Goal: Task Accomplishment & Management: Manage account settings

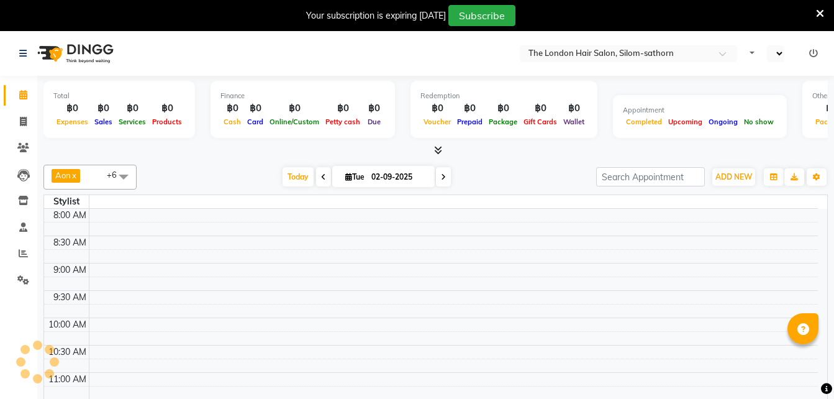
select select "en"
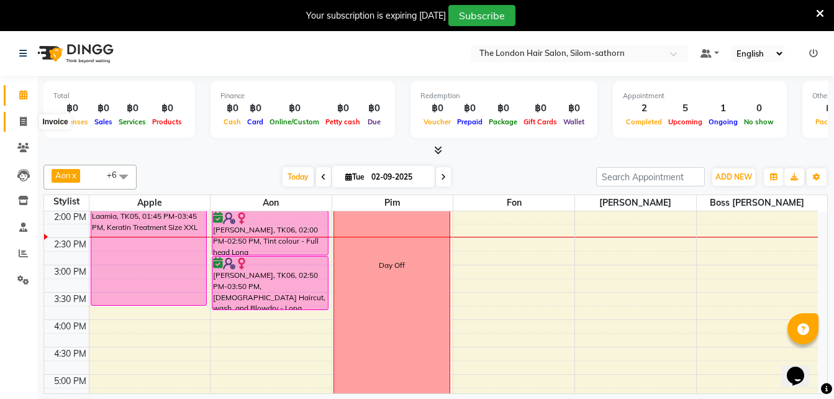
click at [25, 122] on icon at bounding box center [23, 121] width 7 height 9
select select "service"
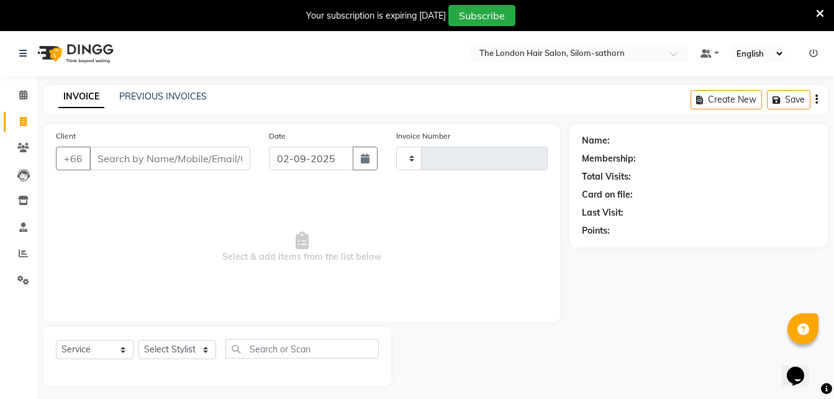
click at [140, 160] on input "Client" at bounding box center [169, 159] width 161 height 24
click at [204, 346] on select "Select Stylist" at bounding box center [177, 349] width 78 height 19
click at [202, 351] on select "Select Stylist" at bounding box center [177, 349] width 78 height 19
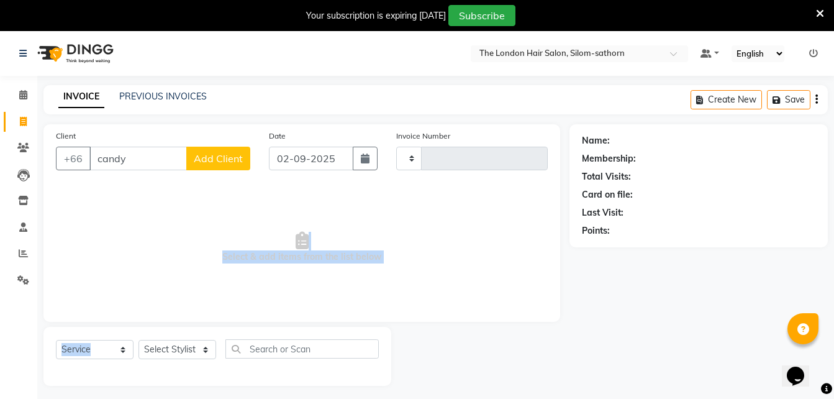
drag, startPoint x: 215, startPoint y: 335, endPoint x: 152, endPoint y: 238, distance: 116.1
click at [152, 238] on div "Client +66 candy Add Client Date [DATE] Invoice Number Select & add items from …" at bounding box center [301, 254] width 535 height 261
click at [152, 238] on span "Select & add items from the list below" at bounding box center [302, 247] width 492 height 124
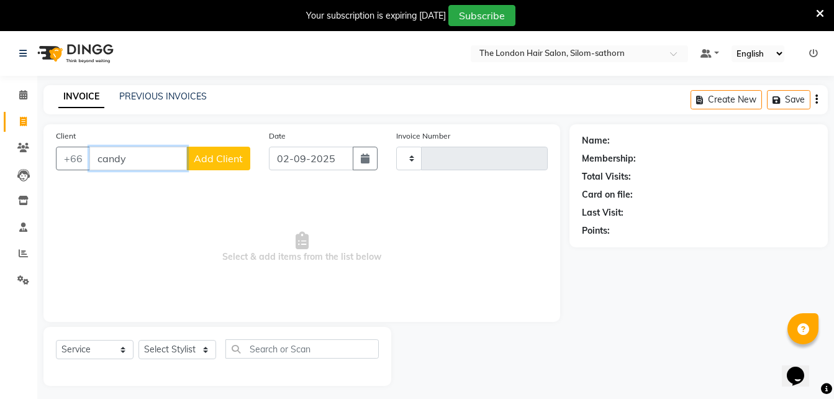
click at [135, 159] on input "candy" at bounding box center [137, 159] width 97 height 24
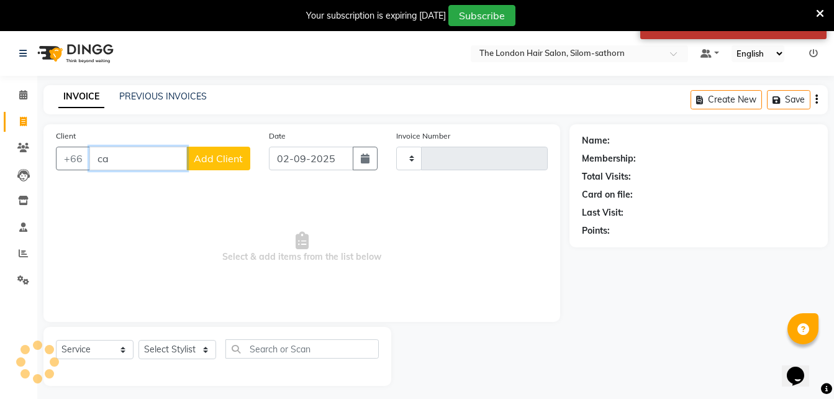
type input "c"
click at [135, 159] on input "Client" at bounding box center [169, 159] width 161 height 24
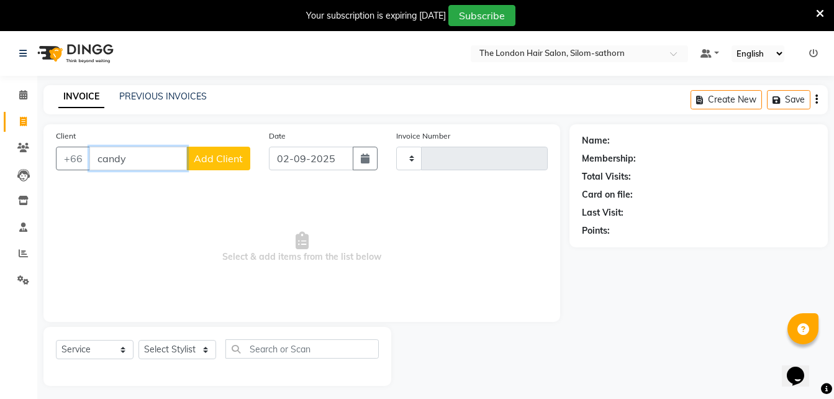
type input "candy"
click at [409, 348] on div at bounding box center [480, 356] width 178 height 59
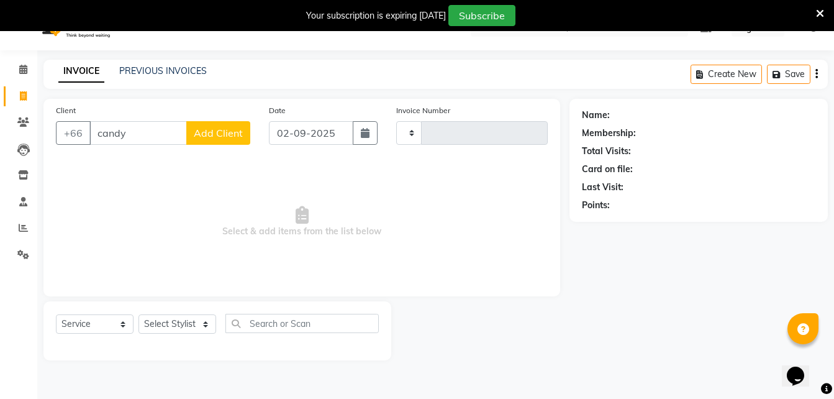
scroll to position [31, 0]
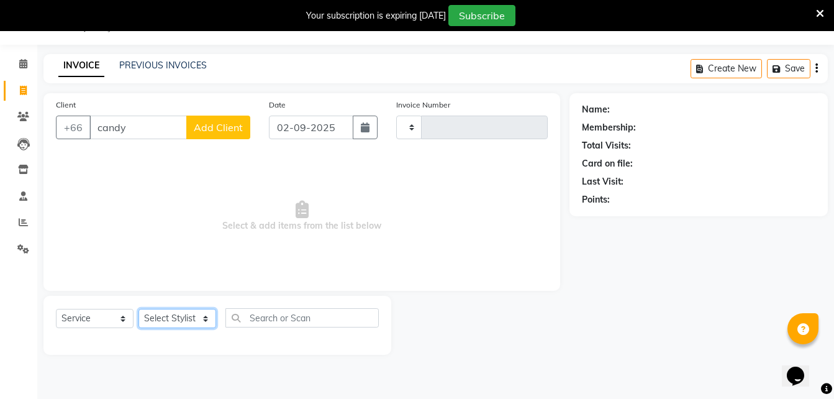
click at [206, 322] on select "Select Stylist" at bounding box center [177, 318] width 78 height 19
click at [206, 320] on select "Select Stylist" at bounding box center [177, 318] width 78 height 19
click at [181, 322] on select "Select Stylist" at bounding box center [177, 318] width 78 height 19
click at [138, 309] on select "Select Stylist" at bounding box center [177, 318] width 78 height 19
click at [179, 333] on div "Select Service Product Membership Package Voucher Prepaid Gift Card Select Styl…" at bounding box center [217, 322] width 323 height 29
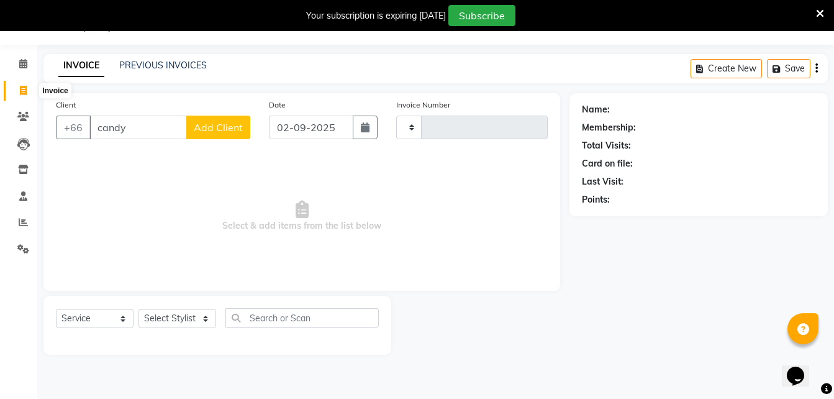
click at [23, 86] on icon at bounding box center [23, 90] width 7 height 9
select select "service"
click at [162, 122] on input "Client" at bounding box center [169, 127] width 161 height 24
type input "candy"
click at [208, 314] on select "Select Stylist" at bounding box center [177, 318] width 78 height 19
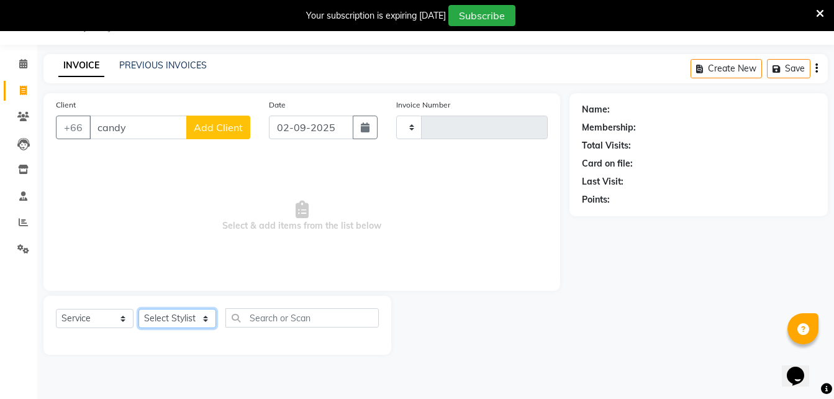
click at [138, 309] on select "Select Stylist" at bounding box center [177, 318] width 78 height 19
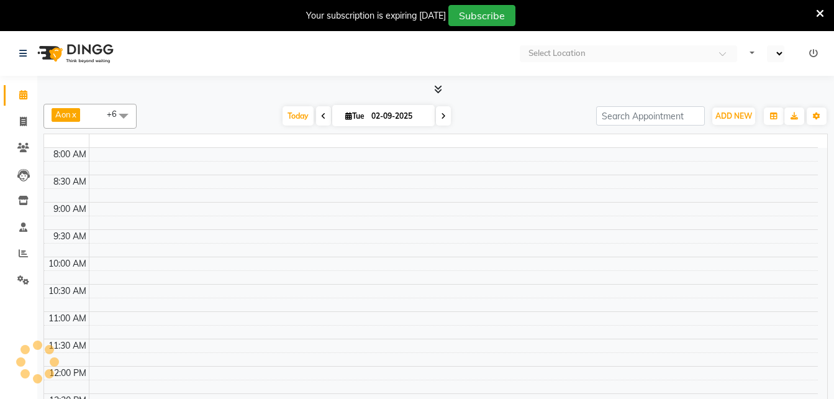
select select "en"
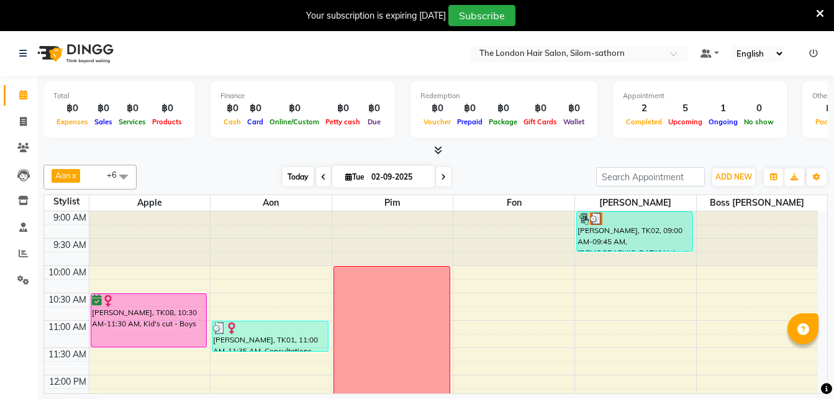
click at [299, 184] on span "Today" at bounding box center [298, 176] width 31 height 19
click at [341, 183] on span "[DATE]" at bounding box center [383, 176] width 102 height 21
click at [445, 175] on span at bounding box center [443, 176] width 15 height 19
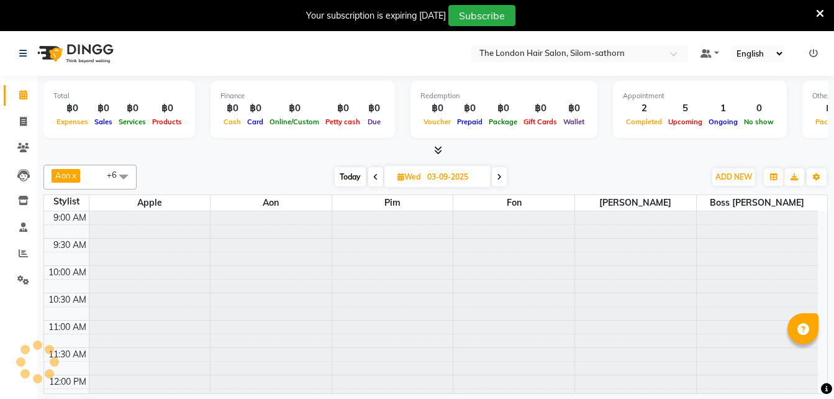
click at [338, 175] on span "Today" at bounding box center [350, 176] width 31 height 19
type input "02-09-2025"
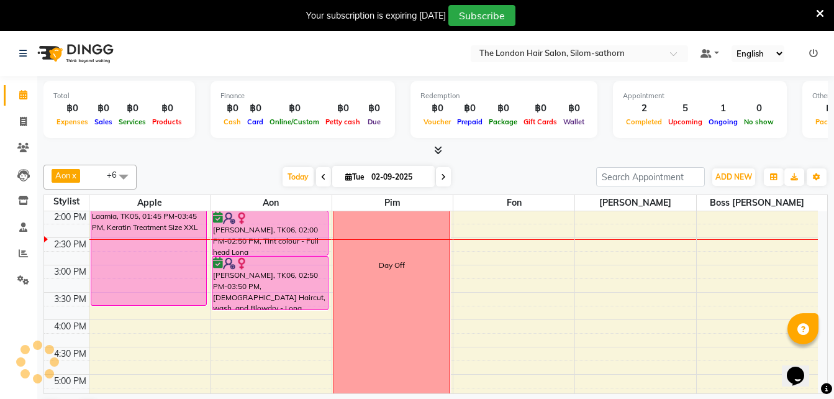
click at [297, 190] on div "Aon x Apple x Boss Luke x Fai x Fon x [PERSON_NAME] x Pim x +6 Select All Apple…" at bounding box center [435, 294] width 784 height 268
click at [299, 178] on span "Today" at bounding box center [298, 176] width 31 height 19
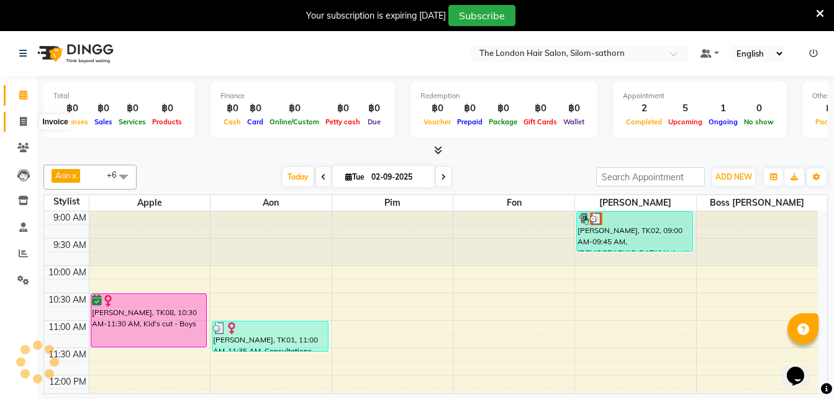
scroll to position [274, 0]
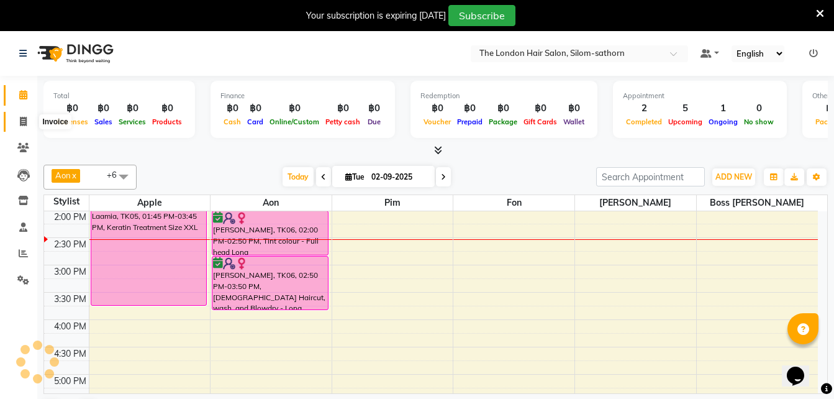
click at [22, 118] on icon at bounding box center [23, 121] width 7 height 9
select select "service"
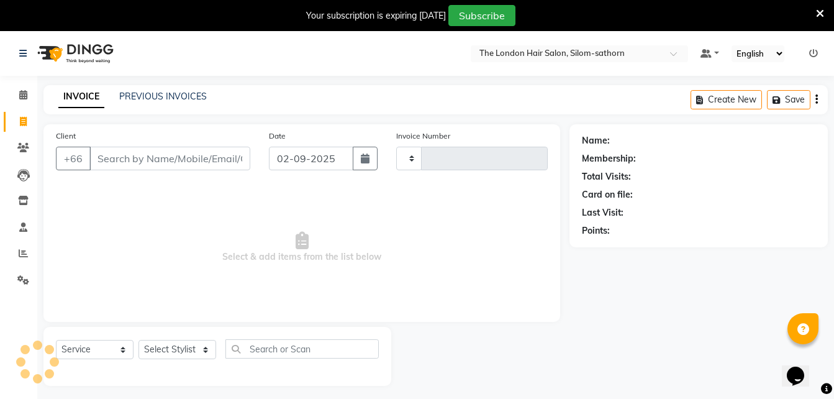
click at [121, 164] on input "Client" at bounding box center [169, 159] width 161 height 24
type input "[PERSON_NAME]"
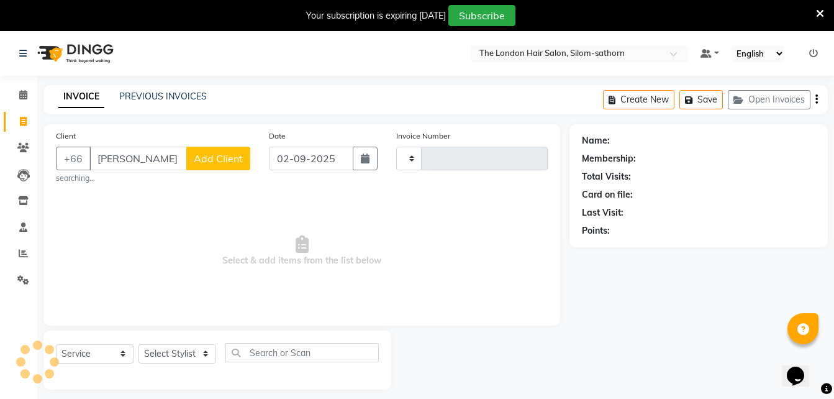
type input "1538"
select select "6977"
drag, startPoint x: 121, startPoint y: 164, endPoint x: 239, endPoint y: 347, distance: 217.9
click at [239, 347] on div "Client +66 [PERSON_NAME] Add Client searching... Date [DATE] Invoice Number V/2…" at bounding box center [301, 256] width 535 height 265
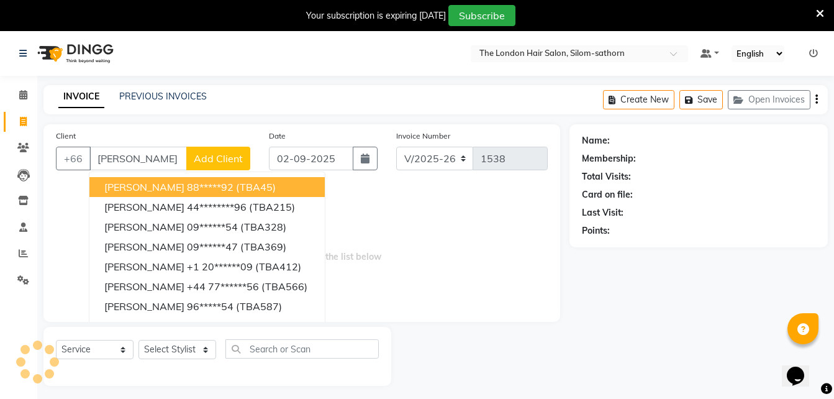
click at [236, 189] on span "(TBA45)" at bounding box center [256, 187] width 40 height 12
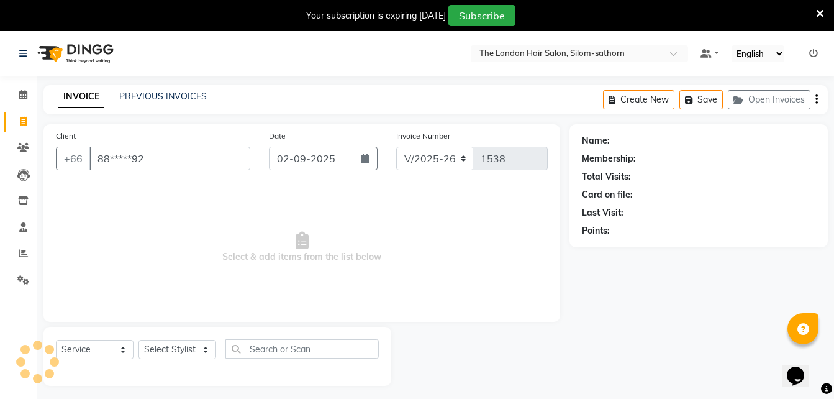
type input "88*****92"
click at [206, 351] on select "Select Stylist" at bounding box center [177, 349] width 78 height 19
click at [207, 345] on select "Select Stylist" at bounding box center [177, 349] width 78 height 19
click at [207, 346] on select "Select Stylist" at bounding box center [177, 349] width 78 height 19
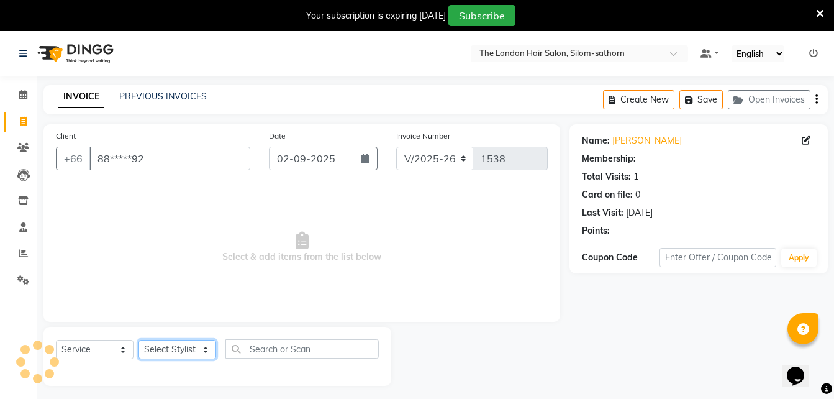
click at [207, 346] on select "Select Stylist" at bounding box center [177, 349] width 78 height 19
click at [206, 352] on select "Select Stylist Aon Apple Boss [PERSON_NAME] [PERSON_NAME] Pim" at bounding box center [177, 349] width 78 height 19
select select "65351"
click at [138, 340] on select "Select Stylist Aon Apple Boss [PERSON_NAME] [PERSON_NAME] Pim" at bounding box center [177, 349] width 78 height 19
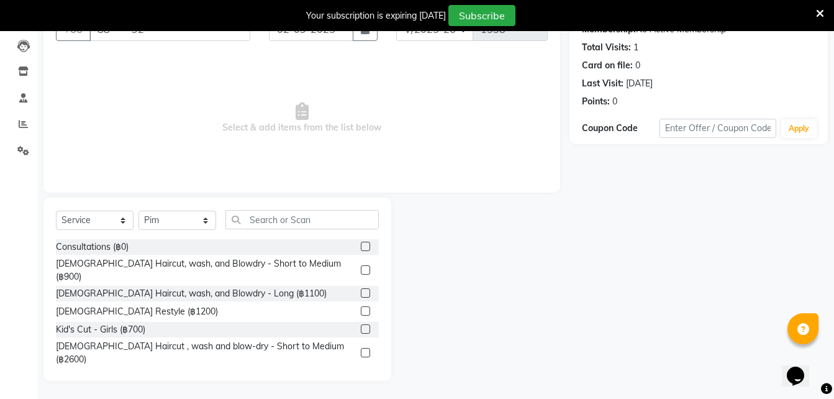
scroll to position [130, 0]
click at [361, 347] on label at bounding box center [365, 351] width 9 height 9
click at [361, 348] on input "checkbox" at bounding box center [365, 352] width 8 height 8
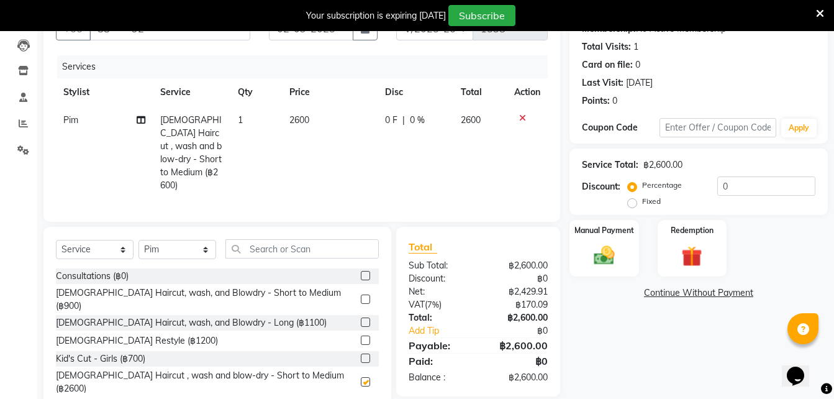
checkbox input "false"
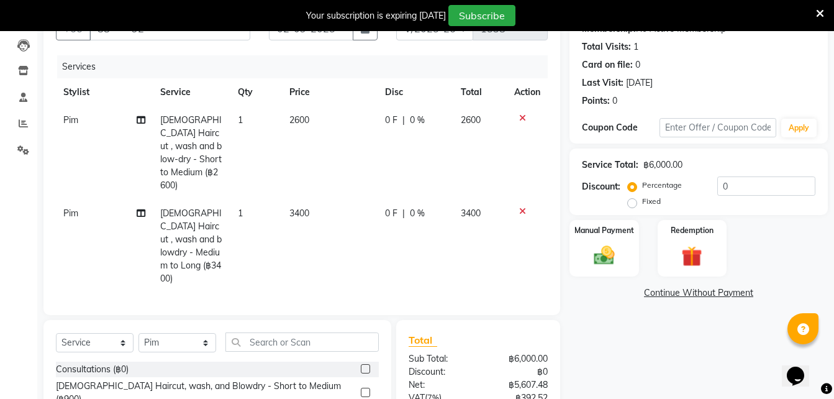
checkbox input "false"
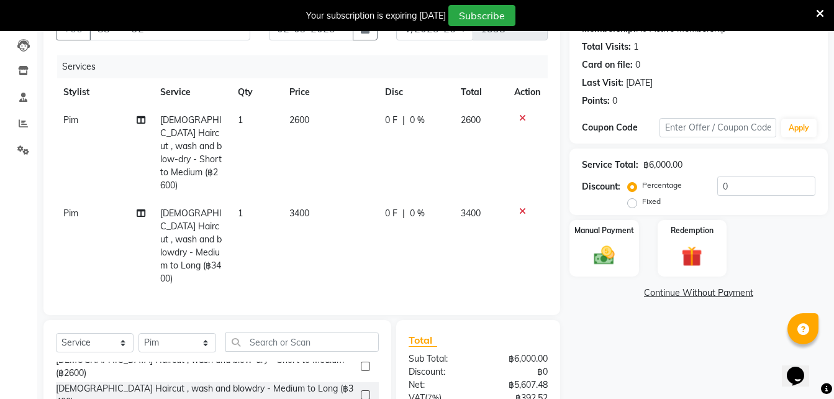
scroll to position [133, 0]
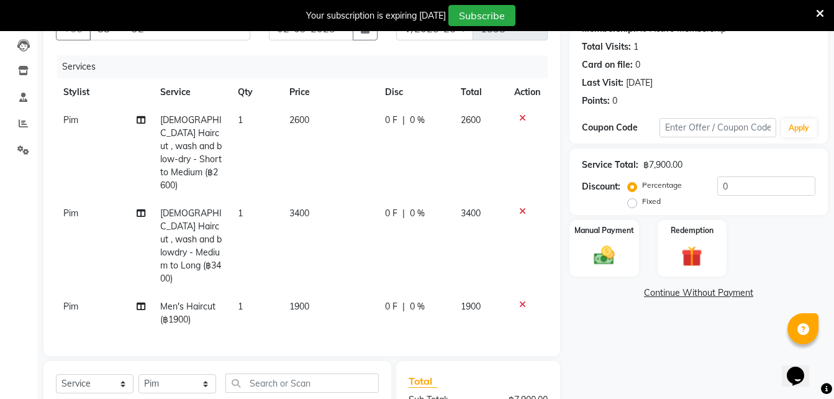
checkbox input "false"
click at [577, 360] on div "Name: [PERSON_NAME] Membership: No Active Membership Total Visits: 1 Card on fi…" at bounding box center [703, 269] width 268 height 550
click at [606, 253] on img at bounding box center [604, 255] width 35 height 25
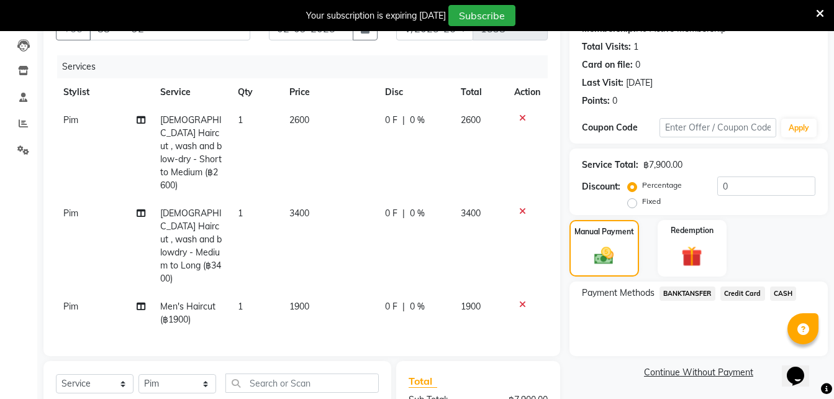
click at [732, 294] on span "Credit Card" at bounding box center [742, 293] width 45 height 14
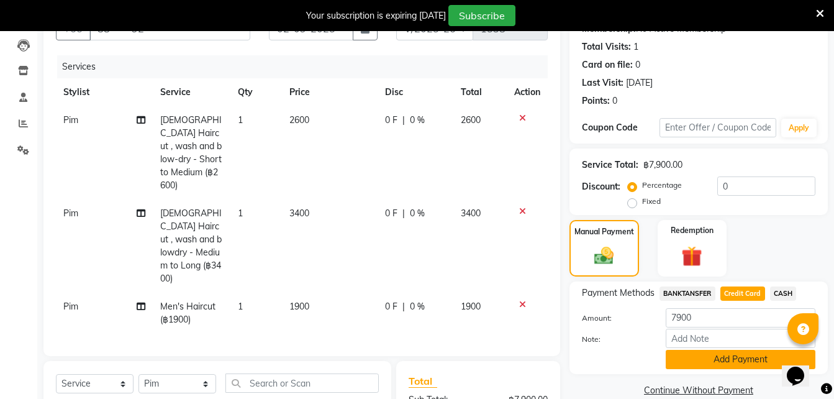
click at [720, 365] on button "Add Payment" at bounding box center [741, 359] width 150 height 19
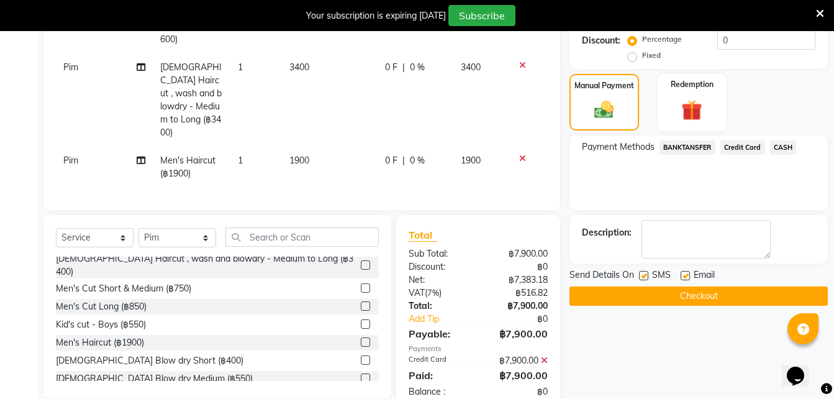
scroll to position [276, 0]
click at [692, 292] on button "Checkout" at bounding box center [698, 295] width 258 height 19
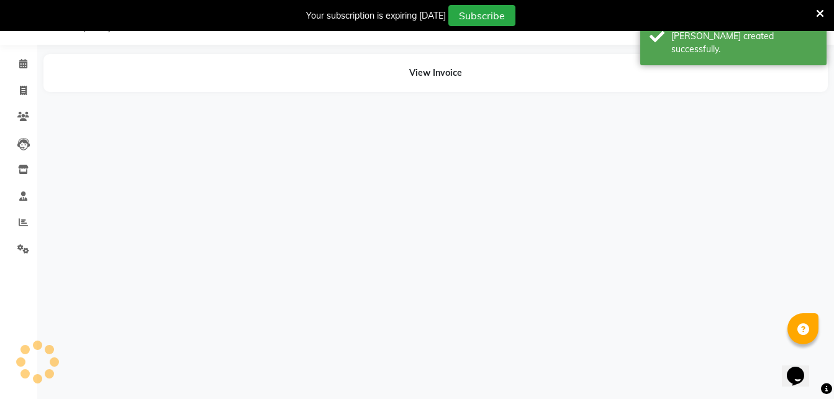
scroll to position [64, 0]
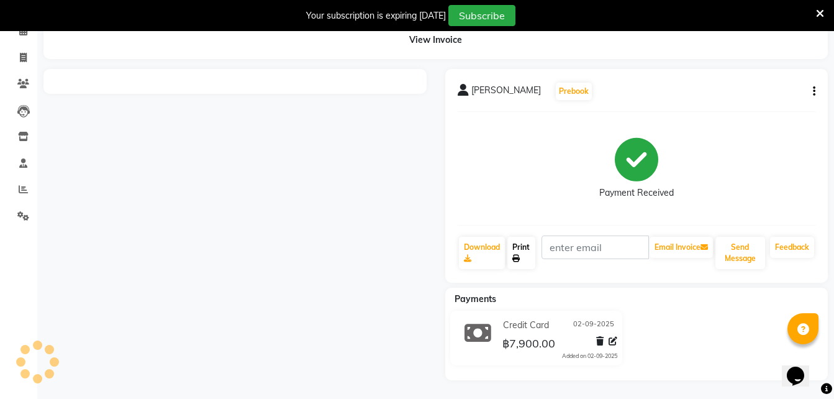
click at [524, 253] on link "Print" at bounding box center [521, 253] width 29 height 32
click at [532, 248] on link "Print" at bounding box center [521, 253] width 29 height 32
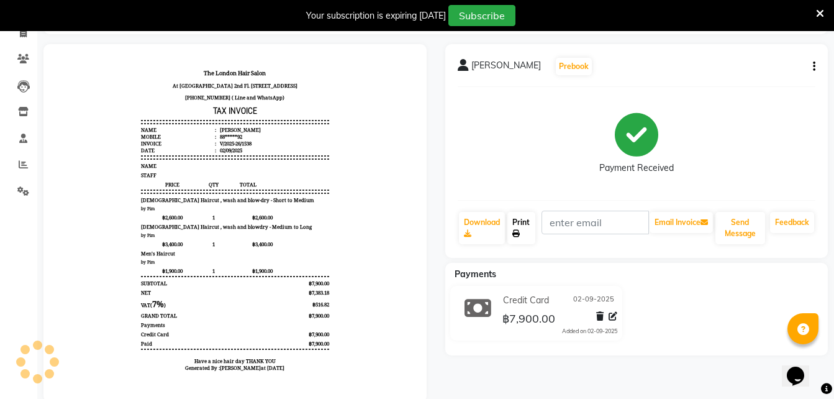
scroll to position [120, 0]
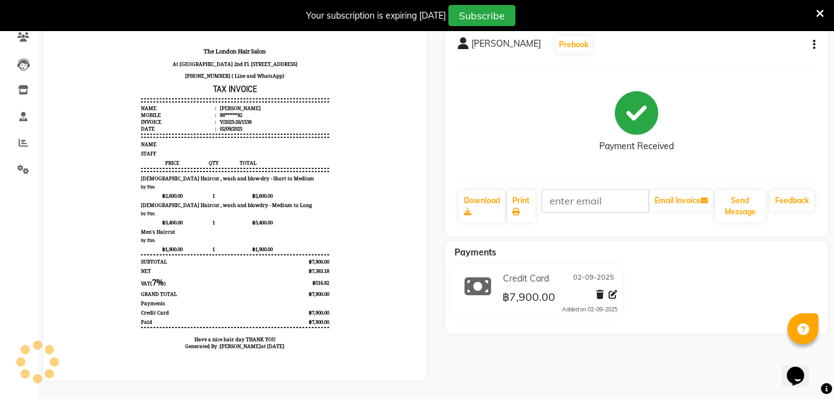
click at [814, 45] on icon "button" at bounding box center [814, 45] width 2 height 1
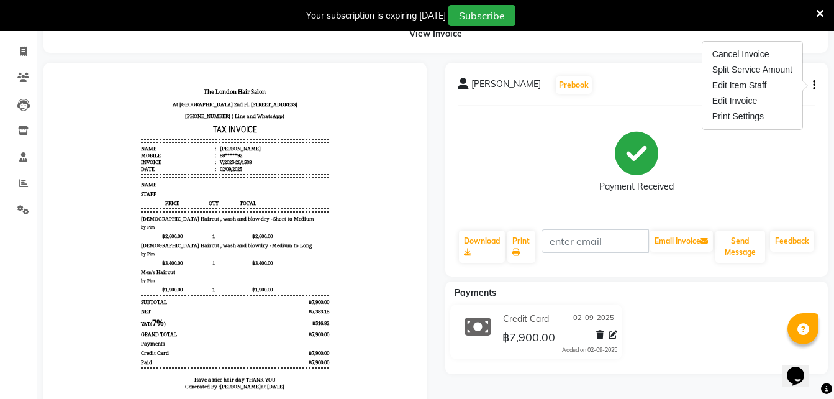
scroll to position [45, 0]
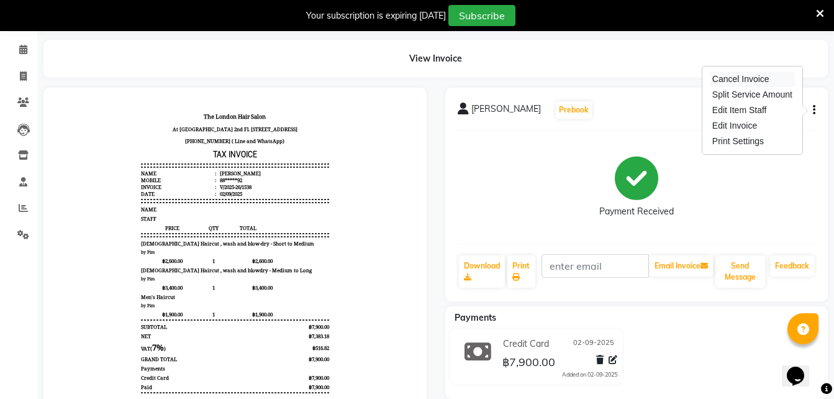
click at [749, 77] on div "Cancel Invoice" at bounding box center [752, 79] width 85 height 16
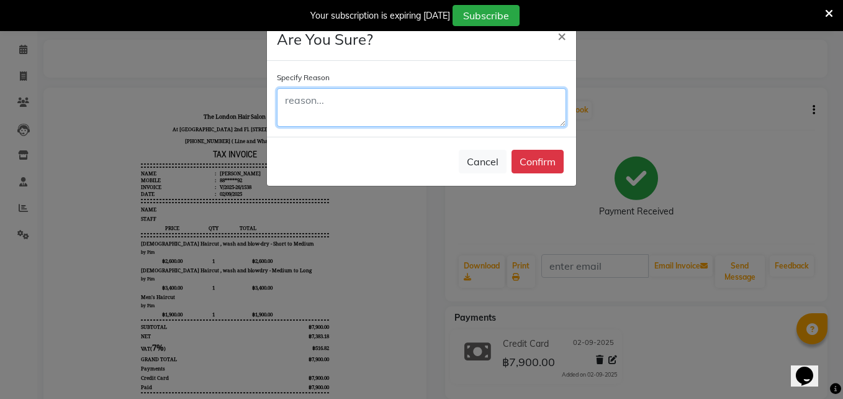
click at [454, 96] on textarea at bounding box center [421, 107] width 289 height 38
type textarea "car park"
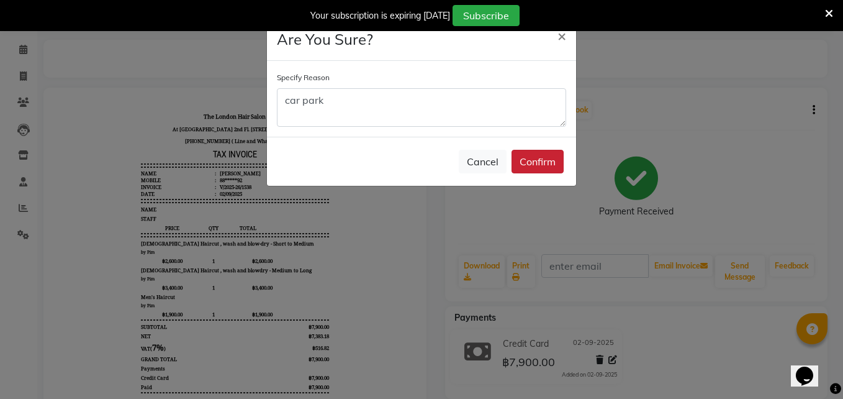
click at [543, 157] on button "Confirm" at bounding box center [538, 162] width 52 height 24
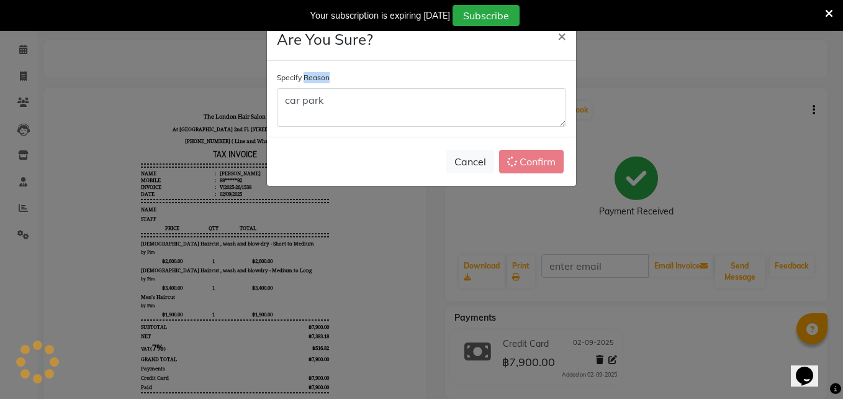
click at [543, 157] on div "Cancel Confirm" at bounding box center [421, 161] width 309 height 49
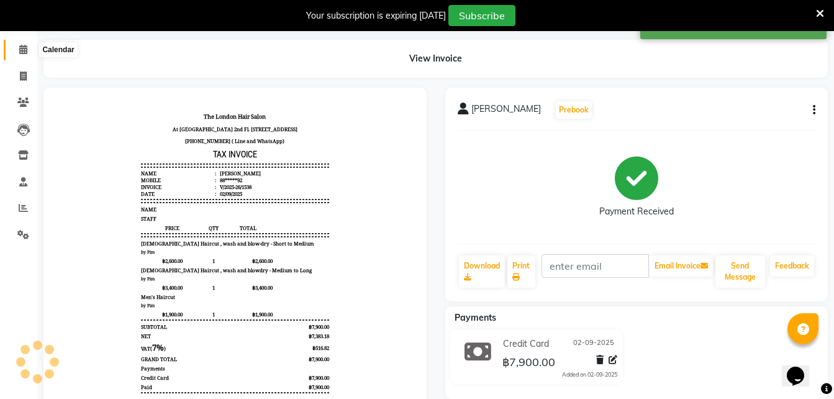
click at [22, 49] on icon at bounding box center [23, 49] width 8 height 9
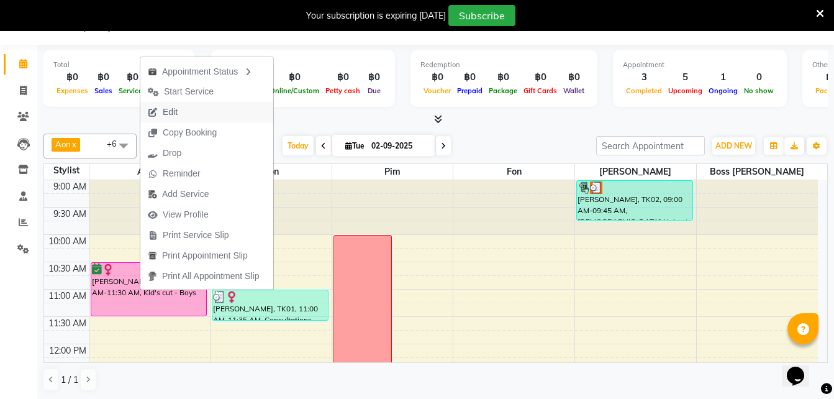
click at [164, 110] on span "Edit" at bounding box center [170, 112] width 15 height 13
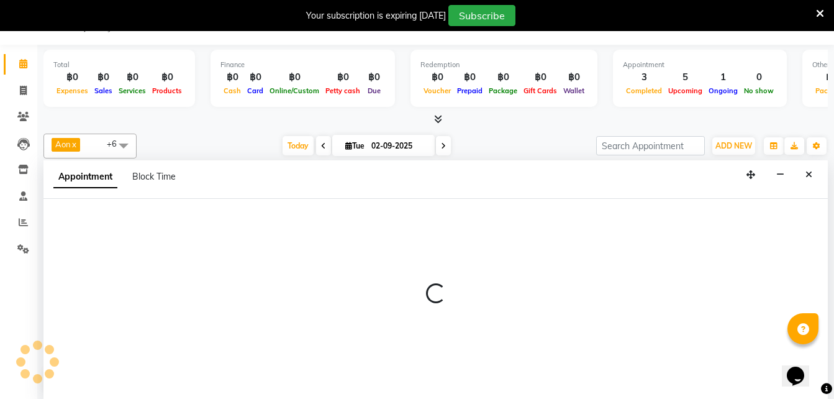
scroll to position [32, 0]
select select "tentative"
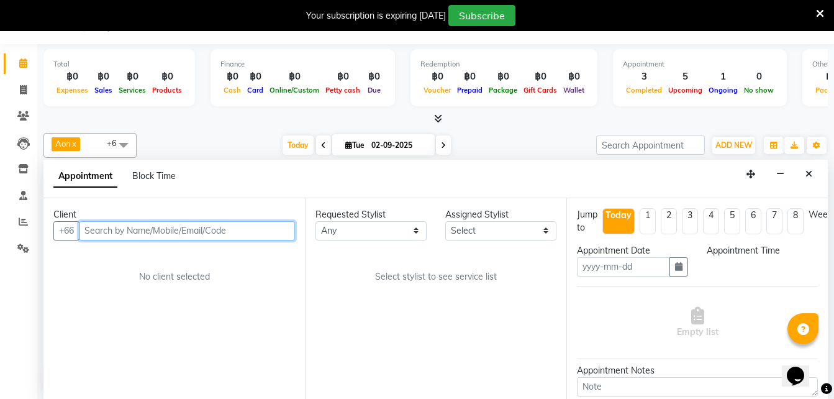
type input "02-09-2025"
select select "confirm booking"
select select "630"
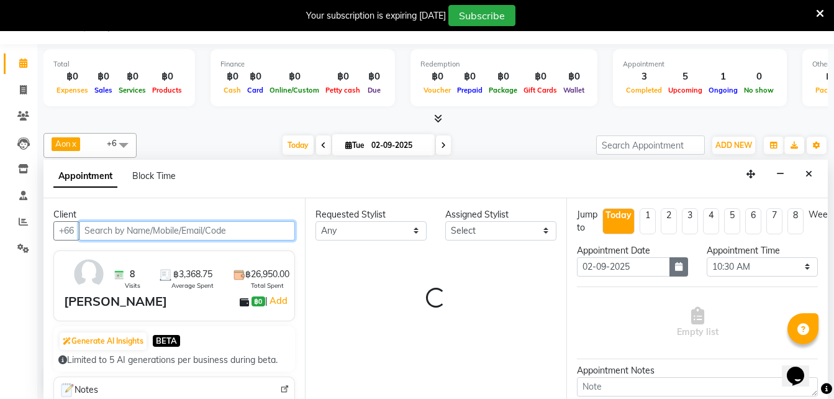
select select "56710"
select select "3480"
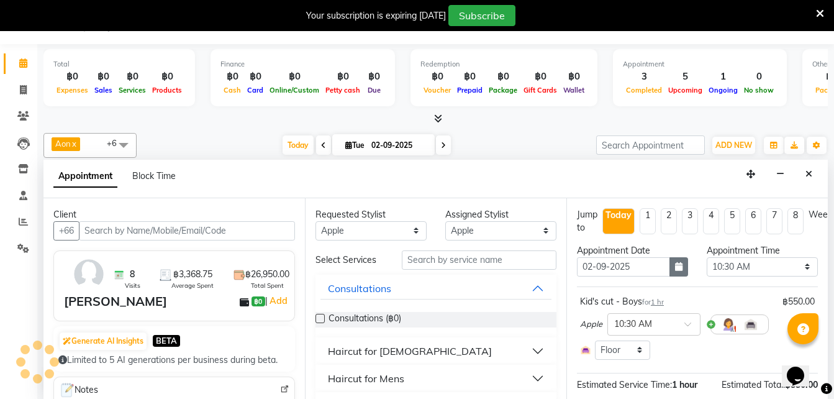
click at [676, 268] on icon "button" at bounding box center [678, 266] width 7 height 9
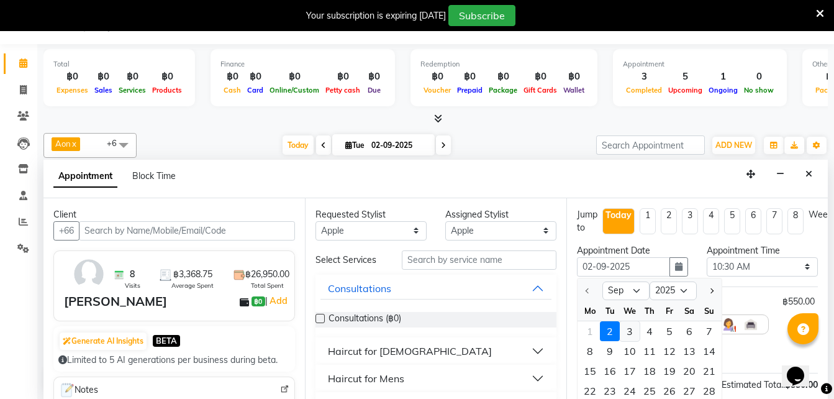
click at [631, 329] on div "3" at bounding box center [630, 331] width 20 height 20
type input "03-09-2025"
select select "630"
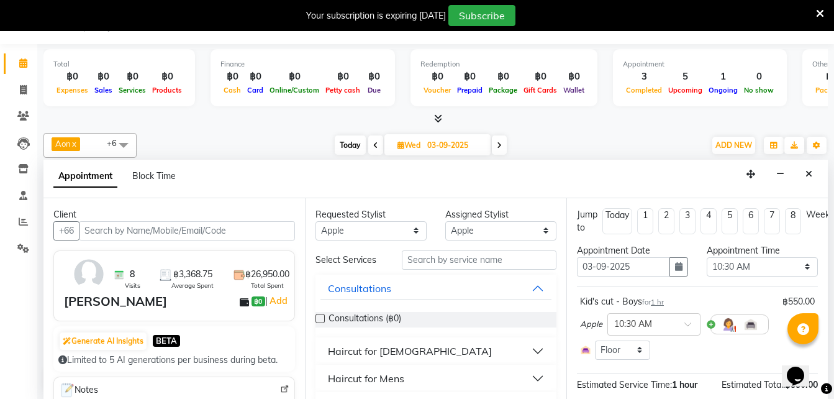
scroll to position [119, 12]
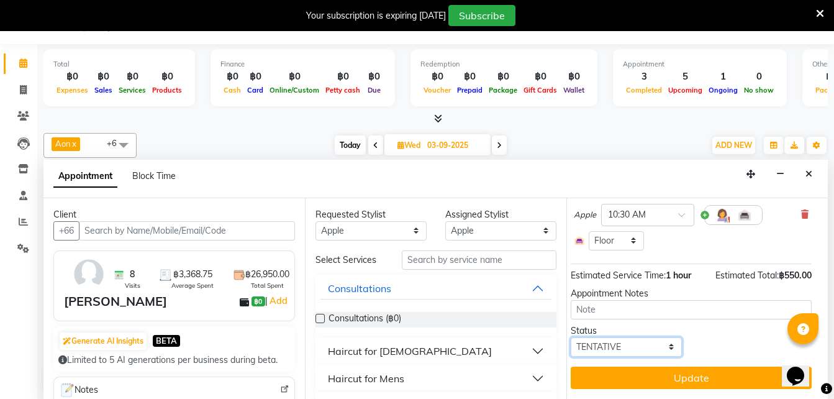
click at [601, 340] on select "Select TENTATIVE CONFIRM UPCOMING" at bounding box center [626, 346] width 111 height 19
select select "confirm booking"
click at [571, 337] on select "Select TENTATIVE CONFIRM UPCOMING" at bounding box center [626, 346] width 111 height 19
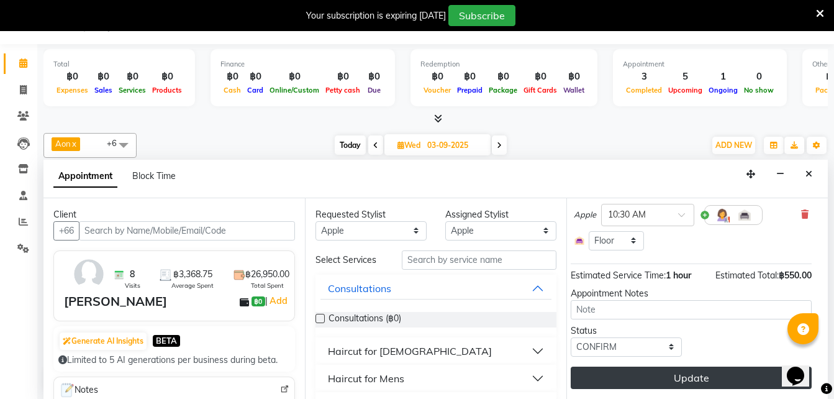
click at [620, 367] on button "Update" at bounding box center [691, 377] width 241 height 22
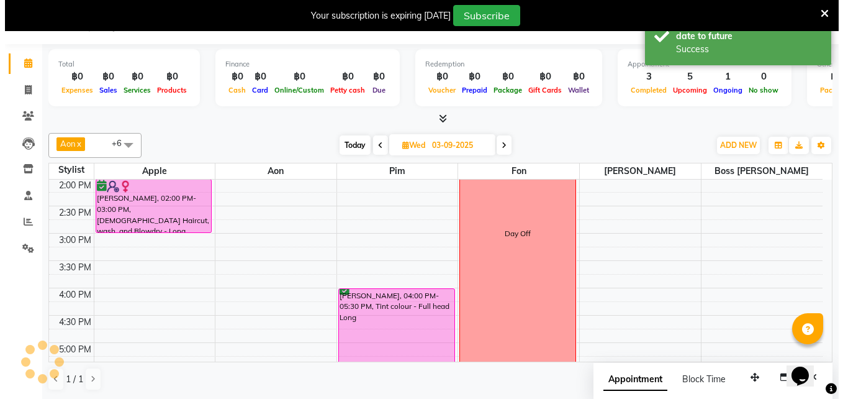
scroll to position [0, 0]
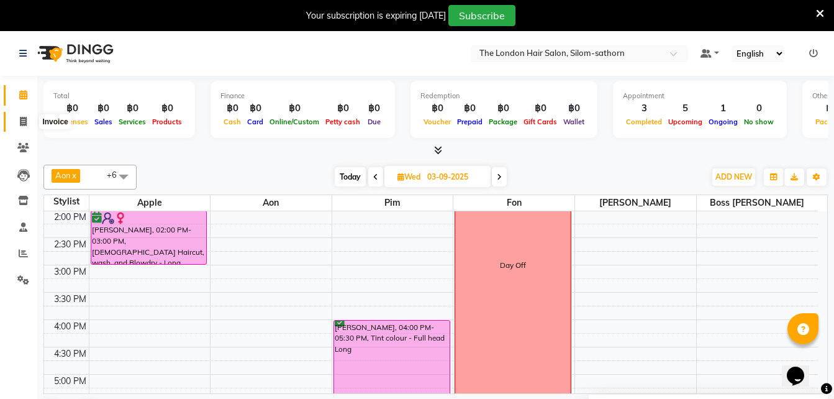
click at [27, 120] on icon at bounding box center [23, 121] width 7 height 9
select select "service"
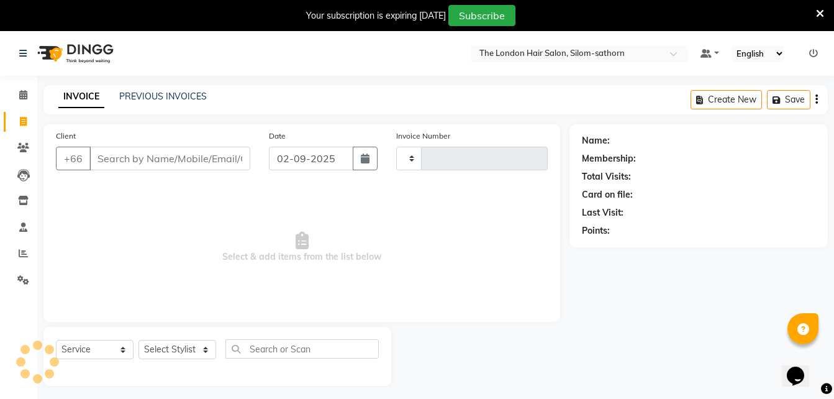
type input "1539"
select select "6977"
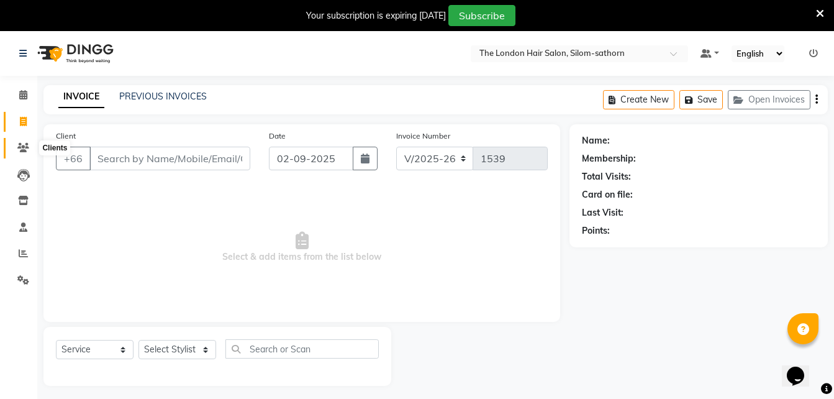
click at [16, 146] on span at bounding box center [23, 148] width 22 height 14
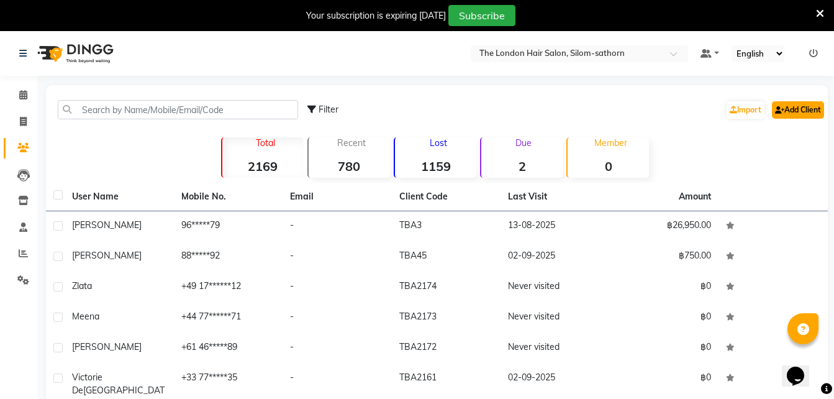
click at [796, 114] on link "Add Client" at bounding box center [798, 109] width 52 height 17
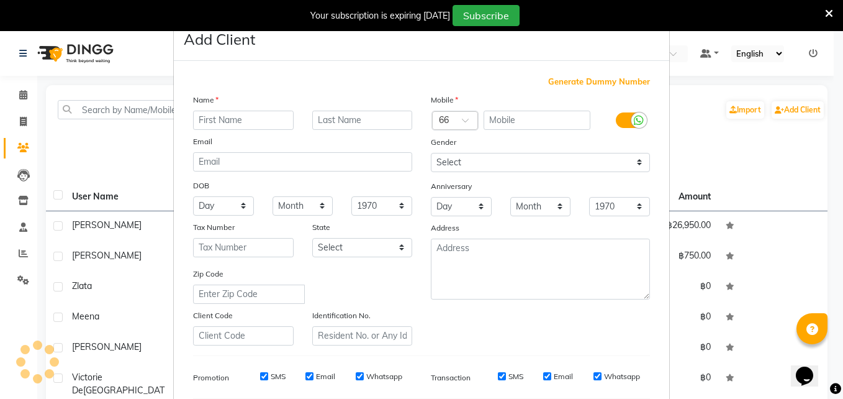
click at [222, 125] on input "text" at bounding box center [243, 120] width 101 height 19
type input "Yulanda"
click at [445, 122] on div at bounding box center [455, 121] width 45 height 13
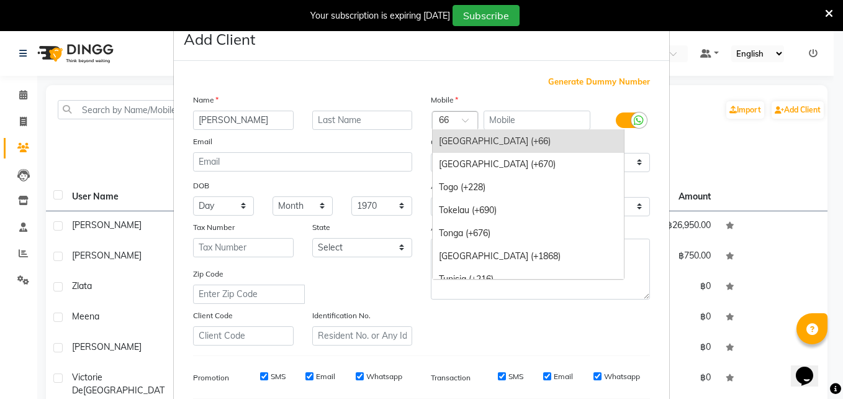
type input "1"
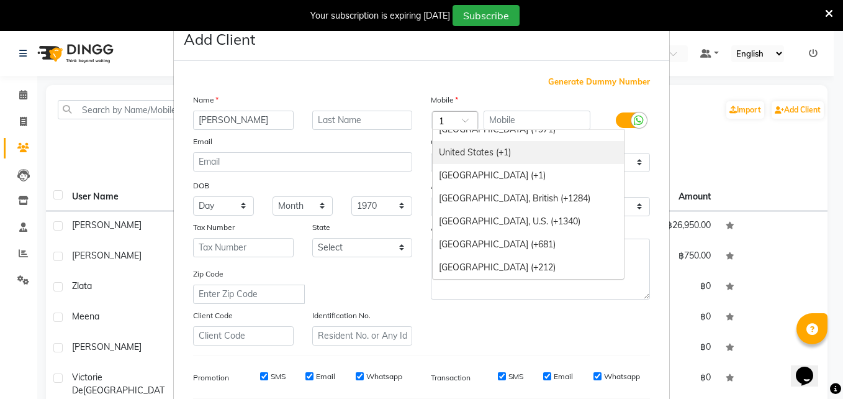
click at [456, 152] on div "United States (+1)" at bounding box center [528, 152] width 191 height 23
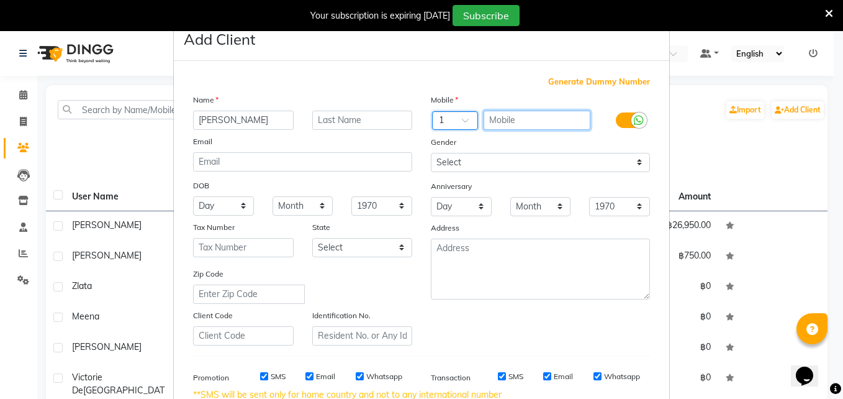
click at [499, 119] on input "text" at bounding box center [537, 120] width 107 height 19
type input "9542921030"
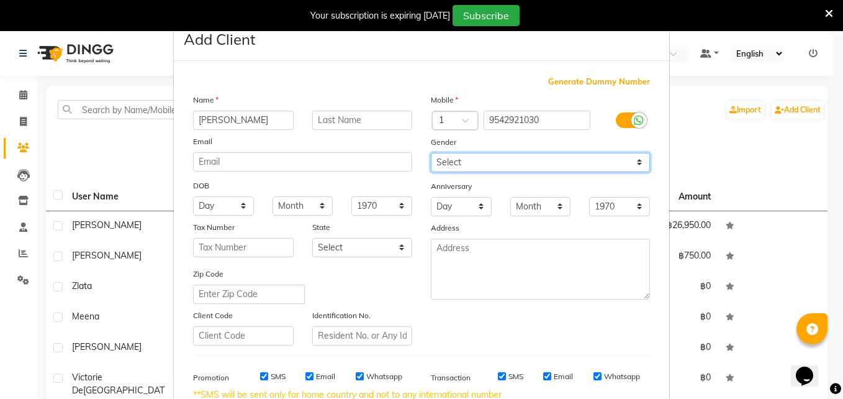
click at [446, 163] on select "Select Male Female Other Prefer Not To Say" at bounding box center [540, 162] width 219 height 19
select select "female"
click at [431, 153] on select "Select Male Female Other Prefer Not To Say" at bounding box center [540, 162] width 219 height 19
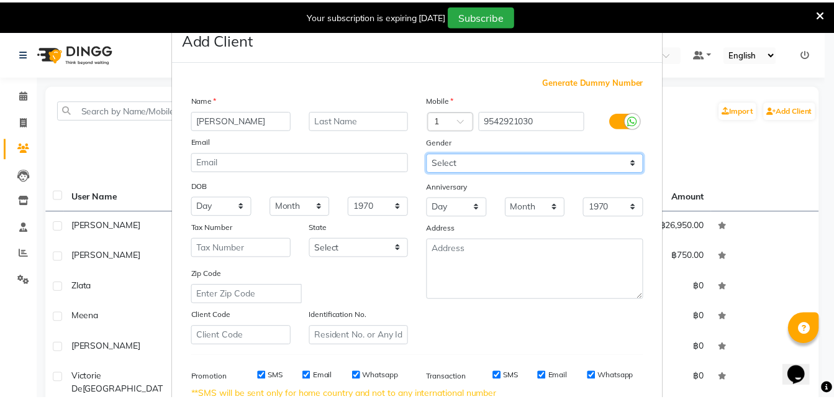
scroll to position [188, 0]
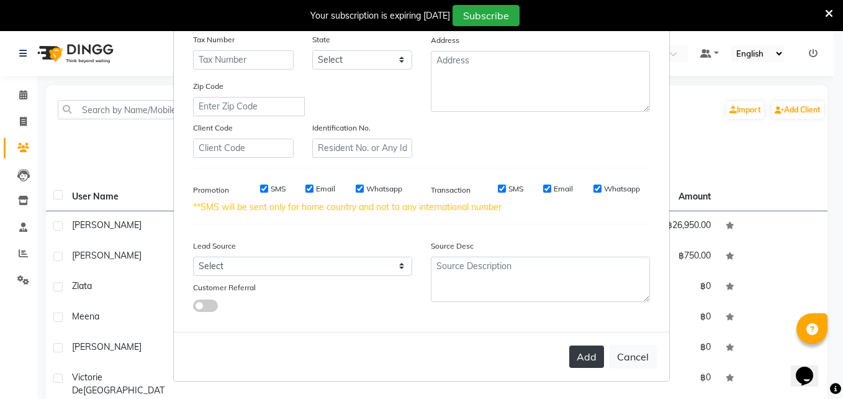
click at [581, 353] on button "Add" at bounding box center [586, 356] width 35 height 22
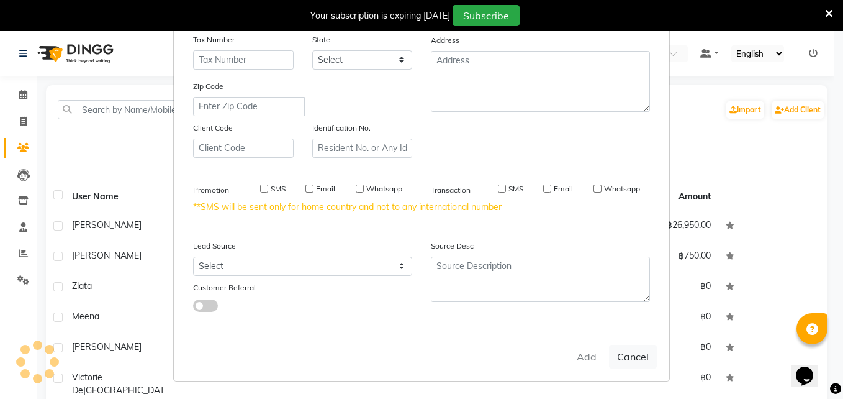
select select
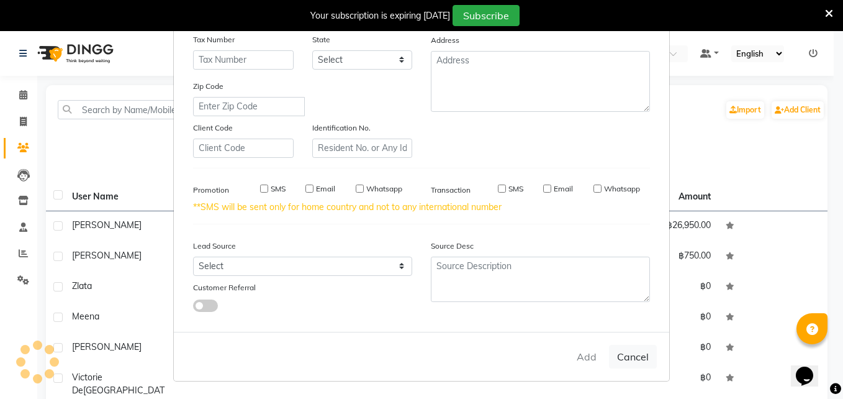
select select
checkbox input "false"
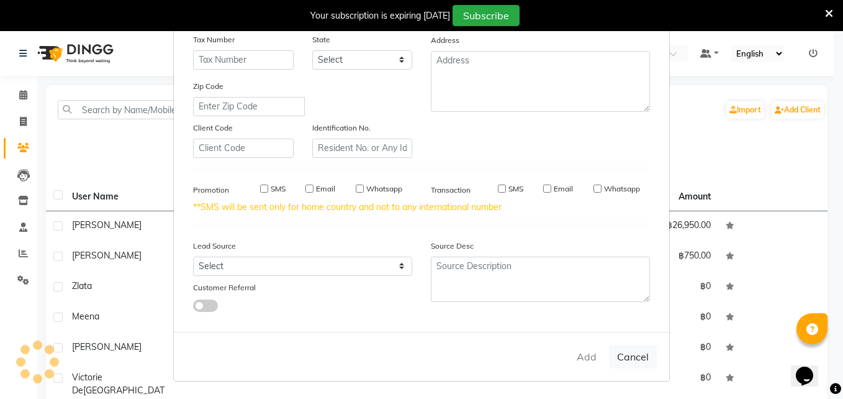
checkbox input "false"
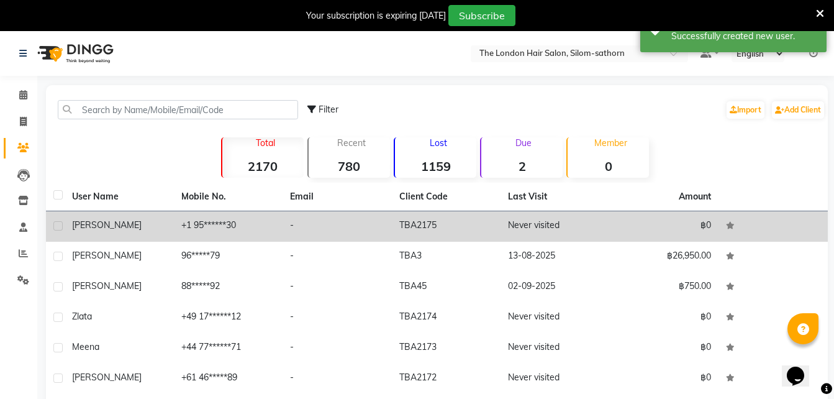
click at [287, 225] on td "-" at bounding box center [337, 226] width 109 height 30
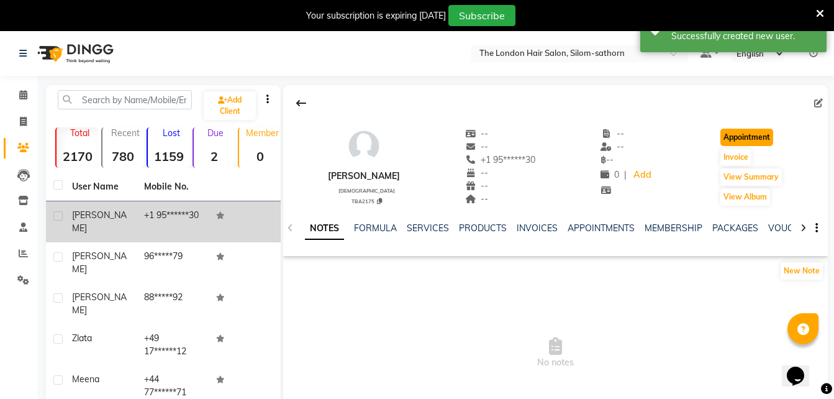
click at [747, 138] on button "Appointment" at bounding box center [746, 137] width 53 height 17
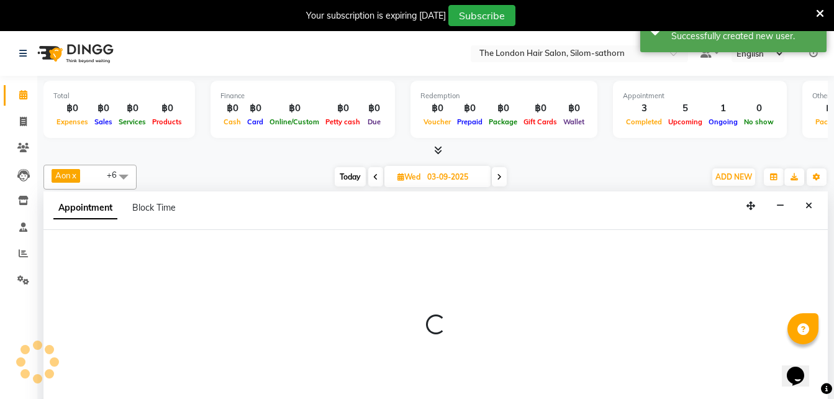
scroll to position [32, 0]
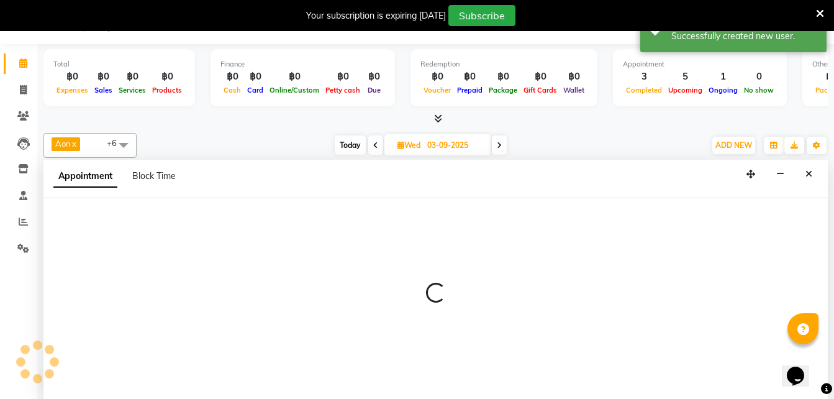
type input "02-09-2025"
select select "600"
select select "tentative"
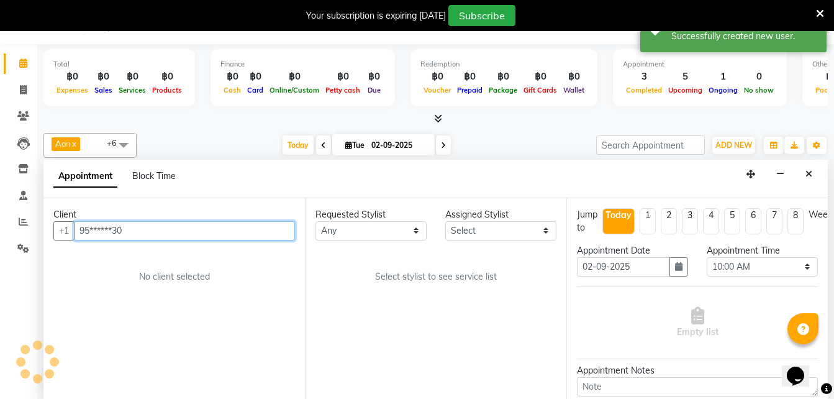
scroll to position [274, 0]
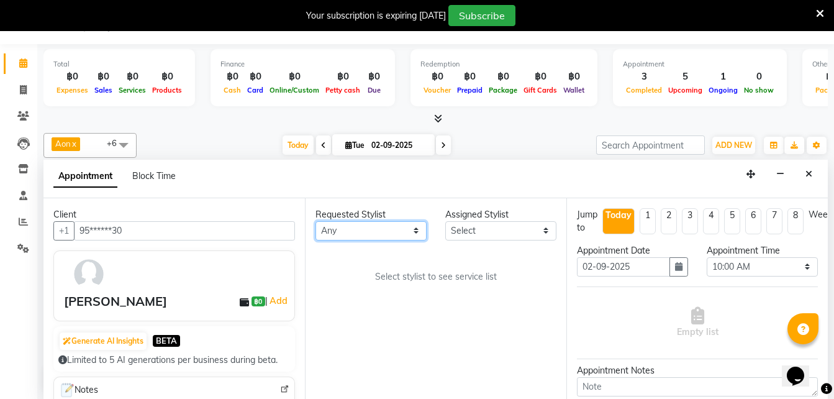
click at [358, 234] on select "Any Aon Apple Boss Luke Fon Kate Pim" at bounding box center [370, 230] width 111 height 19
select select "56710"
click at [315, 221] on select "Any Aon Apple Boss Luke Fon Kate Pim" at bounding box center [370, 230] width 111 height 19
select select "56710"
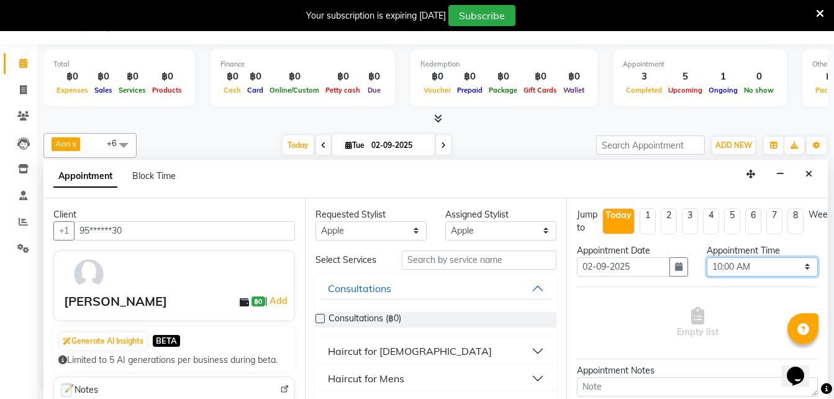
click at [725, 261] on select "Select 10:00 AM 10:05 AM 10:10 AM 10:15 AM 10:20 AM 10:25 AM 10:30 AM 10:35 AM …" at bounding box center [762, 266] width 111 height 19
select select "960"
click at [707, 257] on select "Select 10:00 AM 10:05 AM 10:10 AM 10:15 AM 10:20 AM 10:25 AM 10:30 AM 10:35 AM …" at bounding box center [762, 266] width 111 height 19
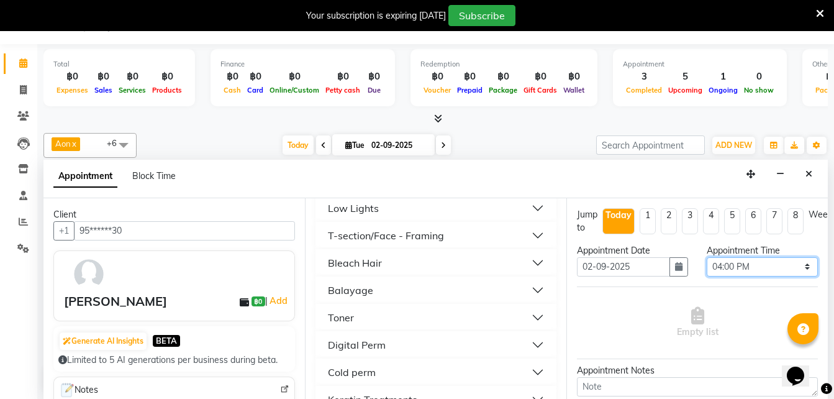
scroll to position [479, 0]
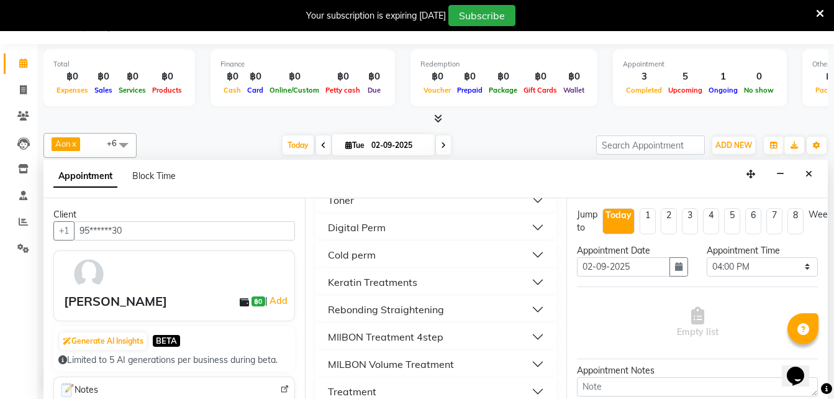
click at [368, 283] on div "Keratin Treatments" at bounding box center [372, 281] width 89 height 15
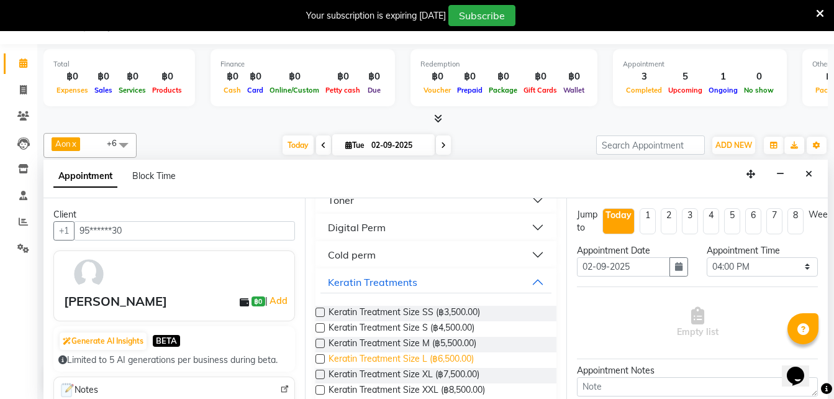
click at [422, 356] on span "Keratin Treatment Size L (฿6,500.00)" at bounding box center [400, 360] width 145 height 16
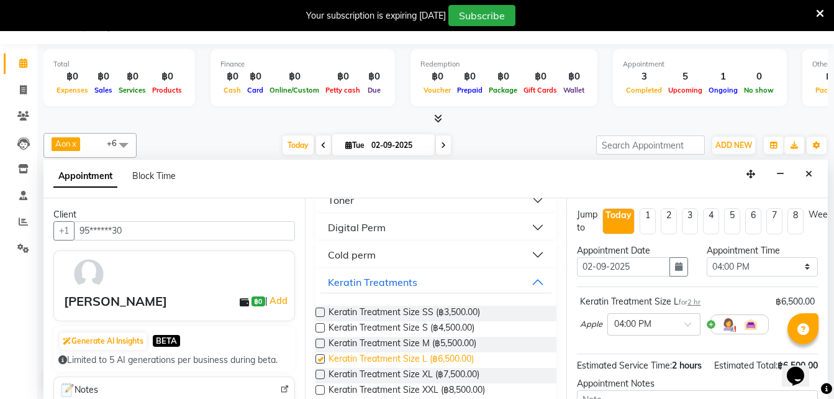
checkbox input "false"
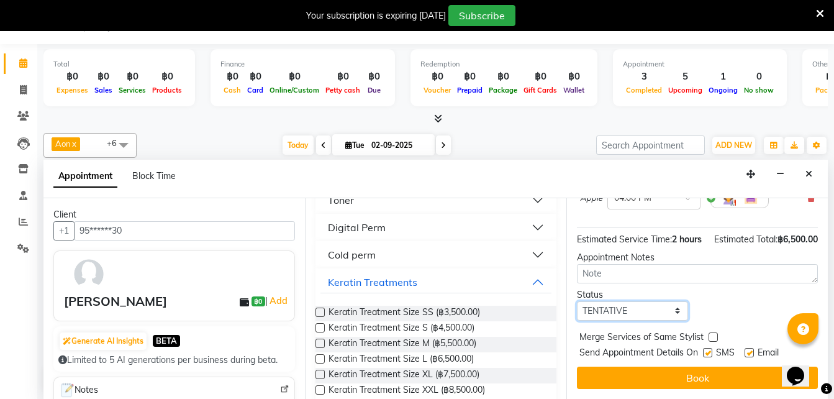
click at [625, 301] on select "Select TENTATIVE CONFIRM CHECK-IN UPCOMING" at bounding box center [632, 310] width 111 height 19
select select "confirm booking"
click at [577, 301] on select "Select TENTATIVE CONFIRM CHECK-IN UPCOMING" at bounding box center [632, 310] width 111 height 19
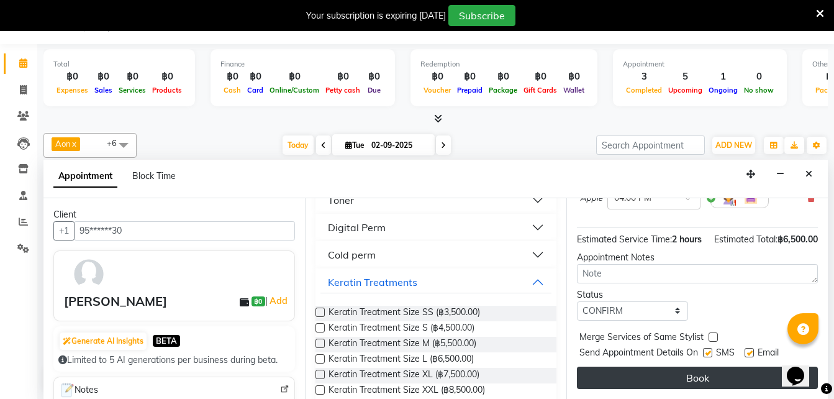
click at [638, 368] on button "Book" at bounding box center [697, 377] width 241 height 22
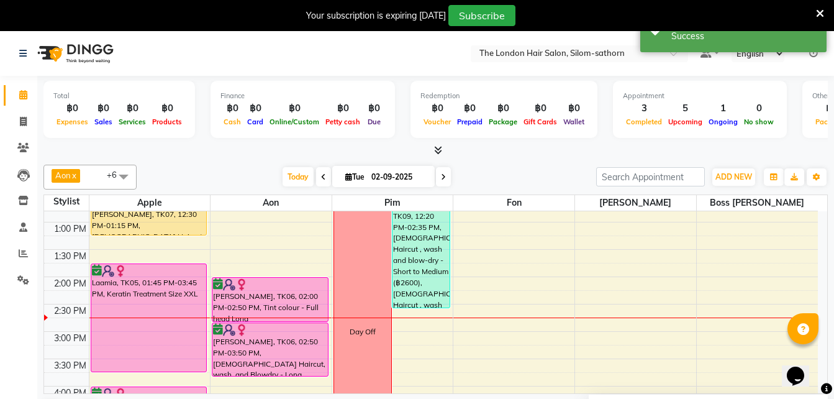
scroll to position [207, 0]
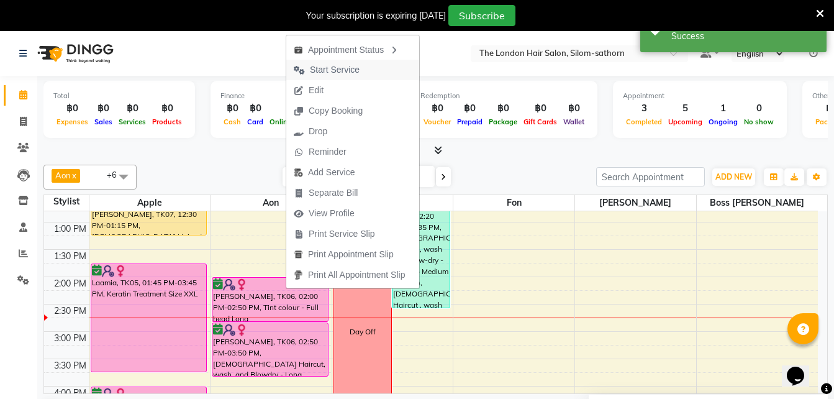
click at [333, 68] on span "Start Service" at bounding box center [335, 69] width 50 height 13
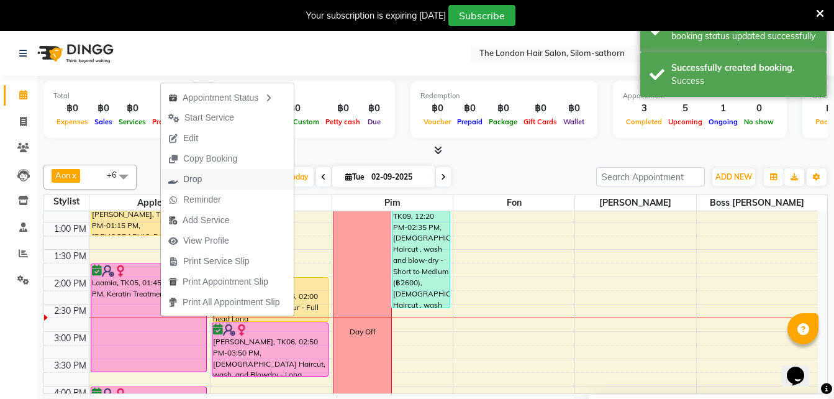
click at [192, 181] on span "Drop" at bounding box center [192, 179] width 19 height 13
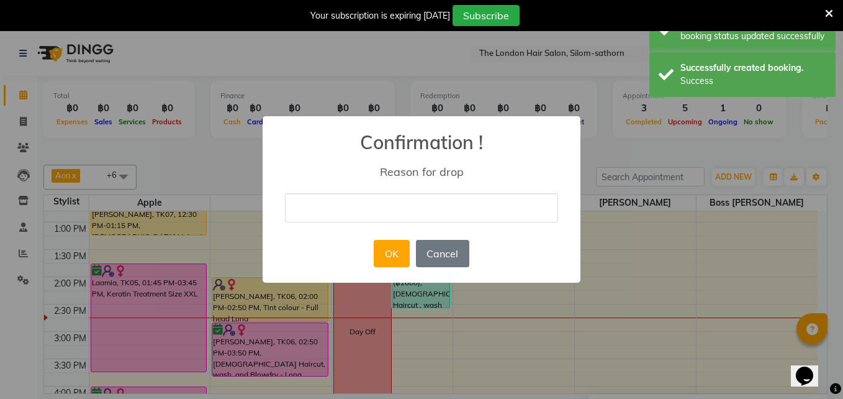
click at [322, 217] on input "text" at bounding box center [421, 207] width 273 height 29
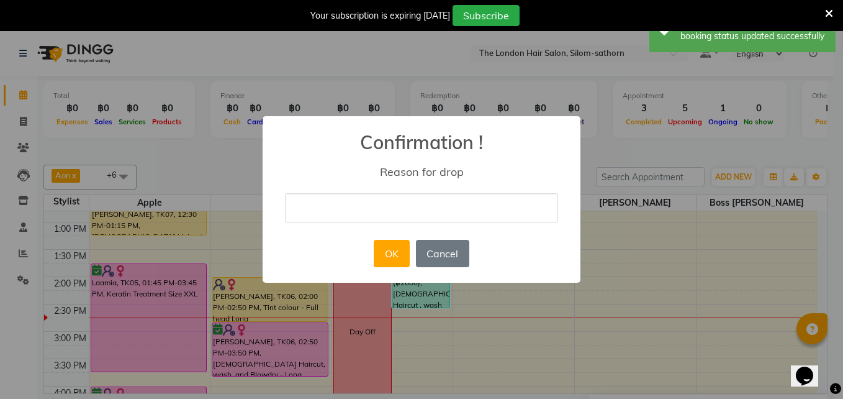
type input "no show"
click at [392, 258] on button "OK" at bounding box center [391, 253] width 35 height 27
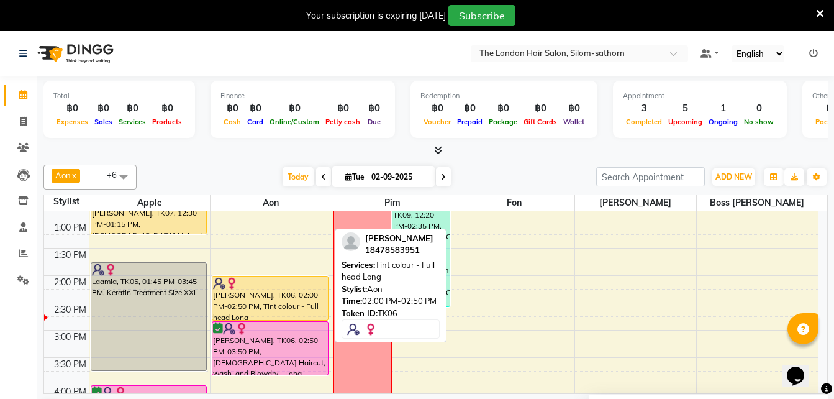
scroll to position [208, 0]
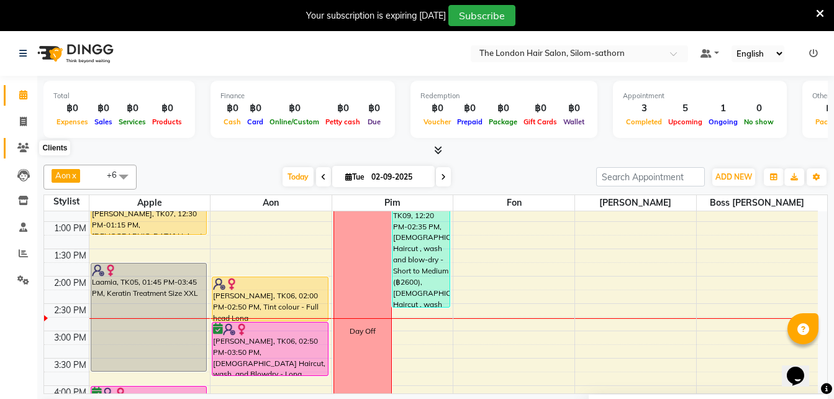
click at [25, 148] on icon at bounding box center [23, 147] width 12 height 9
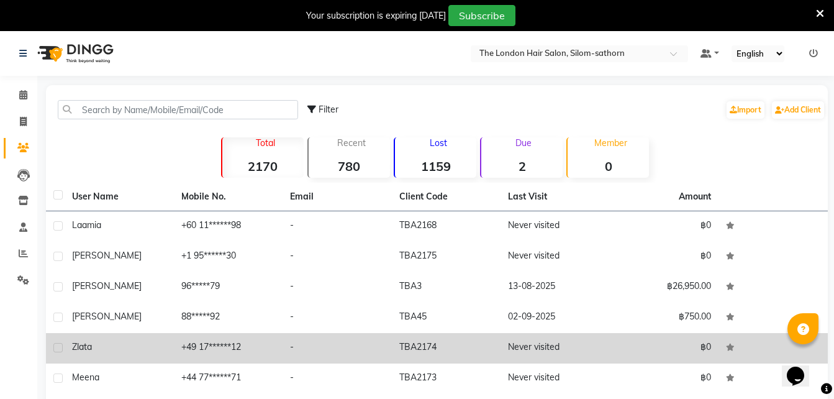
click at [201, 349] on td "+49 17******12" at bounding box center [228, 348] width 109 height 30
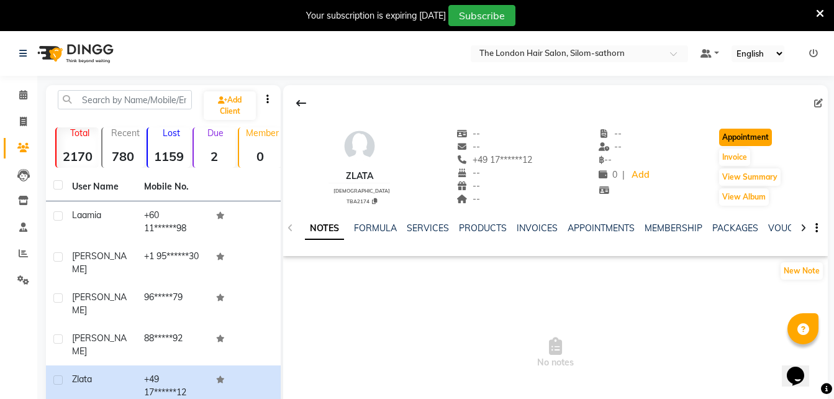
click at [740, 140] on button "Appointment" at bounding box center [745, 137] width 53 height 17
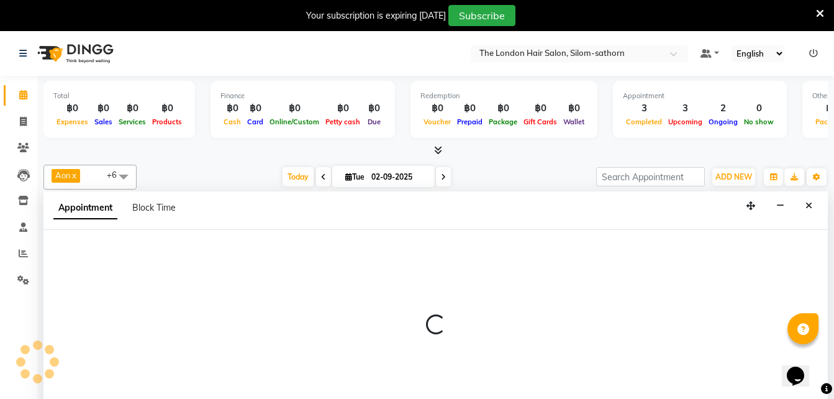
scroll to position [32, 0]
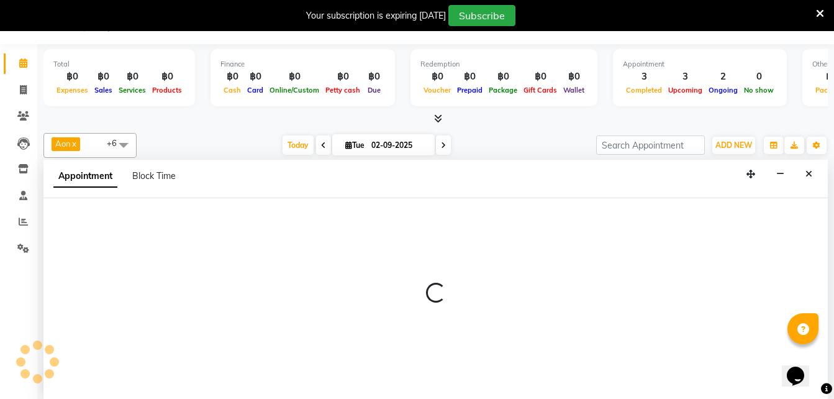
select select "tentative"
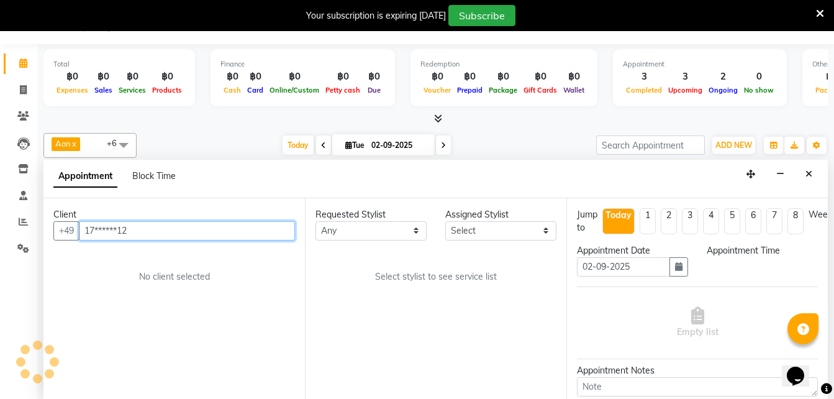
select select "600"
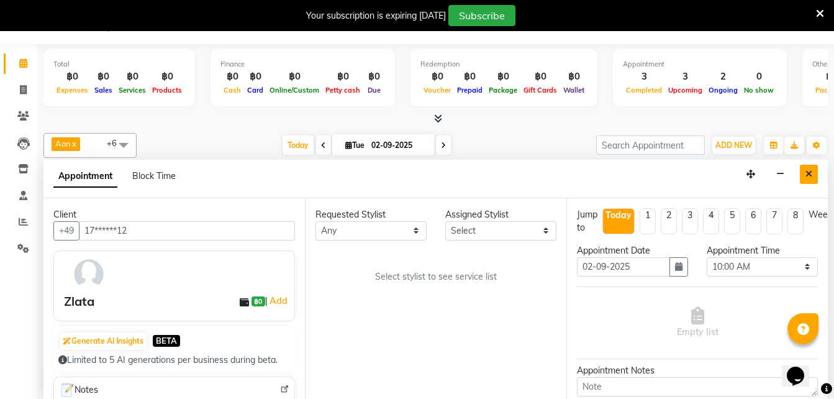
click at [810, 179] on button "Close" at bounding box center [809, 174] width 18 height 19
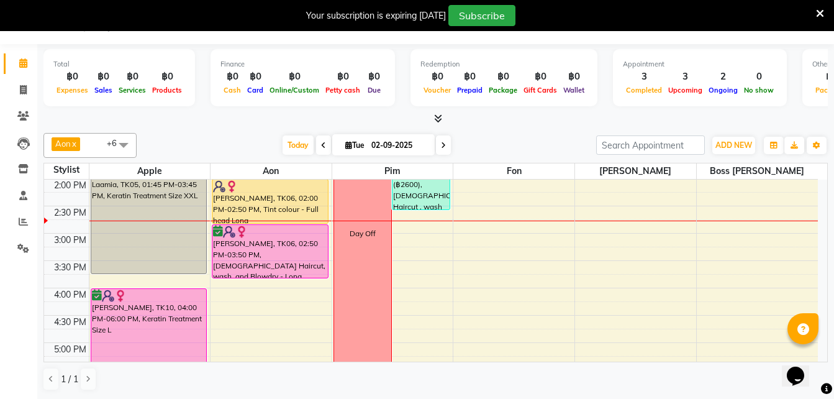
click at [446, 150] on span at bounding box center [443, 144] width 15 height 19
type input "03-09-2025"
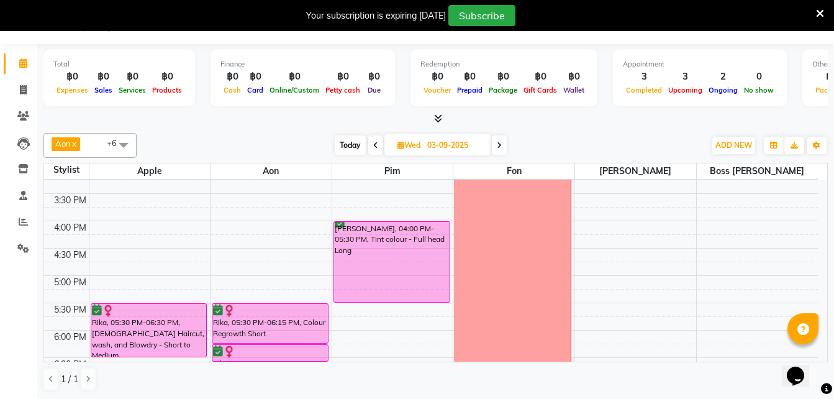
scroll to position [325, 0]
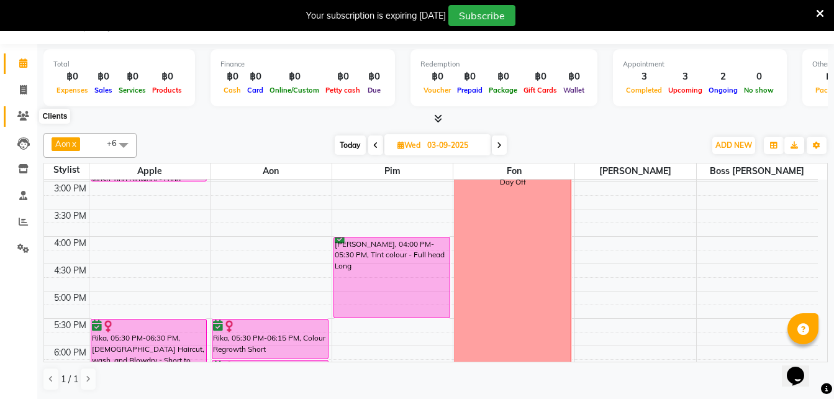
click at [22, 121] on span at bounding box center [23, 116] width 22 height 14
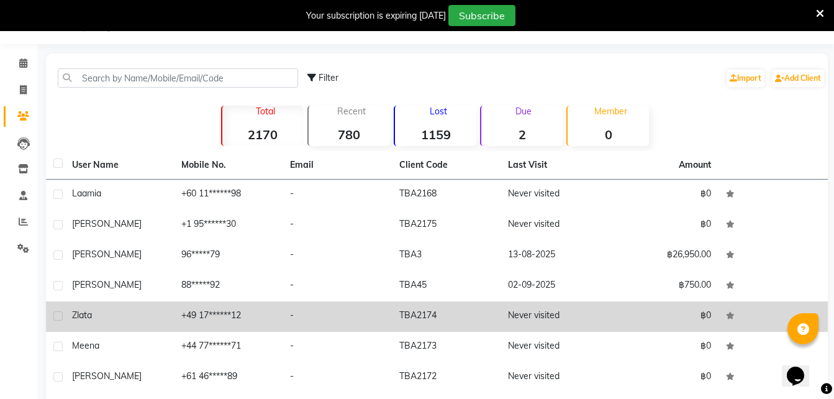
click at [218, 316] on td "+49 17******12" at bounding box center [228, 316] width 109 height 30
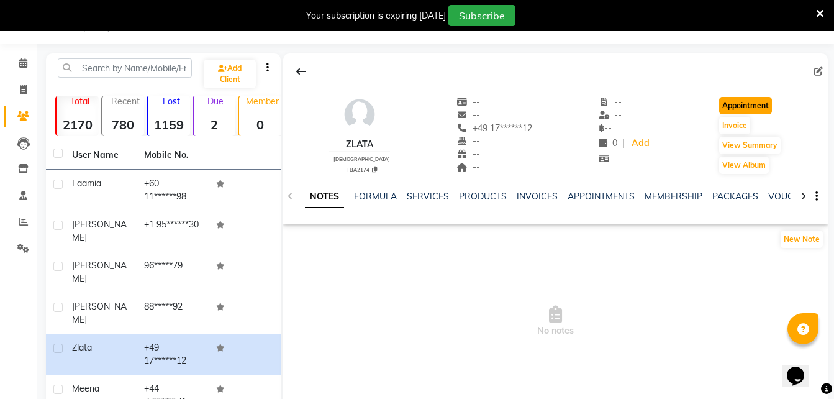
click at [738, 108] on button "Appointment" at bounding box center [745, 105] width 53 height 17
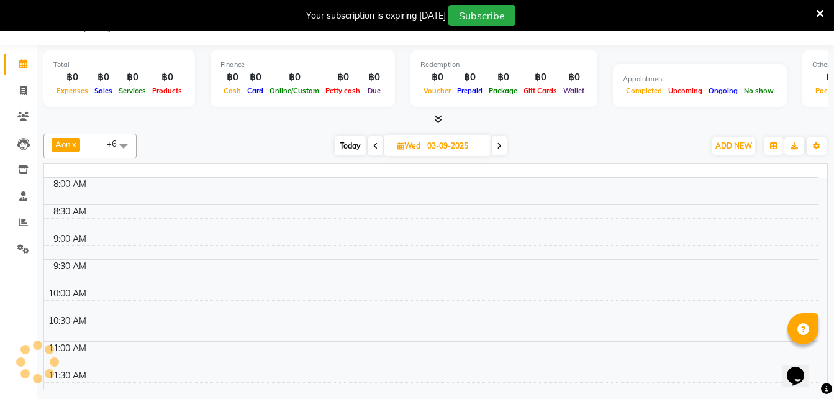
scroll to position [31, 0]
select select "tentative"
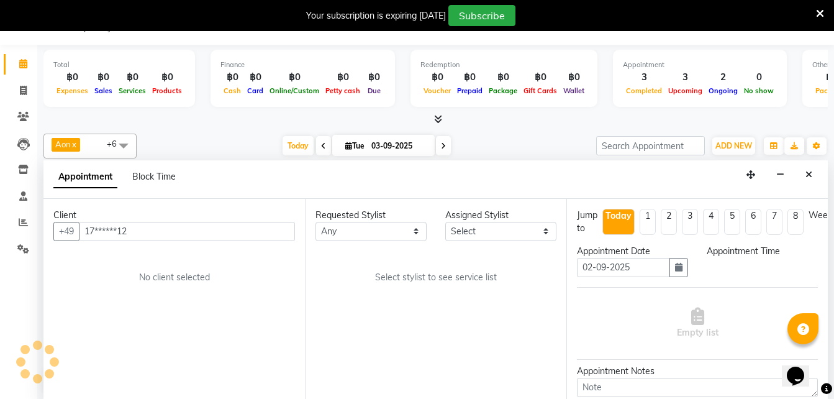
type input "02-09-2025"
select select "600"
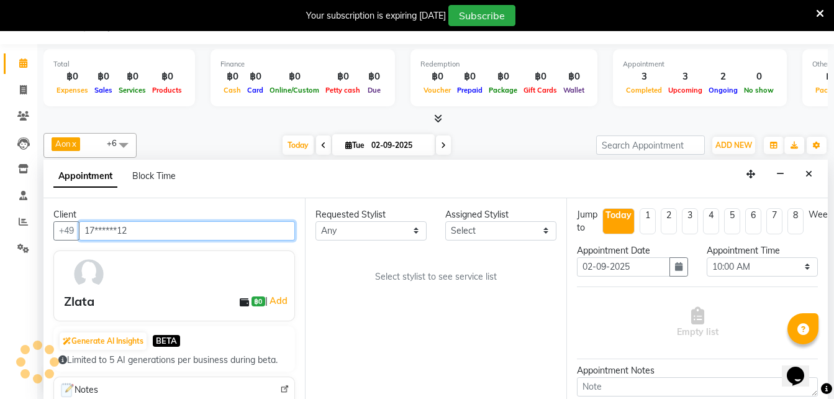
scroll to position [274, 0]
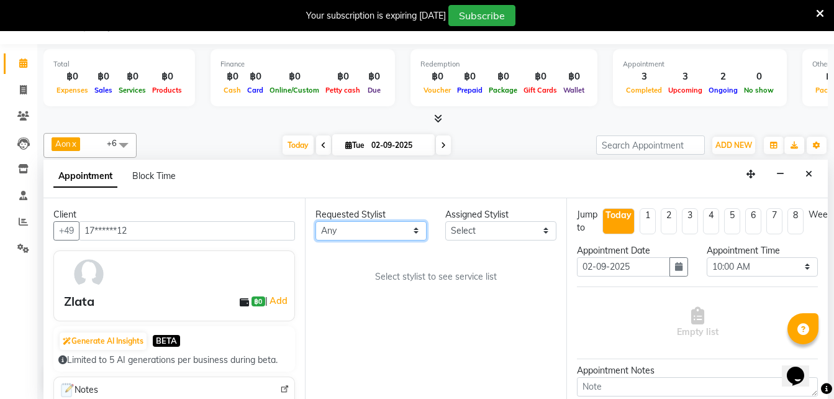
click at [346, 227] on select "Any Aon Apple Boss Luke Fon Kate Pim" at bounding box center [370, 230] width 111 height 19
select select "56710"
click at [315, 221] on select "Any Aon Apple Boss Luke Fon Kate Pim" at bounding box center [370, 230] width 111 height 19
select select "56710"
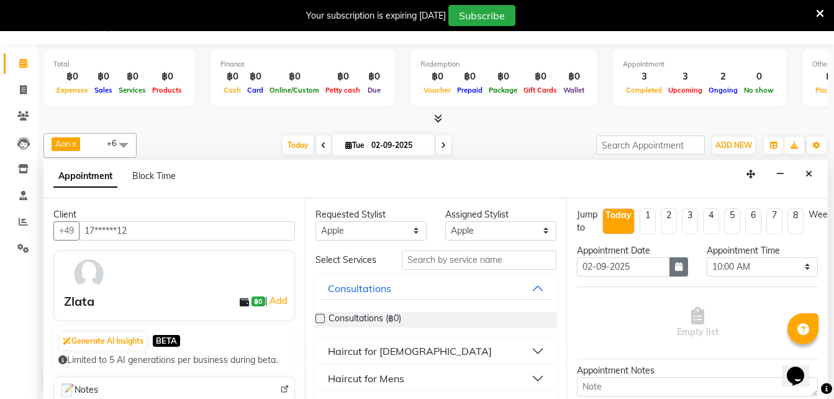
click at [672, 271] on button "button" at bounding box center [678, 266] width 19 height 19
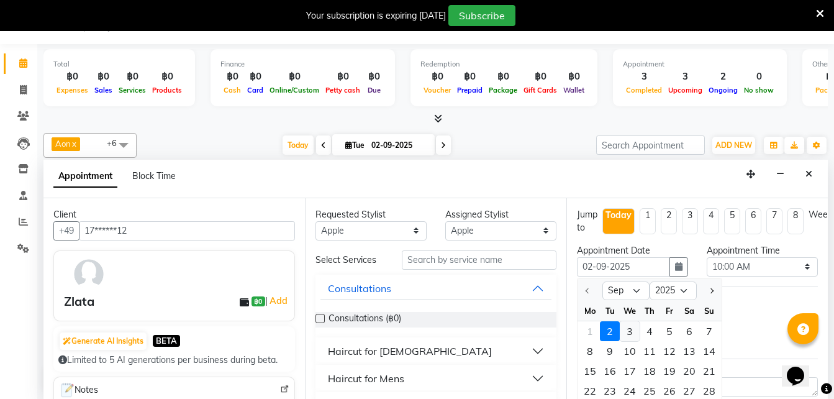
click at [627, 330] on div "3" at bounding box center [630, 331] width 20 height 20
type input "03-09-2025"
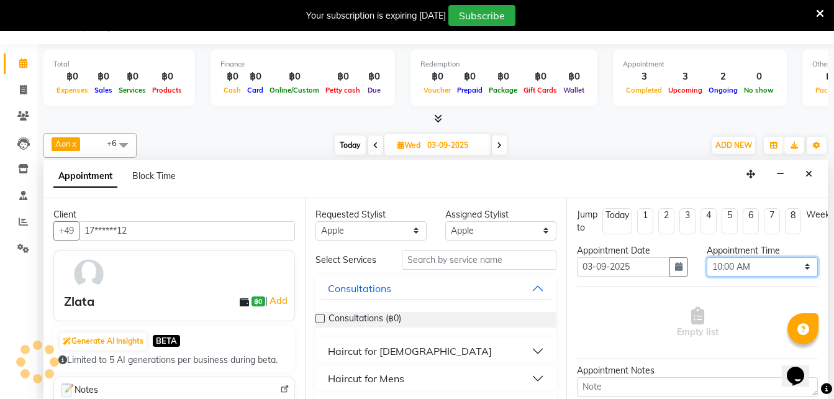
click at [714, 261] on select "Select 10:00 AM 10:05 AM 10:10 AM 10:15 AM 10:20 AM 10:25 AM 10:30 AM 10:35 AM …" at bounding box center [762, 266] width 111 height 19
select select "960"
click at [707, 257] on select "Select 10:00 AM 10:05 AM 10:10 AM 10:15 AM 10:20 AM 10:25 AM 10:30 AM 10:35 AM …" at bounding box center [762, 266] width 111 height 19
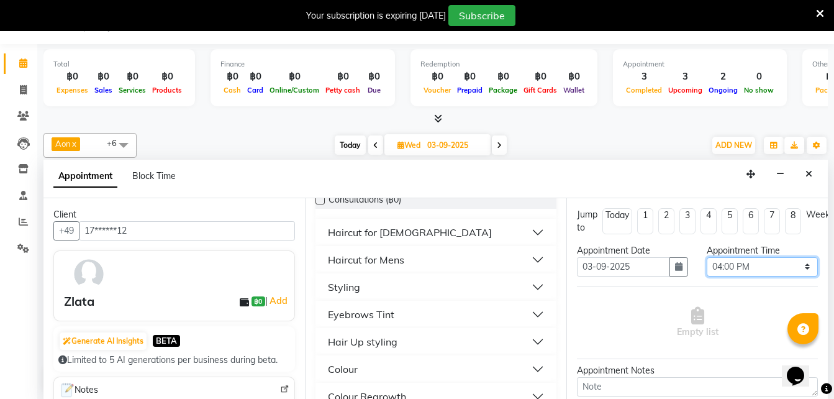
scroll to position [119, 0]
click at [379, 238] on div "Haircut for Ladies" at bounding box center [410, 231] width 164 height 15
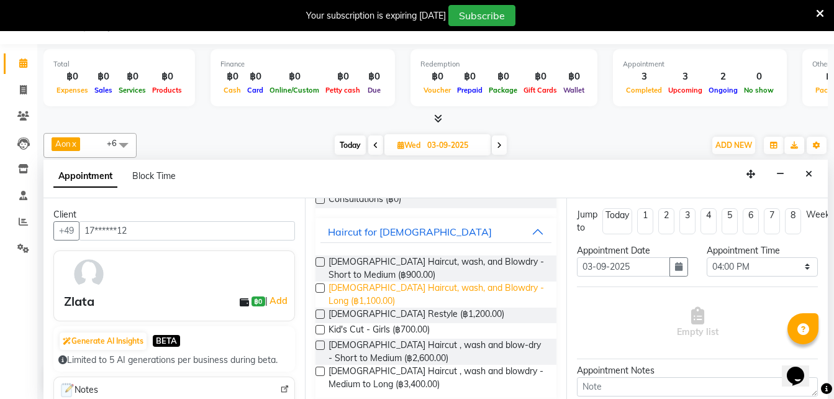
click at [366, 297] on span "Ladies Haircut, wash, and Blowdry - Long (฿1,100.00)" at bounding box center [437, 294] width 218 height 26
checkbox input "false"
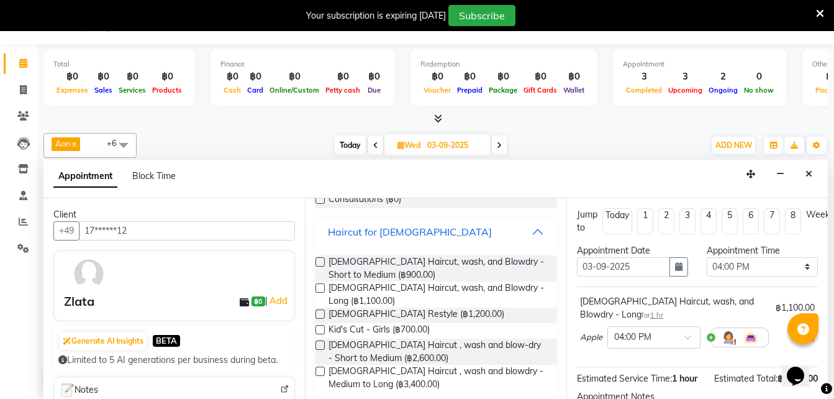
click at [526, 237] on button "Haircut for Ladies" at bounding box center [435, 231] width 231 height 22
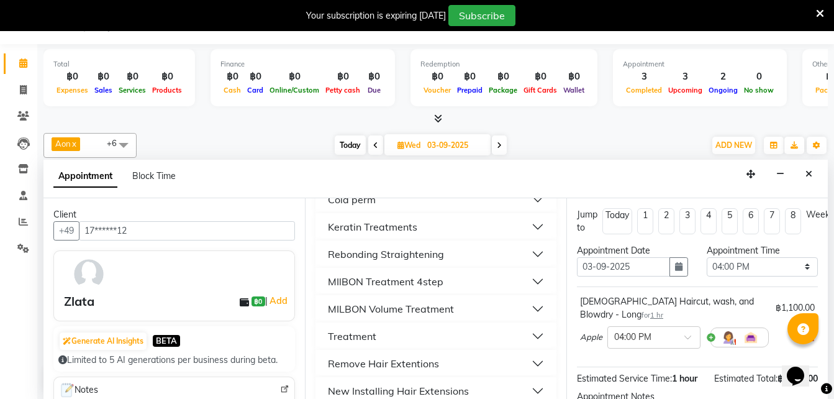
scroll to position [539, 0]
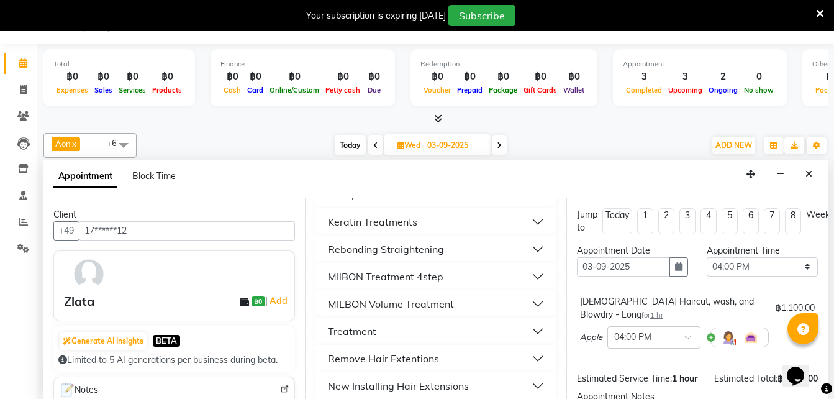
click at [370, 304] on div "MILBON Volume Treatment" at bounding box center [391, 303] width 126 height 15
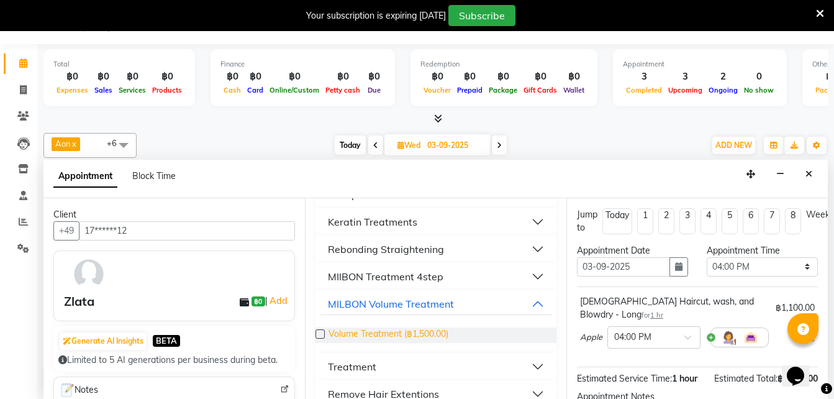
click at [423, 331] on span "Volume Treatment (฿1,500.00)" at bounding box center [388, 335] width 120 height 16
checkbox input "false"
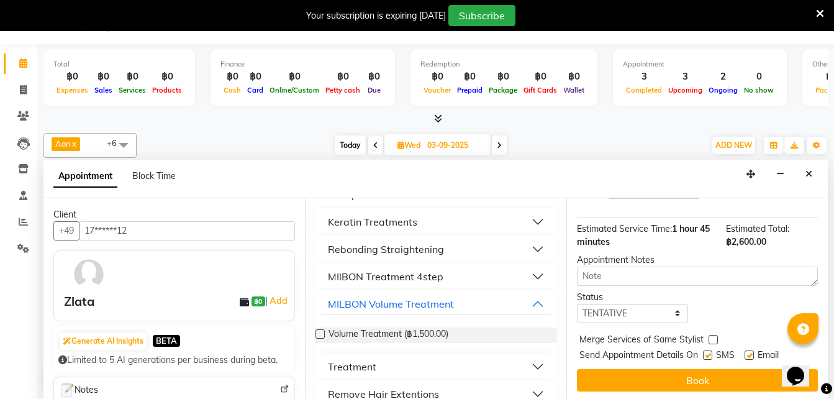
scroll to position [218, 0]
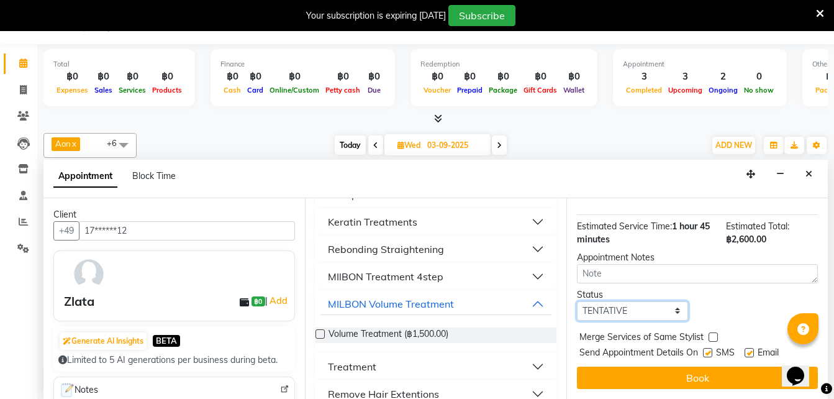
click at [609, 301] on select "Select TENTATIVE CONFIRM UPCOMING" at bounding box center [632, 310] width 111 height 19
select select "confirm booking"
click at [577, 301] on select "Select TENTATIVE CONFIRM UPCOMING" at bounding box center [632, 310] width 111 height 19
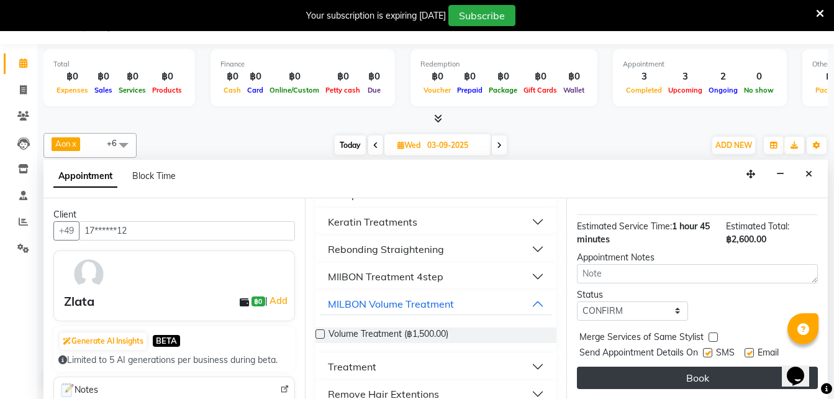
click at [668, 368] on button "Book" at bounding box center [697, 377] width 241 height 22
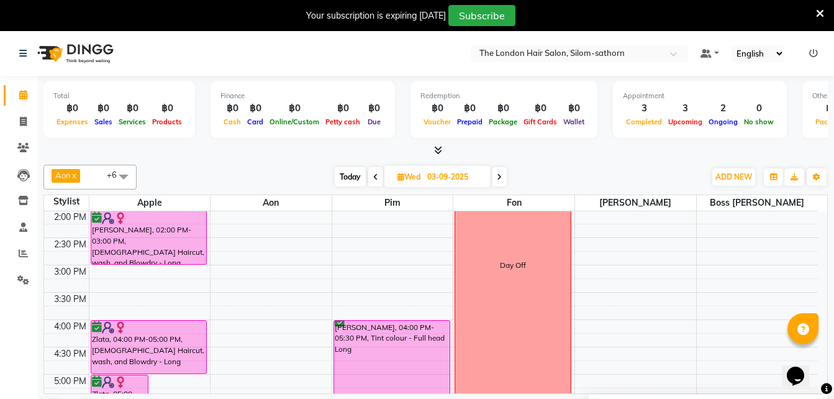
scroll to position [348, 0]
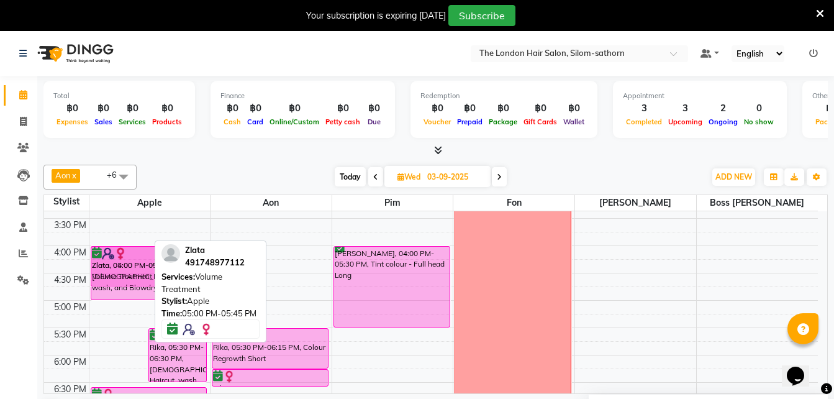
drag, startPoint x: 106, startPoint y: 320, endPoint x: 117, endPoint y: 265, distance: 57.0
click at [117, 265] on div "Zlata, 05:00 PM-05:45 PM, Volume Treatment Rika, 05:30 PM-06:30 PM, Ladies Hair…" at bounding box center [149, 190] width 121 height 655
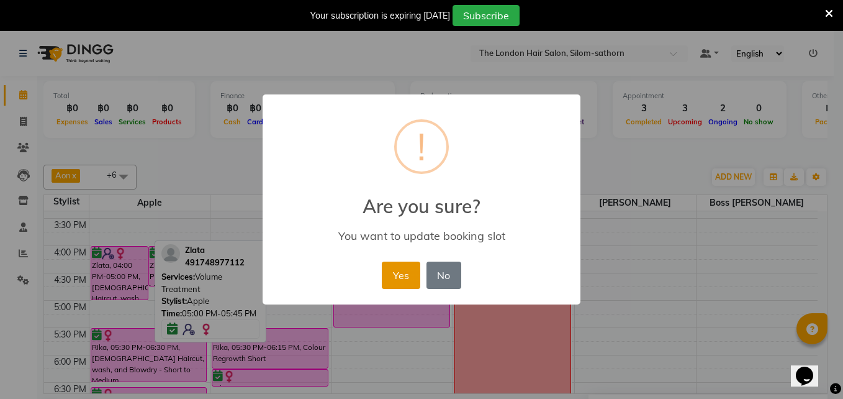
click at [392, 275] on button "Yes" at bounding box center [401, 274] width 38 height 27
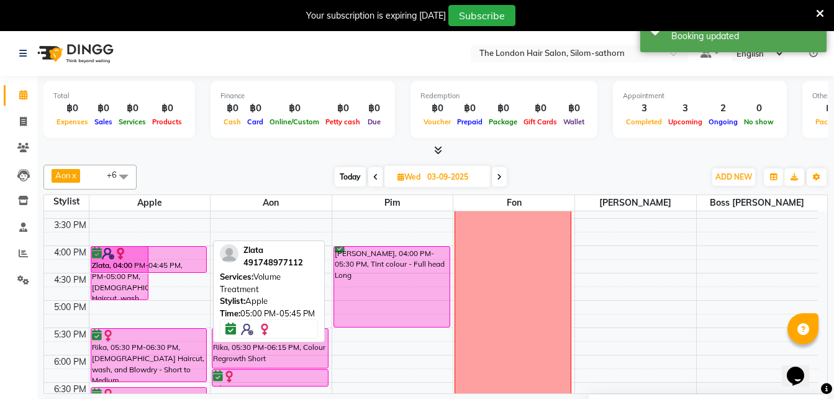
drag, startPoint x: 177, startPoint y: 283, endPoint x: 179, endPoint y: 275, distance: 8.3
click at [179, 275] on div "Zlata, 04:00 PM-05:00 PM, Ladies Haircut, wash, and Blowdry - Long Zlata, 04:00…" at bounding box center [149, 190] width 121 height 655
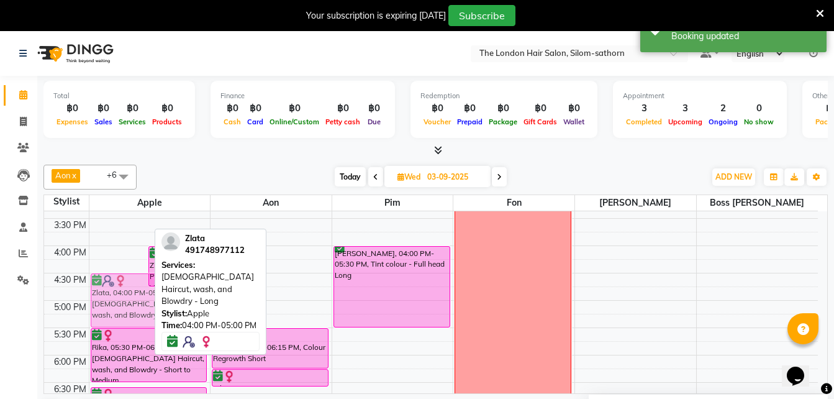
drag, startPoint x: 114, startPoint y: 269, endPoint x: 121, endPoint y: 301, distance: 33.1
click at [121, 301] on div "Zlata, 04:00 PM-05:00 PM, Ladies Haircut, wash, and Blowdry - Long Zlata, 04:00…" at bounding box center [149, 190] width 121 height 655
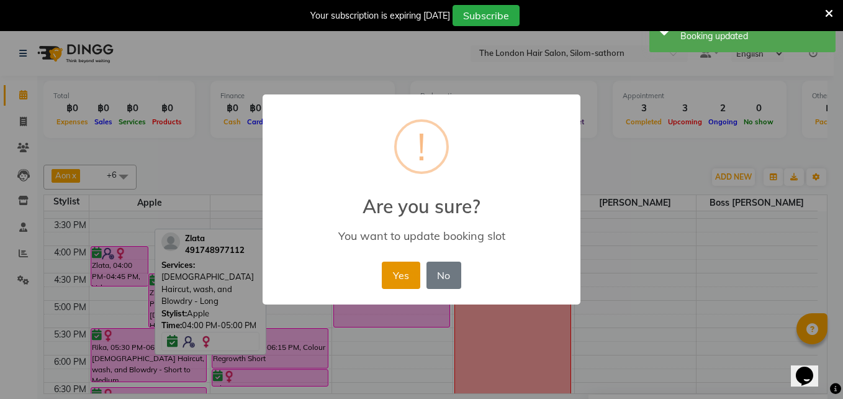
click at [396, 278] on button "Yes" at bounding box center [401, 274] width 38 height 27
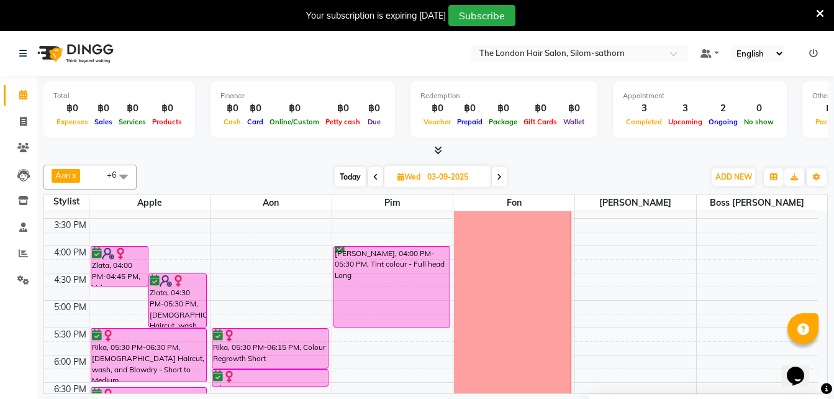
click at [409, 173] on span "Wed" at bounding box center [408, 176] width 29 height 9
select select "9"
select select "2025"
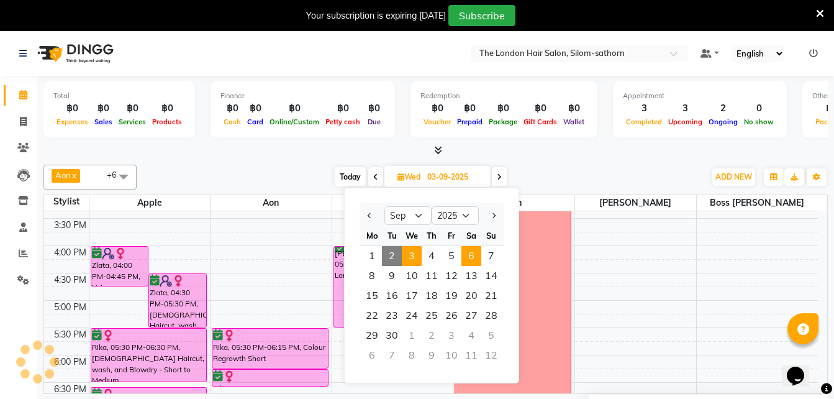
click at [475, 259] on span "6" at bounding box center [471, 256] width 20 height 20
type input "06-09-2025"
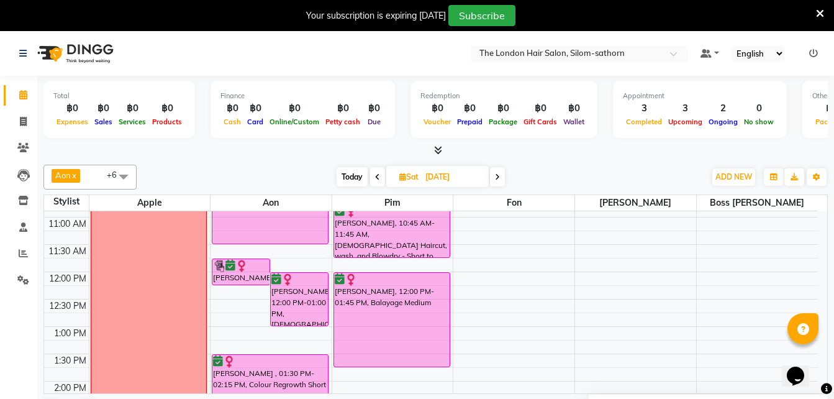
scroll to position [0, 0]
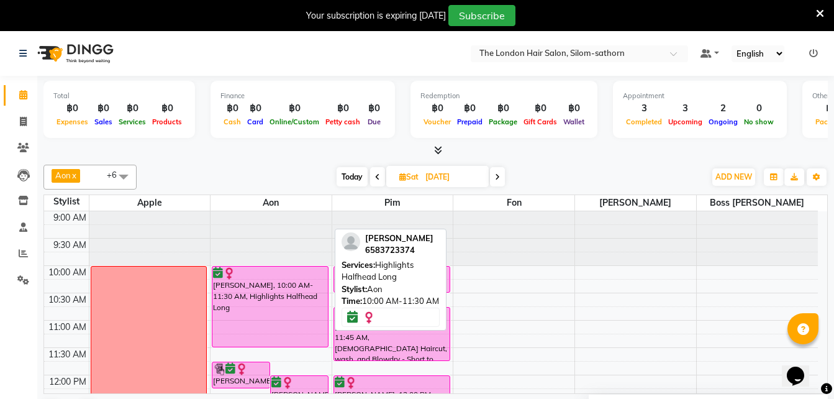
click at [287, 330] on div "Sarah Rouwendal, 10:00 AM-11:30 AM, Highlights Halfhead Long" at bounding box center [269, 306] width 115 height 80
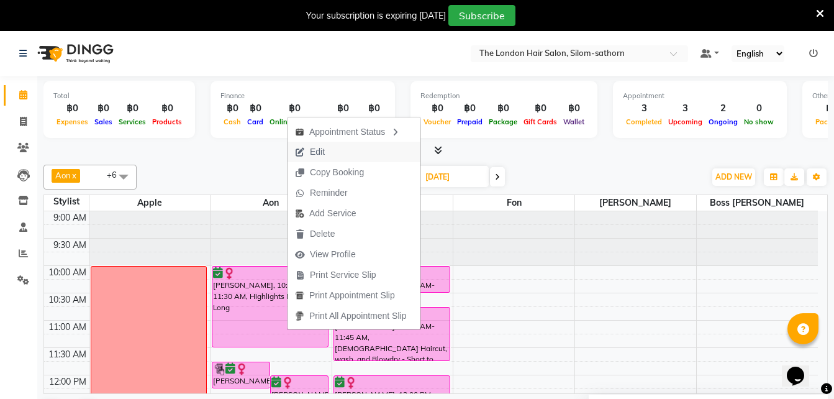
click at [313, 154] on span "Edit" at bounding box center [317, 151] width 15 height 13
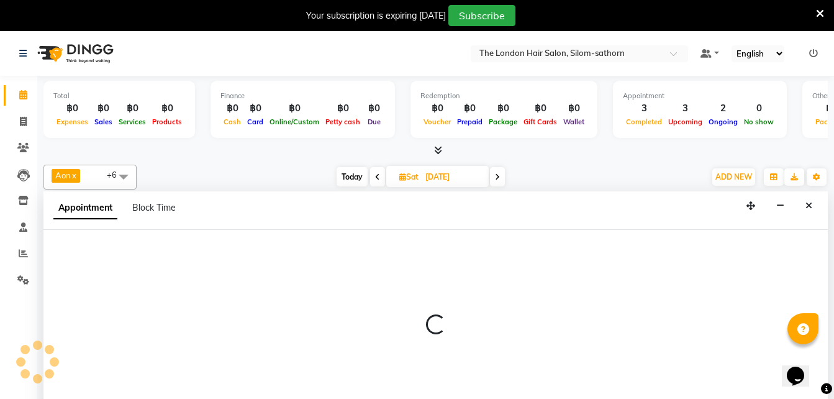
scroll to position [32, 0]
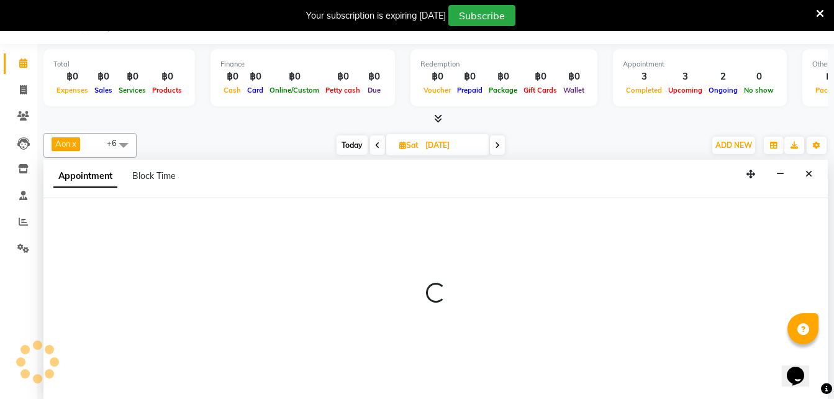
select select "tentative"
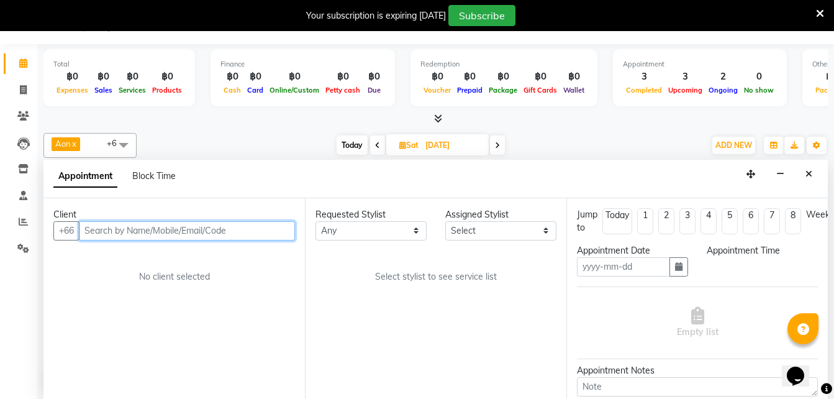
type input "06-09-2025"
select select "confirm booking"
select select "600"
select select "56709"
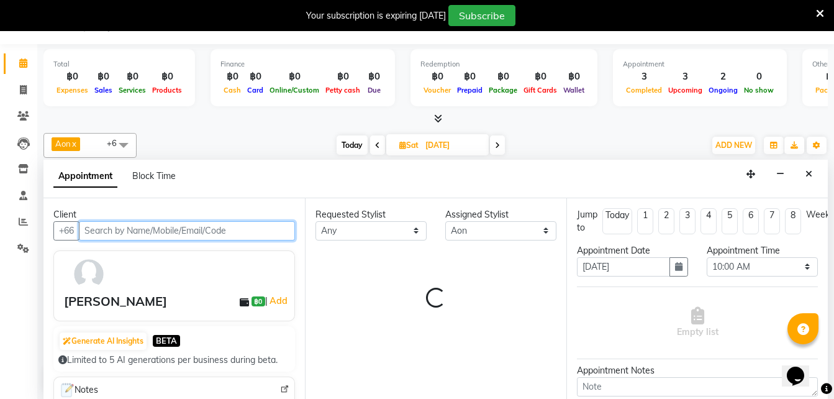
scroll to position [274, 0]
select select "3480"
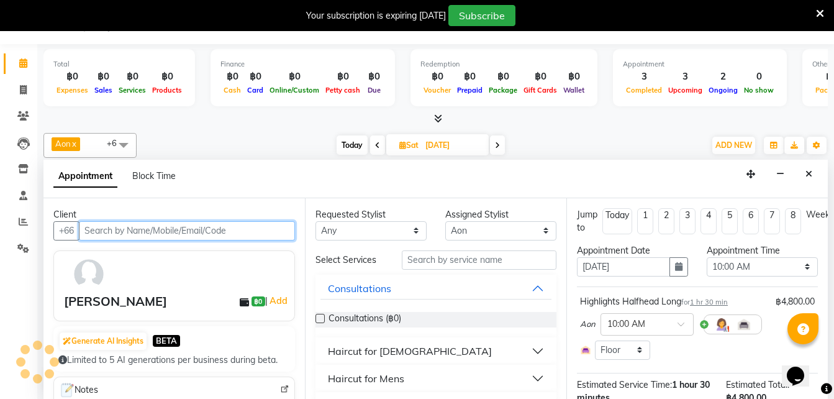
select select "3480"
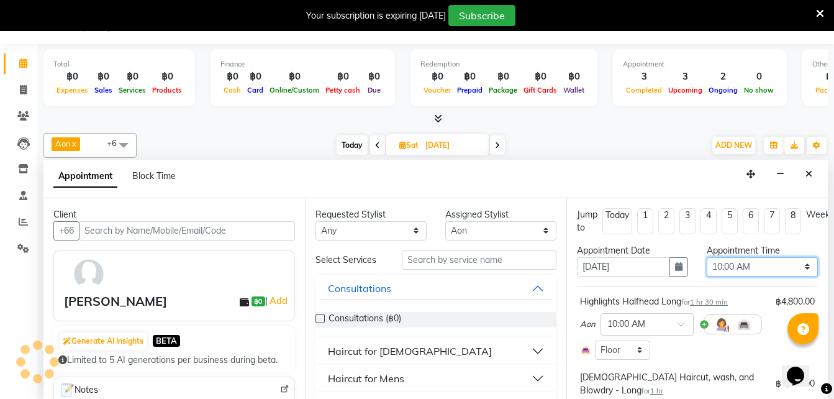
click at [718, 271] on select "Select 10:00 AM 10:05 AM 10:10 AM 10:15 AM 10:20 AM 10:25 AM 10:30 AM 10:35 AM …" at bounding box center [762, 266] width 111 height 19
select select "1020"
click at [707, 257] on select "Select 10:00 AM 10:05 AM 10:10 AM 10:15 AM 10:20 AM 10:25 AM 10:30 AM 10:35 AM …" at bounding box center [762, 266] width 111 height 19
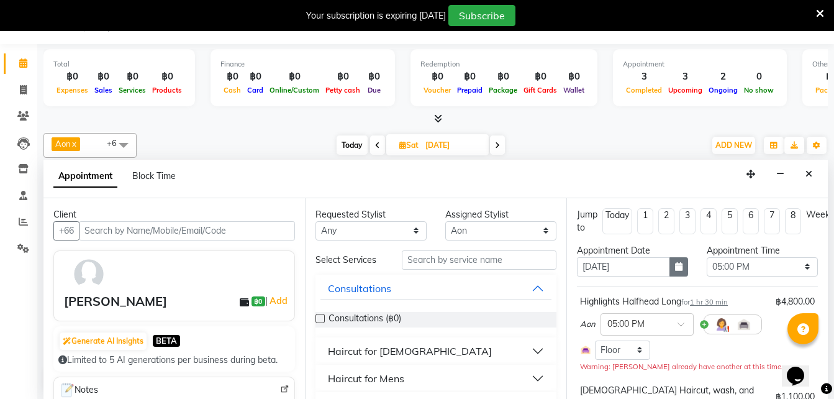
click at [675, 265] on icon "button" at bounding box center [678, 266] width 7 height 9
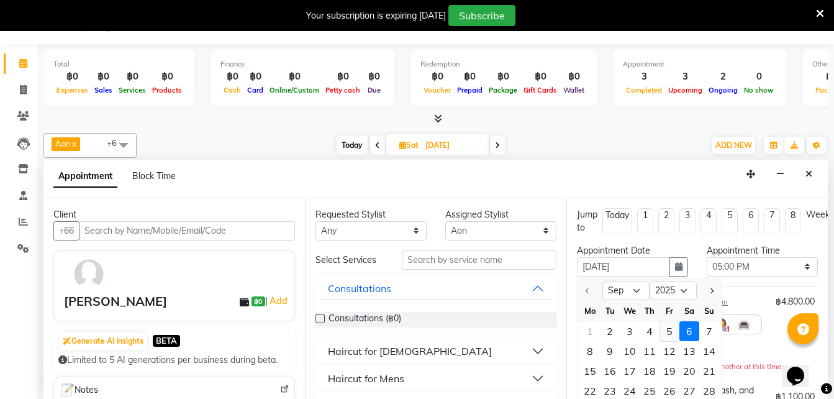
click at [668, 330] on div "5" at bounding box center [669, 331] width 20 height 20
type input "05-09-2025"
select select "1020"
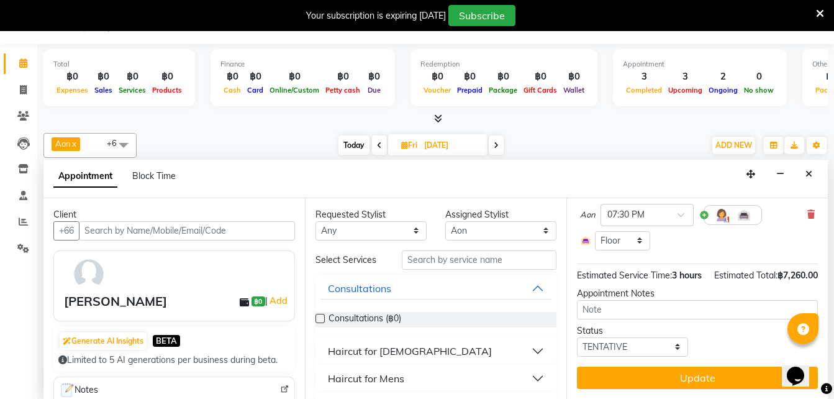
scroll to position [296, 0]
click at [622, 337] on select "Select TENTATIVE CONFIRM UPCOMING" at bounding box center [632, 346] width 111 height 19
select select "confirm booking"
click at [577, 337] on select "Select TENTATIVE CONFIRM UPCOMING" at bounding box center [632, 346] width 111 height 19
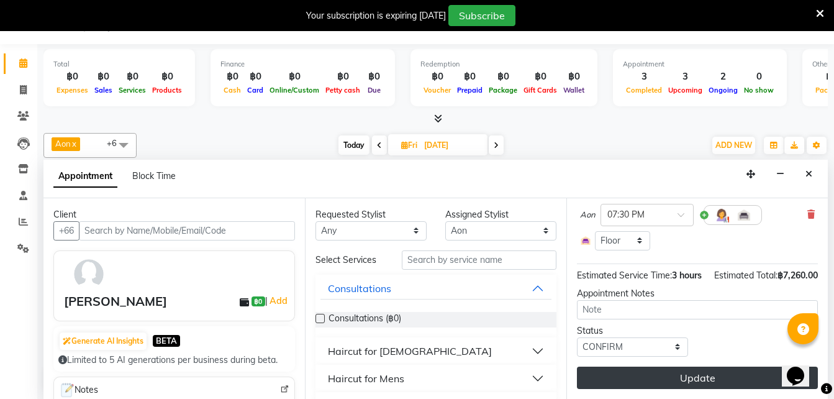
click at [644, 366] on button "Update" at bounding box center [697, 377] width 241 height 22
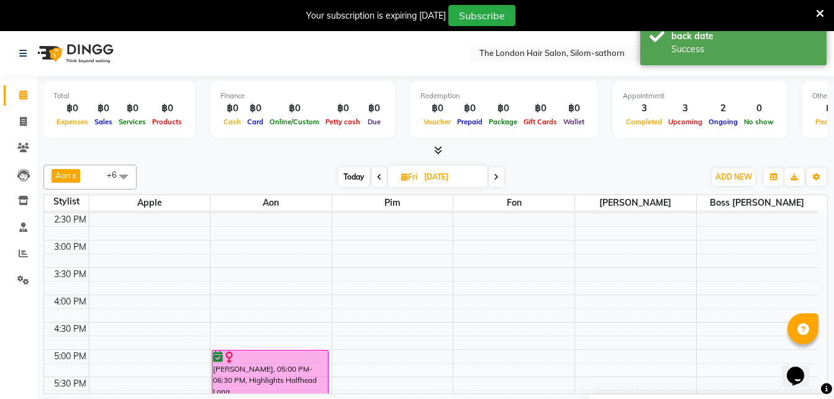
scroll to position [420, 0]
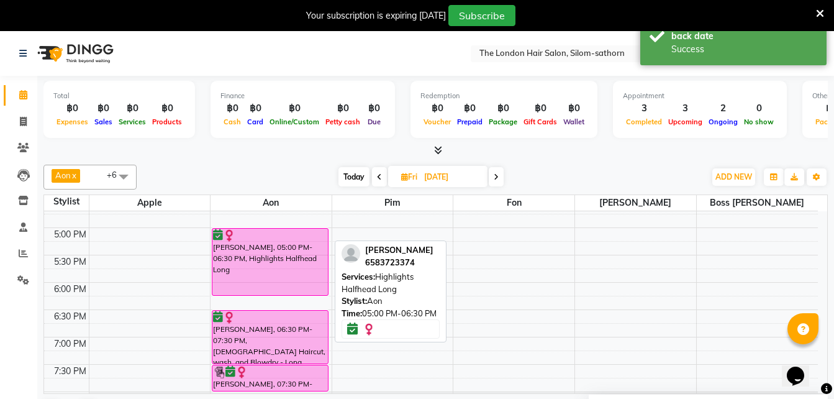
drag, startPoint x: 268, startPoint y: 307, endPoint x: 266, endPoint y: 289, distance: 18.1
click at [266, 289] on div "Sarah Rouwendal, 05:00 PM-06:30 PM, Highlights Halfhead Long Sarah Rouwendal, 0…" at bounding box center [270, 118] width 121 height 655
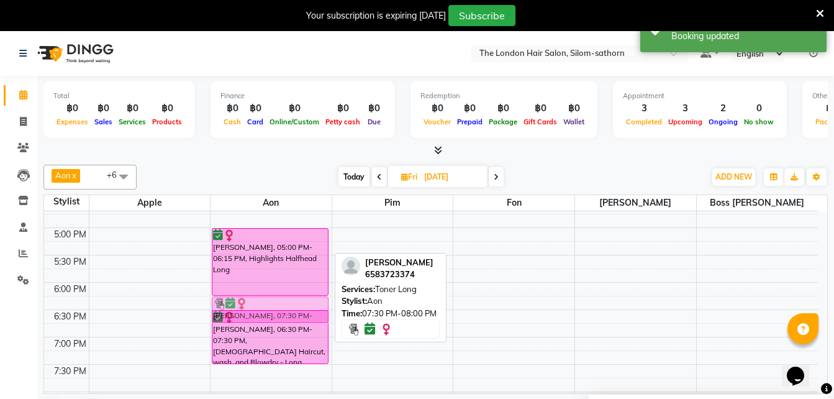
drag, startPoint x: 291, startPoint y: 378, endPoint x: 291, endPoint y: 313, distance: 65.2
click at [291, 313] on div "Sarah Rouwendal, 05:00 PM-06:15 PM, Highlights Halfhead Long Sarah Rouwendal, 0…" at bounding box center [270, 118] width 121 height 655
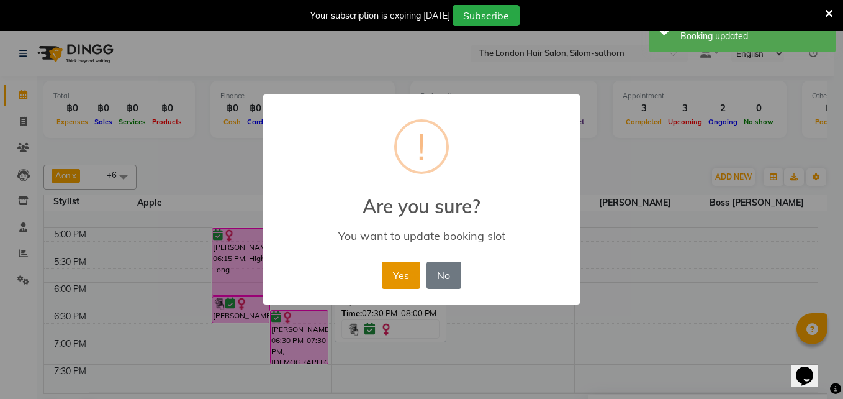
click at [400, 271] on button "Yes" at bounding box center [401, 274] width 38 height 27
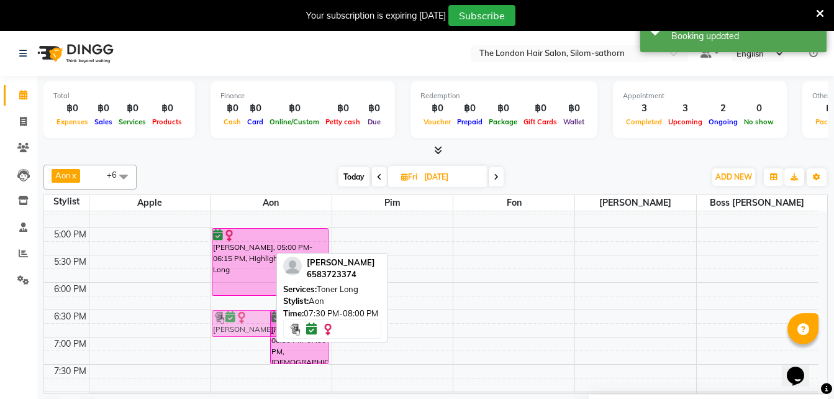
drag, startPoint x: 244, startPoint y: 307, endPoint x: 245, endPoint y: 322, distance: 15.5
click at [245, 322] on div "Sarah Rouwendal, 06:15 PM-06:45 PM, Toner Long Sarah Rouwendal, 06:30 PM-07:30 …" at bounding box center [270, 118] width 121 height 655
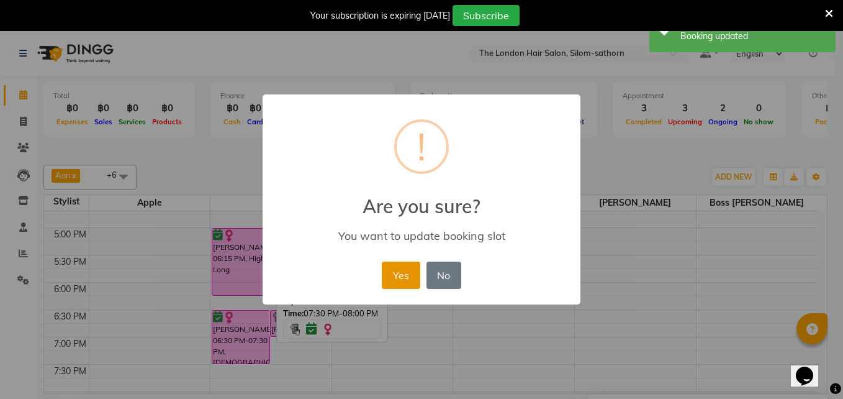
click at [399, 272] on button "Yes" at bounding box center [401, 274] width 38 height 27
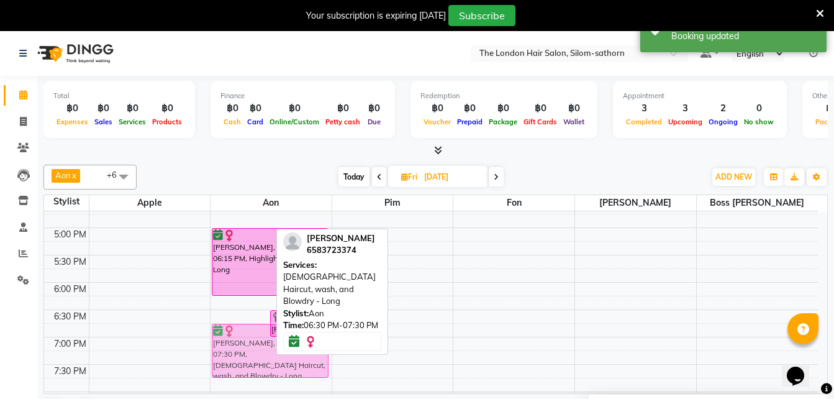
drag, startPoint x: 243, startPoint y: 335, endPoint x: 246, endPoint y: 348, distance: 13.9
click at [246, 348] on div "Sarah Rouwendal, 06:30 PM-07:30 PM, Ladies Haircut, wash, and Blowdry - Long Sa…" at bounding box center [270, 118] width 121 height 655
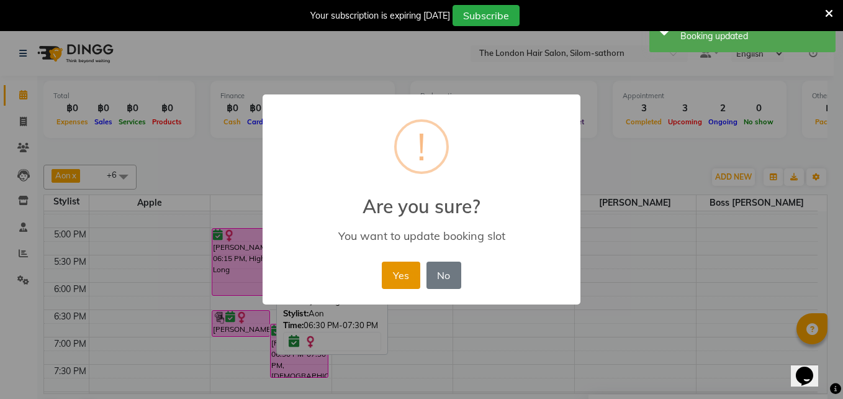
click at [394, 275] on button "Yes" at bounding box center [401, 274] width 38 height 27
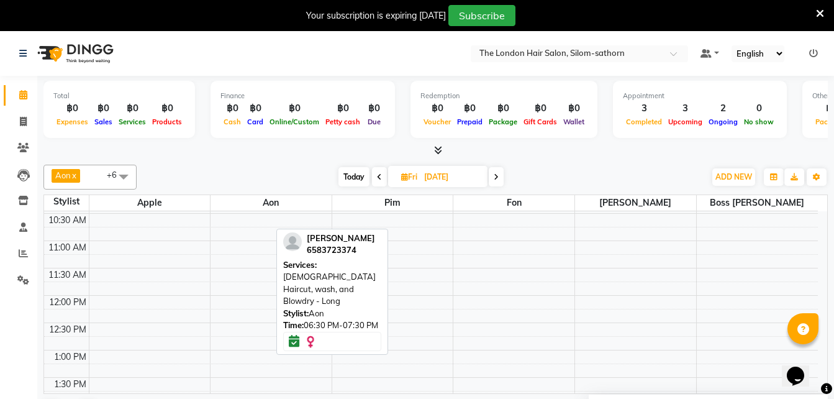
scroll to position [0, 0]
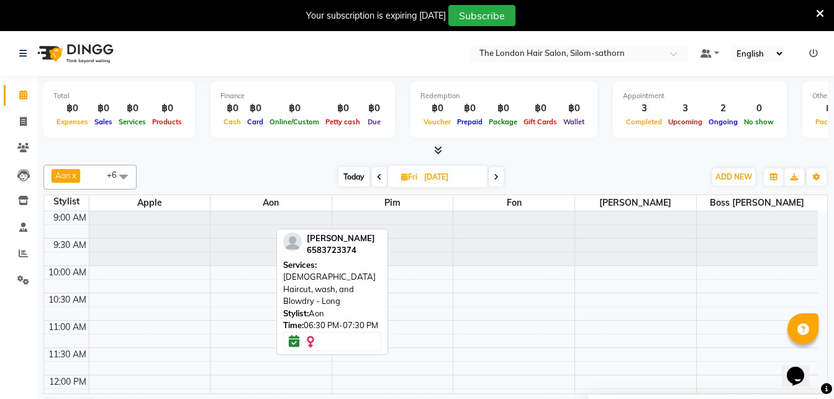
click at [351, 178] on span "Today" at bounding box center [353, 176] width 31 height 19
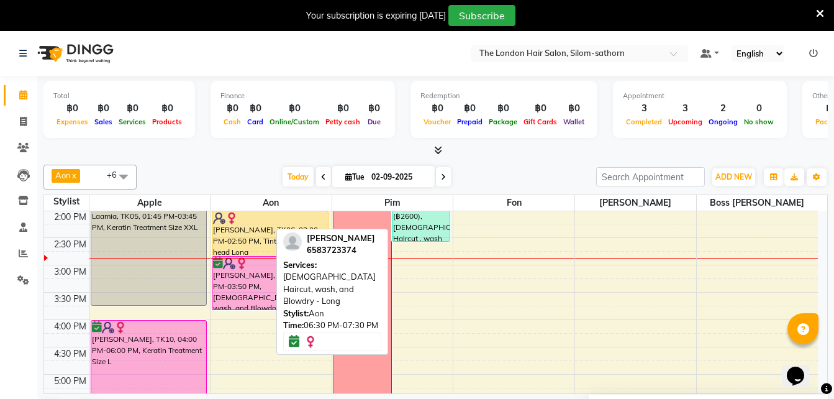
scroll to position [158, 0]
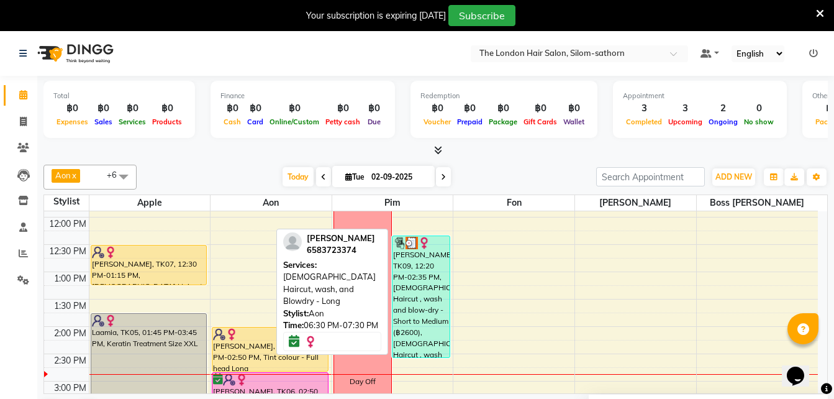
click at [441, 175] on icon at bounding box center [443, 176] width 5 height 7
type input "03-09-2025"
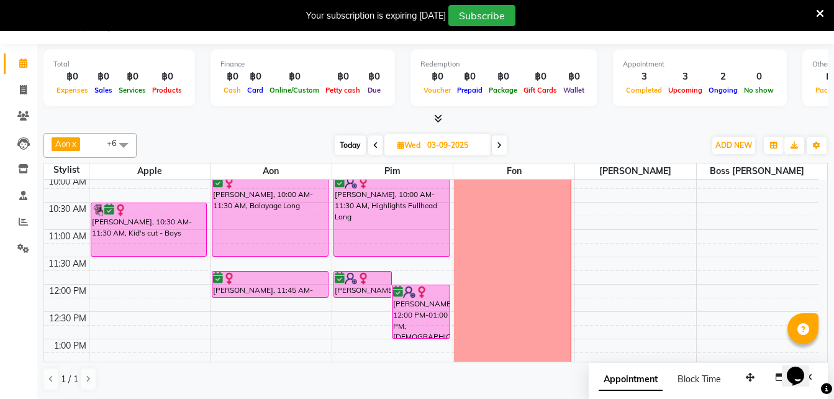
scroll to position [30, 0]
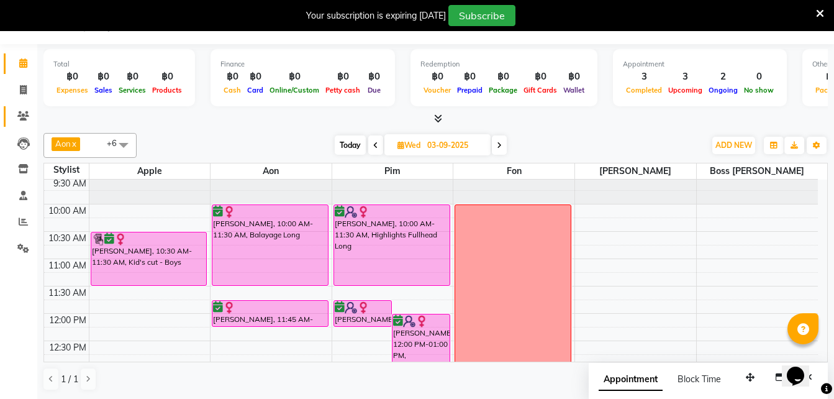
click at [23, 118] on icon at bounding box center [23, 115] width 12 height 9
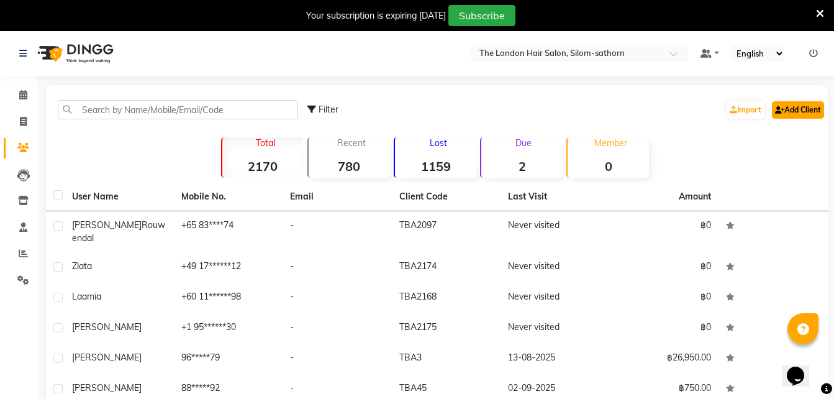
click at [798, 109] on link "Add Client" at bounding box center [798, 109] width 52 height 17
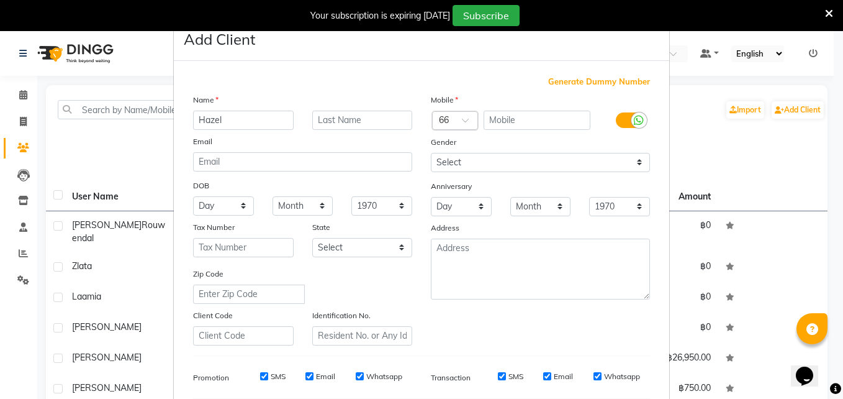
type input "Hazel"
click at [442, 117] on div at bounding box center [455, 121] width 45 height 13
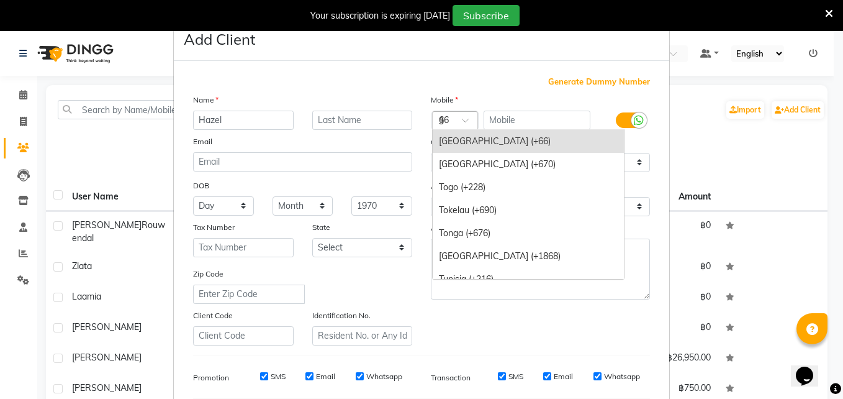
scroll to position [1321, 0]
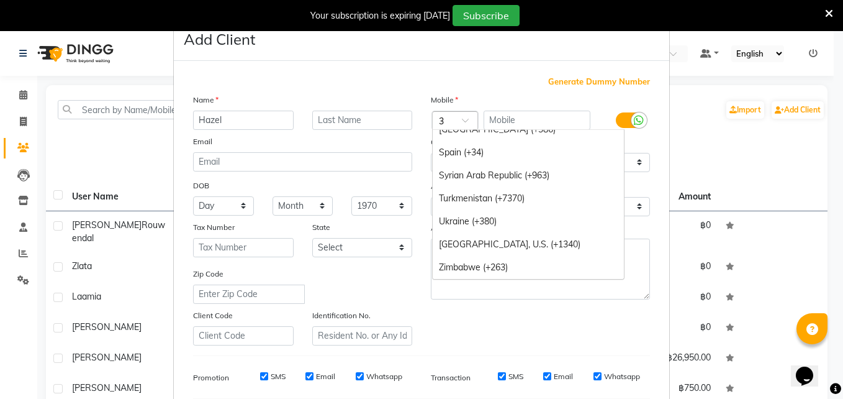
type input "33"
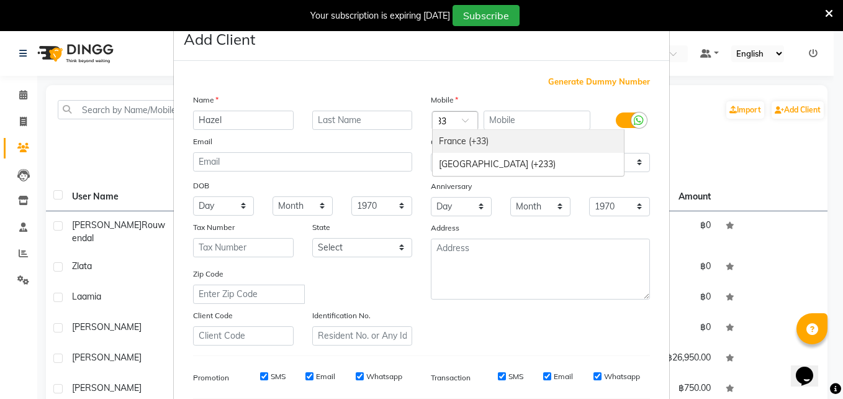
click at [465, 136] on div "France (+33)" at bounding box center [528, 141] width 191 height 23
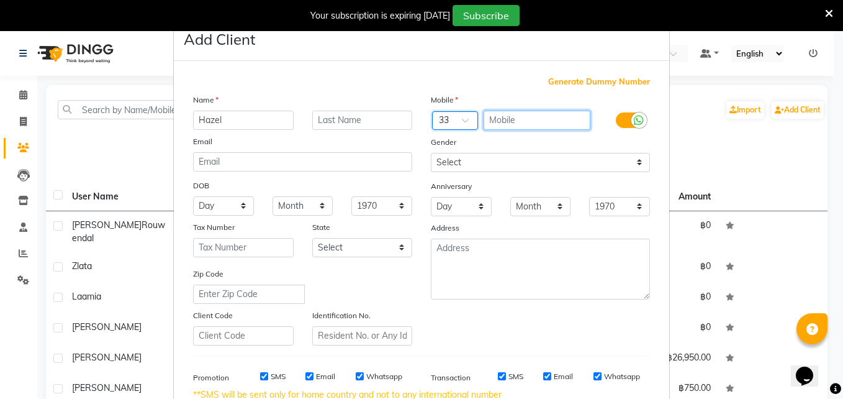
click at [513, 126] on input "text" at bounding box center [537, 120] width 107 height 19
type input "15253340103"
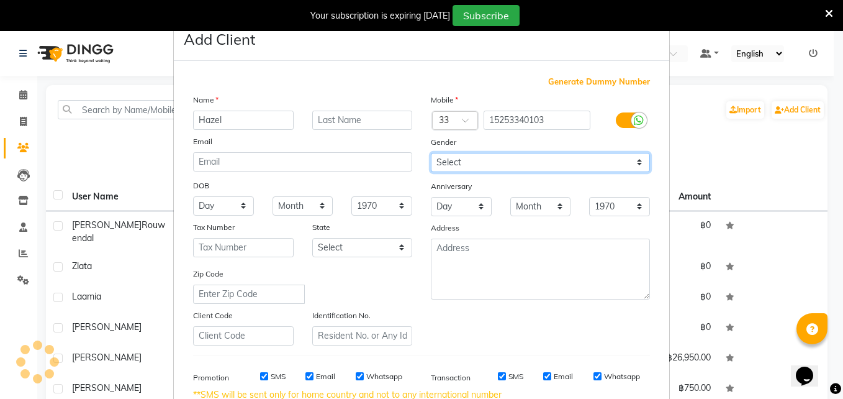
click at [453, 164] on select "Select Male Female Other Prefer Not To Say" at bounding box center [540, 162] width 219 height 19
select select "female"
click at [431, 153] on select "Select Male Female Other Prefer Not To Say" at bounding box center [540, 162] width 219 height 19
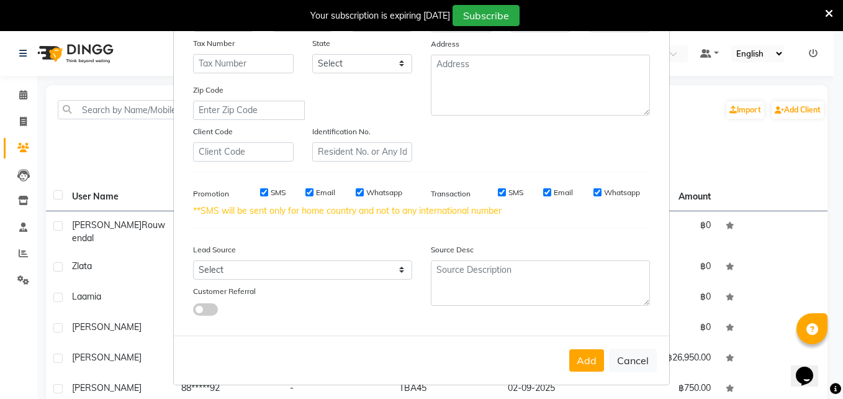
scroll to position [188, 0]
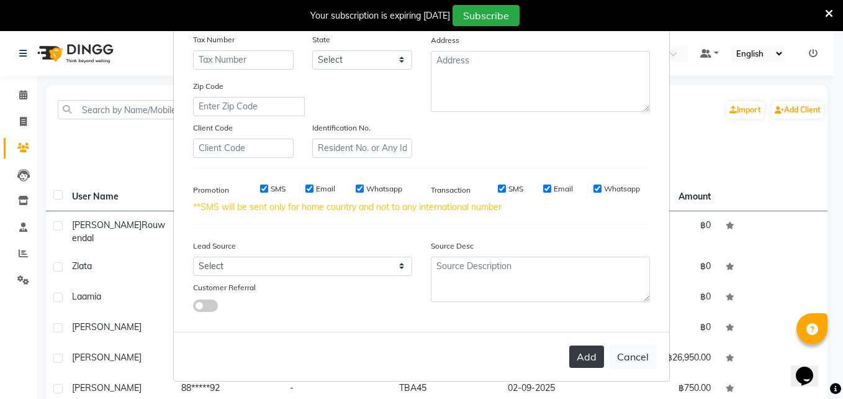
click at [578, 359] on button "Add" at bounding box center [586, 356] width 35 height 22
click at [587, 361] on button "Add" at bounding box center [586, 356] width 35 height 22
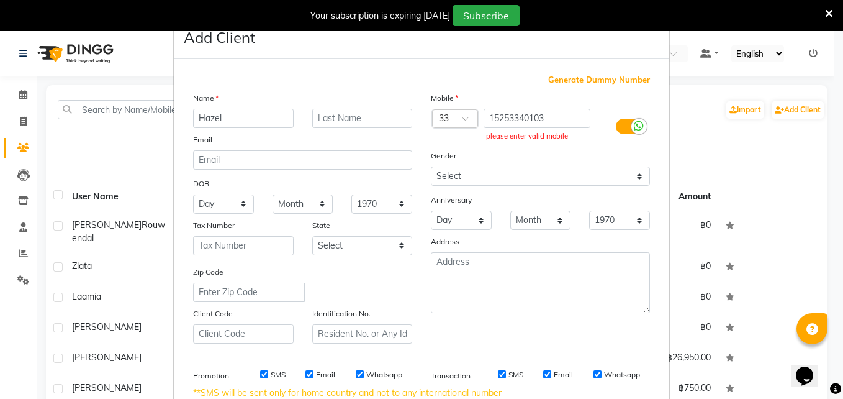
scroll to position [1, 0]
click at [515, 122] on input "15253340103" at bounding box center [537, 118] width 107 height 19
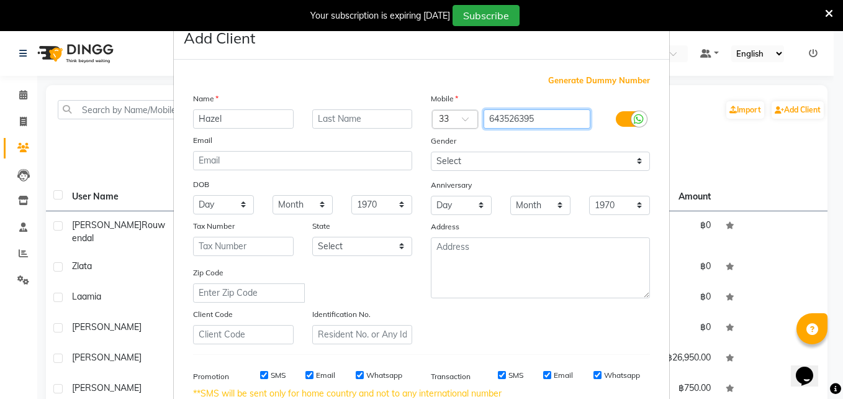
type input "643526395"
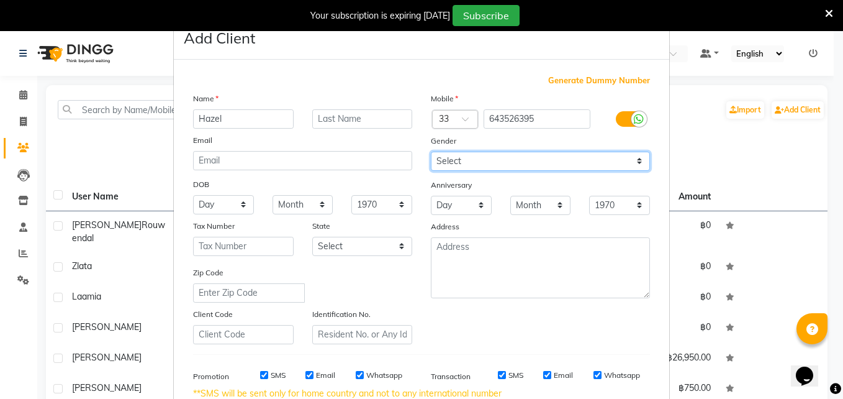
click at [455, 164] on select "Select Male Female Other Prefer Not To Say" at bounding box center [540, 161] width 219 height 19
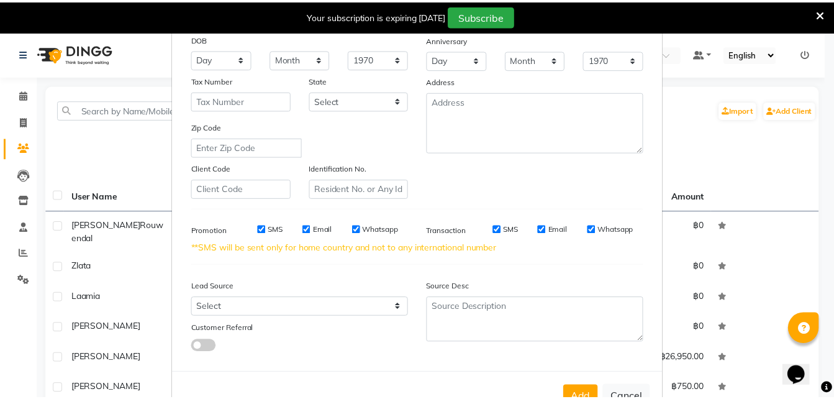
scroll to position [188, 0]
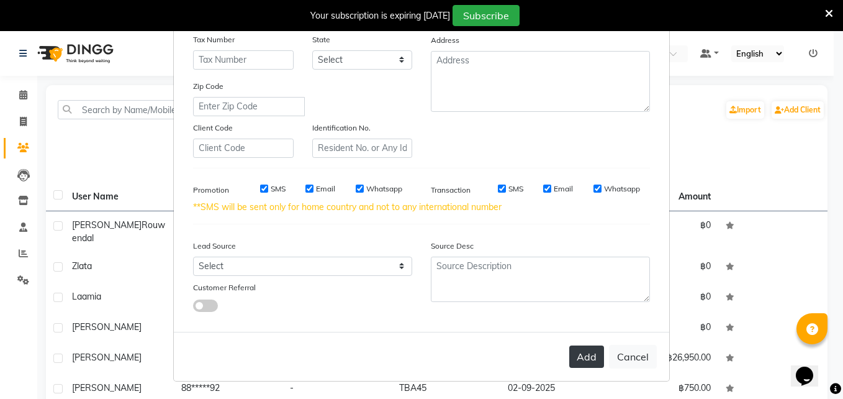
click at [579, 353] on button "Add" at bounding box center [586, 356] width 35 height 22
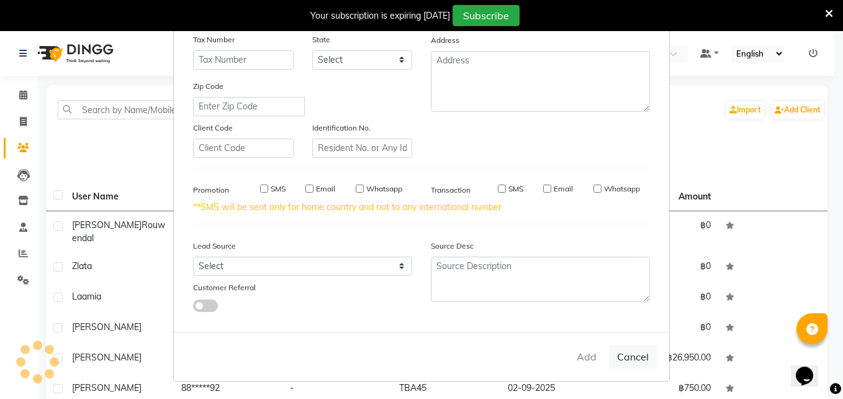
select select
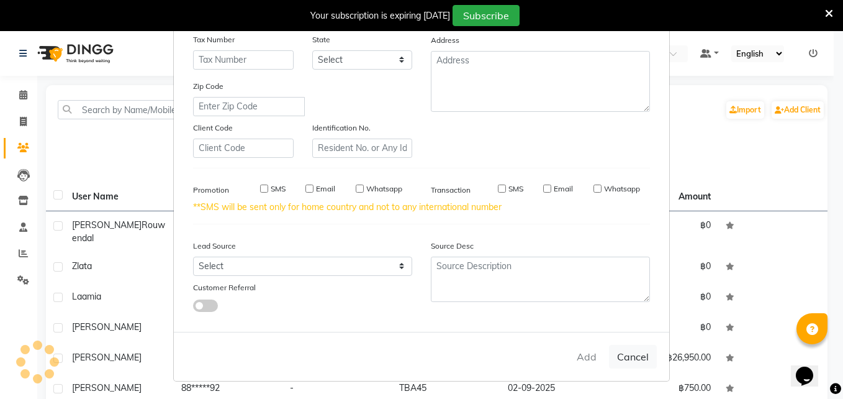
select select
checkbox input "false"
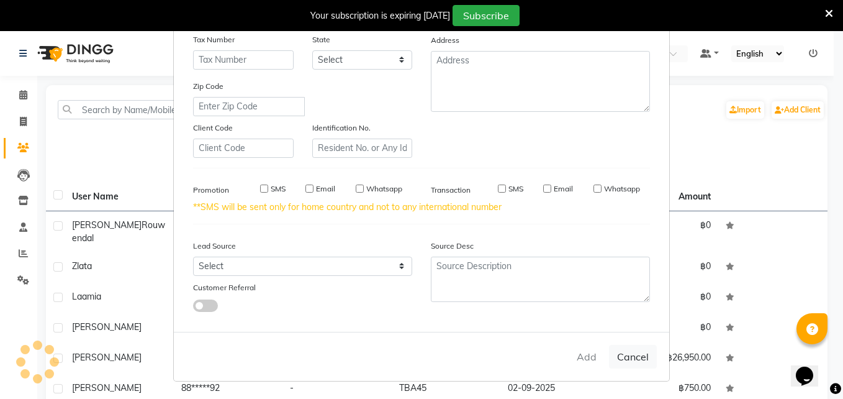
checkbox input "false"
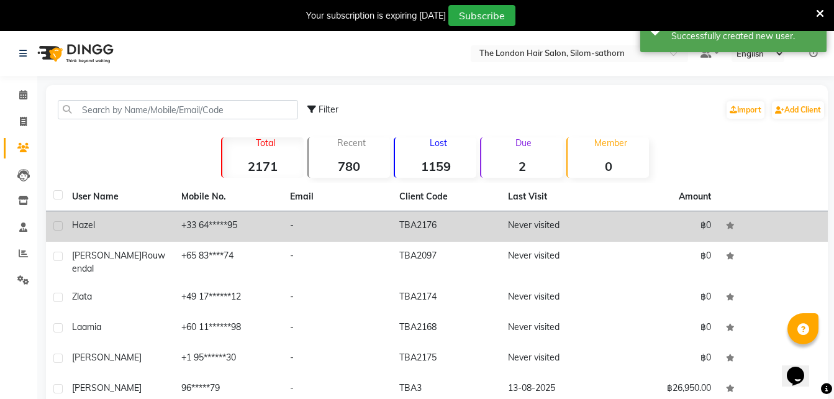
click at [200, 225] on td "+33 64*****95" at bounding box center [228, 226] width 109 height 30
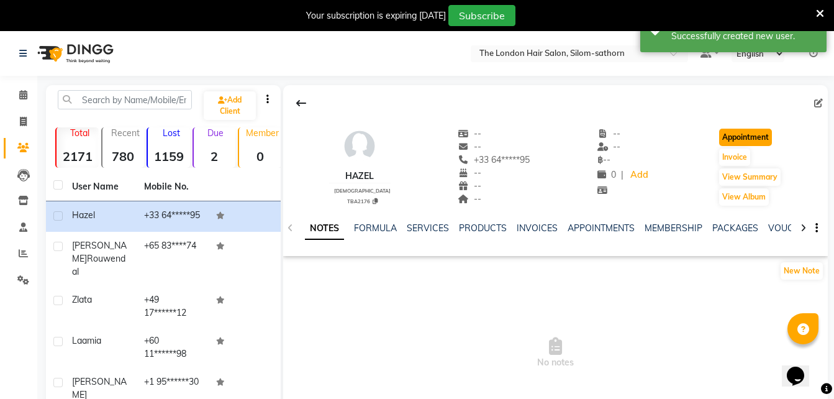
click at [728, 135] on button "Appointment" at bounding box center [745, 137] width 53 height 17
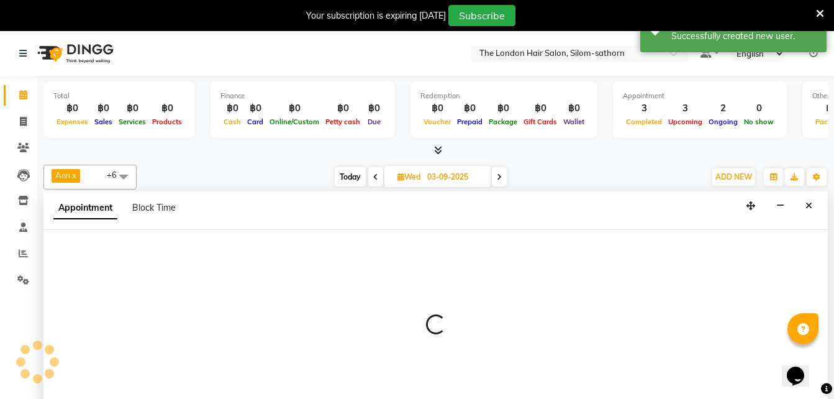
scroll to position [32, 0]
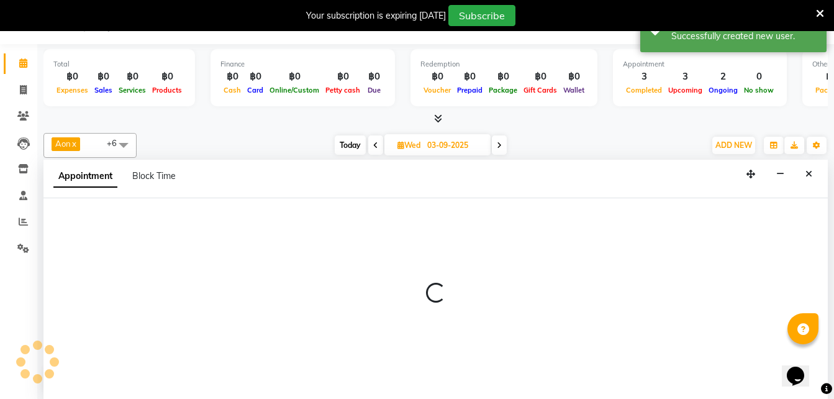
type input "02-09-2025"
select select "600"
select select "tentative"
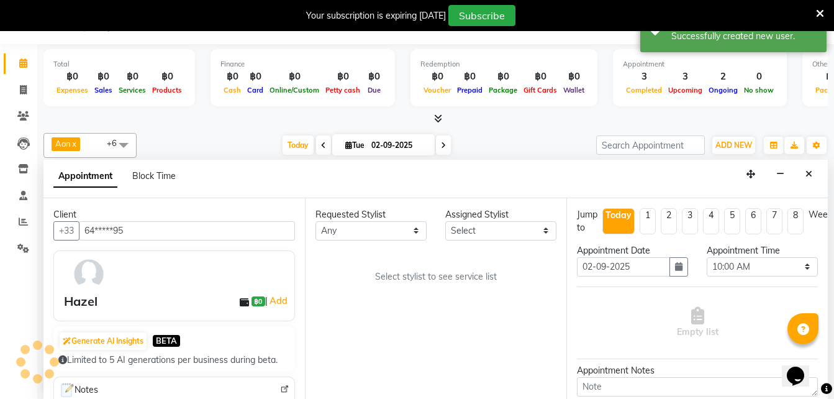
scroll to position [328, 0]
click at [359, 230] on select "Any Aon Apple Boss Luke Fon Kate Pim" at bounding box center [370, 230] width 111 height 19
select select "56709"
click at [315, 221] on select "Any Aon Apple Boss Luke Fon Kate Pim" at bounding box center [370, 230] width 111 height 19
select select "56709"
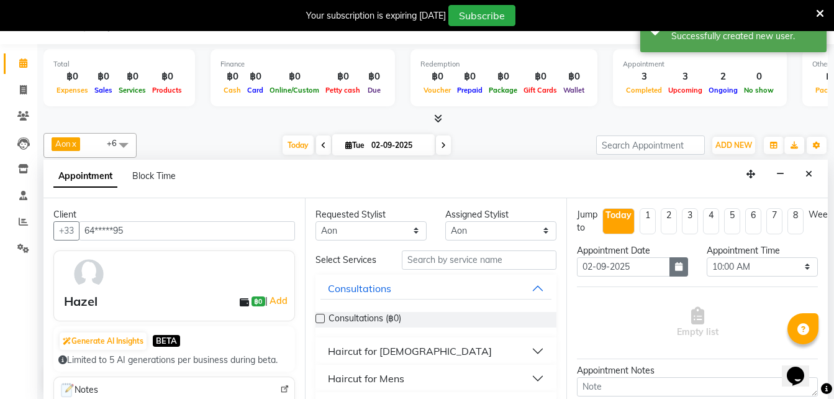
click at [674, 261] on button "button" at bounding box center [678, 266] width 19 height 19
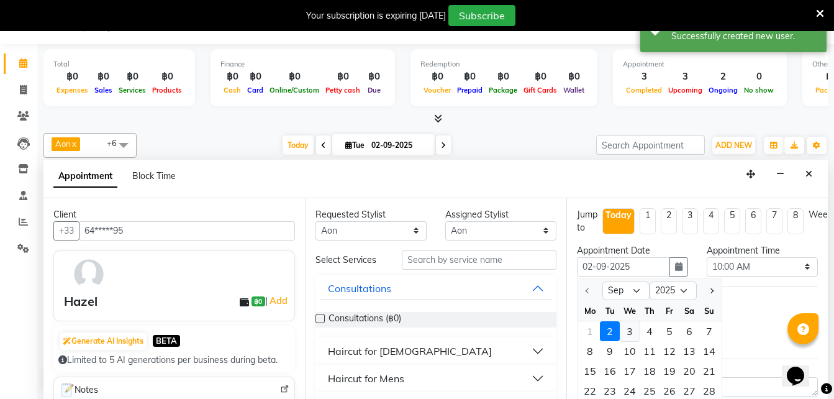
click at [630, 334] on div "3" at bounding box center [630, 331] width 20 height 20
type input "03-09-2025"
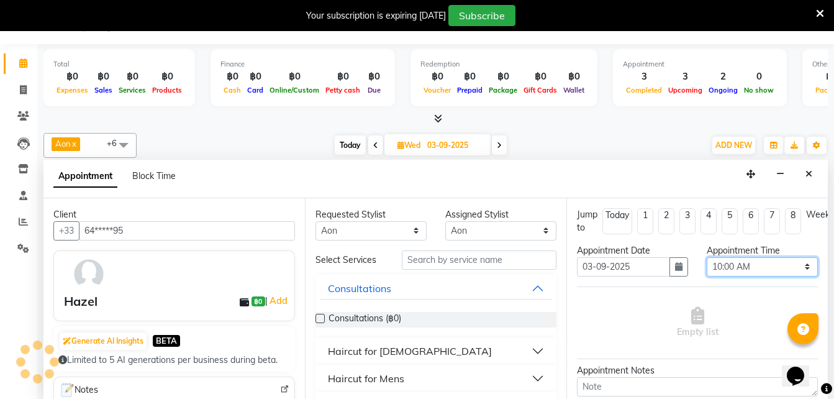
click at [715, 274] on select "Select 10:00 AM 10:05 AM 10:10 AM 10:15 AM 10:20 AM 10:25 AM 10:30 AM 10:35 AM …" at bounding box center [762, 266] width 111 height 19
select select "780"
click at [707, 257] on select "Select 10:00 AM 10:05 AM 10:10 AM 10:15 AM 10:20 AM 10:25 AM 10:30 AM 10:35 AM …" at bounding box center [762, 266] width 111 height 19
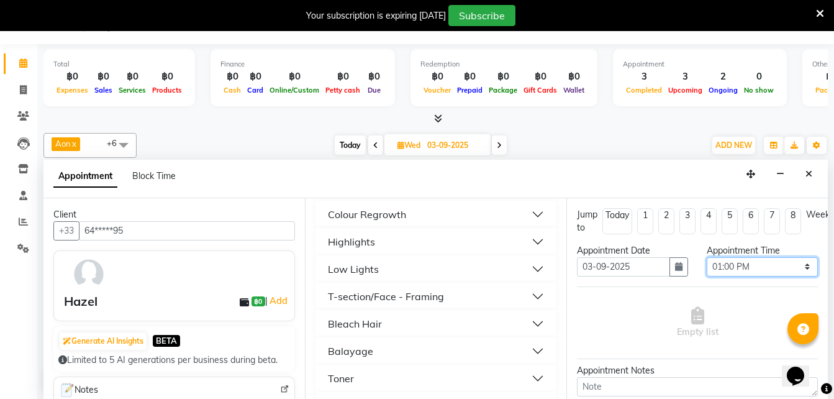
scroll to position [301, 0]
click at [350, 243] on div "Highlights" at bounding box center [351, 240] width 47 height 15
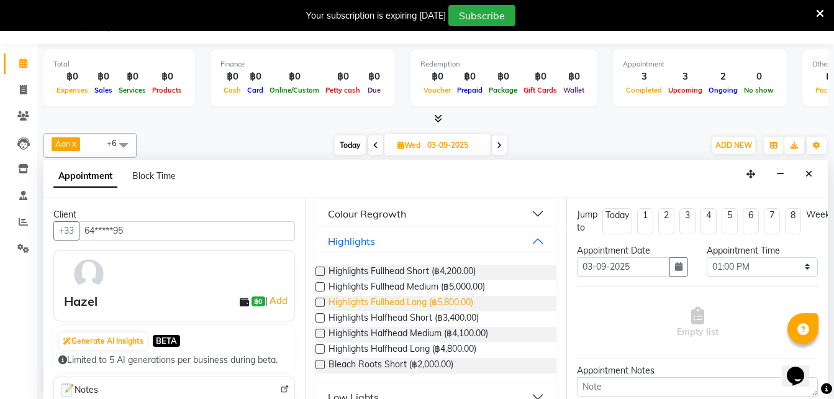
click at [427, 301] on span "Highlights Fullhead Long (฿5,800.00)" at bounding box center [400, 304] width 145 height 16
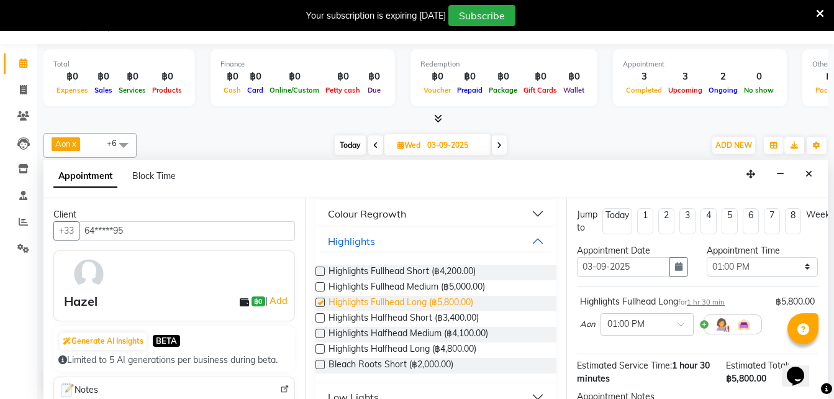
checkbox input "false"
click at [355, 243] on div "Highlights" at bounding box center [351, 240] width 47 height 15
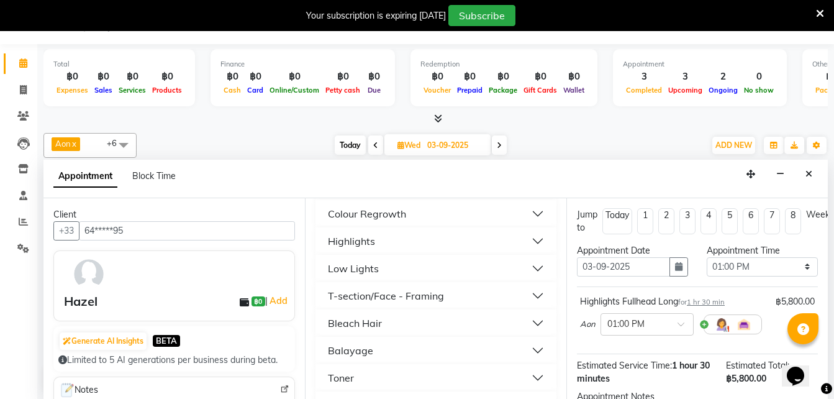
click at [342, 378] on div "Toner" at bounding box center [341, 377] width 26 height 15
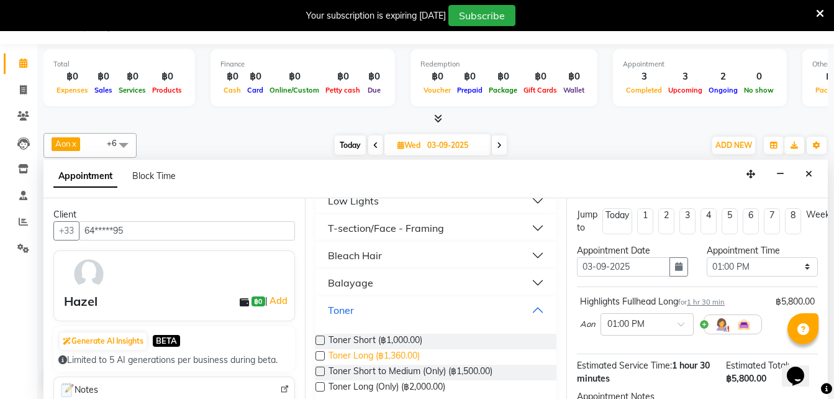
scroll to position [371, 0]
click at [372, 353] on span "Toner Long (฿1,360.00)" at bounding box center [373, 355] width 91 height 16
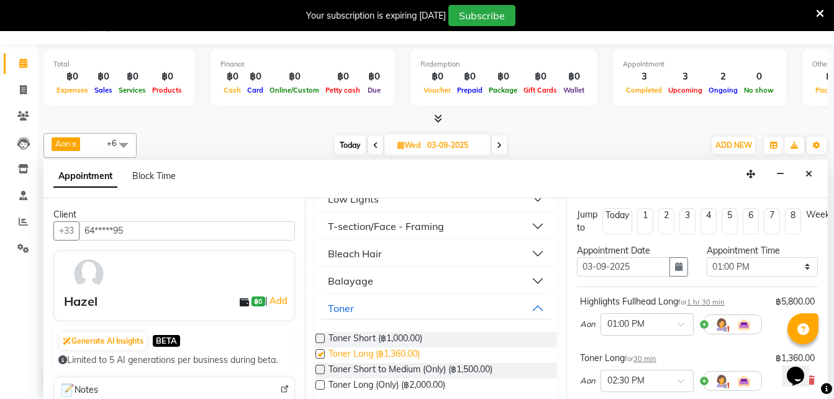
checkbox input "false"
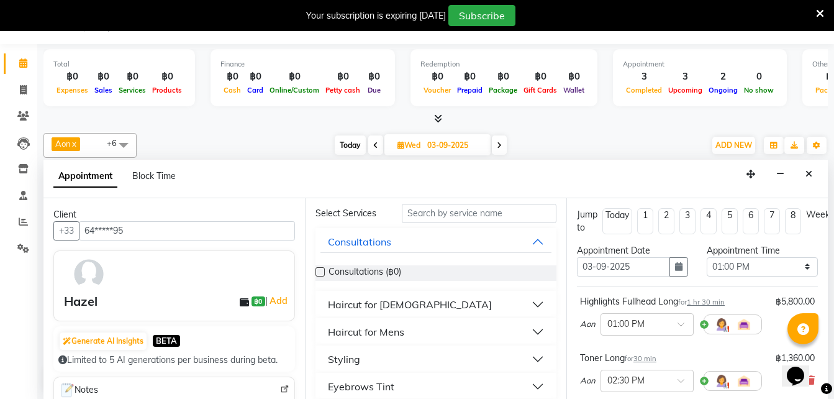
scroll to position [45, 0]
click at [374, 309] on div "Haircut for Ladies" at bounding box center [410, 305] width 164 height 15
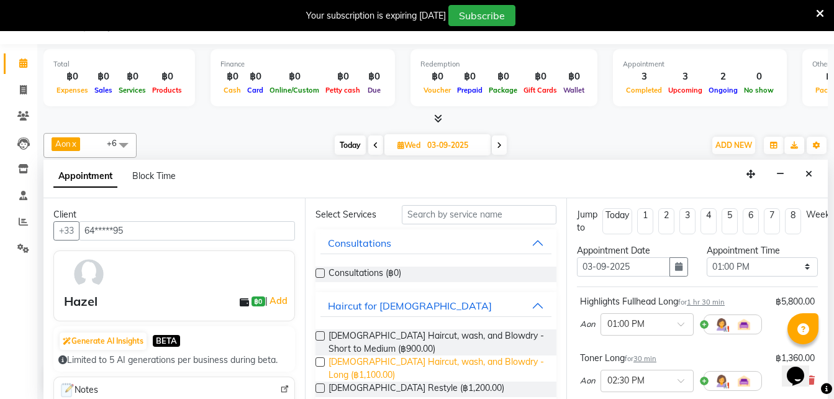
click at [356, 363] on span "Ladies Haircut, wash, and Blowdry - Long (฿1,100.00)" at bounding box center [437, 368] width 218 height 26
checkbox input "false"
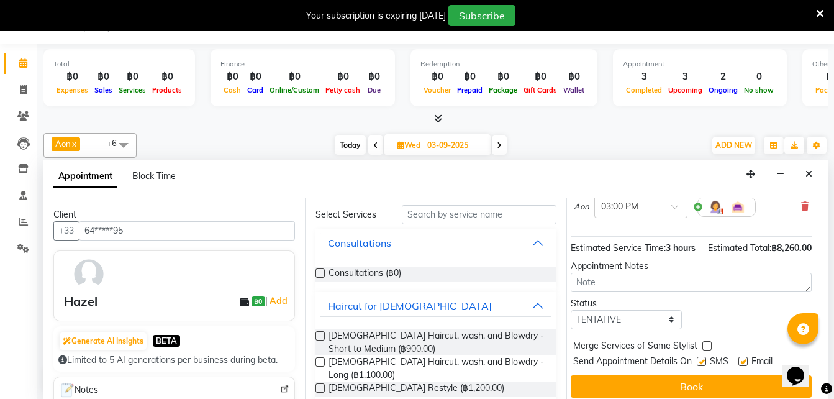
scroll to position [246, 8]
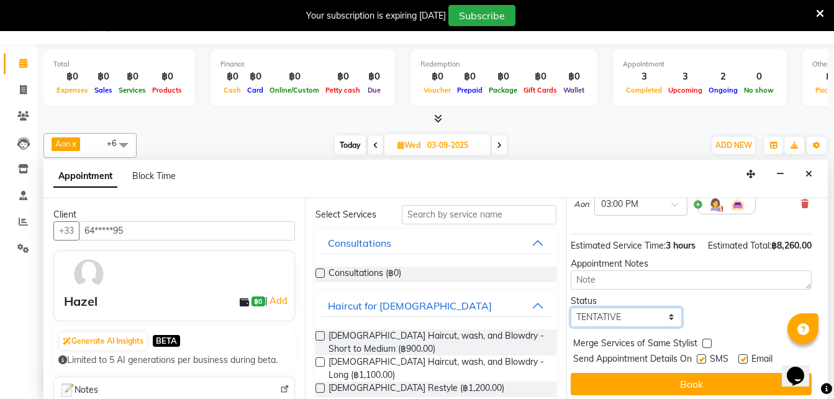
click at [607, 327] on select "Select TENTATIVE CONFIRM UPCOMING" at bounding box center [626, 316] width 111 height 19
select select "confirm booking"
click at [571, 320] on select "Select TENTATIVE CONFIRM UPCOMING" at bounding box center [626, 316] width 111 height 19
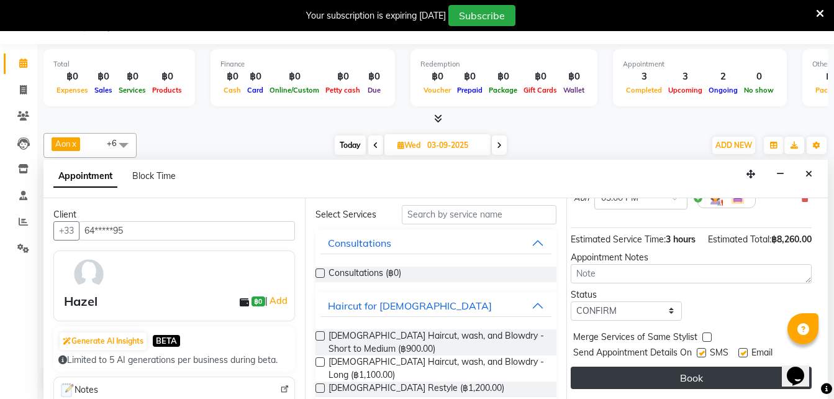
click at [633, 368] on button "Book" at bounding box center [691, 377] width 241 height 22
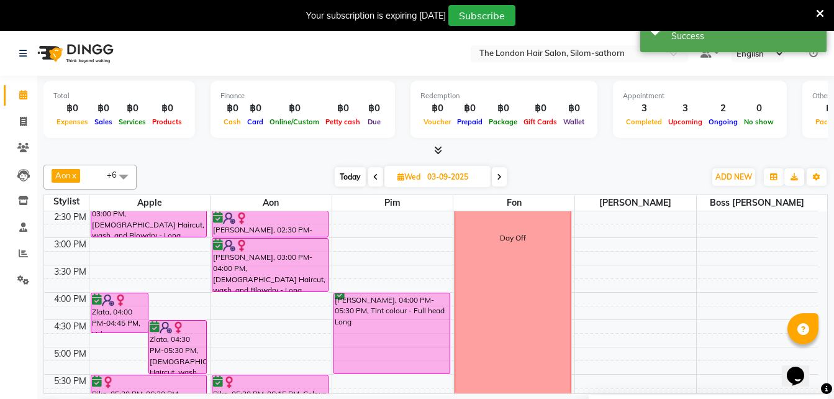
scroll to position [219, 0]
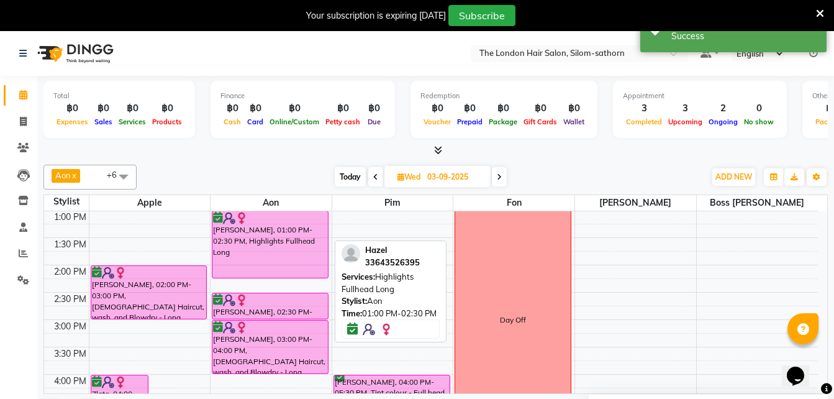
drag, startPoint x: 276, startPoint y: 291, endPoint x: 274, endPoint y: 278, distance: 12.5
click at [274, 278] on div "Victorie de Milleville, 10:00 AM-11:30 AM, Balayage Long Victorie de Milleville…" at bounding box center [270, 319] width 121 height 655
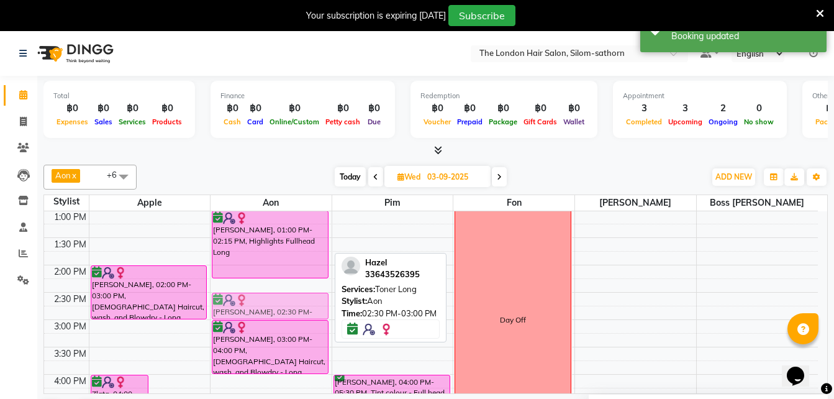
click at [261, 304] on div "Victorie de Milleville, 10:00 AM-11:30 AM, Balayage Long Victorie de Milleville…" at bounding box center [270, 319] width 121 height 655
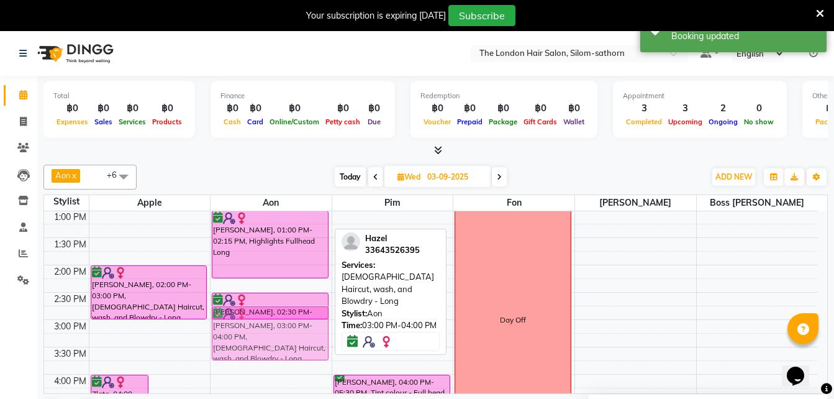
drag, startPoint x: 271, startPoint y: 338, endPoint x: 271, endPoint y: 323, distance: 14.9
click at [271, 317] on div "Victorie de Milleville, 10:00 AM-11:30 AM, Balayage Long Victorie de Milleville…" at bounding box center [270, 319] width 121 height 655
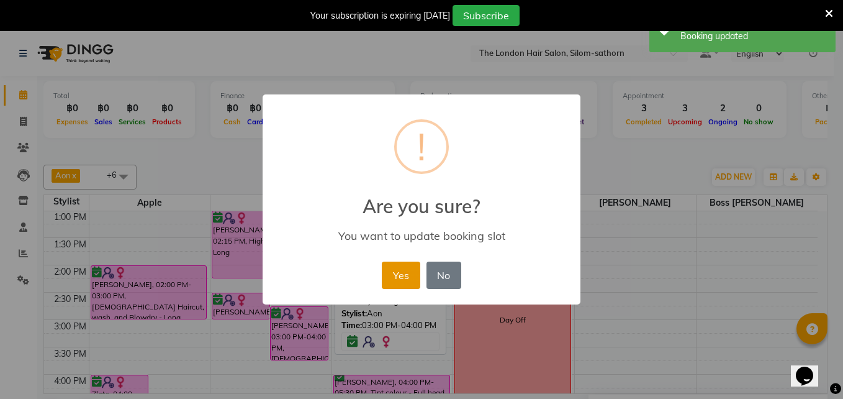
click at [391, 274] on button "Yes" at bounding box center [401, 274] width 38 height 27
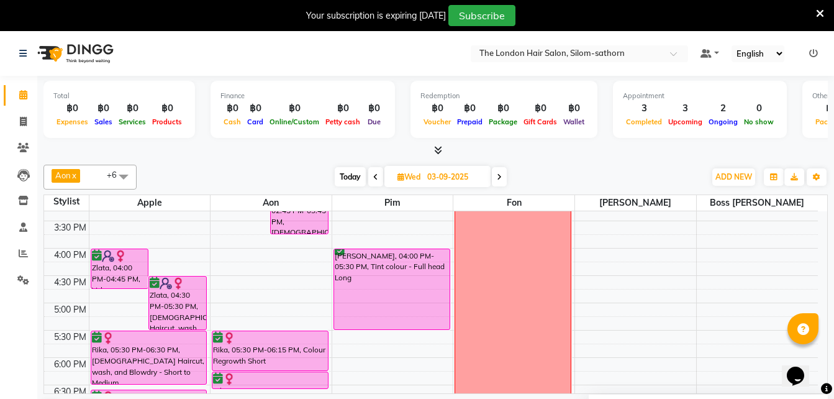
scroll to position [348, 0]
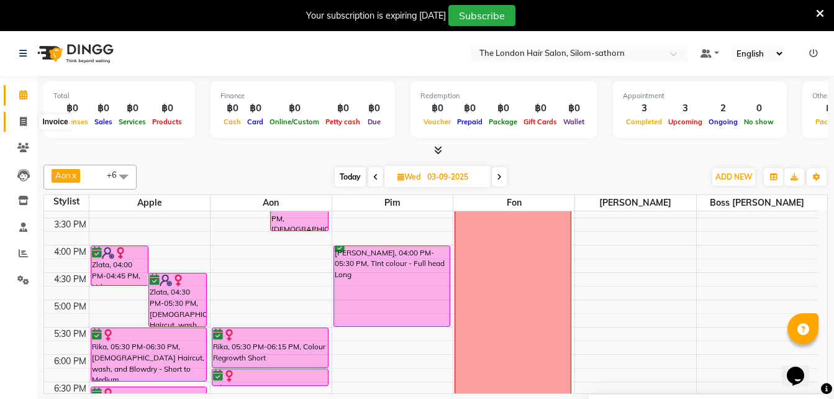
click at [26, 120] on icon at bounding box center [23, 121] width 7 height 9
select select "service"
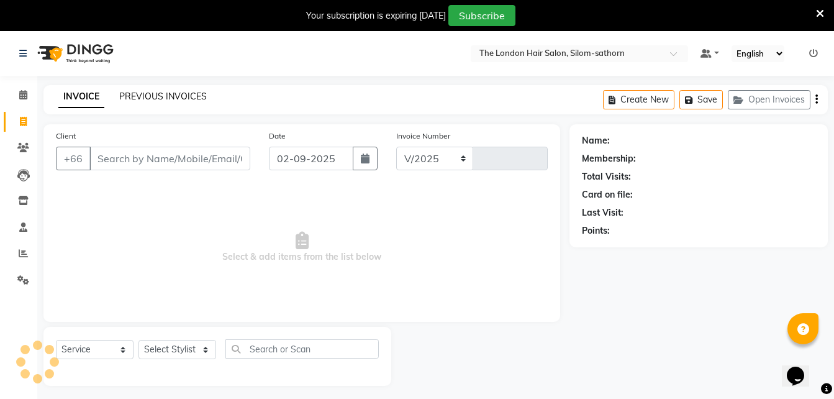
select select "6977"
type input "1539"
click at [153, 95] on link "PREVIOUS INVOICES" at bounding box center [163, 96] width 88 height 11
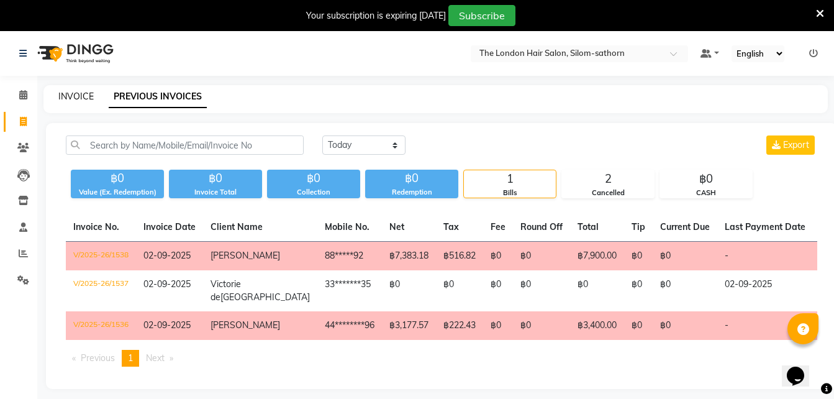
click at [75, 96] on link "INVOICE" at bounding box center [75, 96] width 35 height 11
select select "service"
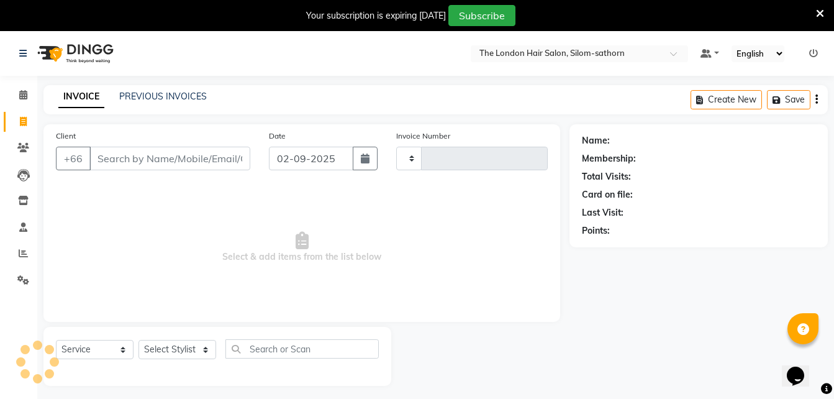
scroll to position [31, 0]
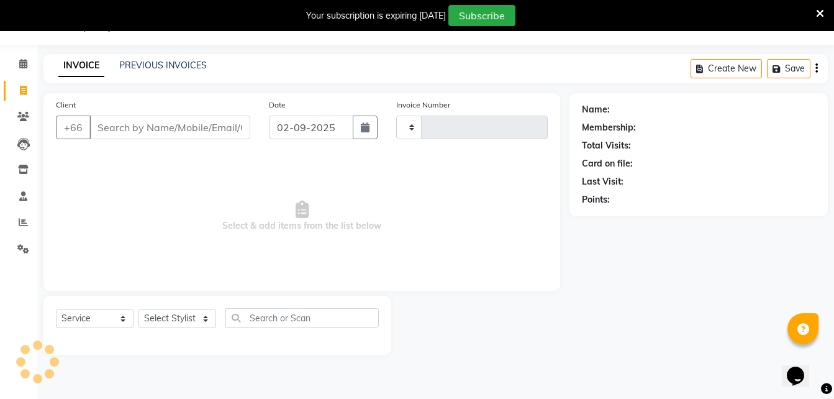
type input "1539"
select select "6977"
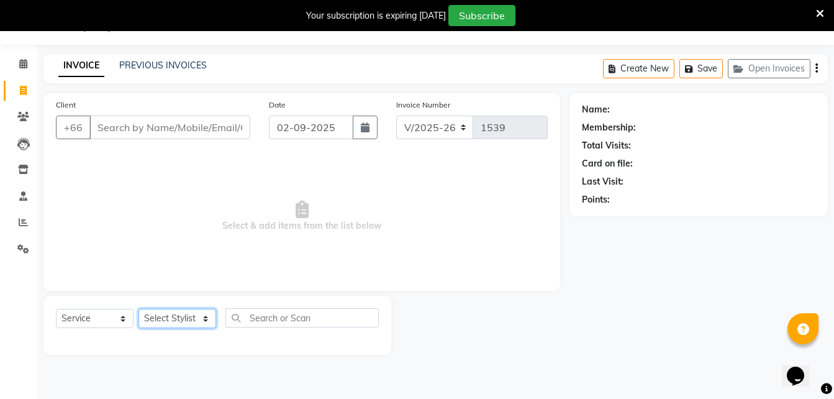
click at [174, 317] on select "Select Stylist Aon Apple Boss Luke Fon Kate Pim" at bounding box center [177, 318] width 78 height 19
select select "56708"
click at [138, 309] on select "Select Stylist Aon Apple Boss Luke Fon Kate Pim" at bounding box center [177, 318] width 78 height 19
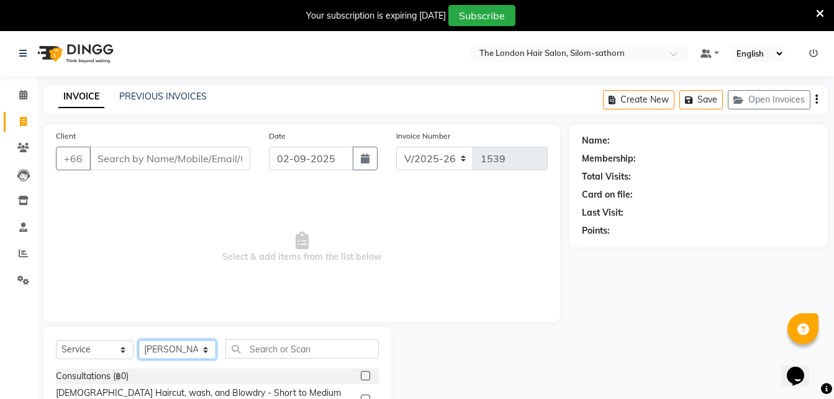
scroll to position [72, 0]
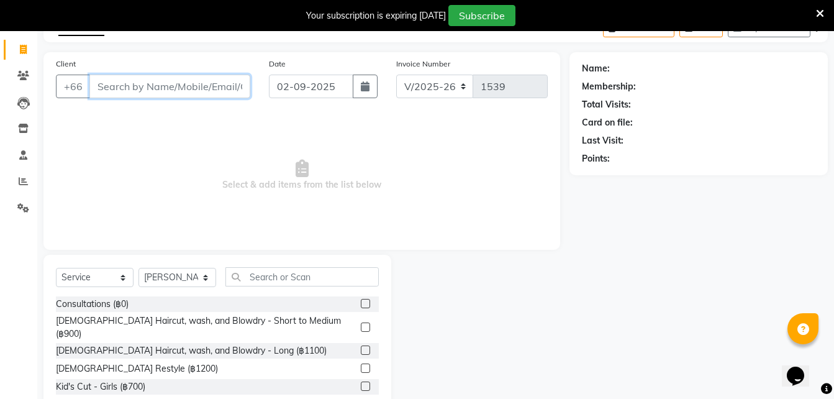
click at [131, 93] on input "Client" at bounding box center [169, 87] width 161 height 24
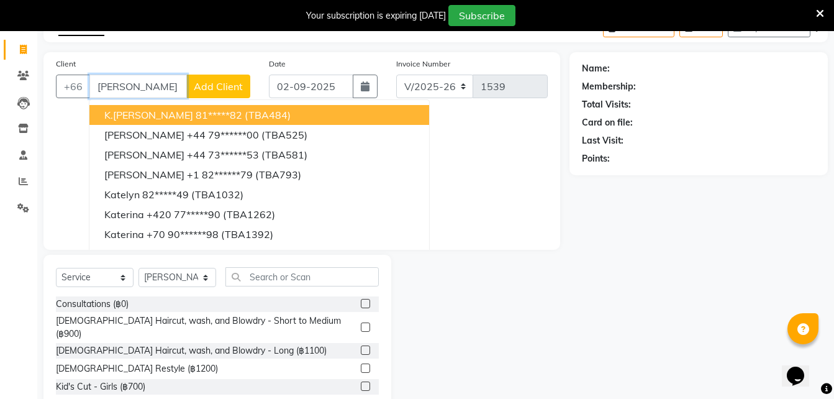
click at [196, 111] on ngb-highlight "81*****82" at bounding box center [219, 115] width 47 height 12
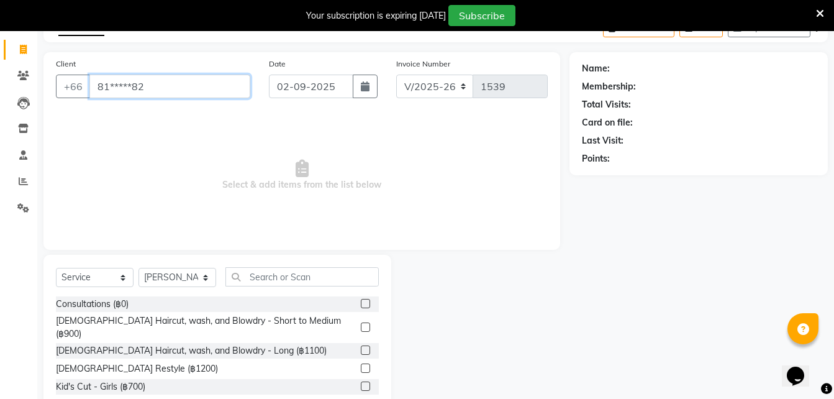
type input "81*****82"
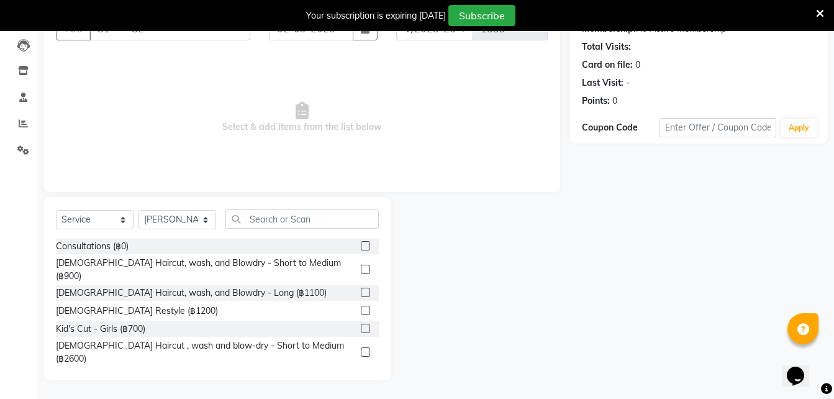
scroll to position [24, 0]
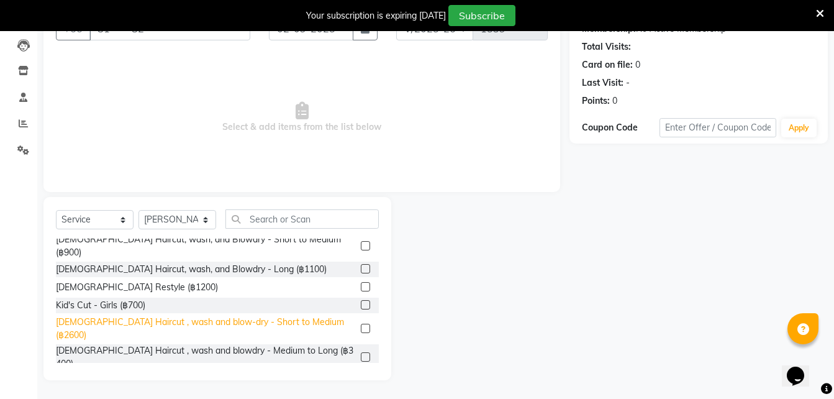
click at [224, 315] on div "Ladies Haircut , wash and blow-dry - Short to Medium (฿2600)" at bounding box center [206, 328] width 300 height 26
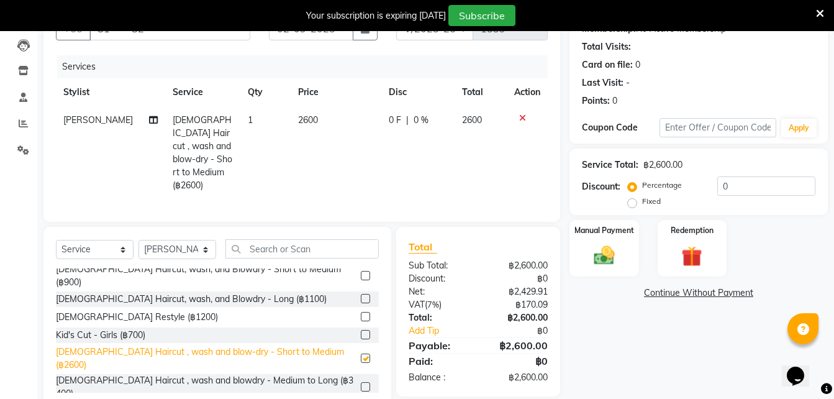
checkbox input "false"
click at [592, 252] on img at bounding box center [604, 255] width 35 height 25
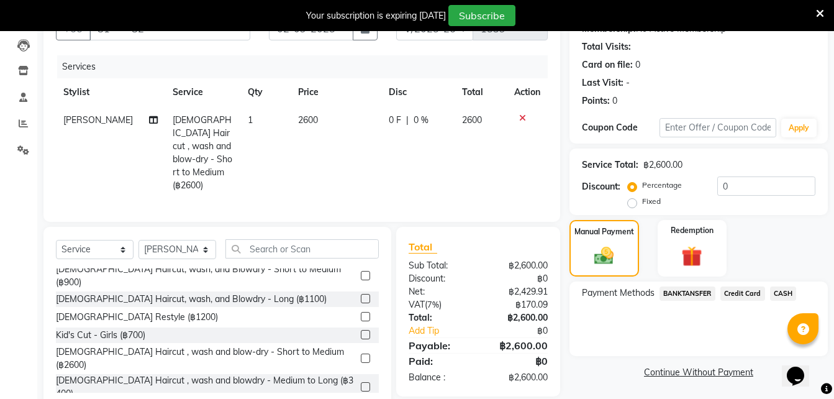
scroll to position [156, 0]
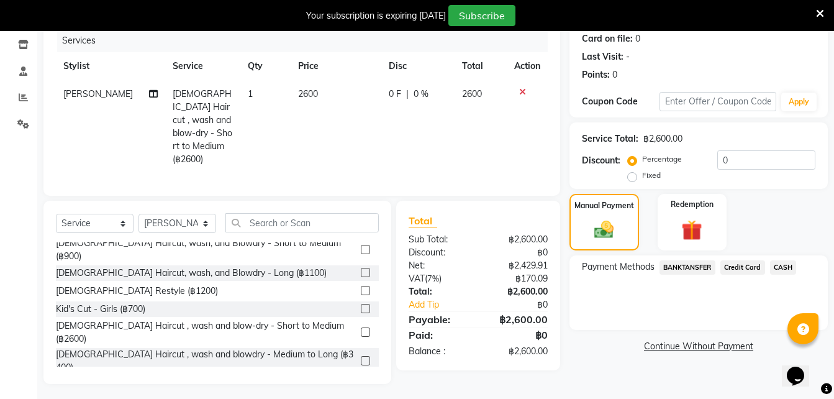
click at [785, 265] on span "CASH" at bounding box center [783, 267] width 27 height 14
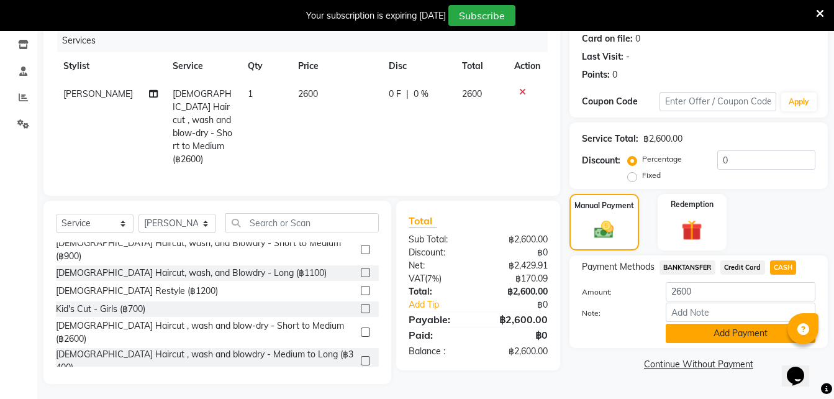
click at [735, 333] on button "Add Payment" at bounding box center [741, 333] width 150 height 19
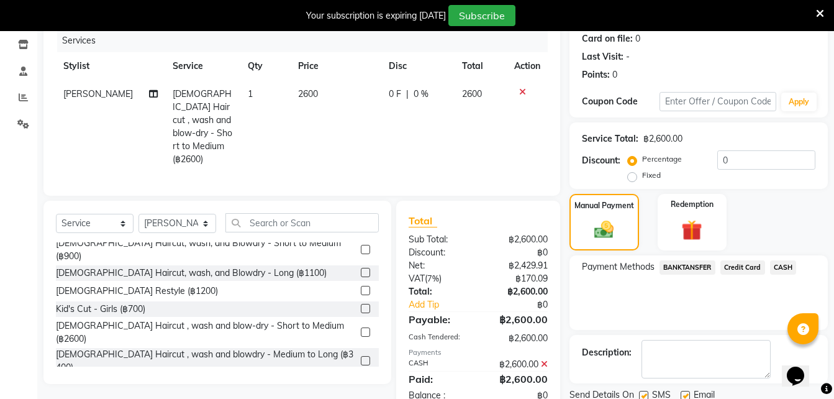
scroll to position [201, 0]
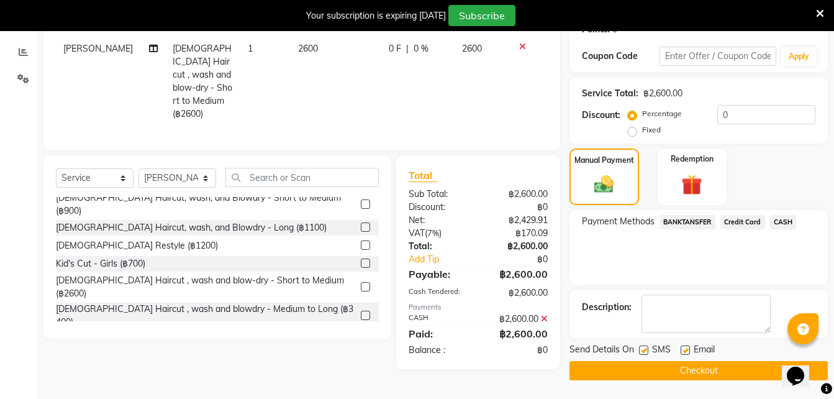
click at [637, 371] on button "Checkout" at bounding box center [698, 370] width 258 height 19
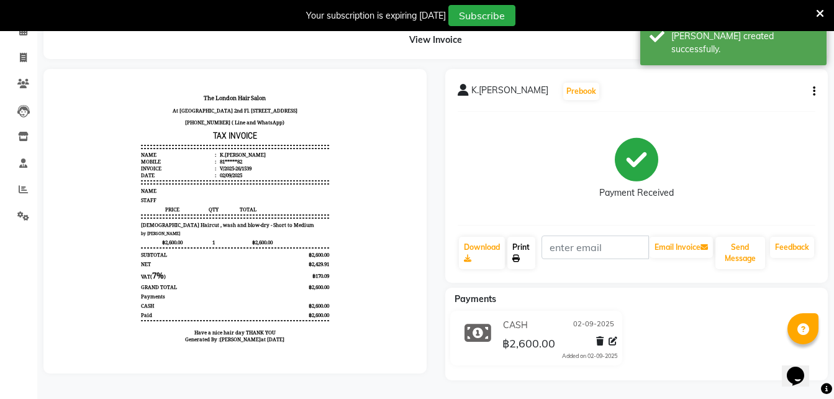
click at [525, 253] on link "Print" at bounding box center [521, 253] width 29 height 32
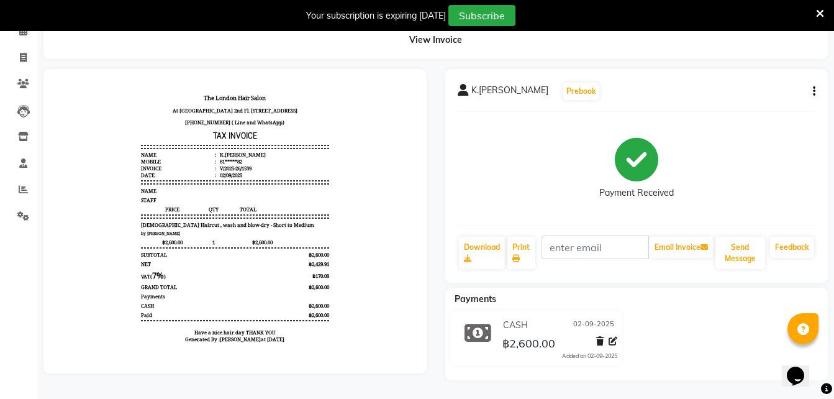
click at [818, 9] on icon at bounding box center [820, 13] width 8 height 11
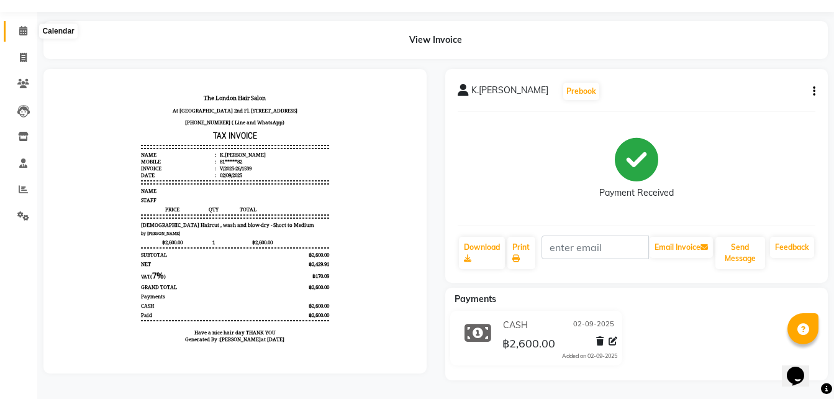
click at [18, 32] on span at bounding box center [23, 31] width 22 height 14
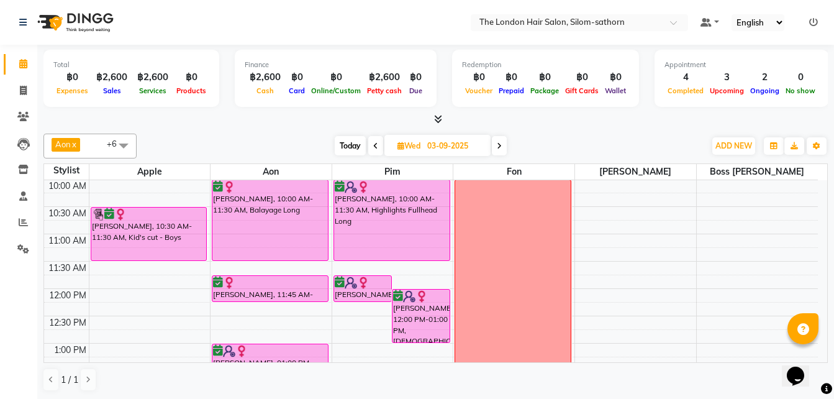
scroll to position [55, 0]
click at [497, 148] on icon at bounding box center [499, 145] width 5 height 7
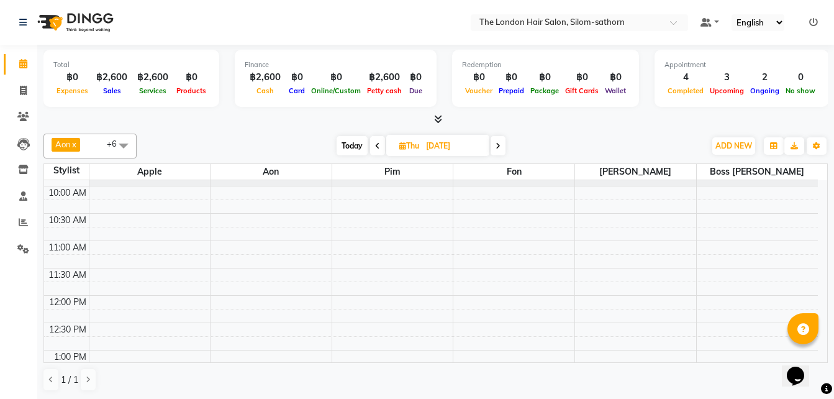
scroll to position [473, 0]
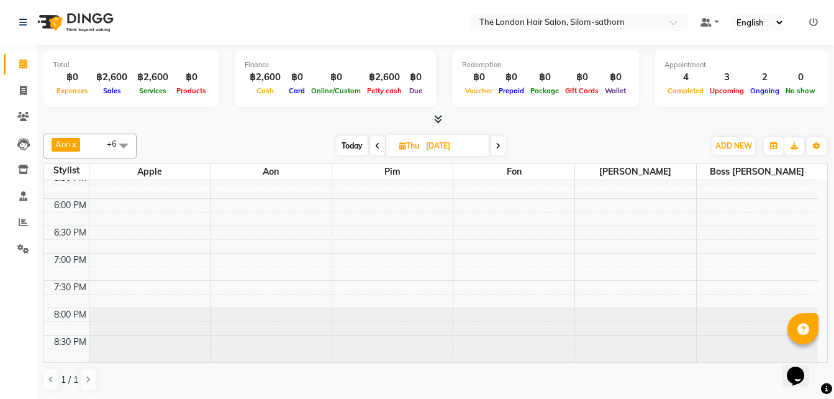
click at [352, 147] on span "Today" at bounding box center [352, 145] width 31 height 19
type input "02-09-2025"
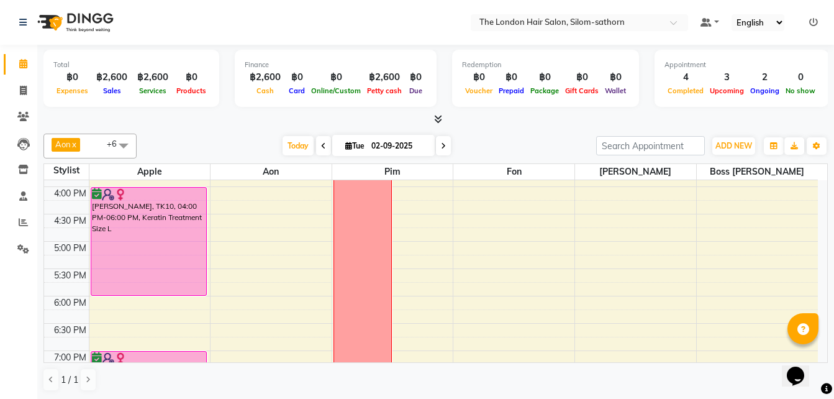
scroll to position [376, 0]
click at [361, 150] on span "Tue" at bounding box center [354, 145] width 25 height 9
select select "9"
select select "2025"
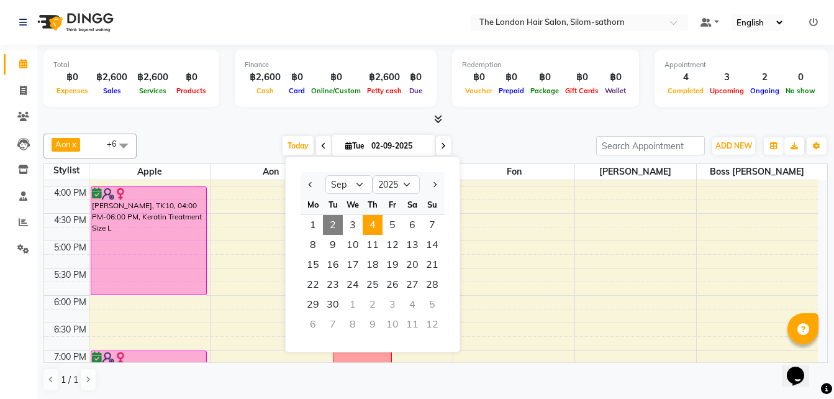
click at [365, 225] on span "4" at bounding box center [373, 225] width 20 height 20
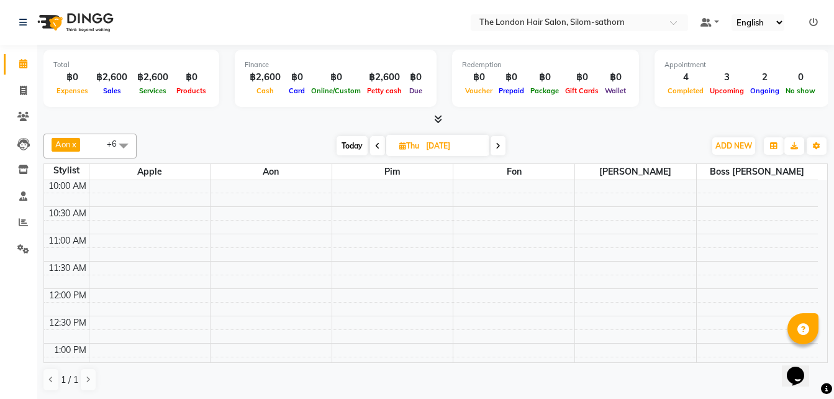
scroll to position [0, 0]
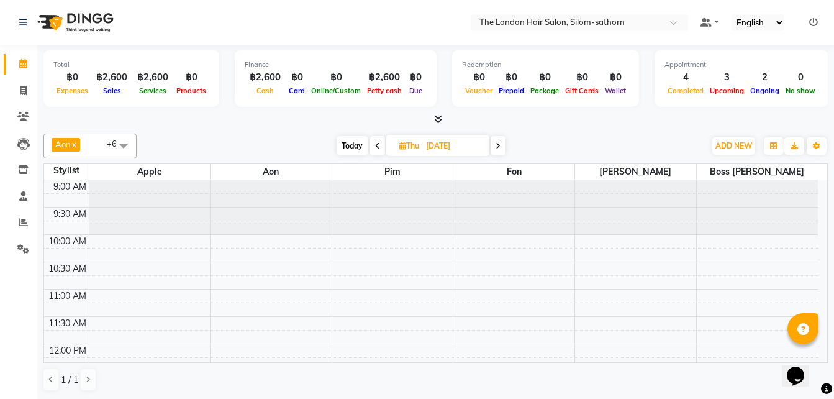
click at [500, 144] on icon at bounding box center [497, 145] width 5 height 7
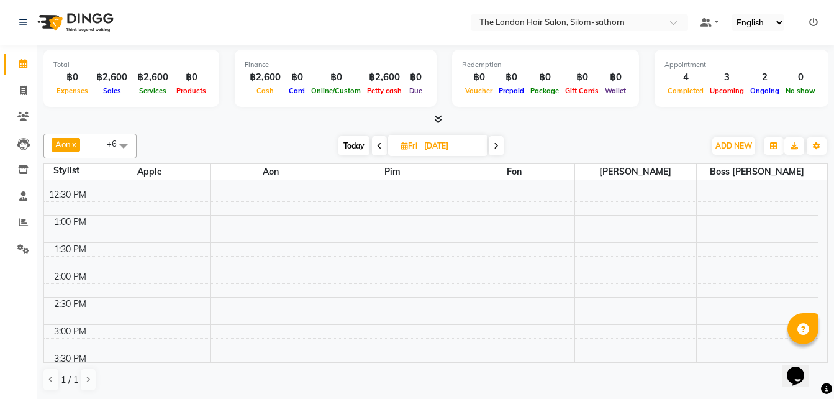
scroll to position [151, 0]
click at [351, 143] on span "Today" at bounding box center [353, 145] width 31 height 19
type input "02-09-2025"
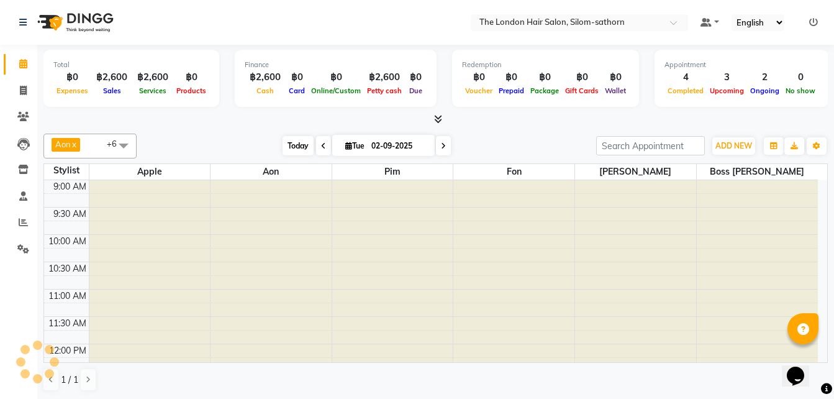
scroll to position [328, 0]
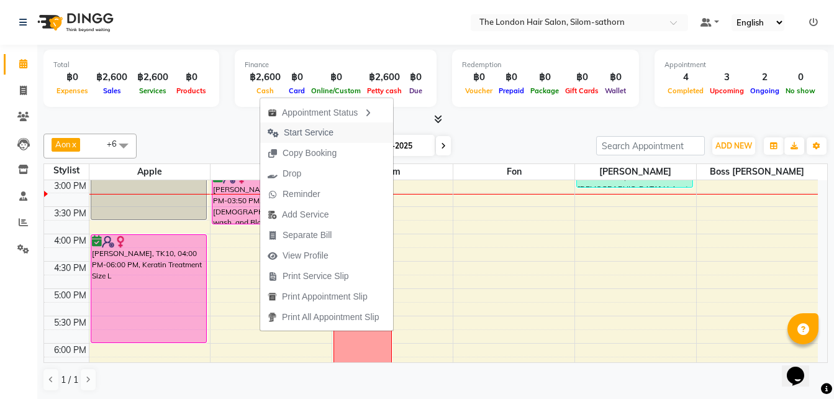
click at [302, 133] on span "Start Service" at bounding box center [309, 132] width 50 height 13
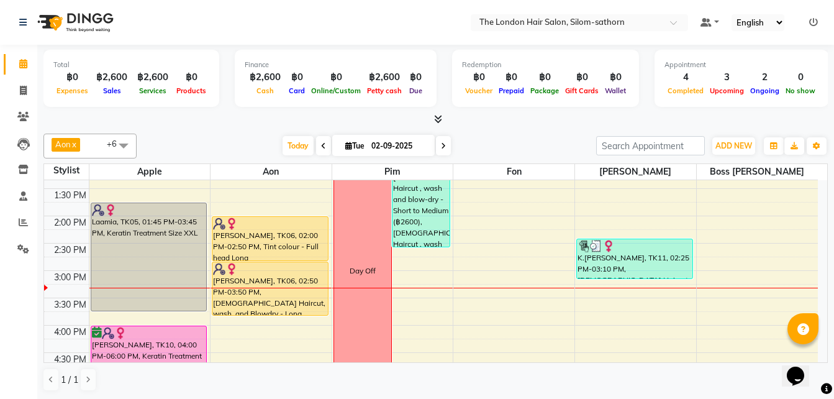
scroll to position [238, 0]
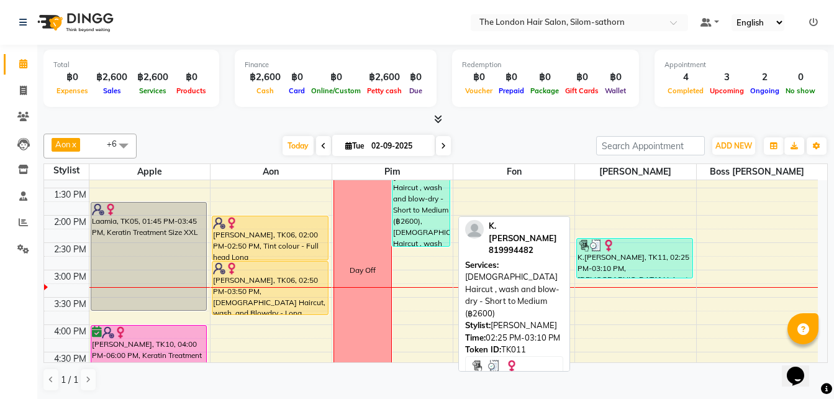
click at [609, 271] on div "K.Kate, TK11, 02:25 PM-03:10 PM, Ladies Haircut , wash and blow-dry - Short to …" at bounding box center [634, 257] width 115 height 39
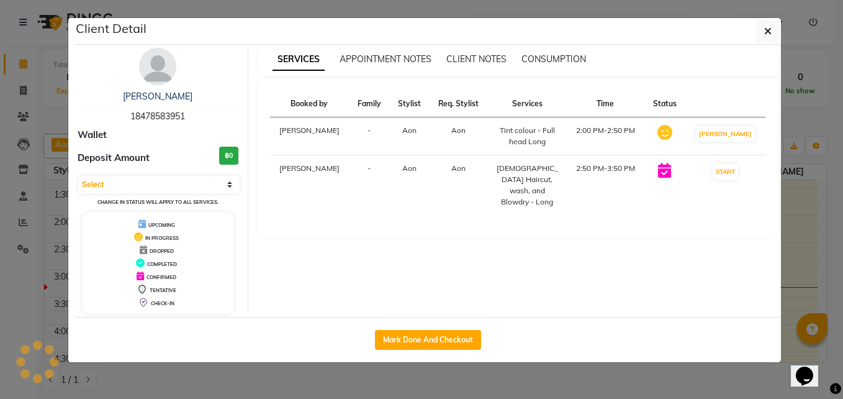
select select "3"
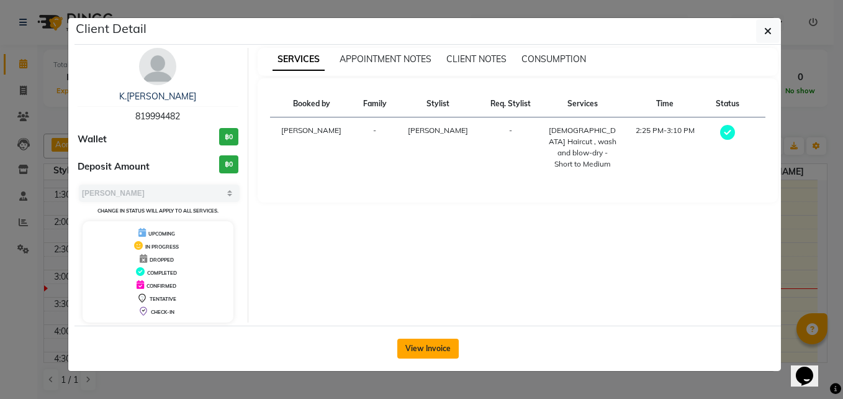
click at [423, 348] on button "View Invoice" at bounding box center [427, 348] width 61 height 20
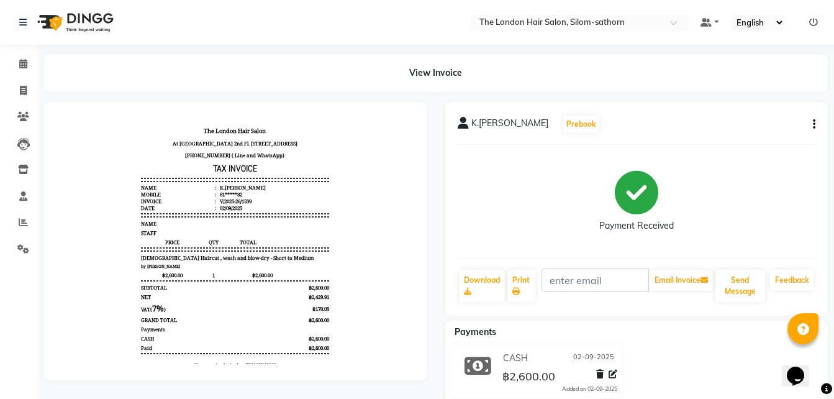
click at [815, 125] on div "K.Kate Prebook Payment Received Download Print Email Invoice Send Message Feedb…" at bounding box center [636, 209] width 383 height 214
click at [812, 126] on button "button" at bounding box center [811, 124] width 7 height 13
click at [736, 94] on div "Cancel Invoice" at bounding box center [752, 94] width 85 height 16
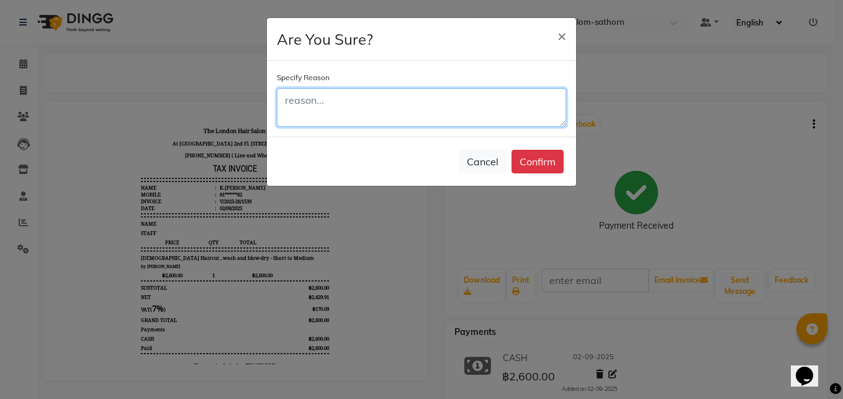
click at [312, 114] on textarea at bounding box center [421, 107] width 289 height 38
type textarea "Car Park"
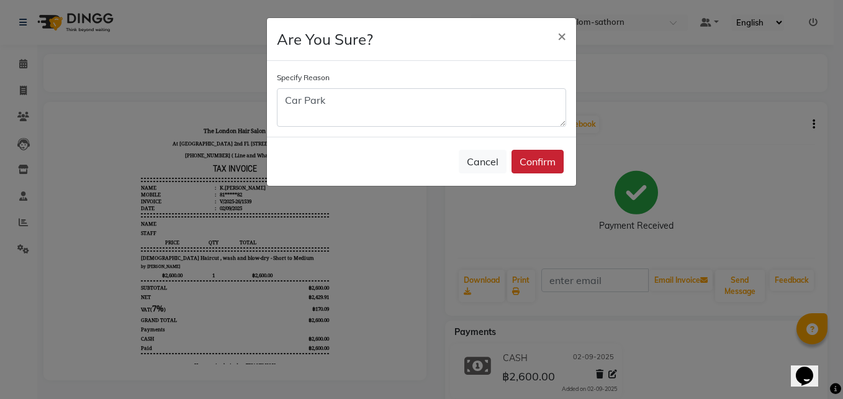
click at [538, 161] on button "Confirm" at bounding box center [538, 162] width 52 height 24
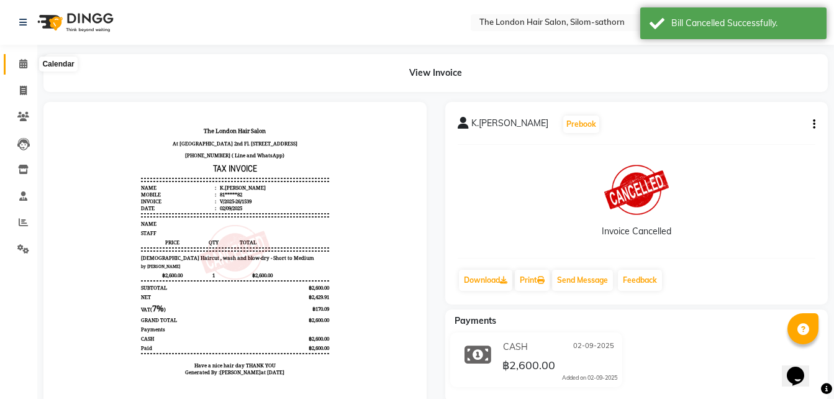
click at [19, 66] on icon at bounding box center [23, 63] width 8 height 9
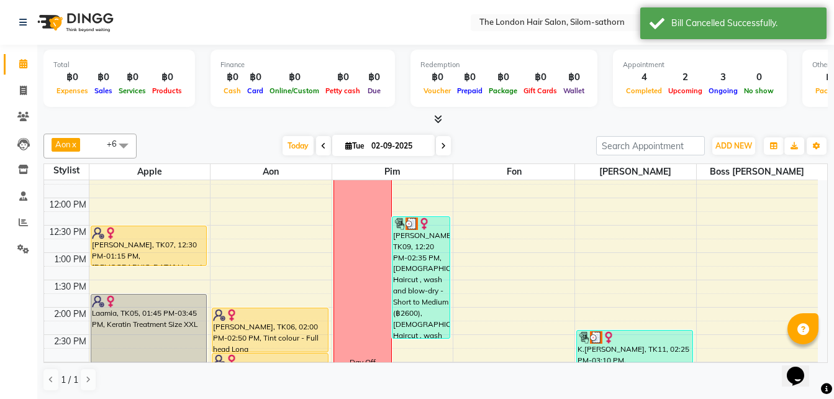
scroll to position [150, 0]
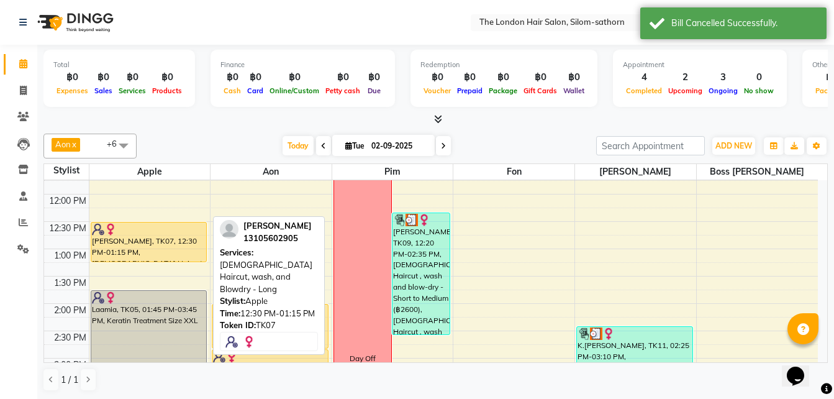
click at [124, 259] on div at bounding box center [148, 261] width 115 height 5
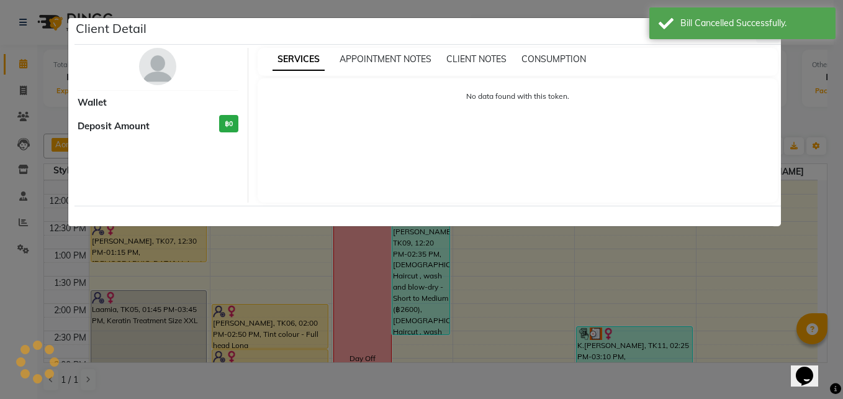
select select "1"
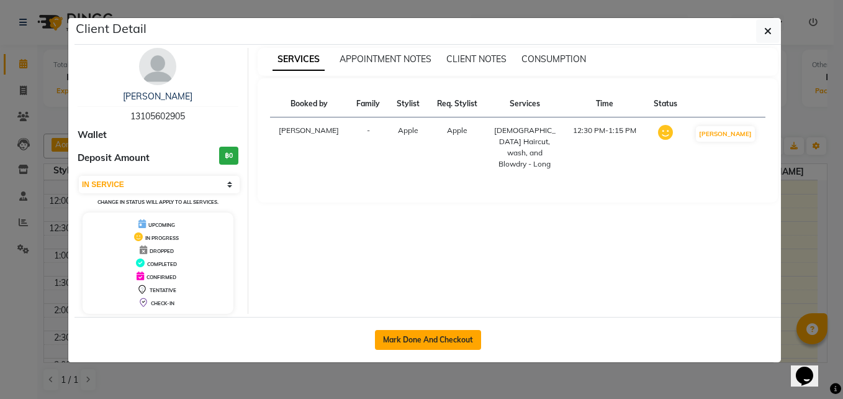
click at [420, 349] on button "Mark Done And Checkout" at bounding box center [428, 340] width 106 height 20
select select "service"
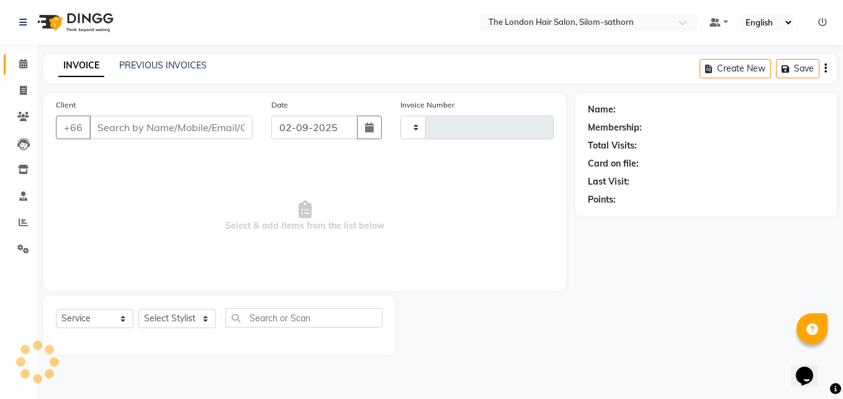
type input "1540"
select select "6977"
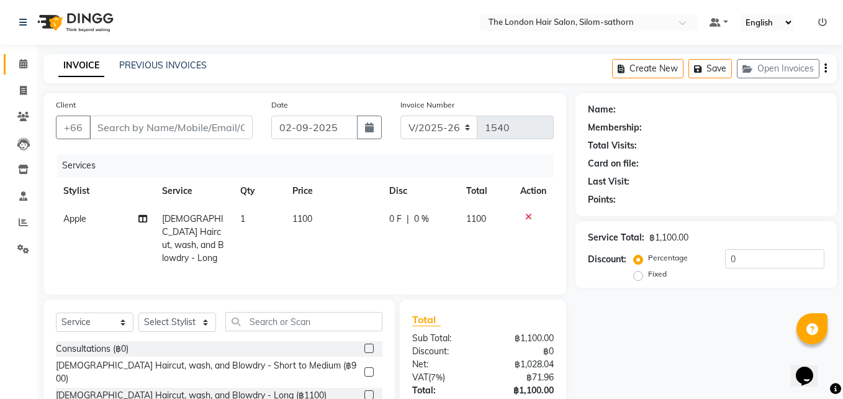
type input "13*******05"
select select "56710"
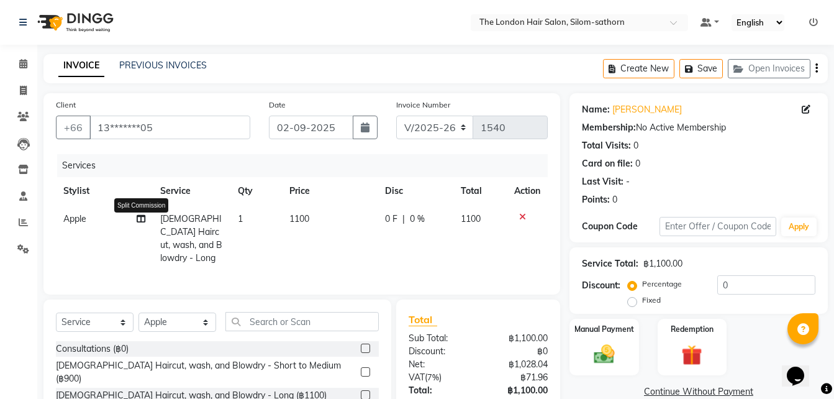
click at [142, 218] on icon at bounding box center [141, 218] width 9 height 9
select select "56710"
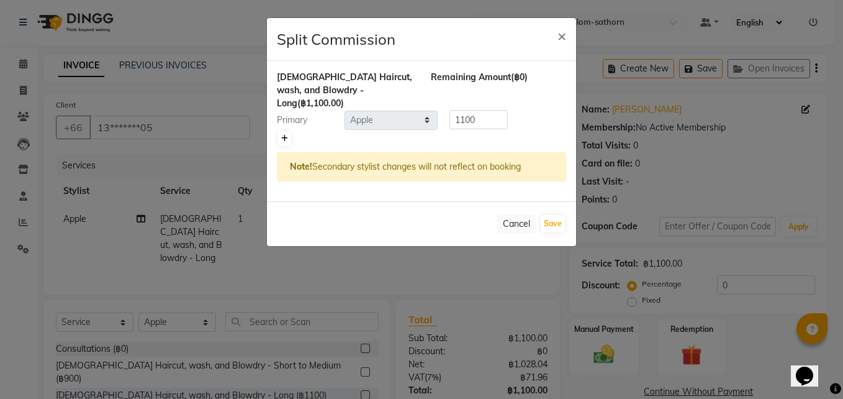
click at [280, 131] on link at bounding box center [284, 138] width 13 height 15
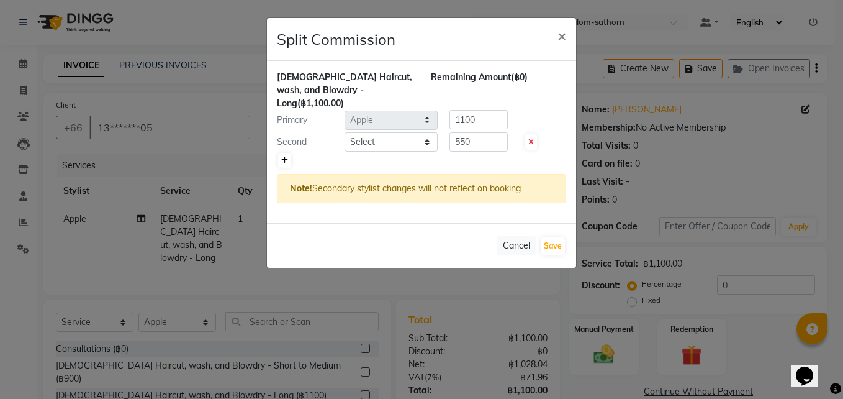
type input "550"
click at [383, 132] on select "Select Aon Apple Boss Luke Fon Kate Pim" at bounding box center [391, 141] width 93 height 19
select select "56711"
click at [345, 132] on select "Select Aon Apple Boss Luke Fon Kate Pim" at bounding box center [391, 141] width 93 height 19
click at [474, 132] on input "550" at bounding box center [479, 141] width 58 height 19
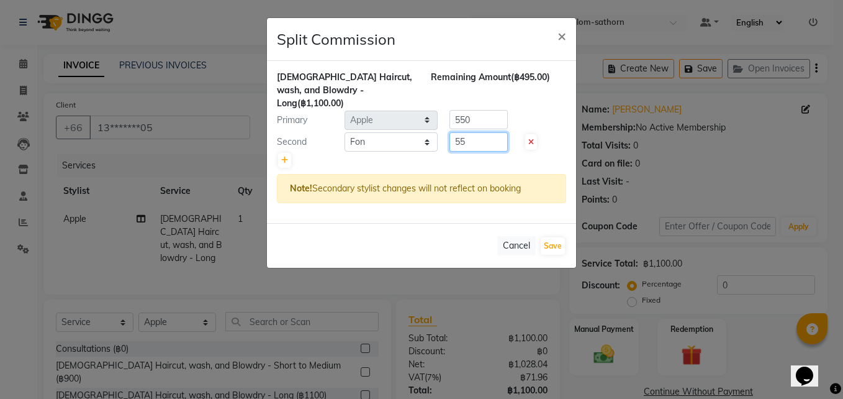
type input "5"
type input "220"
click at [474, 117] on div "Ladies Haircut, wash, and Blowdry - Long (฿1,100.00) Remaining Amount (฿330.00)…" at bounding box center [421, 142] width 309 height 162
click at [475, 111] on input "550" at bounding box center [479, 119] width 58 height 19
type input "5"
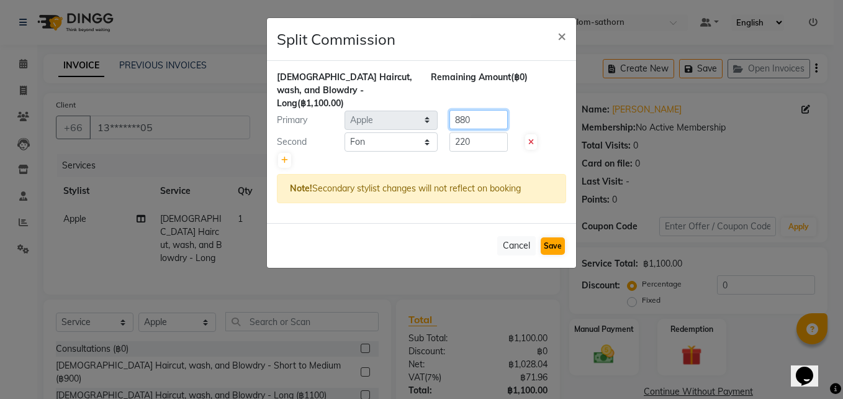
type input "880"
click at [553, 237] on button "Save" at bounding box center [553, 245] width 24 height 17
select select "Select"
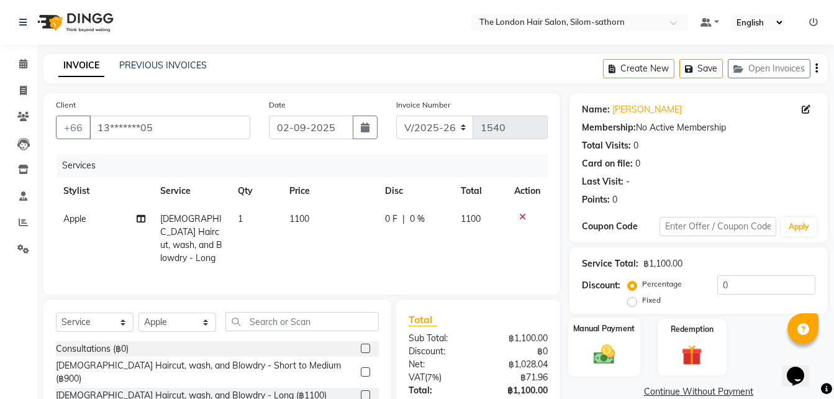
scroll to position [97, 0]
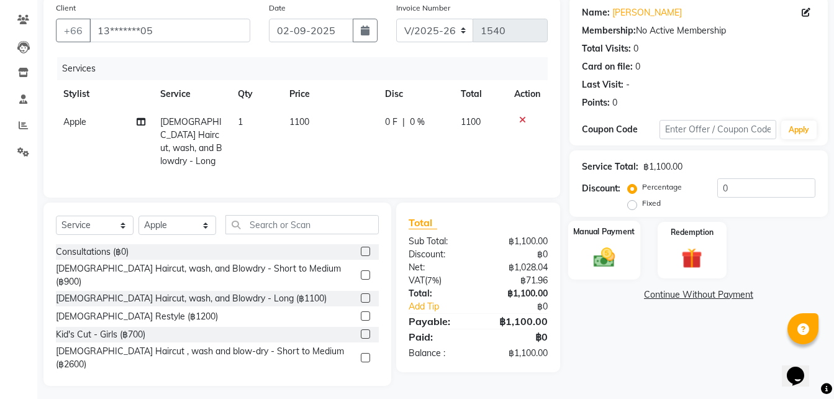
click at [605, 265] on img at bounding box center [604, 257] width 35 height 25
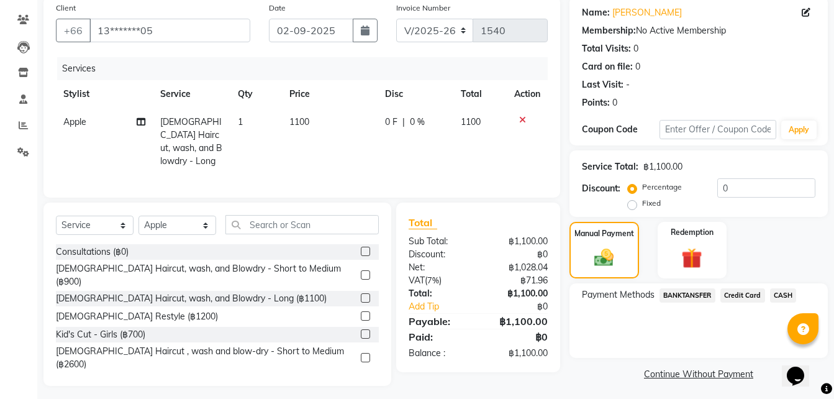
scroll to position [100, 0]
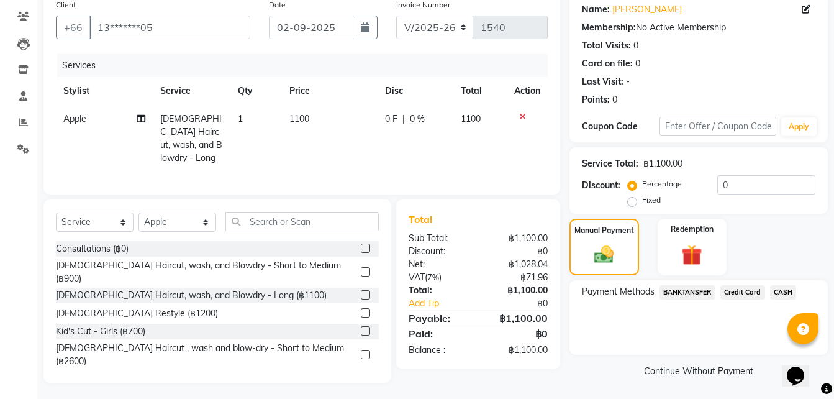
click at [781, 291] on span "CASH" at bounding box center [783, 292] width 27 height 14
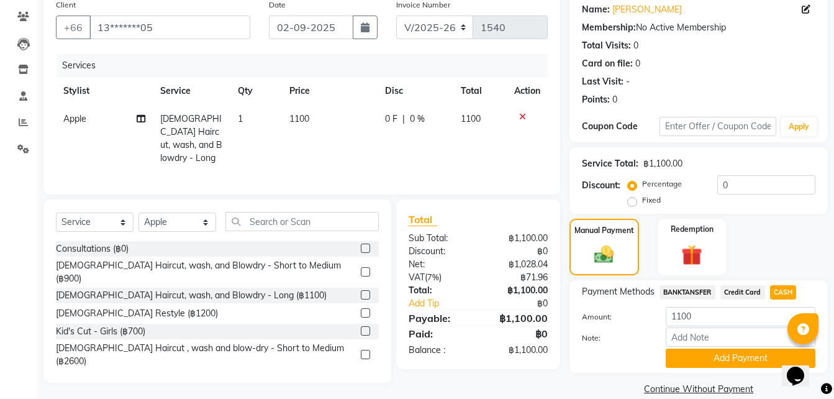
scroll to position [118, 0]
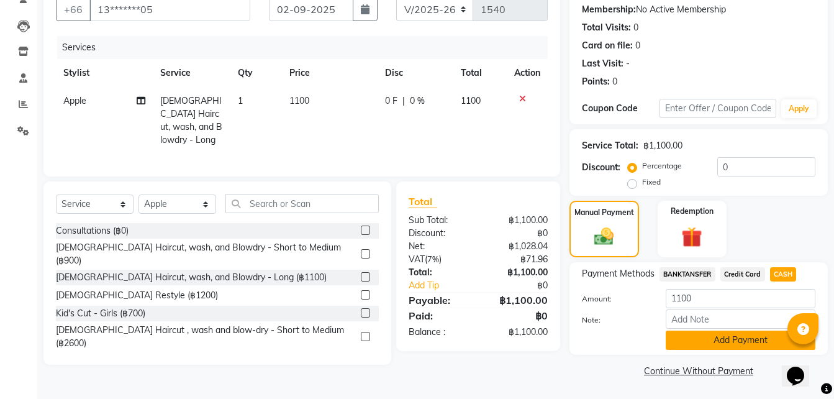
click at [695, 343] on button "Add Payment" at bounding box center [741, 339] width 150 height 19
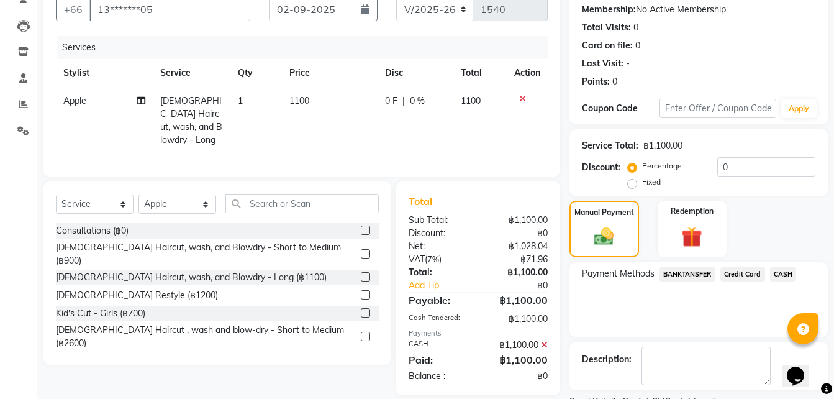
scroll to position [170, 0]
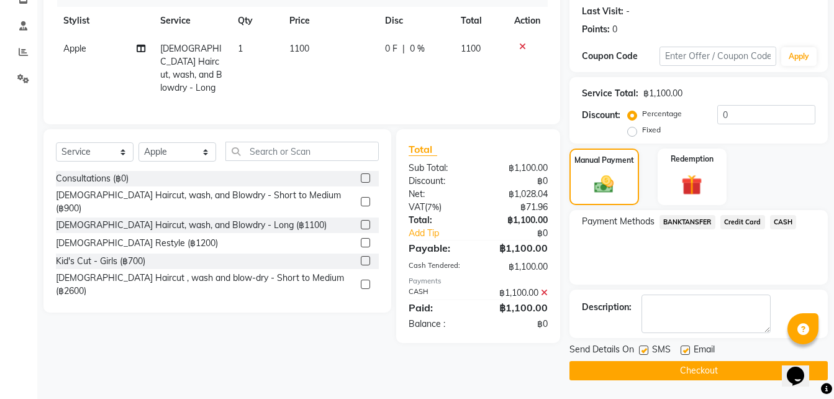
click at [636, 373] on button "Checkout" at bounding box center [698, 370] width 258 height 19
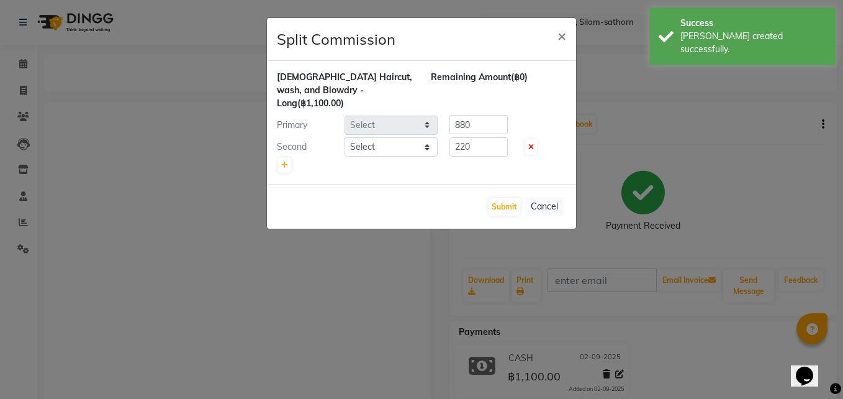
select select "56710"
select select "56711"
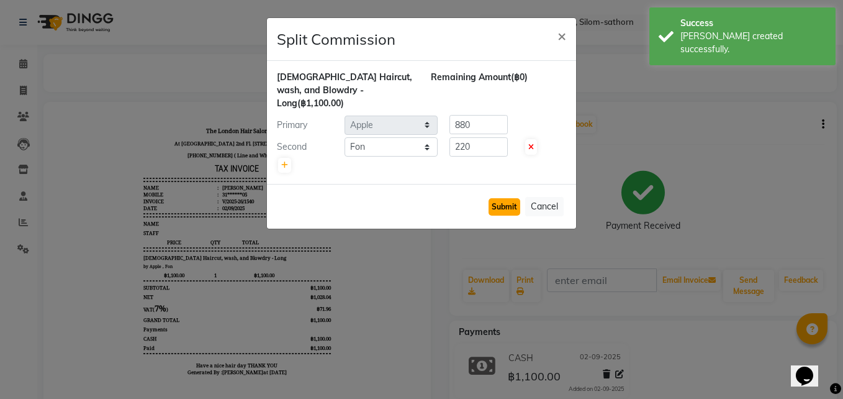
click at [495, 198] on button "Submit" at bounding box center [505, 206] width 32 height 17
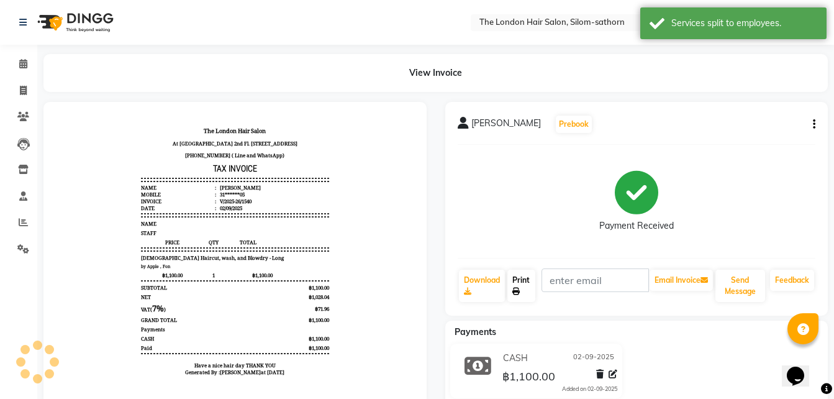
click at [521, 286] on link "Print" at bounding box center [521, 285] width 29 height 32
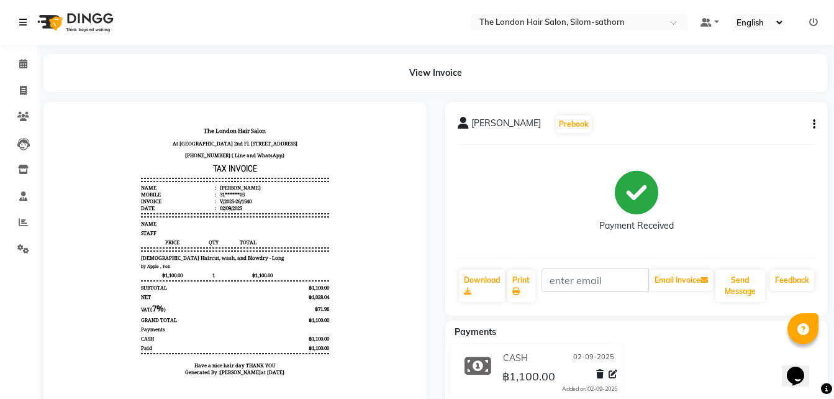
click at [22, 20] on icon at bounding box center [22, 22] width 7 height 9
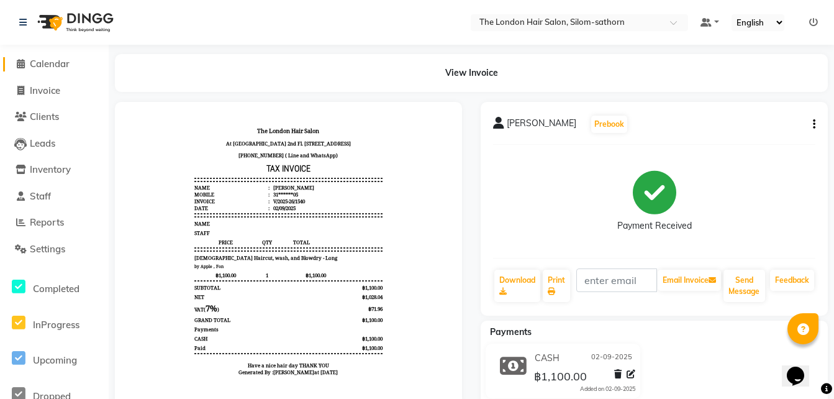
click at [50, 65] on span "Calendar" at bounding box center [50, 64] width 40 height 12
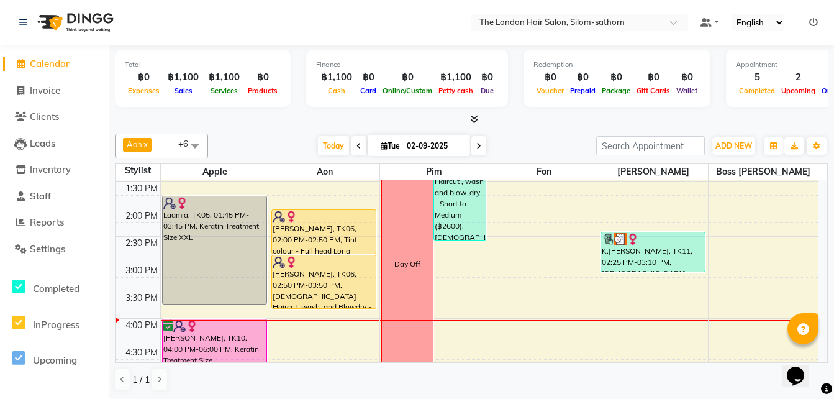
scroll to position [243, 0]
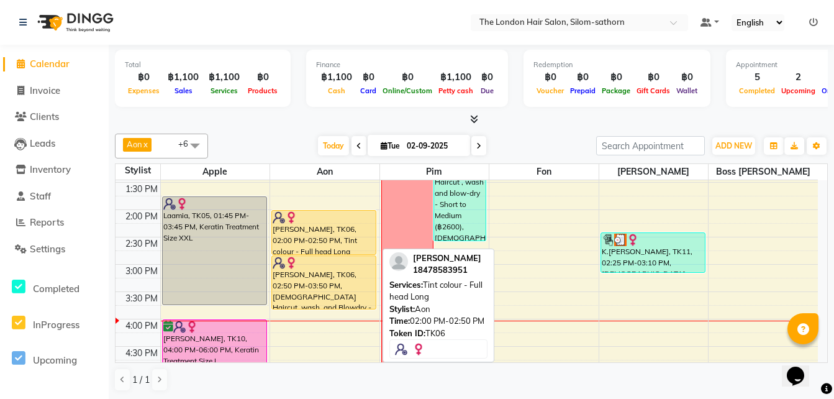
click at [311, 239] on div "[PERSON_NAME], TK06, 02:00 PM-02:50 PM, Tint colour - Full head Long" at bounding box center [324, 231] width 104 height 43
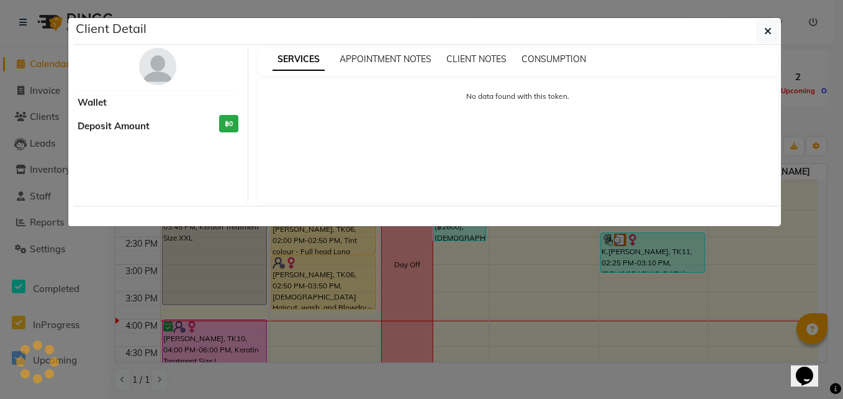
select select "1"
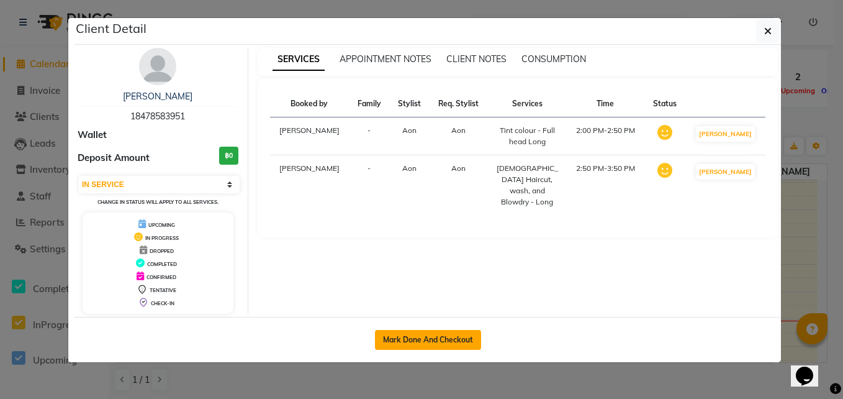
click at [441, 339] on button "Mark Done And Checkout" at bounding box center [428, 340] width 106 height 20
select select "service"
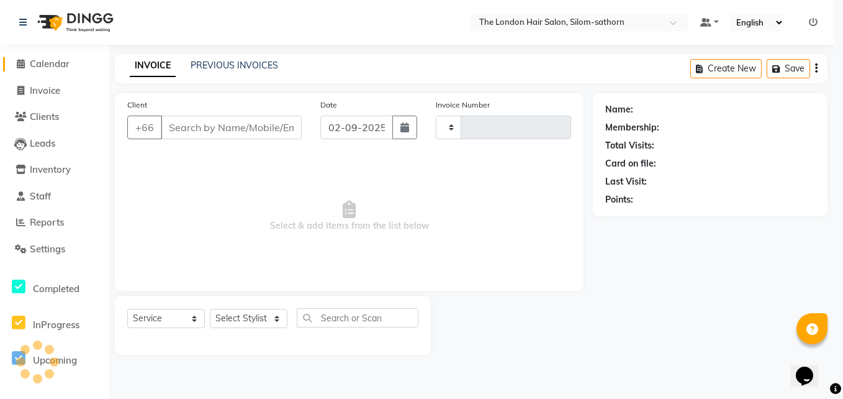
type input "1541"
select select "6977"
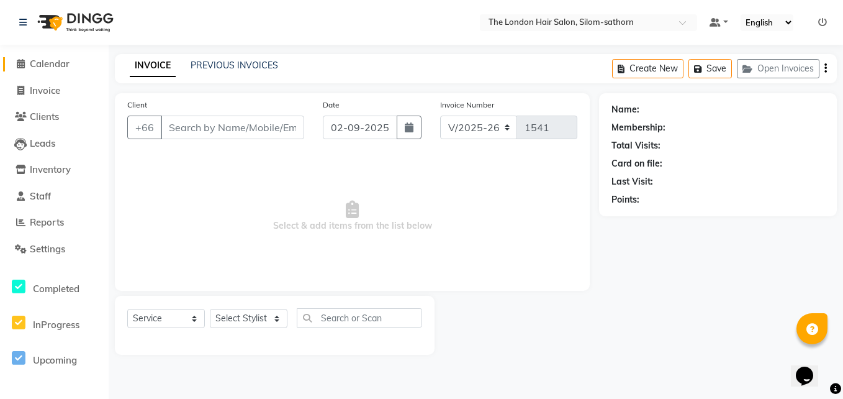
type input "18*******51"
select select "56709"
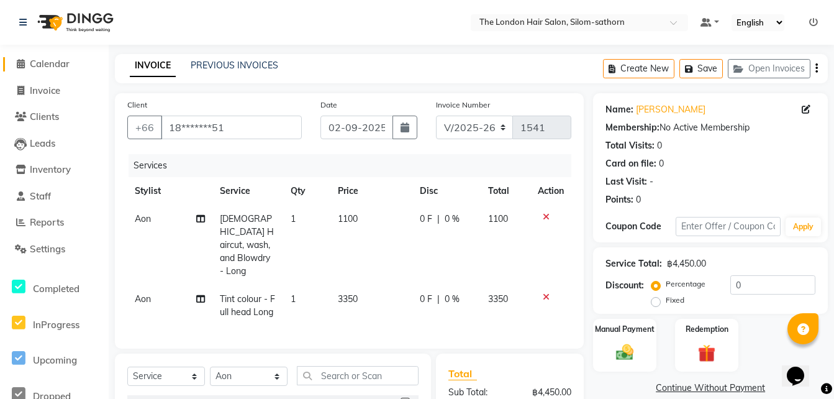
scroll to position [0, 9]
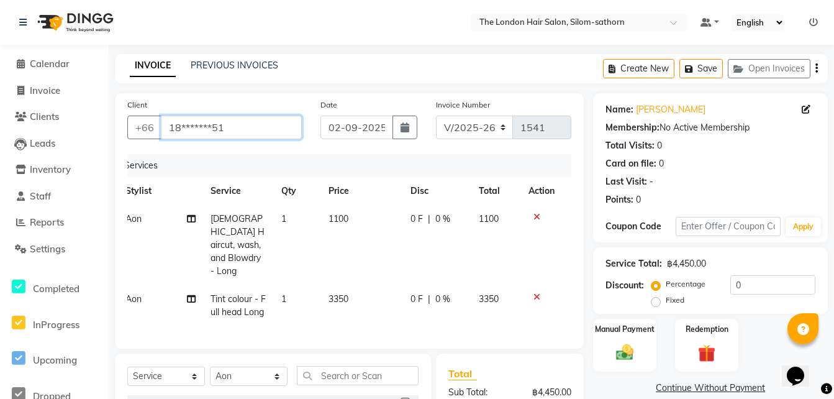
click at [341, 292] on td "3350" at bounding box center [362, 305] width 83 height 41
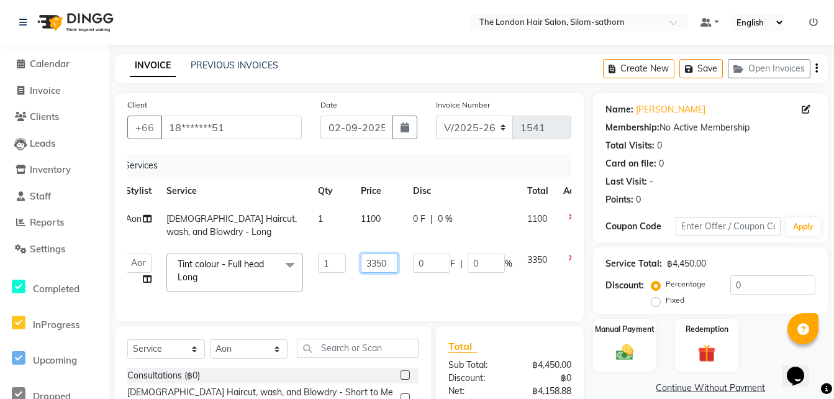
click at [378, 263] on input "3350" at bounding box center [379, 262] width 37 height 19
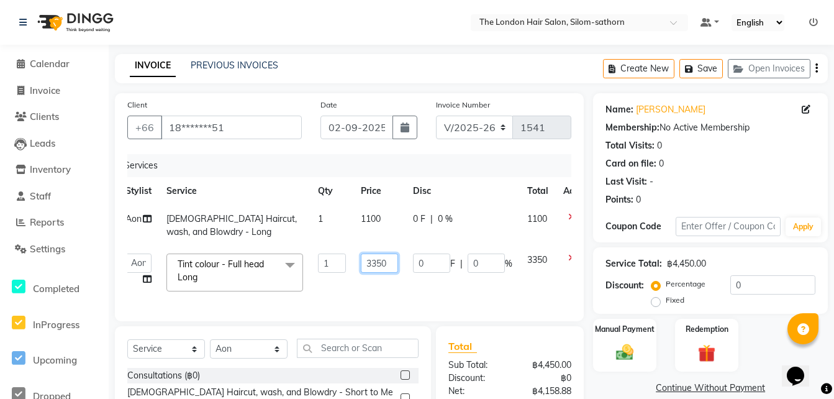
click at [378, 263] on input "3350" at bounding box center [379, 262] width 37 height 19
type input "4500"
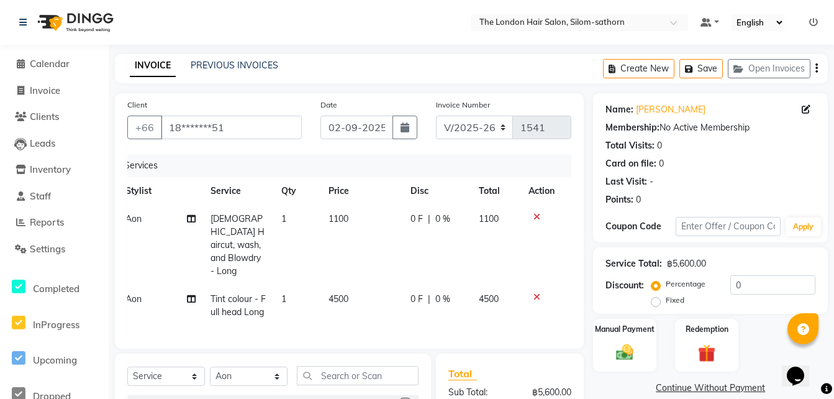
click at [328, 294] on tr "Aon Tint colour - Full head Long 1 4500 0 F | 0 % 4500" at bounding box center [340, 305] width 444 height 41
click at [191, 218] on icon at bounding box center [191, 218] width 9 height 9
select select "56709"
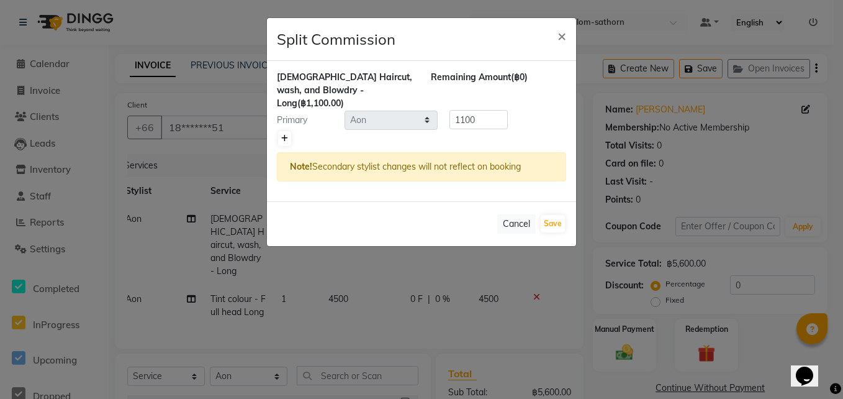
click at [279, 131] on link at bounding box center [284, 138] width 13 height 15
type input "550"
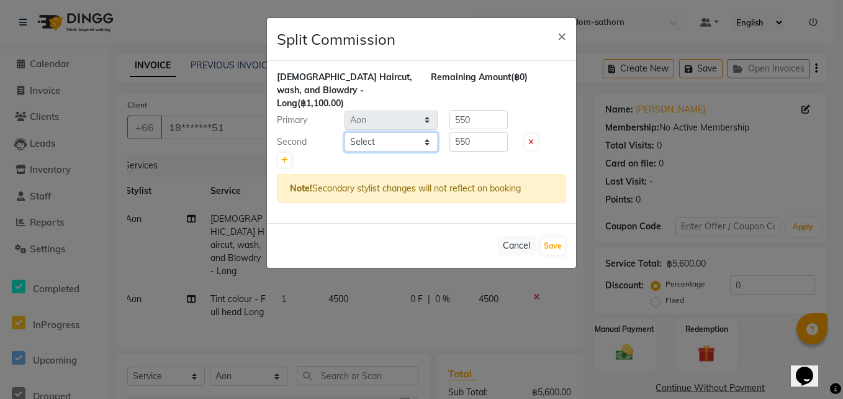
click at [374, 132] on select "Select Aon Apple Boss Luke Fon Kate Pim" at bounding box center [391, 141] width 93 height 19
select select "56711"
click at [345, 132] on select "Select Aon Apple Boss Luke Fon Kate Pim" at bounding box center [391, 141] width 93 height 19
click at [477, 132] on input "550" at bounding box center [479, 141] width 58 height 19
type input "55022"
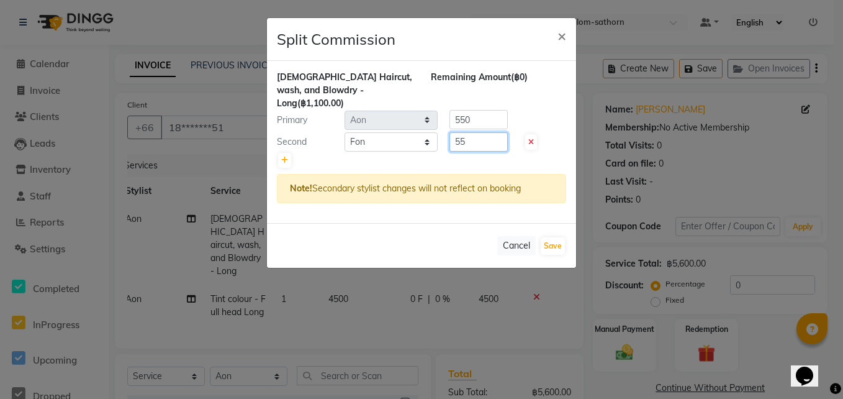
type input "5"
type input "220"
click at [488, 110] on input "550" at bounding box center [479, 119] width 58 height 19
type input "5"
type input "8"
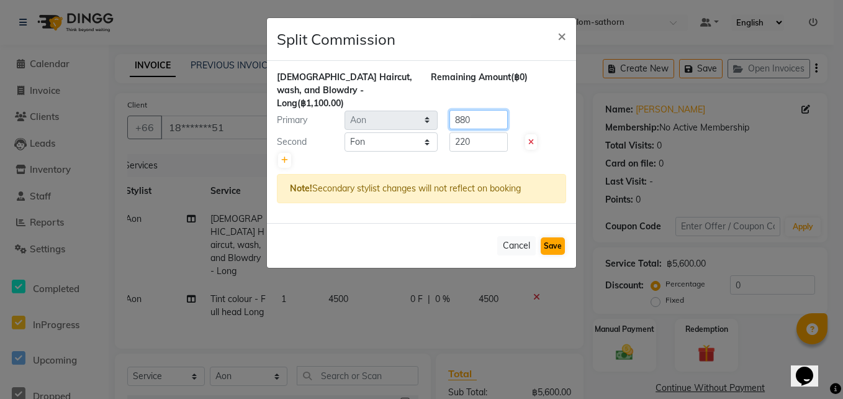
type input "880"
click at [550, 237] on button "Save" at bounding box center [553, 245] width 24 height 17
select select "Select"
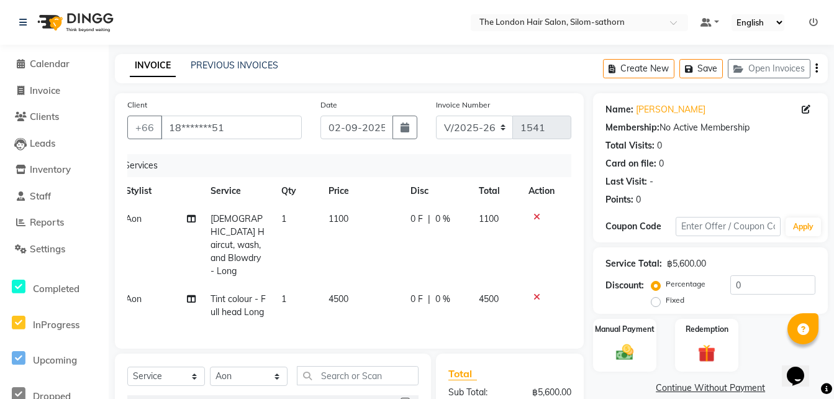
scroll to position [17, 0]
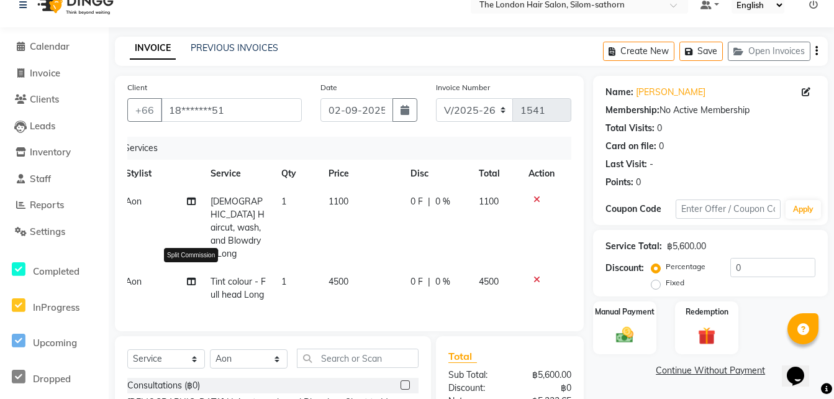
click at [189, 277] on icon at bounding box center [191, 281] width 9 height 9
select select "56709"
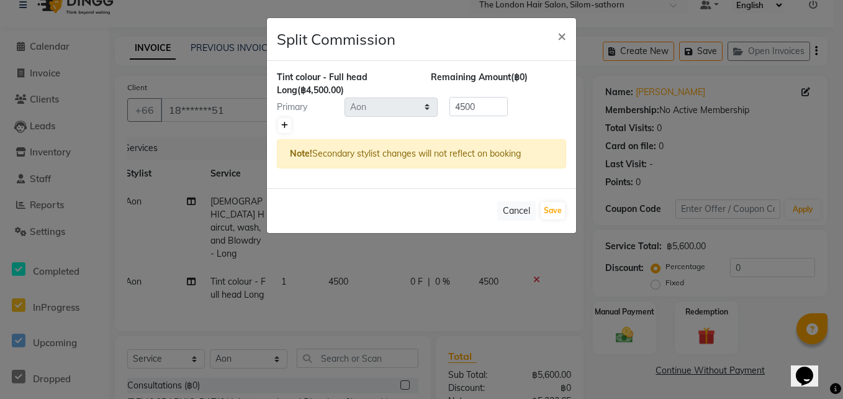
click at [281, 129] on link at bounding box center [284, 125] width 13 height 15
type input "2250"
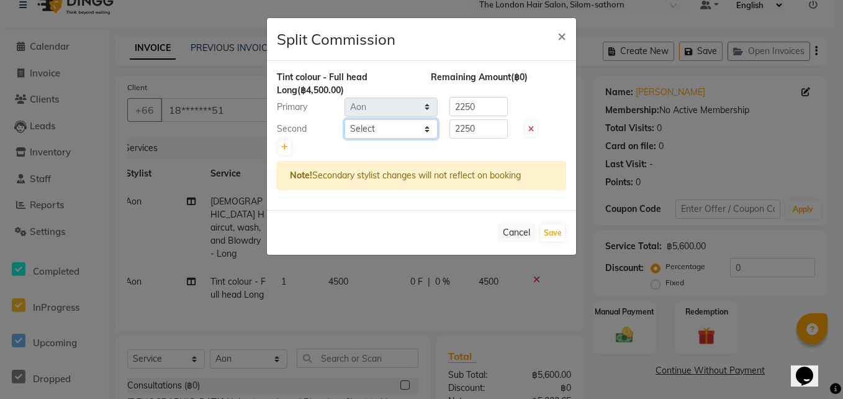
click at [369, 133] on select "Select Aon Apple Boss Luke Fon Kate Pim" at bounding box center [391, 128] width 93 height 19
click at [345, 119] on select "Select Aon Apple Boss Luke Fon Kate Pim" at bounding box center [391, 128] width 93 height 19
click at [355, 123] on select "Select Aon Apple Boss Luke Fon Kate Pim" at bounding box center [391, 128] width 93 height 19
select select "56711"
click at [345, 119] on select "Select Aon Apple Boss Luke Fon Kate Pim" at bounding box center [391, 128] width 93 height 19
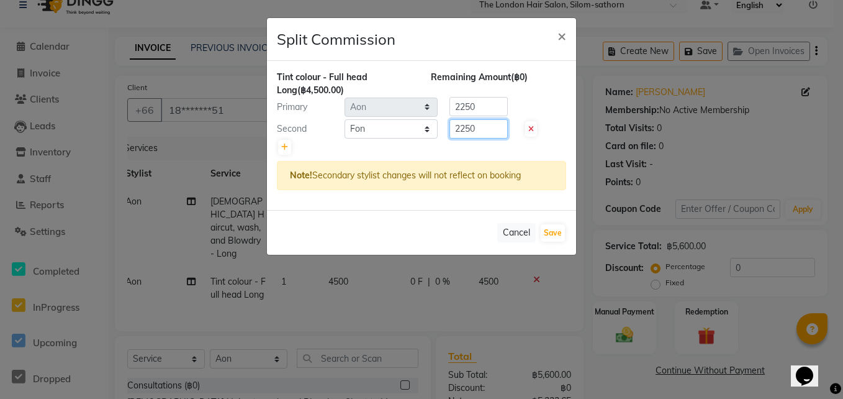
click at [479, 137] on input "2250" at bounding box center [479, 128] width 58 height 19
type input "2"
type input "900"
click at [478, 107] on input "2250" at bounding box center [479, 106] width 58 height 19
type input "2"
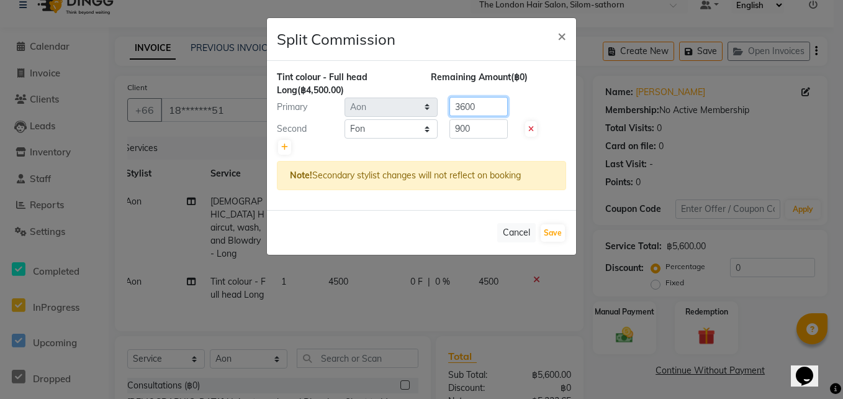
type input "3600"
click at [547, 222] on div "Cancel Save" at bounding box center [421, 232] width 309 height 45
click at [547, 236] on button "Save" at bounding box center [553, 232] width 24 height 17
select select "Select"
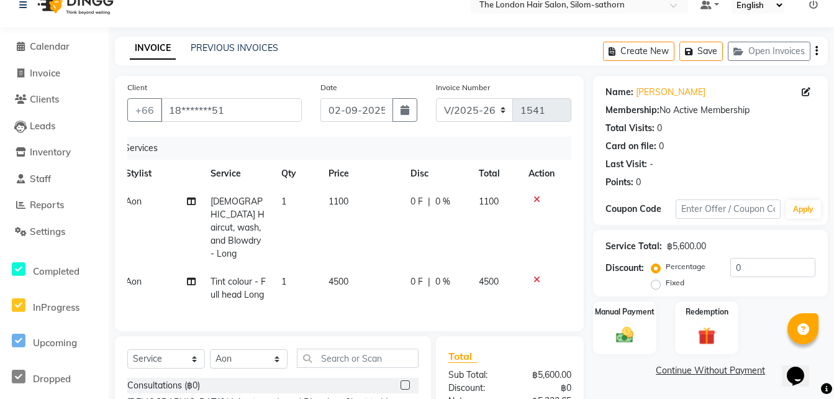
scroll to position [76, 0]
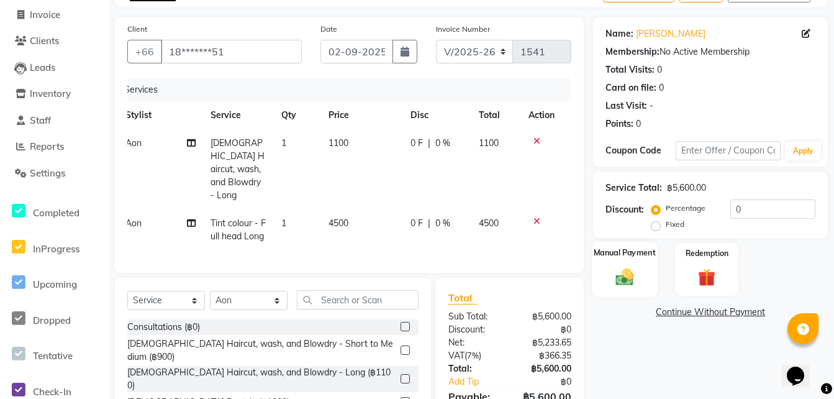
click at [633, 277] on img at bounding box center [625, 276] width 30 height 21
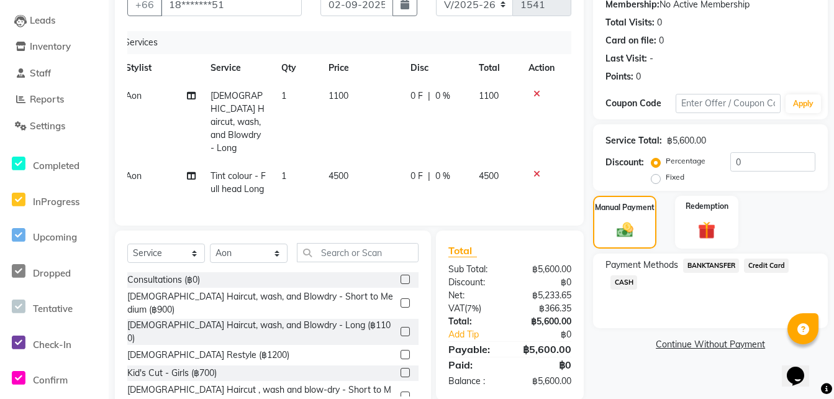
scroll to position [153, 0]
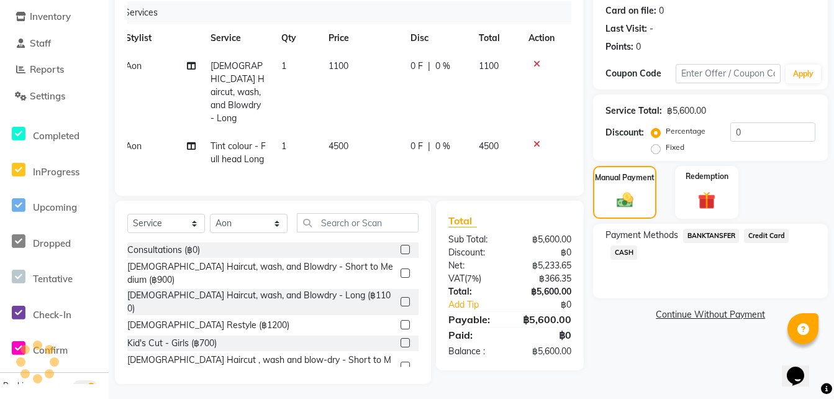
click at [767, 240] on span "Credit Card" at bounding box center [766, 236] width 45 height 14
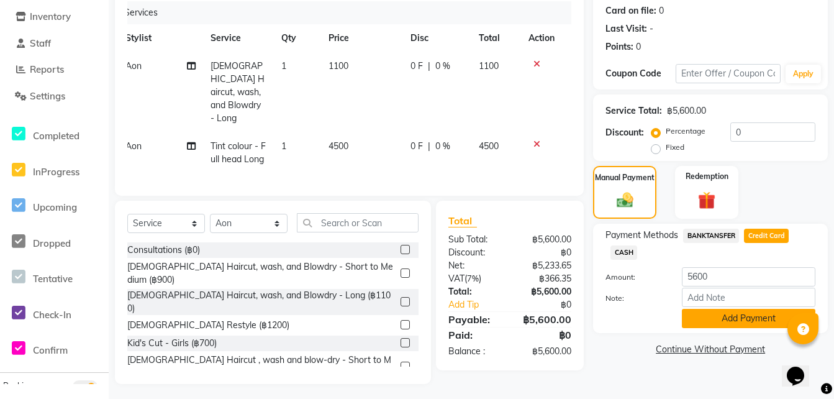
click at [722, 321] on button "Add Payment" at bounding box center [748, 318] width 133 height 19
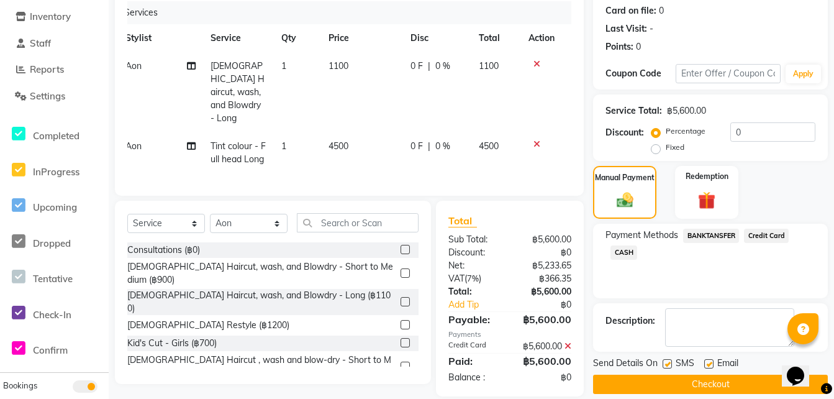
scroll to position [166, 0]
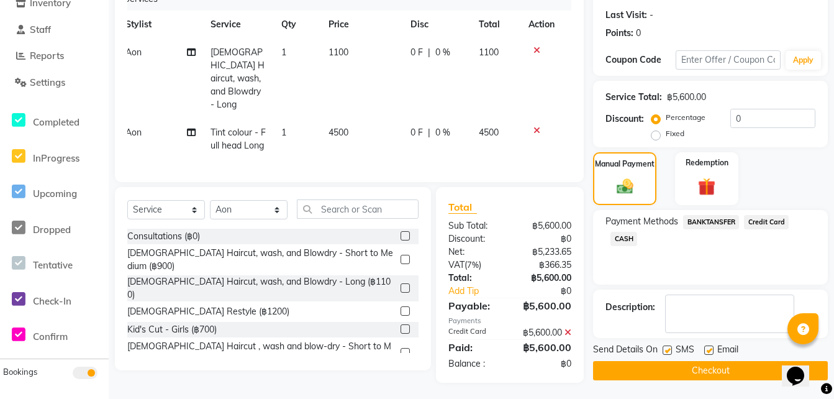
click at [641, 371] on button "Checkout" at bounding box center [710, 370] width 235 height 19
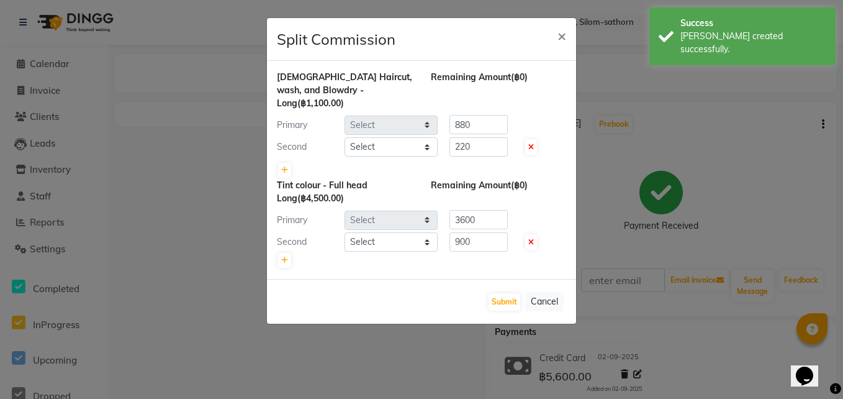
select select "56709"
select select "56711"
select select "56709"
select select "56711"
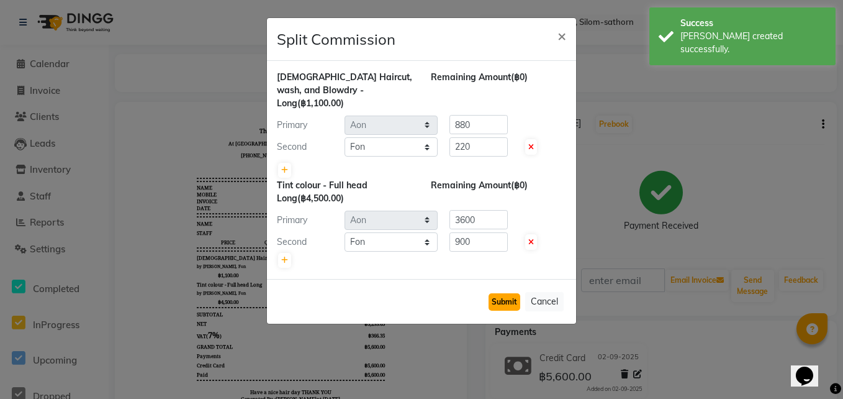
click at [509, 295] on button "Submit" at bounding box center [505, 301] width 32 height 17
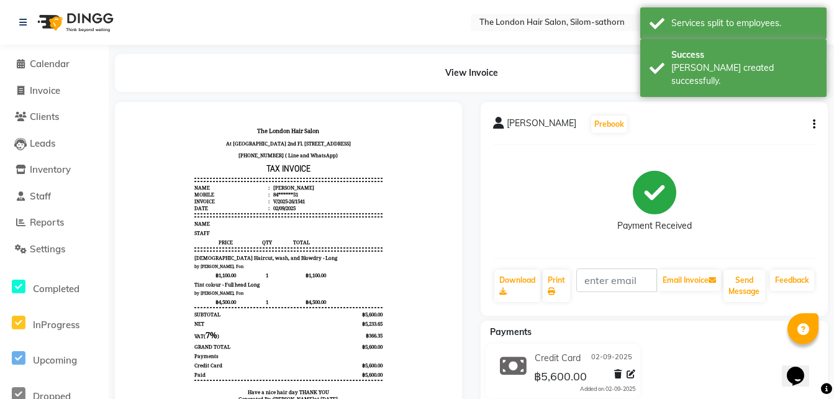
scroll to position [48, 0]
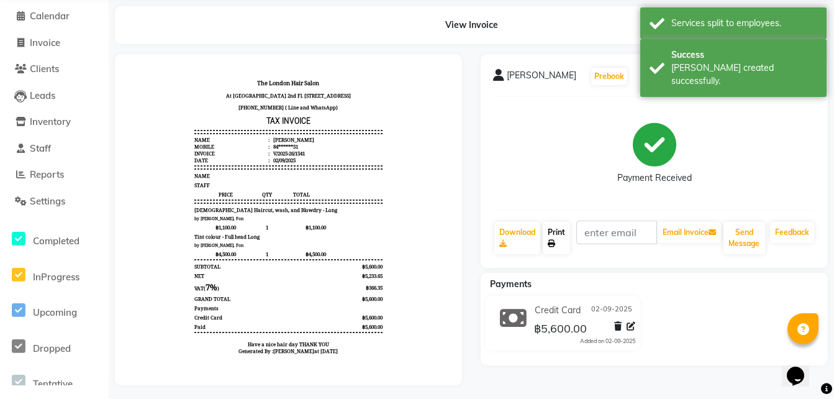
click at [556, 236] on link "Print" at bounding box center [556, 238] width 27 height 32
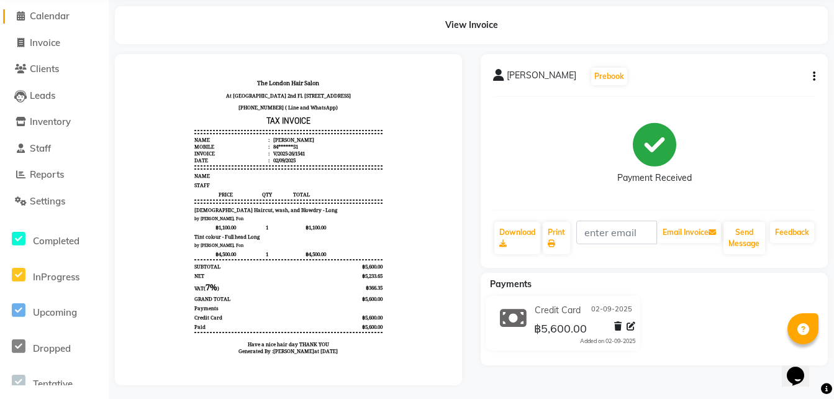
click at [70, 14] on span "Calendar" at bounding box center [50, 16] width 40 height 12
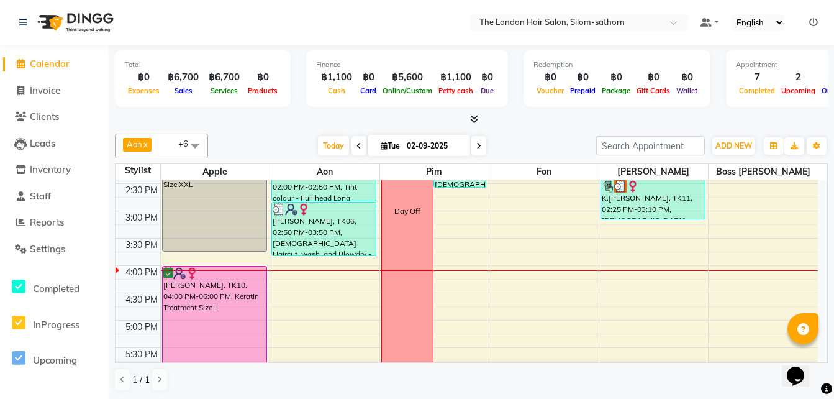
scroll to position [297, 0]
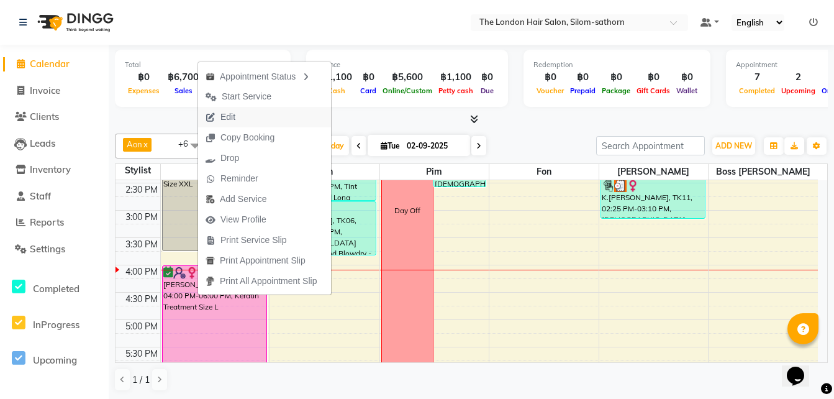
click at [229, 115] on span "Edit" at bounding box center [227, 117] width 15 height 13
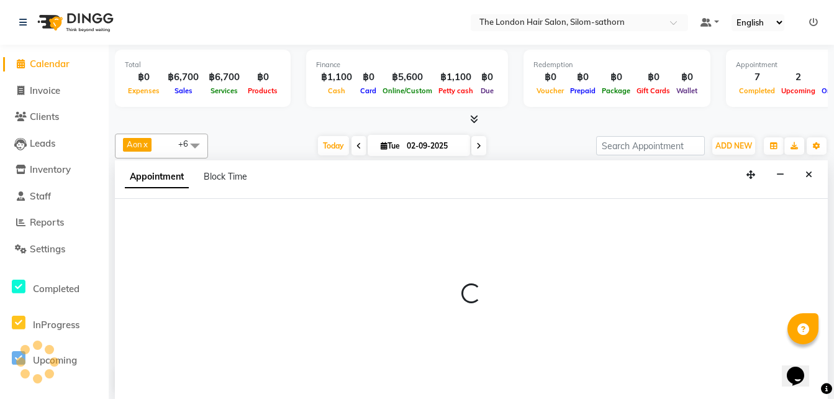
scroll to position [1, 0]
select select "tentative"
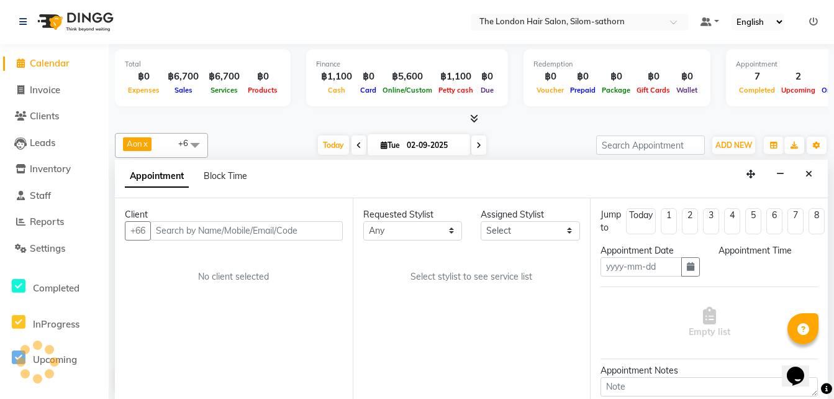
type input "02-09-2025"
select select "confirm booking"
select select "960"
select select "56710"
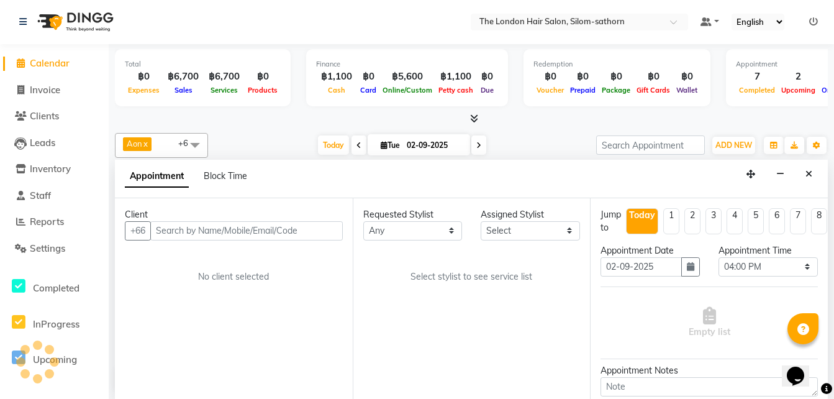
select select "56710"
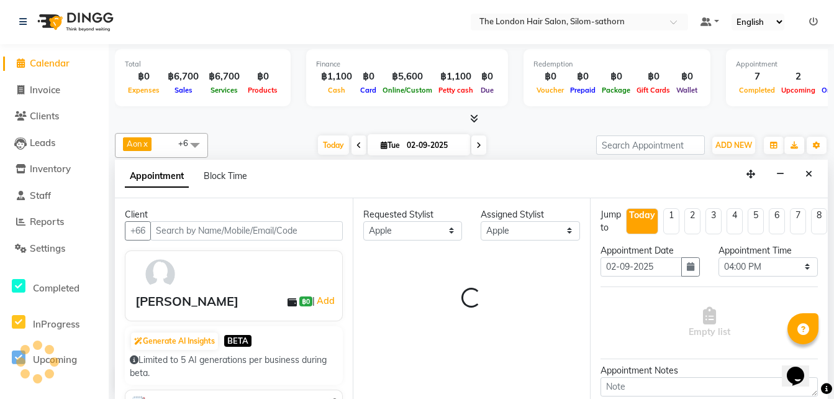
scroll to position [383, 0]
select select "3480"
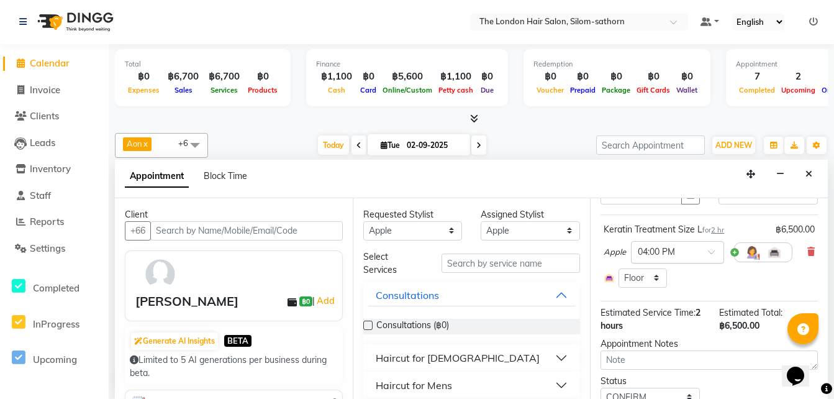
scroll to position [73, 0]
drag, startPoint x: 702, startPoint y: 313, endPoint x: 599, endPoint y: 260, distance: 116.1
drag, startPoint x: 599, startPoint y: 260, endPoint x: 802, endPoint y: 281, distance: 203.5
click at [802, 281] on div "Select Room Floor" at bounding box center [709, 277] width 211 height 19
click at [807, 256] on span at bounding box center [810, 251] width 7 height 13
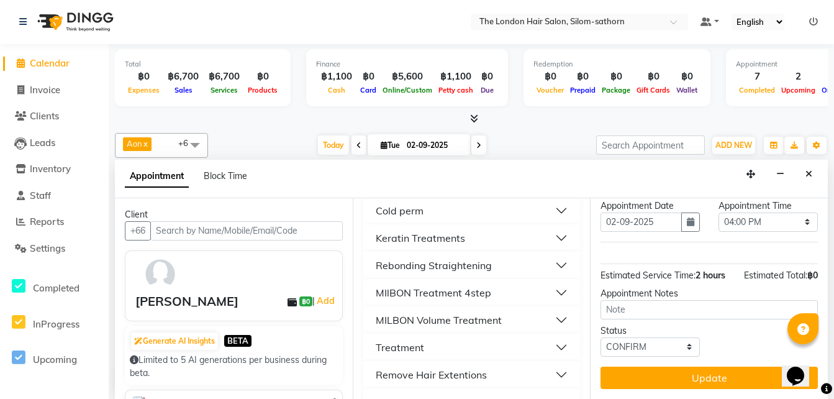
scroll to position [529, 0]
click at [421, 231] on div "Keratin Treatments" at bounding box center [420, 238] width 89 height 15
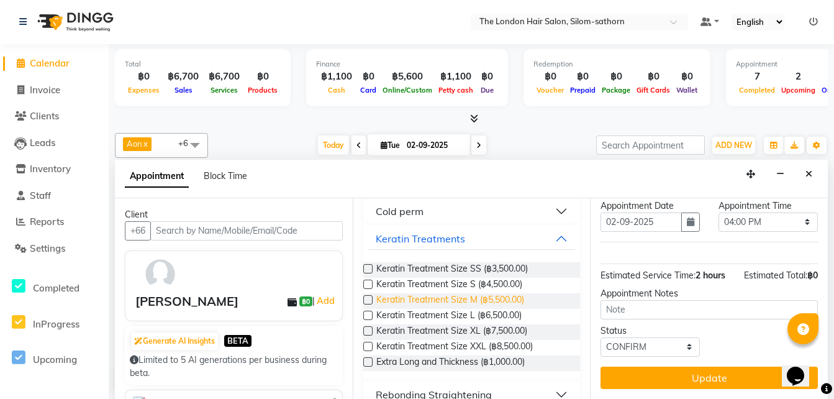
click at [434, 304] on span "Keratin Treatment Size M (฿5,500.00)" at bounding box center [450, 301] width 148 height 16
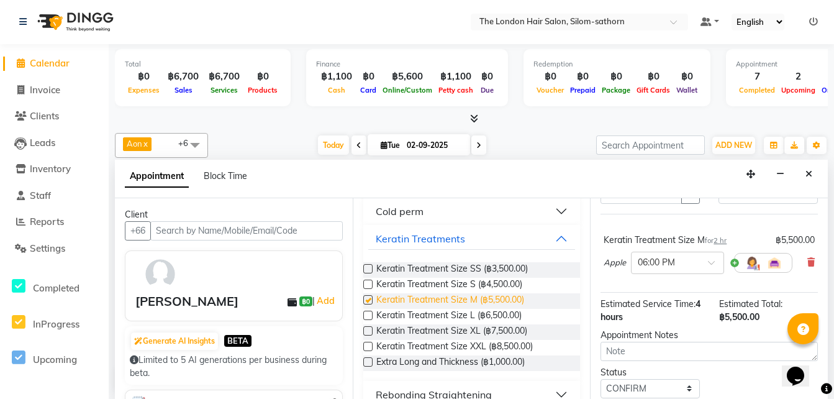
checkbox input "false"
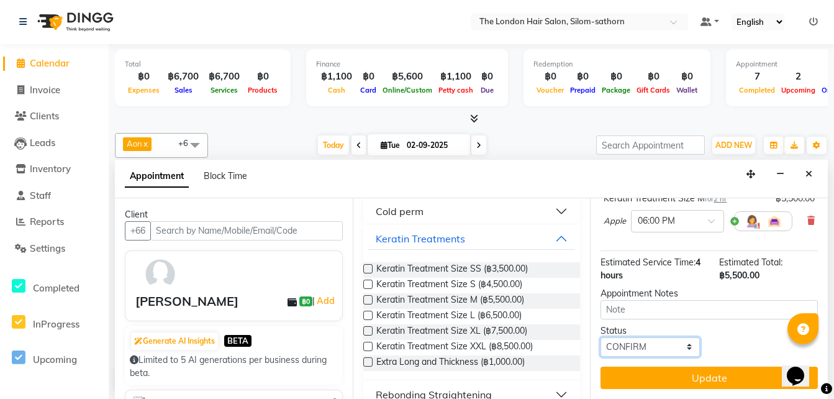
click at [627, 345] on select "Select TENTATIVE CONFIRM CHECK-IN UPCOMING" at bounding box center [649, 346] width 99 height 19
click at [600, 337] on select "Select TENTATIVE CONFIRM CHECK-IN UPCOMING" at bounding box center [649, 346] width 99 height 19
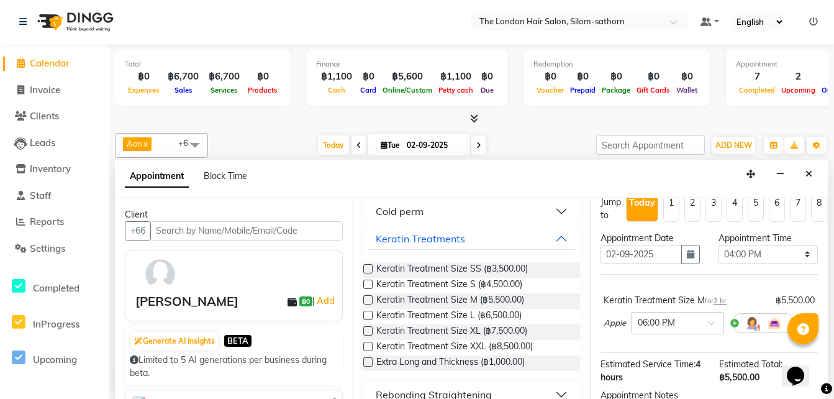
scroll to position [12, 0]
click at [743, 256] on select "Select 10:00 AM 10:05 AM 10:10 AM 10:15 AM 10:20 AM 10:25 AM 10:30 AM 10:35 AM …" at bounding box center [767, 254] width 99 height 19
click at [718, 245] on select "Select 10:00 AM 10:05 AM 10:10 AM 10:15 AM 10:20 AM 10:25 AM 10:30 AM 10:35 AM …" at bounding box center [767, 254] width 99 height 19
click at [668, 322] on input "text" at bounding box center [665, 322] width 55 height 13
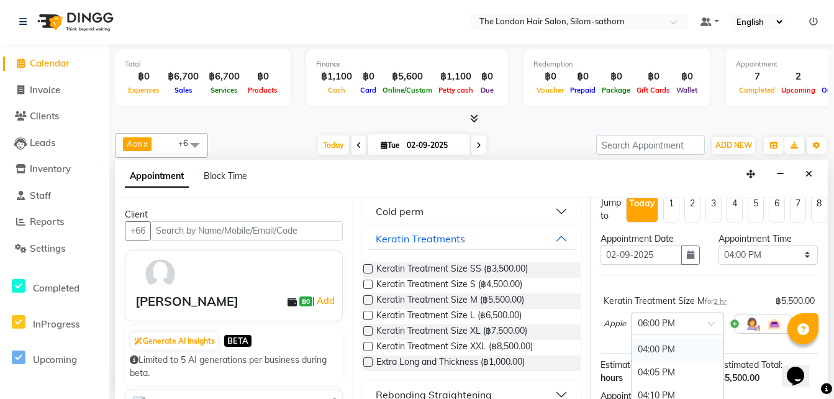
click at [666, 346] on div "04:00 PM" at bounding box center [677, 349] width 92 height 23
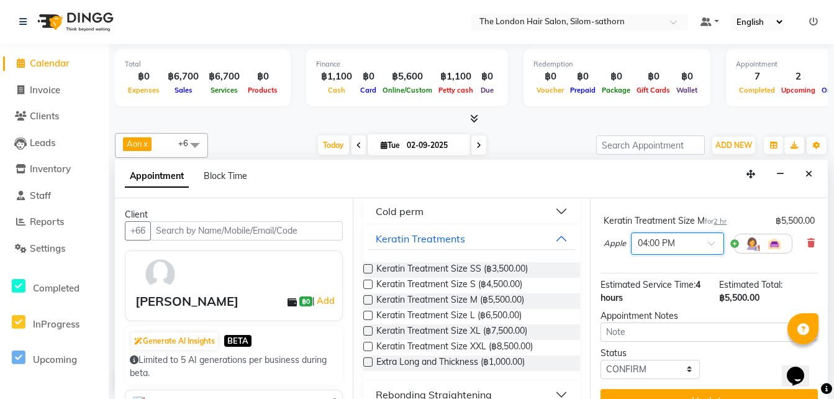
scroll to position [124, 0]
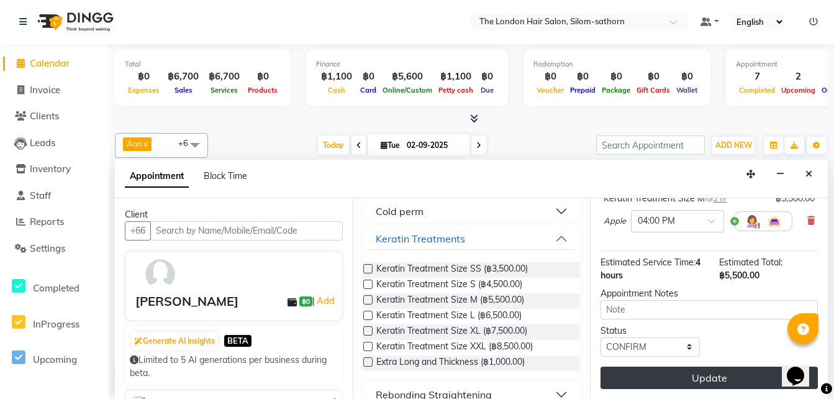
click at [659, 366] on button "Update" at bounding box center [708, 377] width 217 height 22
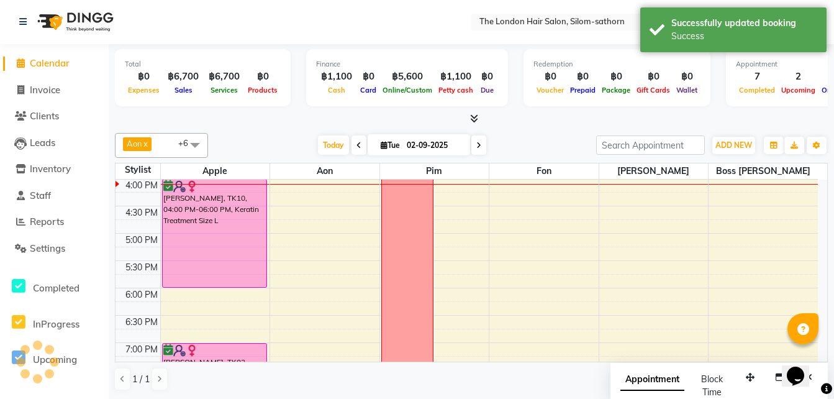
scroll to position [0, 0]
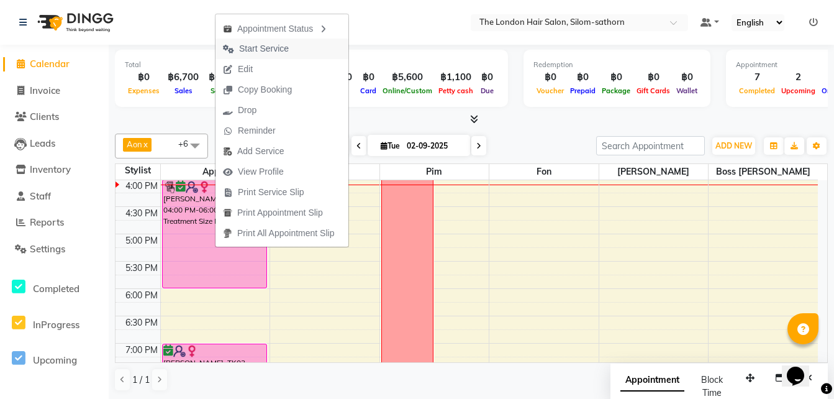
click at [266, 51] on span "Start Service" at bounding box center [264, 48] width 50 height 13
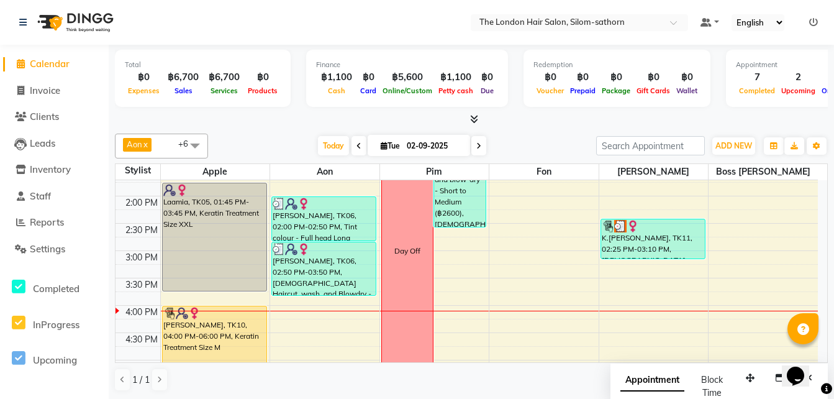
scroll to position [258, 0]
click at [336, 152] on span "Today" at bounding box center [333, 145] width 31 height 19
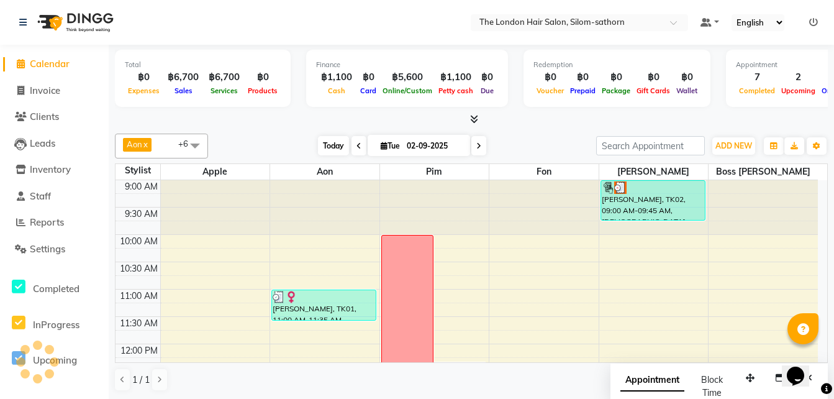
scroll to position [383, 0]
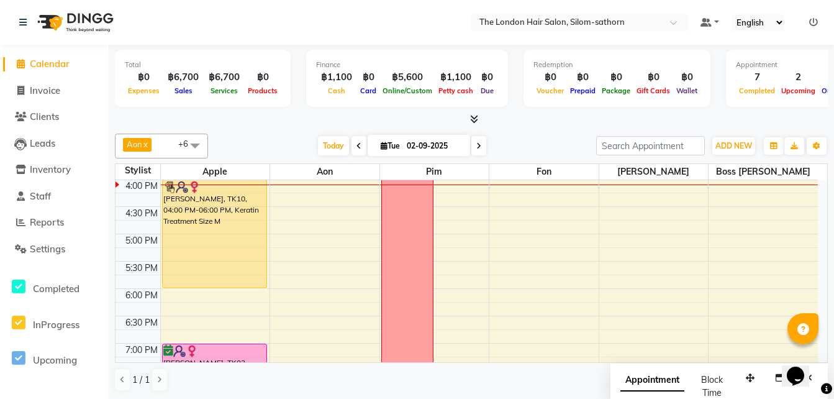
click at [476, 147] on icon at bounding box center [478, 145] width 5 height 7
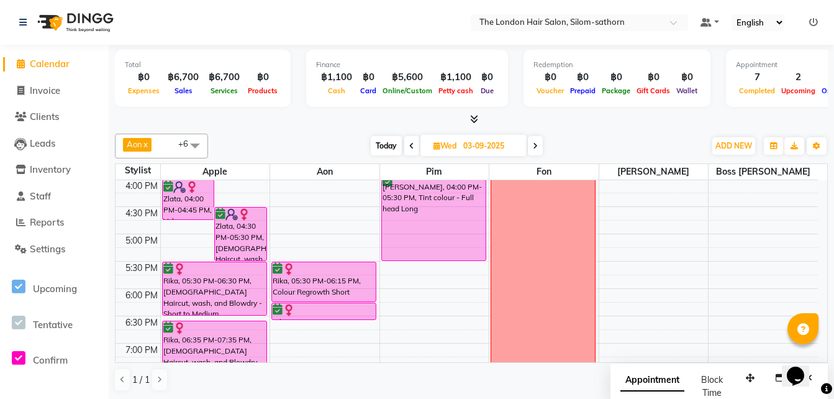
click at [381, 144] on span "Today" at bounding box center [386, 145] width 31 height 19
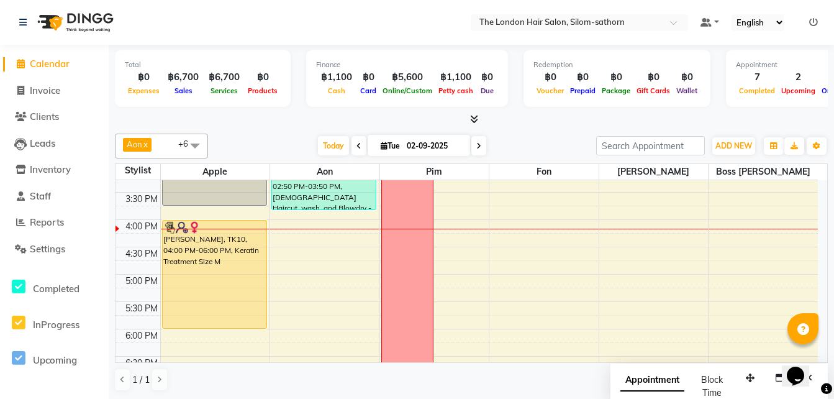
scroll to position [342, 0]
click at [479, 149] on icon at bounding box center [478, 145] width 5 height 7
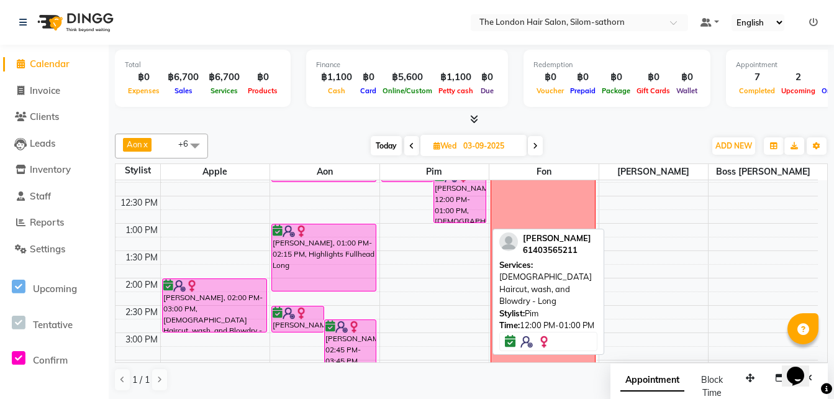
scroll to position [176, 0]
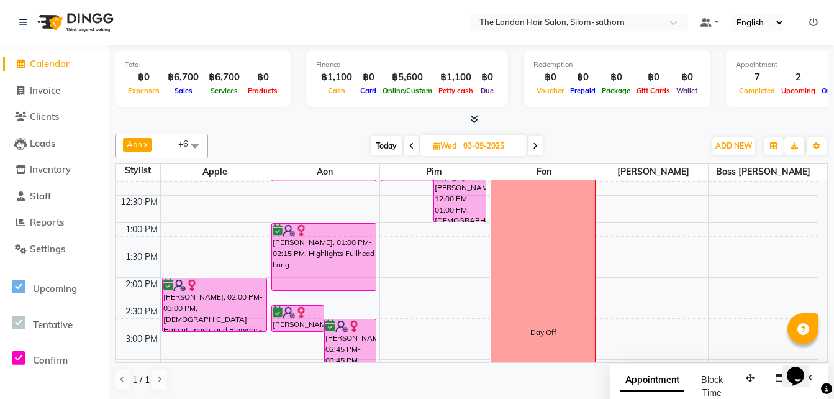
click at [533, 148] on span at bounding box center [535, 145] width 15 height 19
type input "04-09-2025"
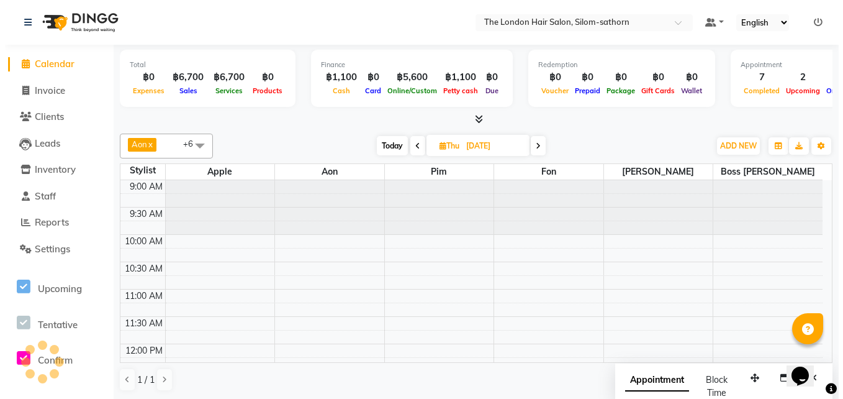
scroll to position [383, 0]
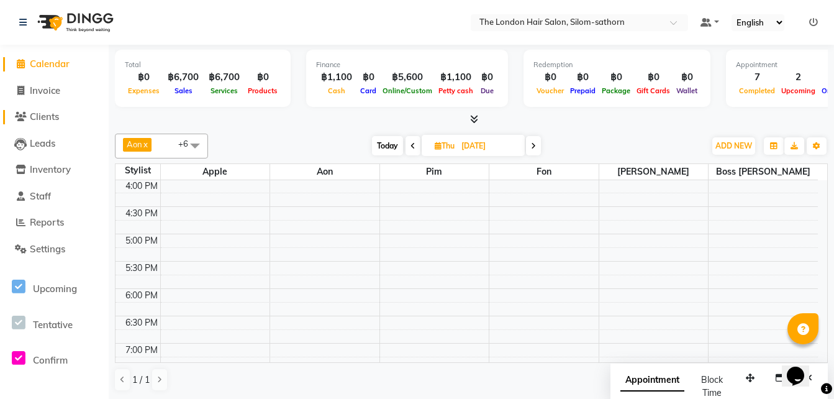
click at [37, 112] on span "Clients" at bounding box center [44, 117] width 29 height 12
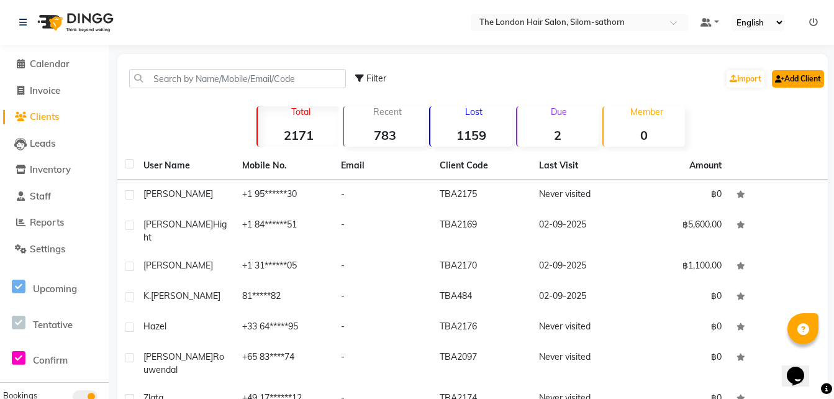
click at [795, 80] on link "Add Client" at bounding box center [798, 78] width 52 height 17
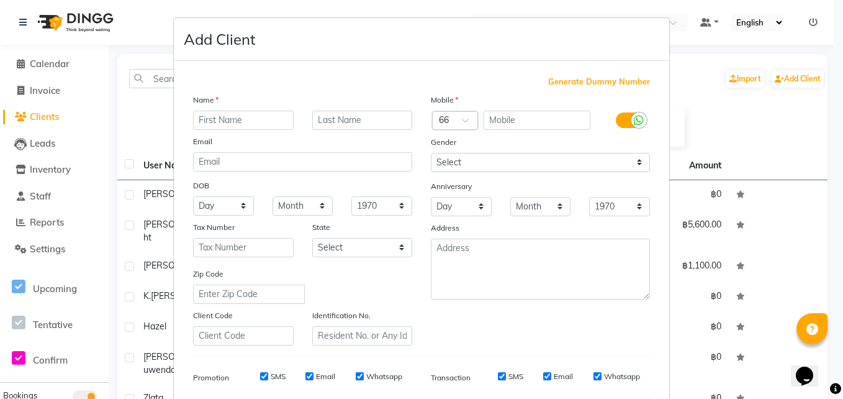
click at [215, 127] on input "text" at bounding box center [243, 120] width 101 height 19
type input "Sengoz"
click at [341, 123] on input "text" at bounding box center [362, 120] width 101 height 19
type input "Latifa"
click at [439, 127] on input "text" at bounding box center [442, 121] width 7 height 13
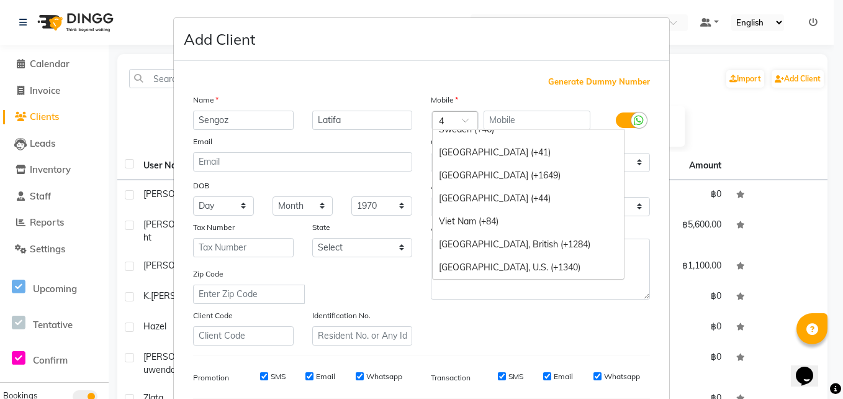
scroll to position [1046, 0]
type input "49"
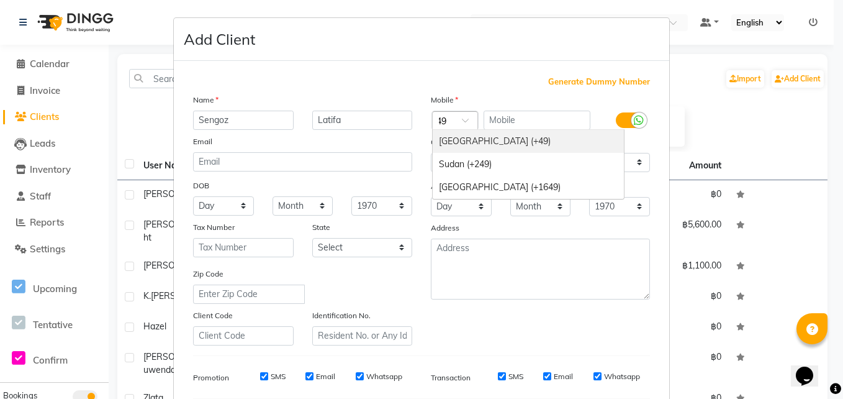
click at [444, 140] on div "Germany (+49)" at bounding box center [528, 141] width 191 height 23
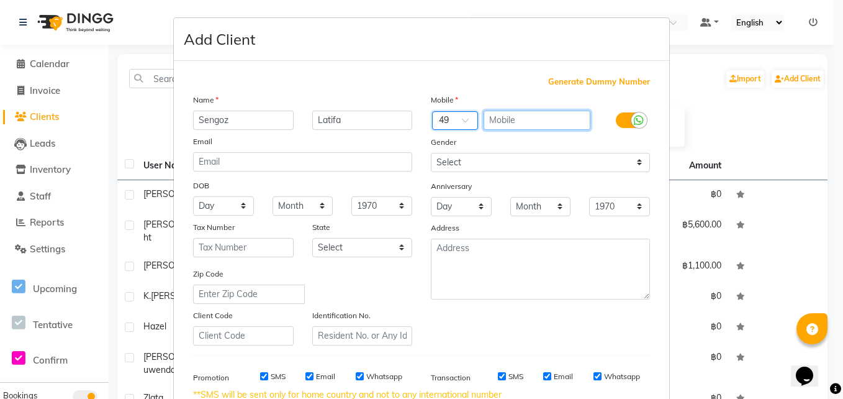
click at [517, 121] on input "text" at bounding box center [537, 120] width 107 height 19
type input "15253340103"
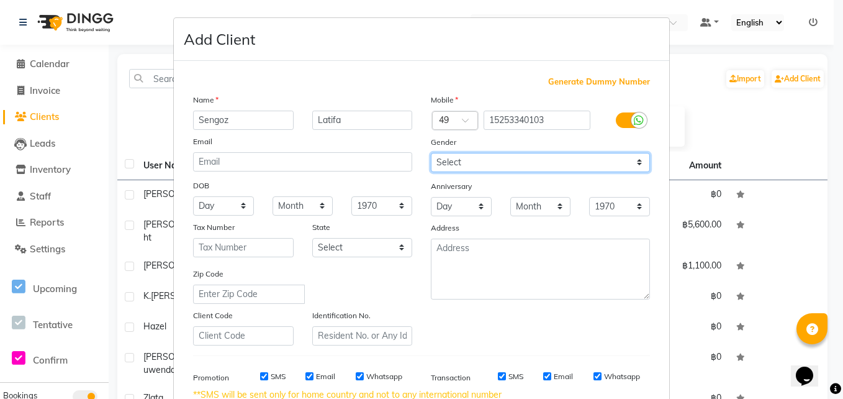
click at [458, 165] on select "Select Male Female Other Prefer Not To Say" at bounding box center [540, 162] width 219 height 19
select select "female"
click at [431, 153] on select "Select Male Female Other Prefer Not To Say" at bounding box center [540, 162] width 219 height 19
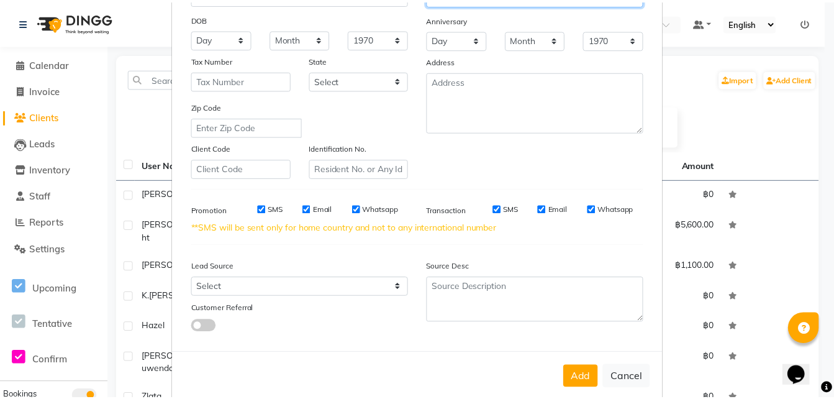
scroll to position [188, 0]
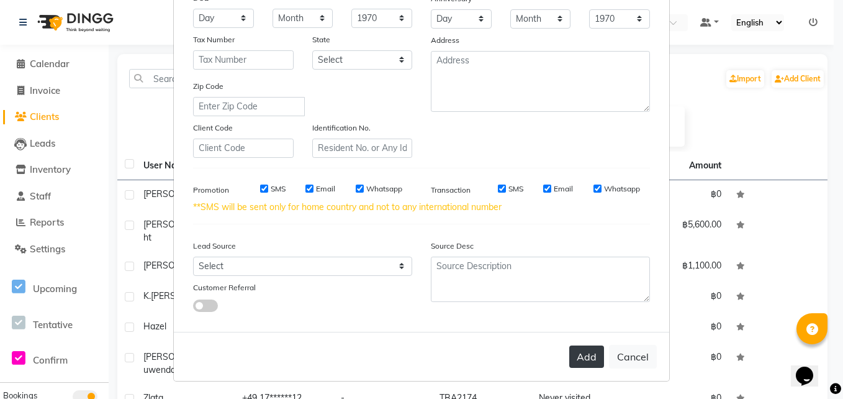
click at [578, 359] on button "Add" at bounding box center [586, 356] width 35 height 22
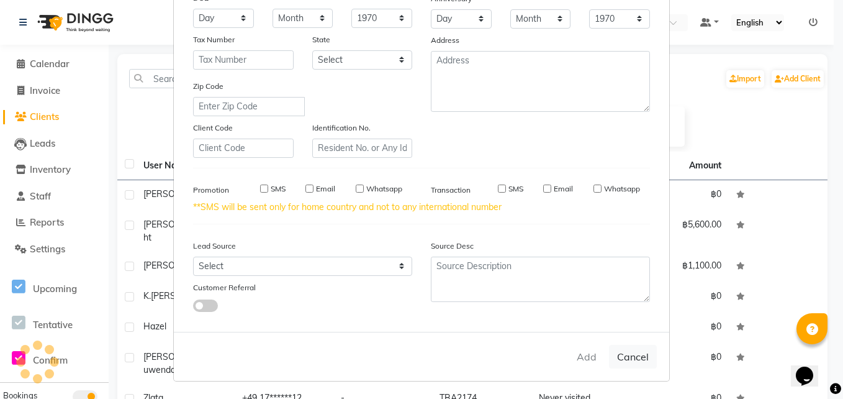
select select
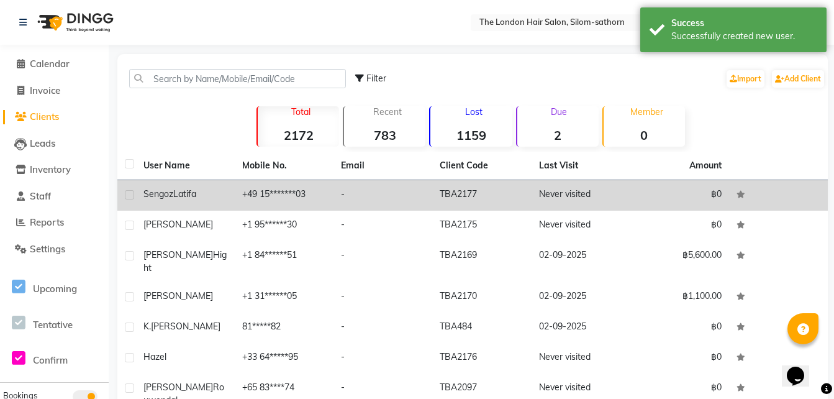
click at [291, 196] on td "+49 15*******03" at bounding box center [284, 195] width 99 height 30
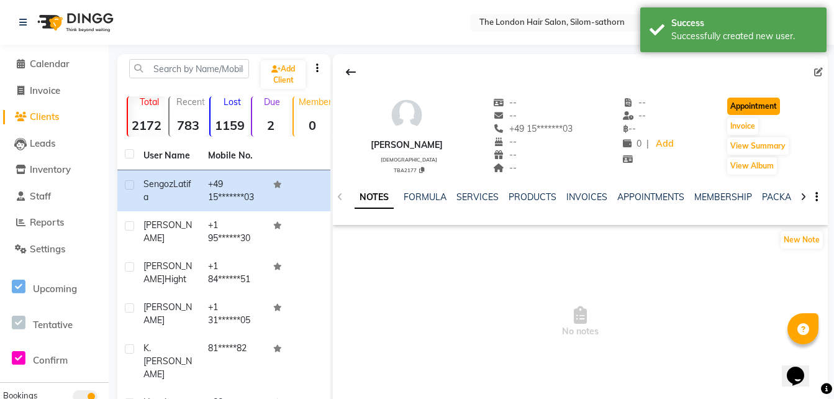
click at [744, 109] on button "Appointment" at bounding box center [753, 105] width 53 height 17
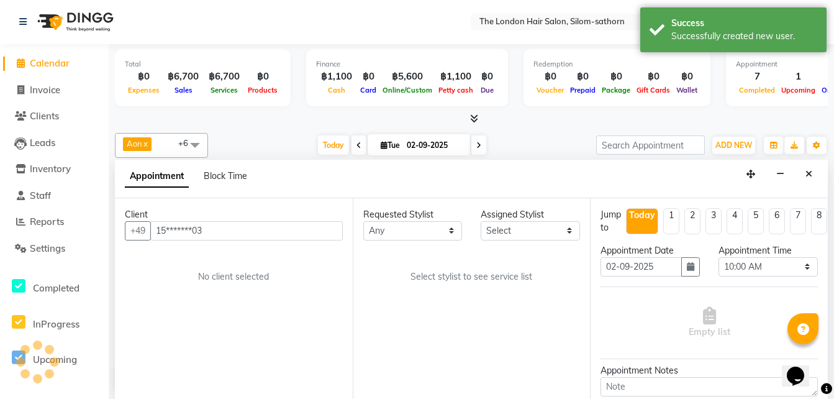
scroll to position [383, 0]
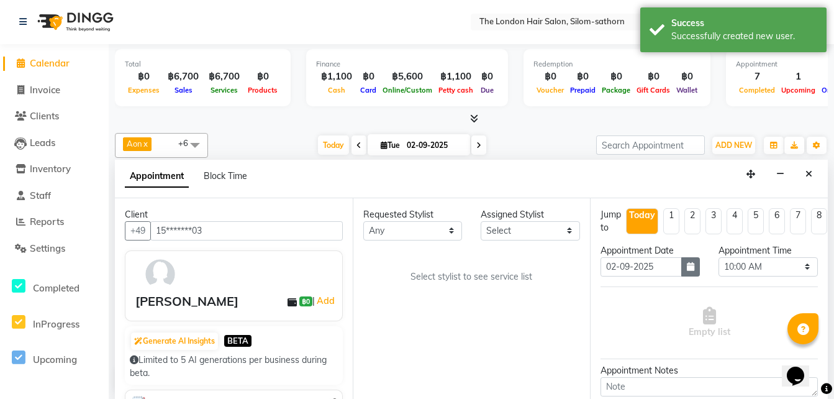
click at [681, 268] on button "button" at bounding box center [690, 266] width 19 height 19
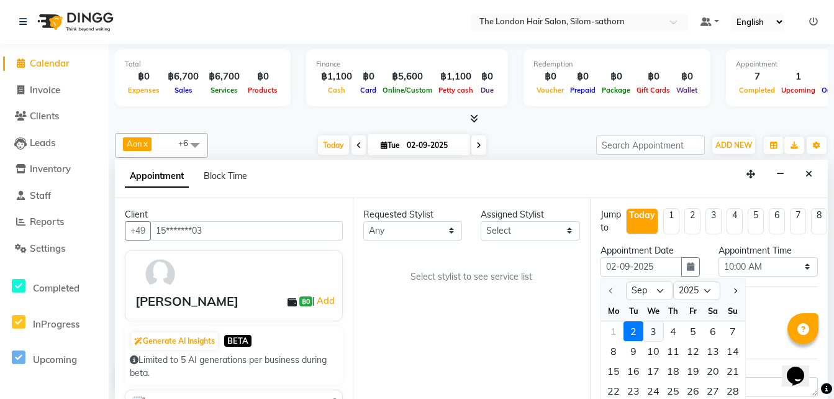
click at [649, 328] on div "3" at bounding box center [653, 331] width 20 height 20
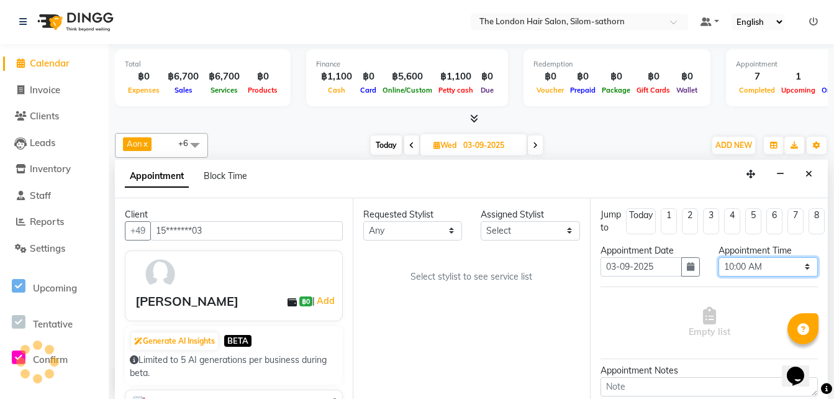
click at [744, 261] on select "Select 10:00 AM 10:05 AM 10:10 AM 10:15 AM 10:20 AM 10:25 AM 10:30 AM 10:35 AM …" at bounding box center [767, 266] width 99 height 19
click at [718, 257] on select "Select 10:00 AM 10:05 AM 10:10 AM 10:15 AM 10:20 AM 10:25 AM 10:30 AM 10:35 AM …" at bounding box center [767, 266] width 99 height 19
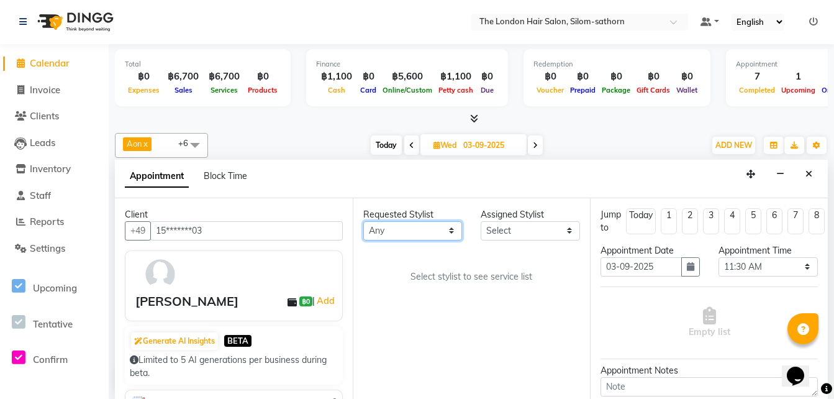
click at [428, 230] on select "Any Aon Apple Boss Luke Fon Kate Pim" at bounding box center [412, 230] width 99 height 19
click at [363, 221] on select "Any Aon Apple Boss Luke Fon Kate Pim" at bounding box center [412, 230] width 99 height 19
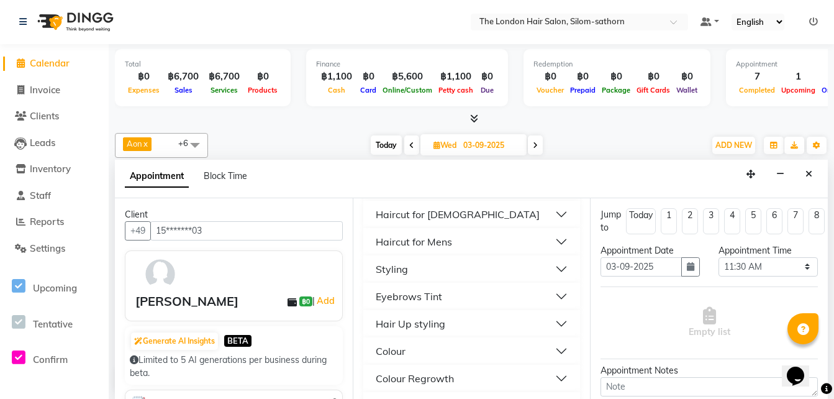
scroll to position [144, 0]
click at [408, 268] on button "Styling" at bounding box center [471, 268] width 207 height 22
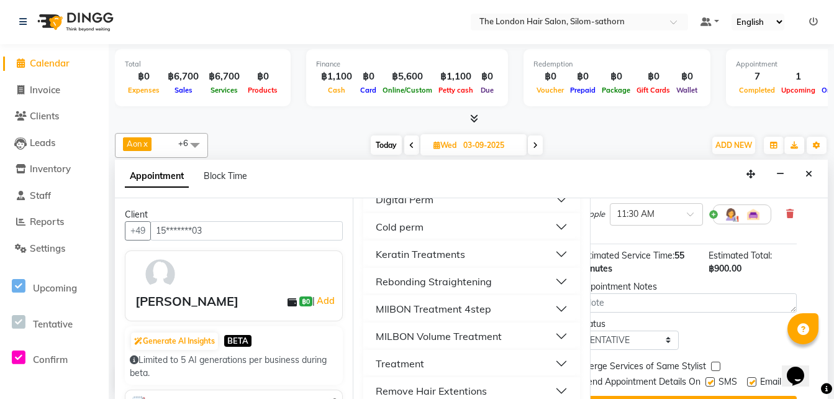
scroll to position [123, 0]
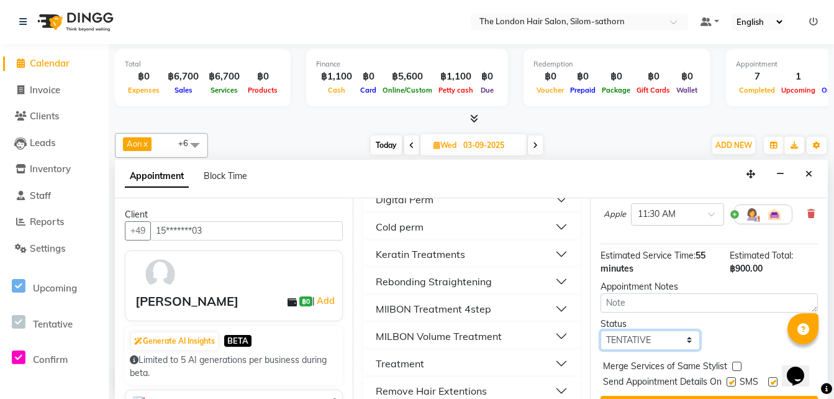
click at [626, 338] on select "Select TENTATIVE CONFIRM UPCOMING" at bounding box center [649, 339] width 99 height 19
click at [600, 330] on select "Select TENTATIVE CONFIRM UPCOMING" at bounding box center [649, 339] width 99 height 19
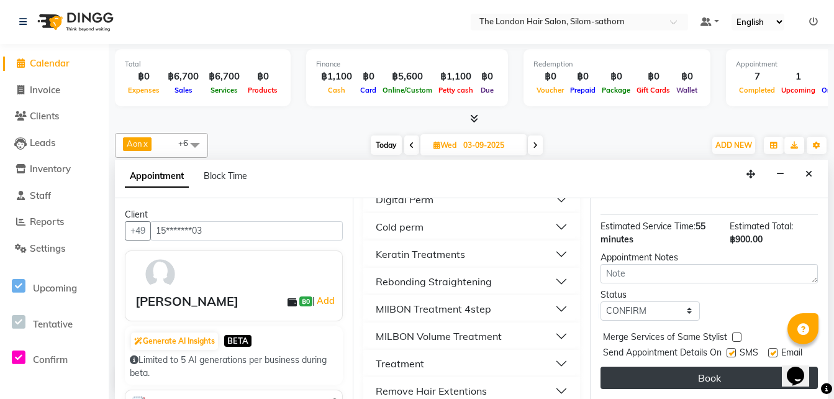
click at [665, 366] on button "Book" at bounding box center [708, 377] width 217 height 22
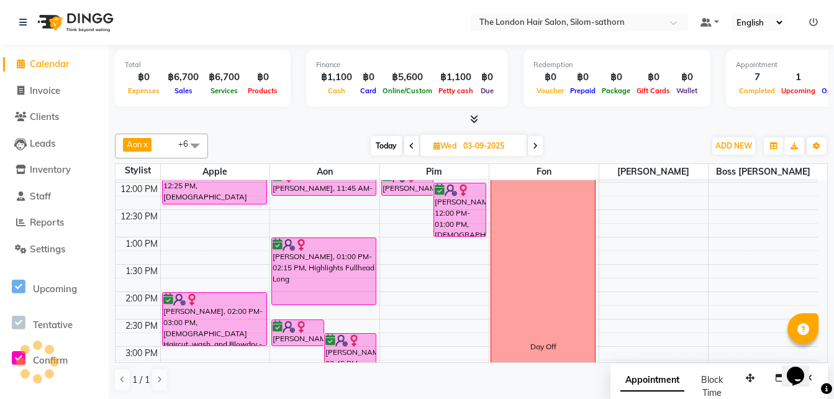
scroll to position [163, 0]
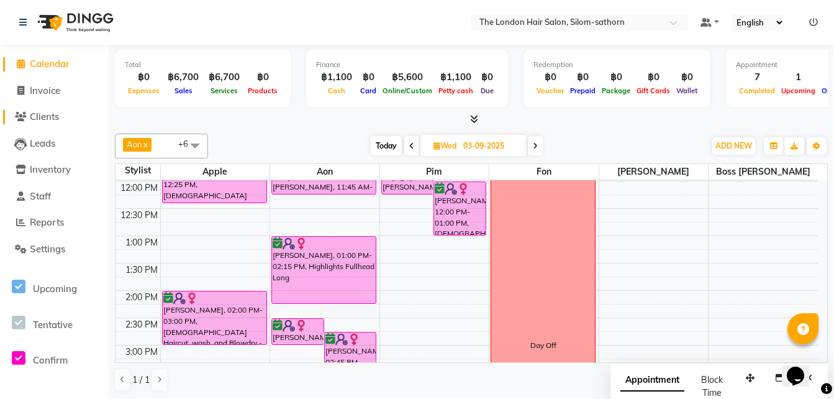
click at [42, 120] on span "Clients" at bounding box center [44, 117] width 29 height 12
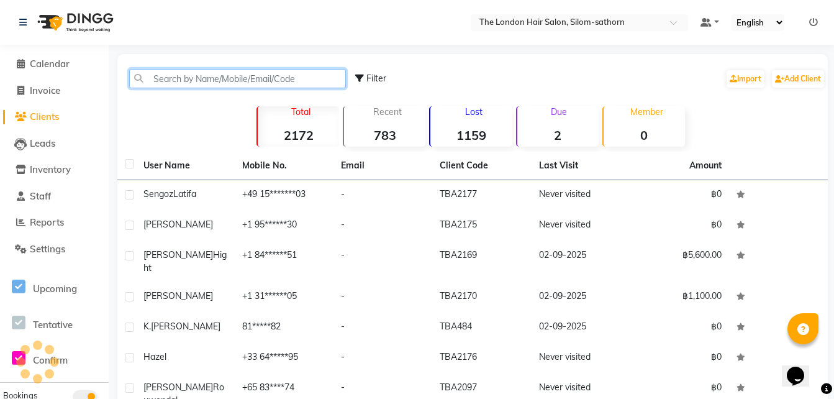
click at [187, 76] on input "text" at bounding box center [237, 78] width 217 height 19
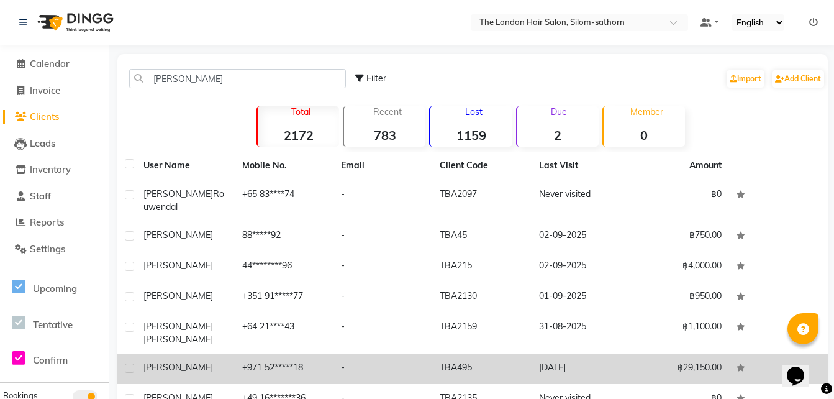
click at [261, 353] on td "+971 52*****18" at bounding box center [284, 368] width 99 height 30
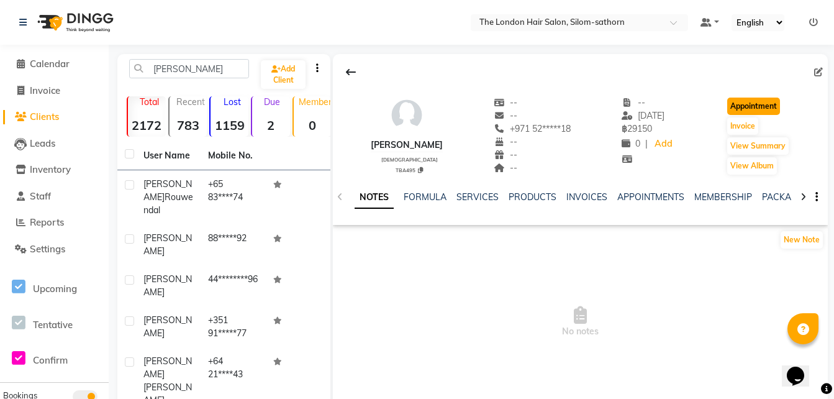
click at [766, 106] on button "Appointment" at bounding box center [753, 105] width 53 height 17
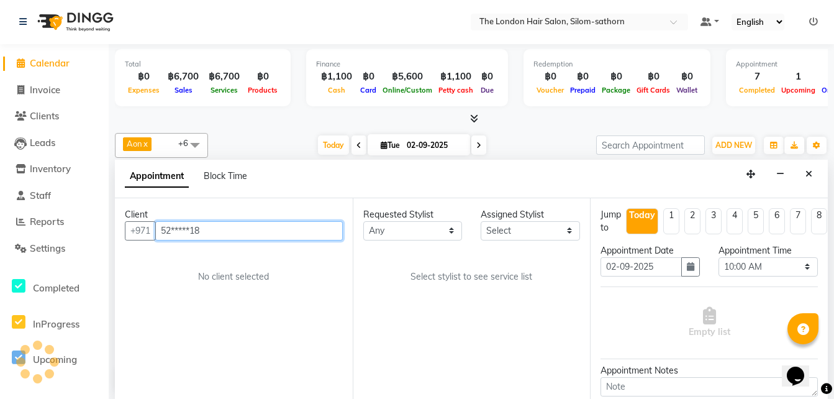
scroll to position [383, 0]
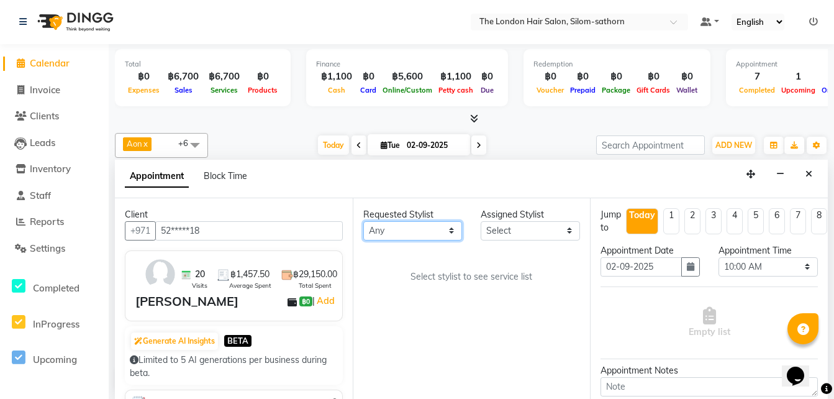
click at [397, 232] on select "Any Aon Apple Boss Luke Fon Kate Pim" at bounding box center [412, 230] width 99 height 19
click at [363, 221] on select "Any Aon Apple Boss Luke Fon Kate Pim" at bounding box center [412, 230] width 99 height 19
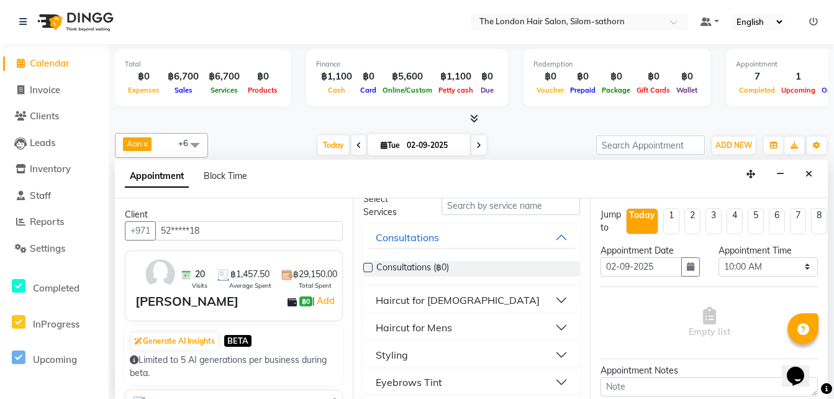
scroll to position [60, 0]
click at [390, 351] on div "Styling" at bounding box center [392, 352] width 32 height 15
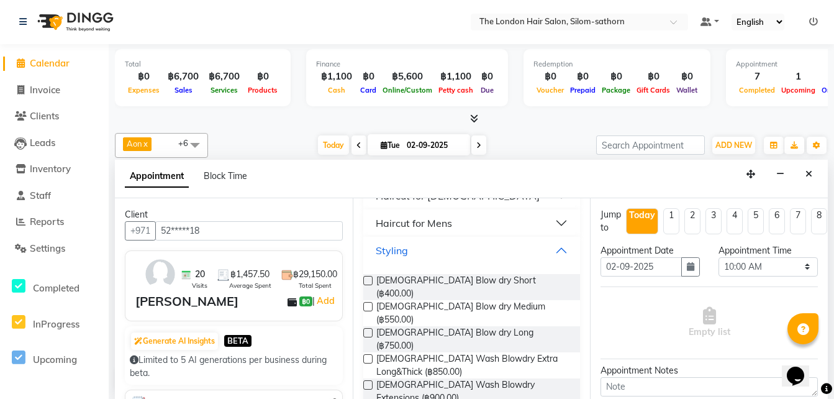
scroll to position [178, 0]
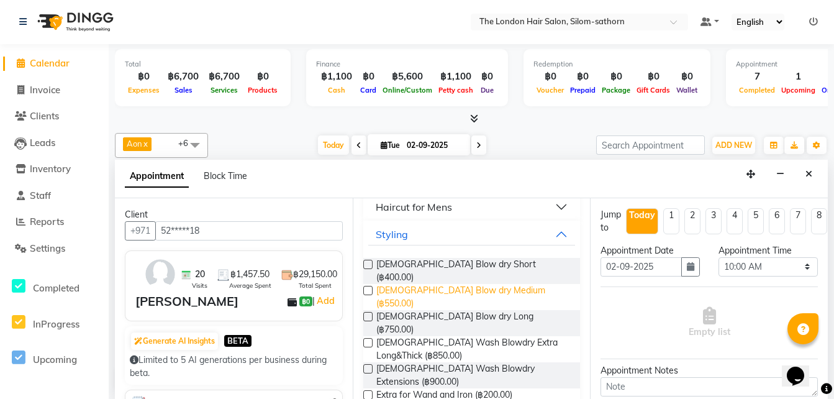
click at [492, 284] on span "Ladies Blow dry Medium (฿550.00)" at bounding box center [473, 297] width 194 height 26
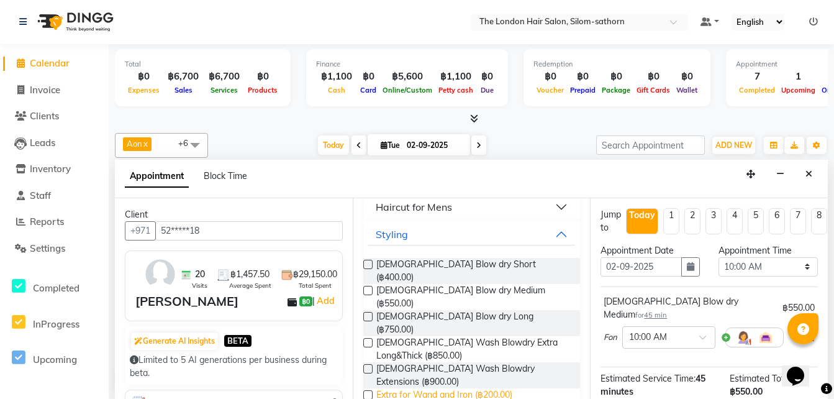
click at [494, 388] on span "Extra for Wand and Iron (฿200.00)" at bounding box center [444, 396] width 136 height 16
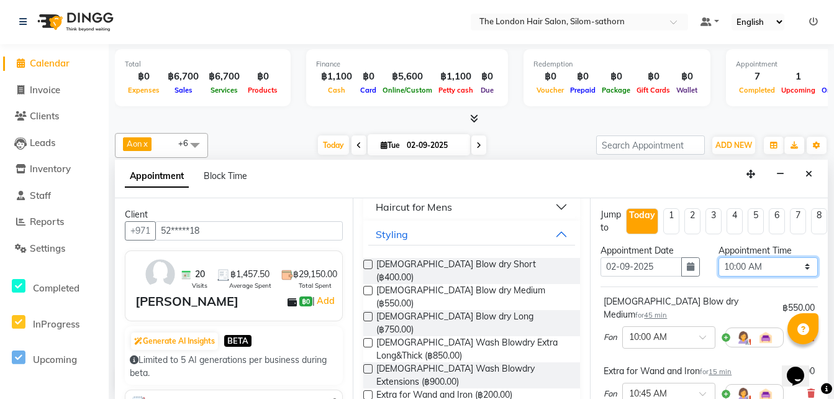
click at [742, 266] on select "Select 10:00 AM 10:05 AM 10:10 AM 10:15 AM 10:20 AM 10:25 AM 10:30 AM 10:35 AM …" at bounding box center [767, 266] width 99 height 19
click at [718, 257] on select "Select 10:00 AM 10:05 AM 10:10 AM 10:15 AM 10:20 AM 10:25 AM 10:30 AM 10:35 AM …" at bounding box center [767, 266] width 99 height 19
click at [681, 263] on button "button" at bounding box center [690, 266] width 19 height 19
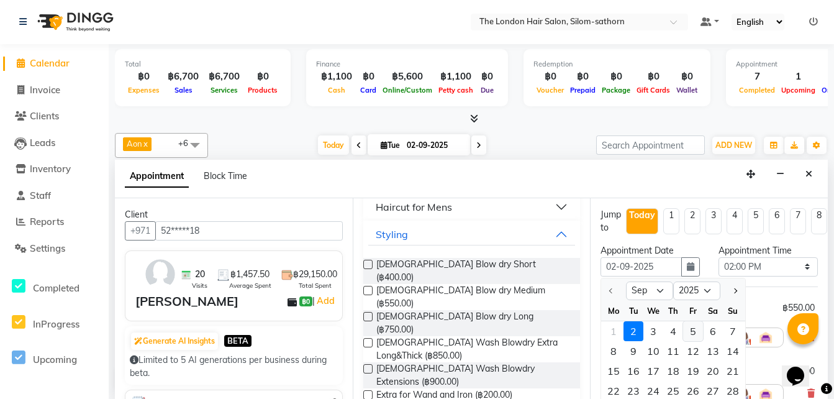
click at [694, 328] on div "5" at bounding box center [693, 331] width 20 height 20
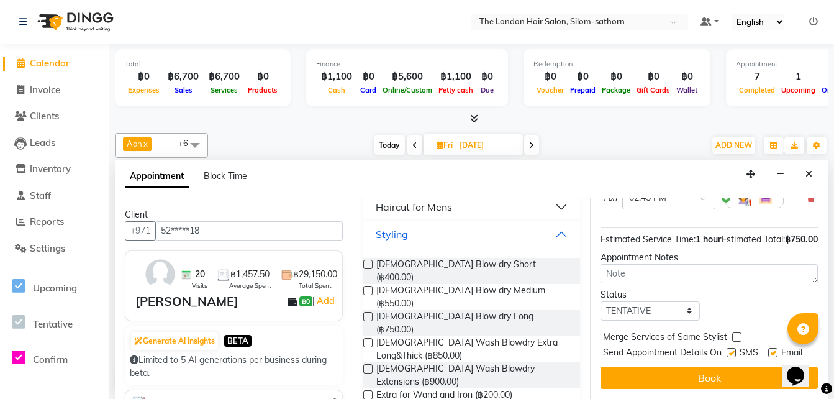
scroll to position [206, 0]
click at [640, 301] on select "Select TENTATIVE CONFIRM UPCOMING" at bounding box center [649, 310] width 99 height 19
click at [600, 301] on select "Select TENTATIVE CONFIRM UPCOMING" at bounding box center [649, 310] width 99 height 19
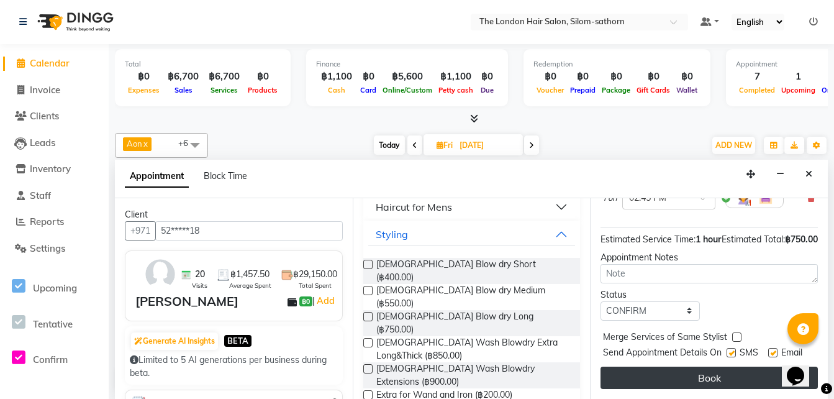
click at [677, 376] on button "Book" at bounding box center [708, 377] width 217 height 22
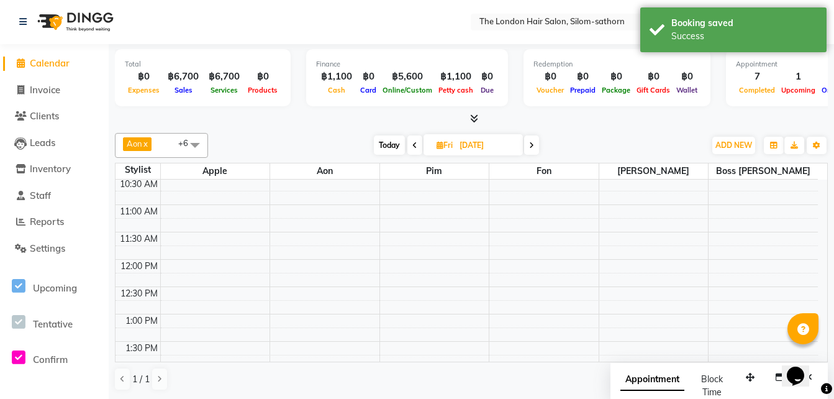
scroll to position [0, 0]
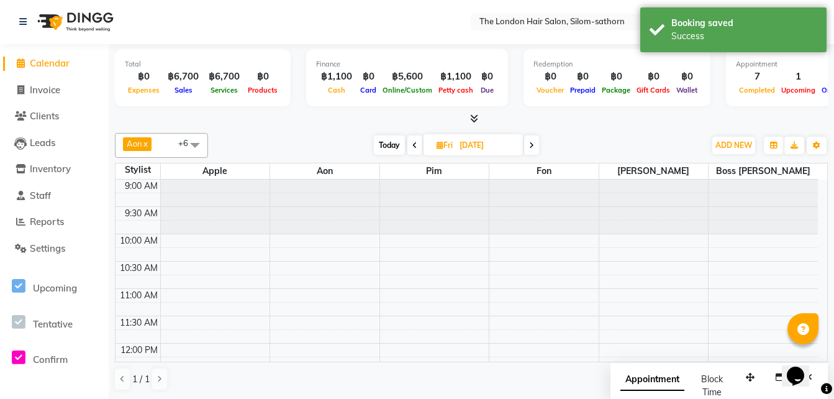
click at [384, 143] on span "Today" at bounding box center [389, 144] width 31 height 19
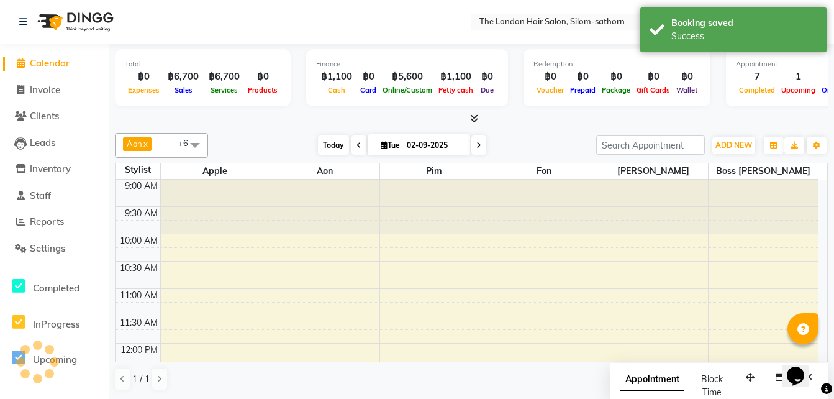
scroll to position [383, 0]
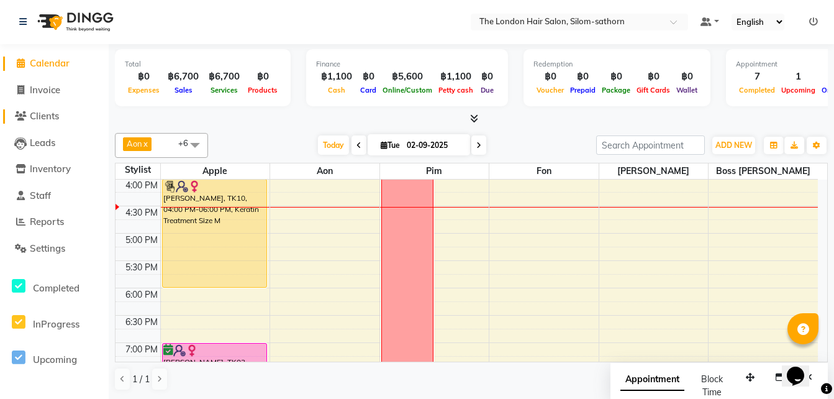
click at [42, 119] on span "Clients" at bounding box center [44, 116] width 29 height 12
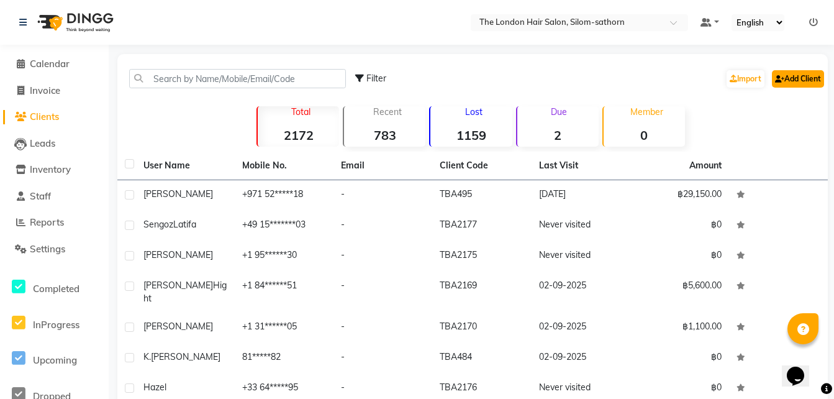
click at [792, 84] on link "Add Client" at bounding box center [798, 78] width 52 height 17
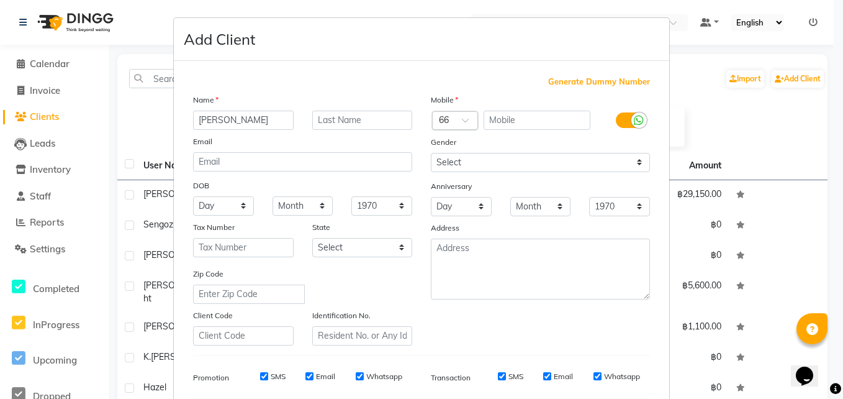
click at [445, 122] on div at bounding box center [455, 121] width 45 height 13
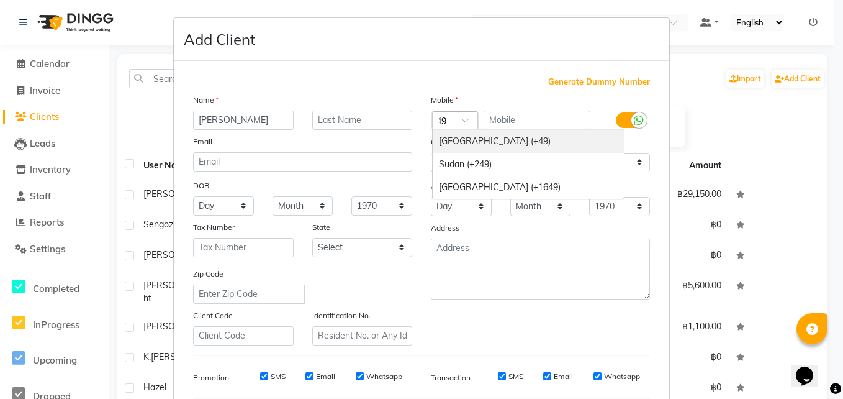
click at [451, 145] on div "Germany (+49)" at bounding box center [528, 141] width 191 height 23
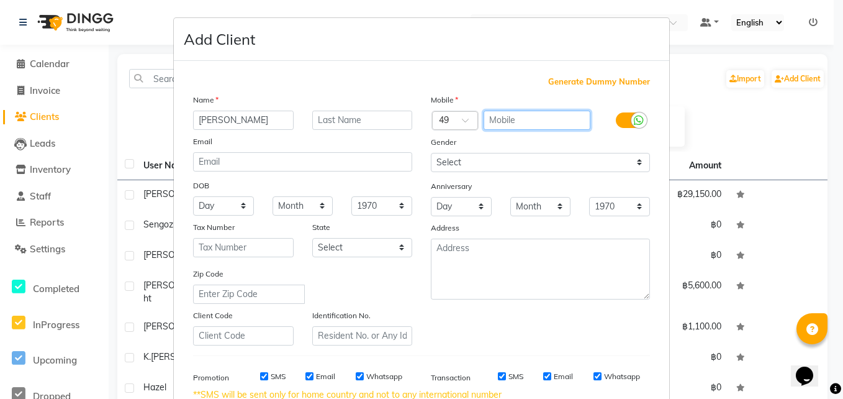
click at [505, 121] on input "text" at bounding box center [537, 120] width 107 height 19
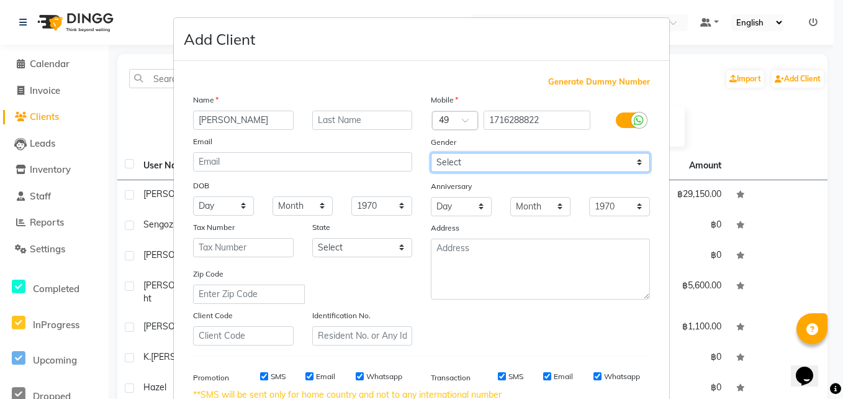
click at [451, 162] on select "Select Male Female Other Prefer Not To Say" at bounding box center [540, 162] width 219 height 19
click at [431, 153] on select "Select Male Female Other Prefer Not To Say" at bounding box center [540, 162] width 219 height 19
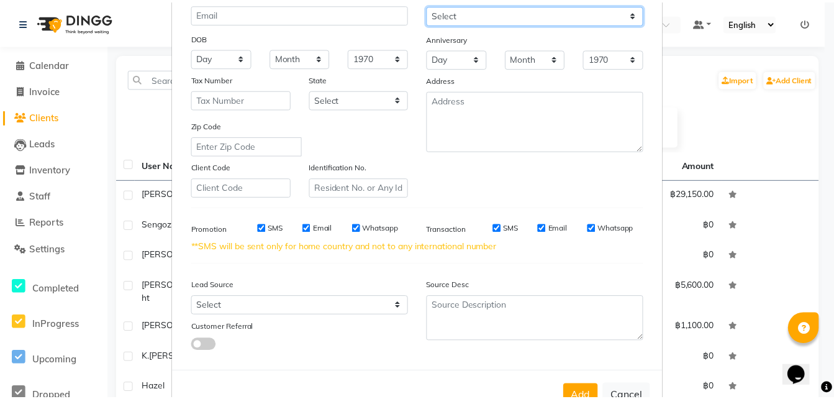
scroll to position [188, 0]
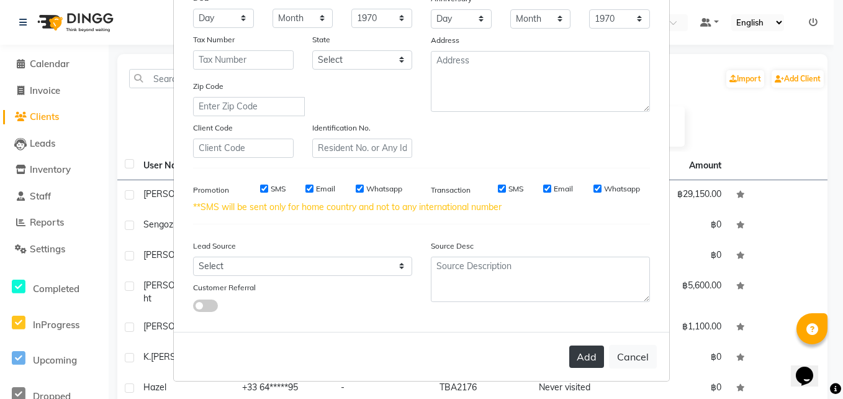
click at [580, 356] on button "Add" at bounding box center [586, 356] width 35 height 22
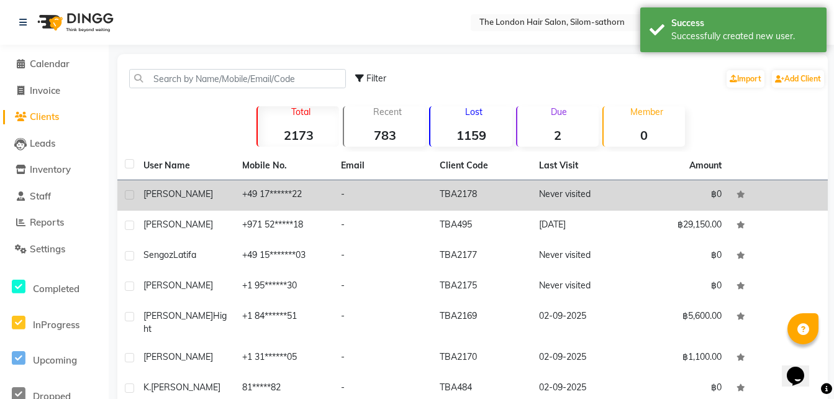
click at [291, 195] on td "+49 17******22" at bounding box center [284, 195] width 99 height 30
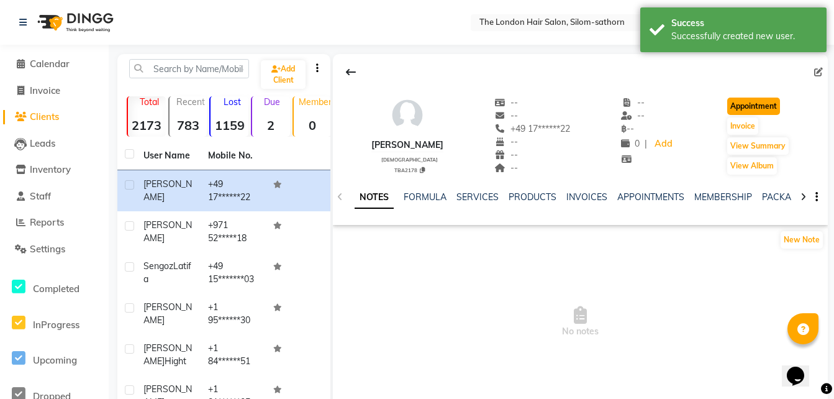
click at [751, 101] on button "Appointment" at bounding box center [753, 105] width 53 height 17
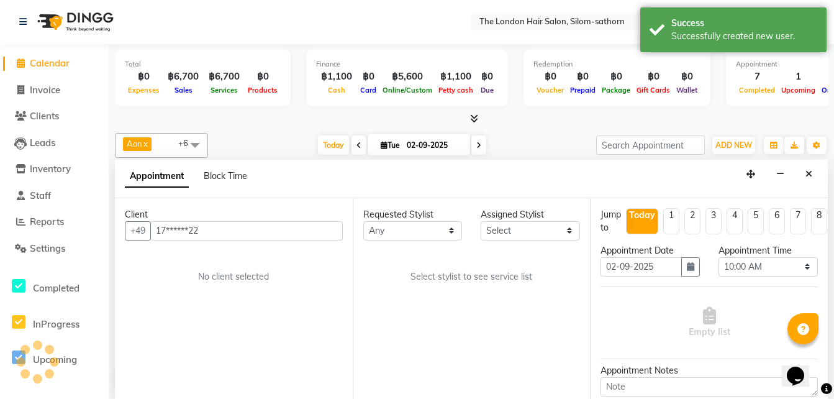
scroll to position [383, 0]
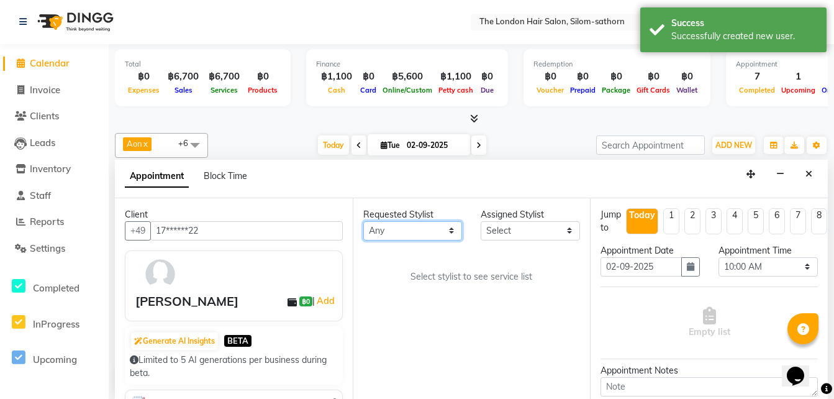
click at [384, 235] on select "Any Aon Apple Boss Luke Fon Kate Pim" at bounding box center [412, 230] width 99 height 19
click at [363, 221] on select "Any Aon Apple Boss Luke Fon Kate Pim" at bounding box center [412, 230] width 99 height 19
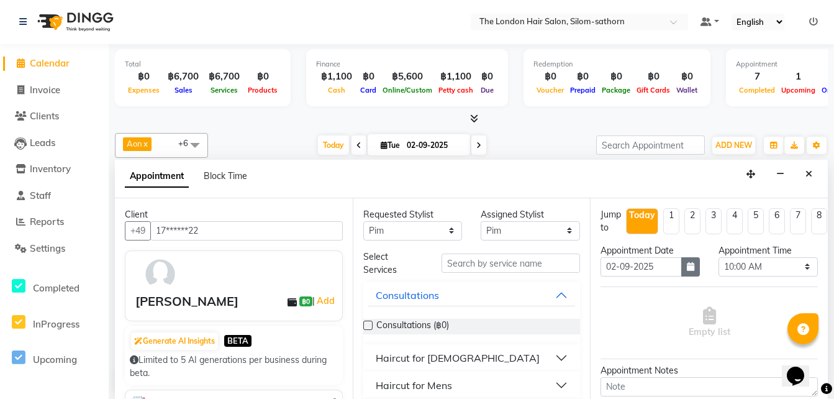
click at [687, 267] on icon "button" at bounding box center [690, 266] width 7 height 9
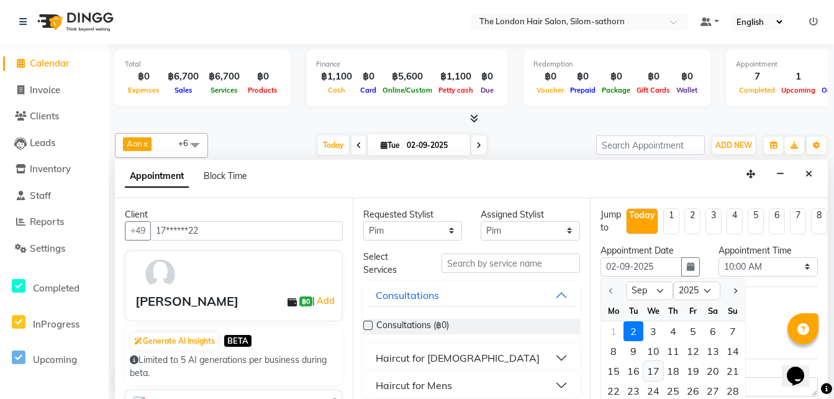
click at [651, 366] on div "17" at bounding box center [653, 371] width 20 height 20
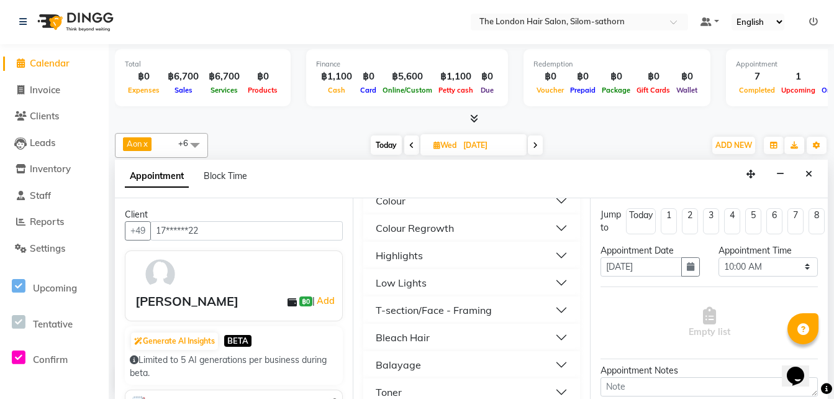
scroll to position [294, 0]
click at [400, 367] on div "Balayage" at bounding box center [398, 363] width 45 height 15
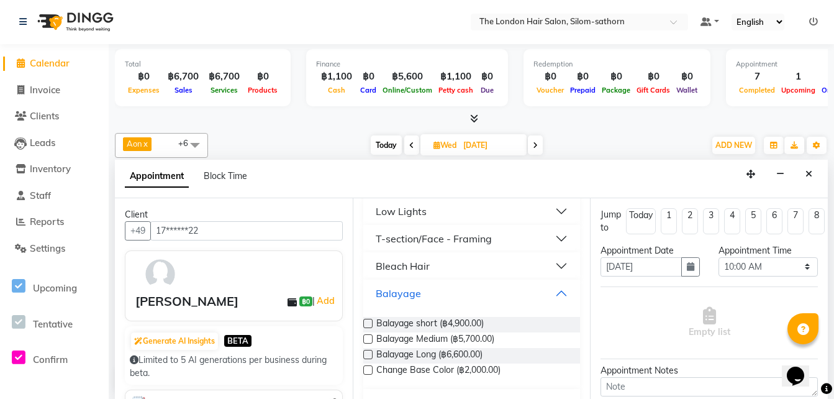
scroll to position [369, 0]
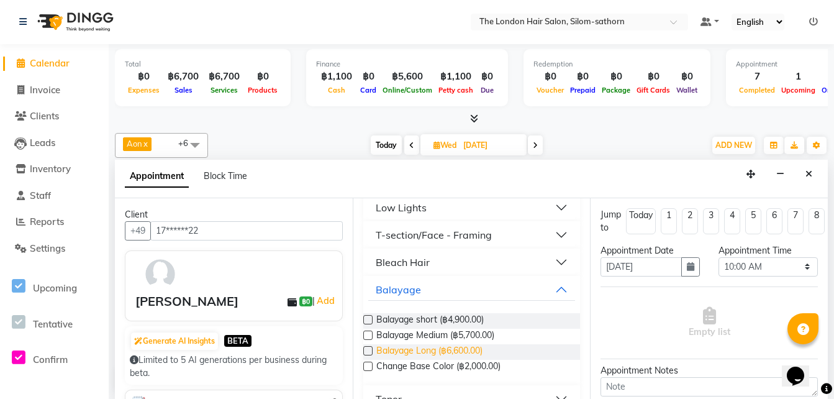
click at [446, 353] on span "Balayage Long (฿6,600.00)" at bounding box center [429, 352] width 106 height 16
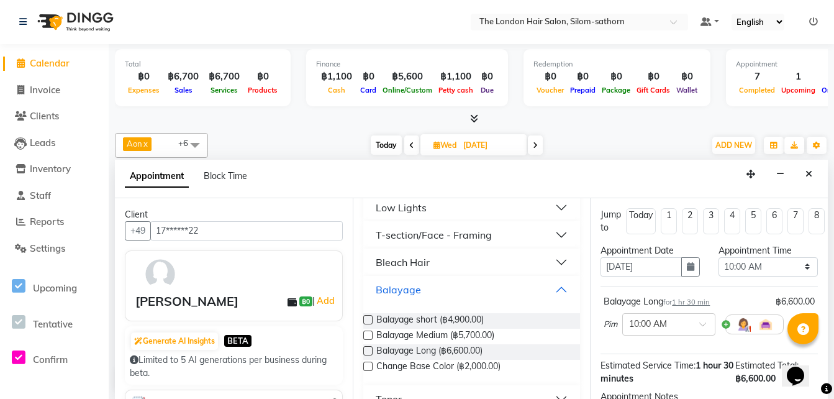
click at [405, 288] on div "Balayage" at bounding box center [398, 289] width 45 height 15
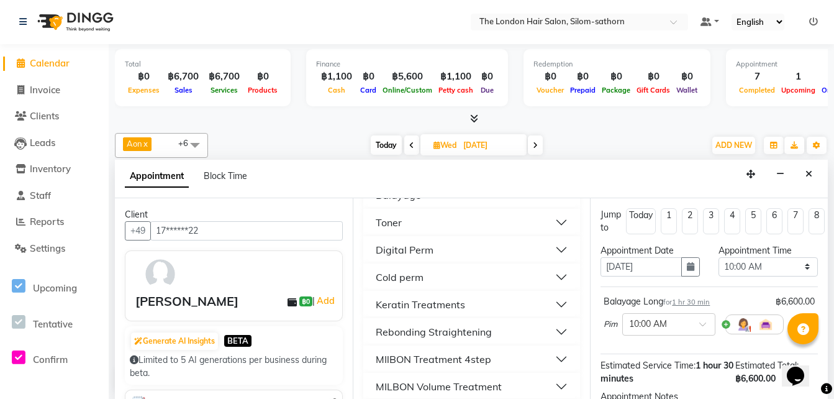
scroll to position [466, 0]
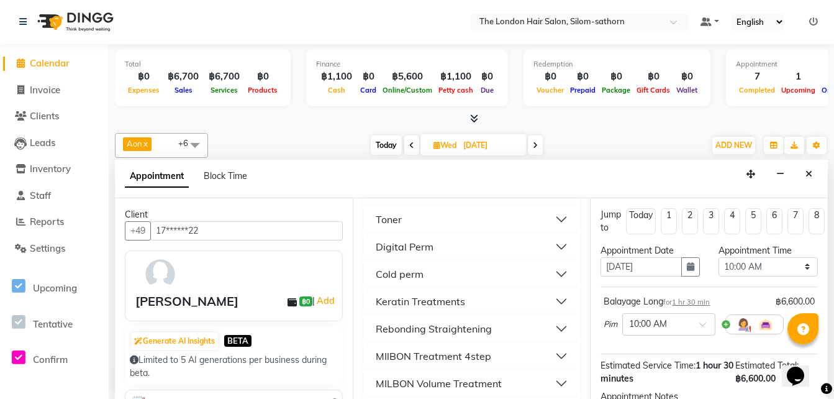
click at [389, 221] on div "Toner" at bounding box center [389, 219] width 26 height 15
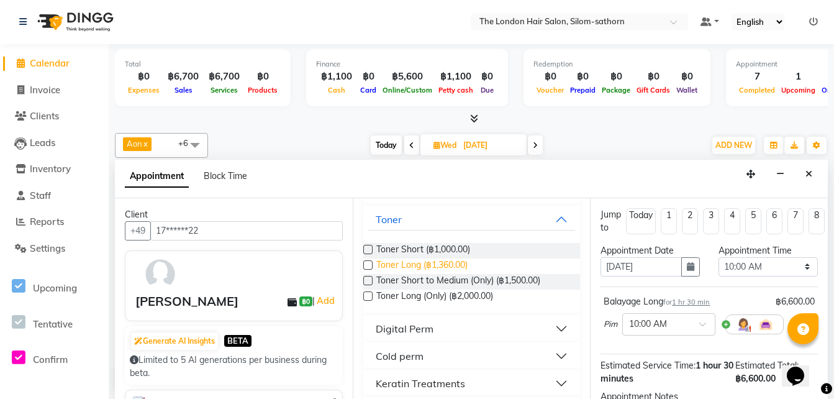
click at [433, 261] on span "Toner Long (฿1,360.00)" at bounding box center [421, 266] width 91 height 16
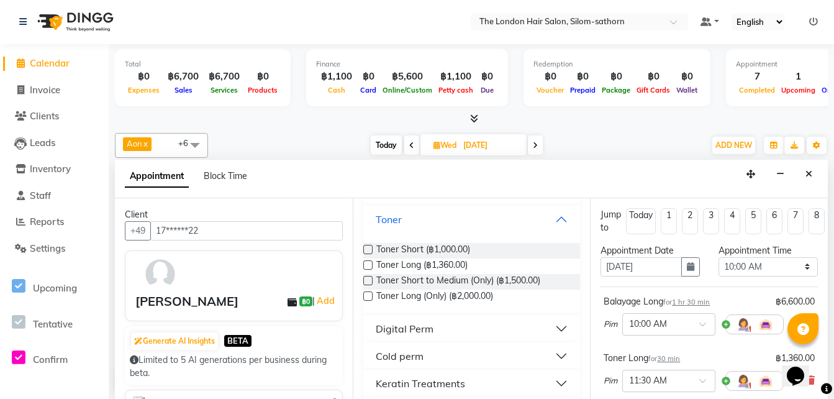
click at [391, 219] on div "Toner" at bounding box center [389, 219] width 26 height 15
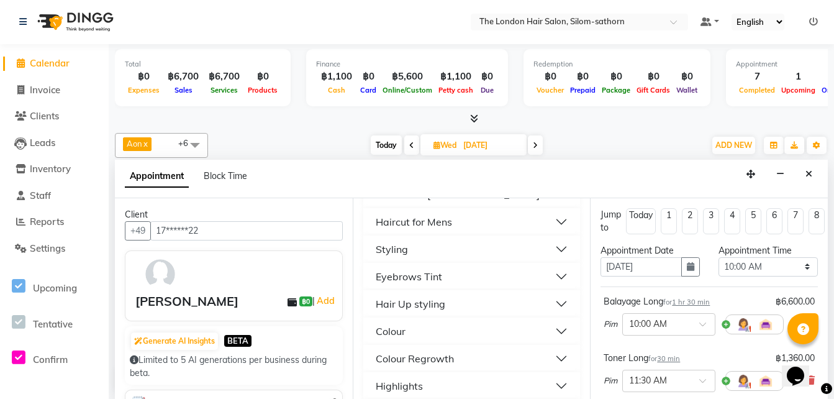
scroll to position [163, 0]
click at [392, 252] on div "Styling" at bounding box center [392, 249] width 32 height 15
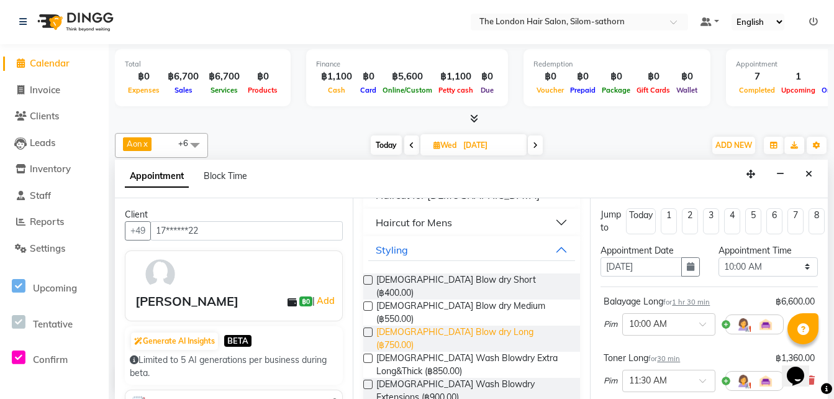
click at [467, 325] on span "Ladies Blow dry Long (฿750.00)" at bounding box center [473, 338] width 194 height 26
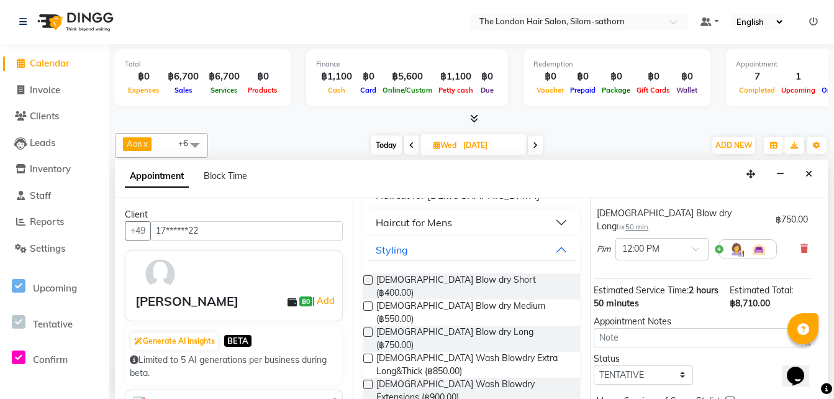
scroll to position [272, 7]
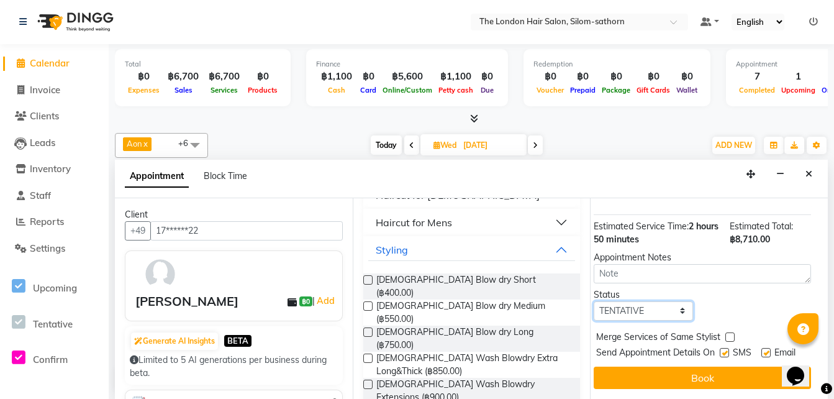
click at [628, 301] on select "Select TENTATIVE CONFIRM UPCOMING" at bounding box center [643, 310] width 99 height 19
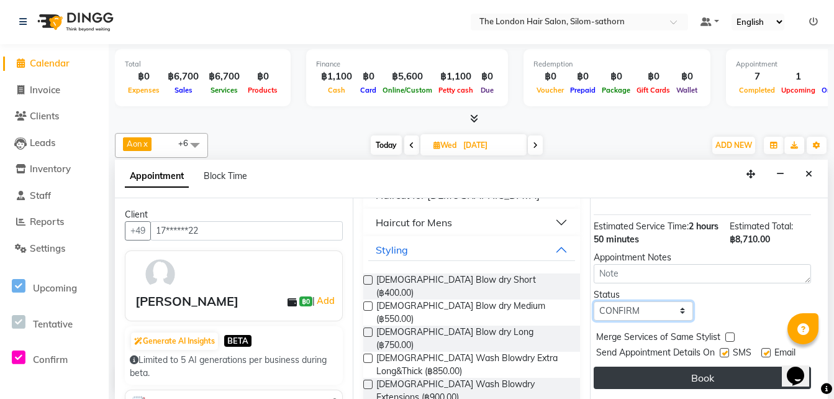
click at [594, 301] on select "Select TENTATIVE CONFIRM UPCOMING" at bounding box center [643, 310] width 99 height 19
click at [659, 367] on button "Book" at bounding box center [702, 377] width 217 height 22
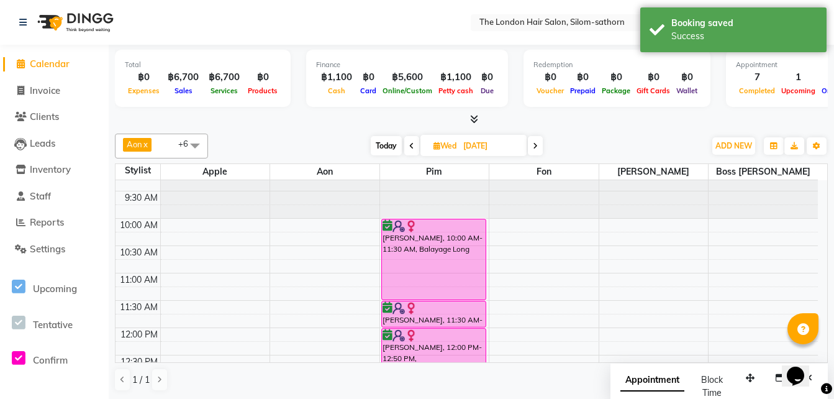
scroll to position [17, 0]
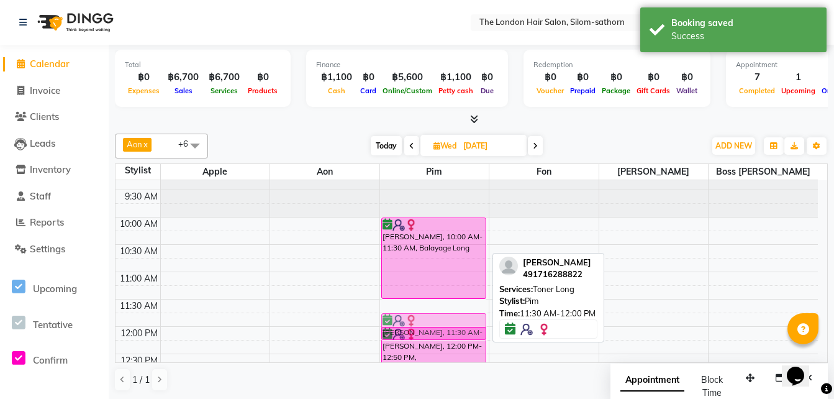
drag, startPoint x: 441, startPoint y: 314, endPoint x: 443, endPoint y: 324, distance: 10.1
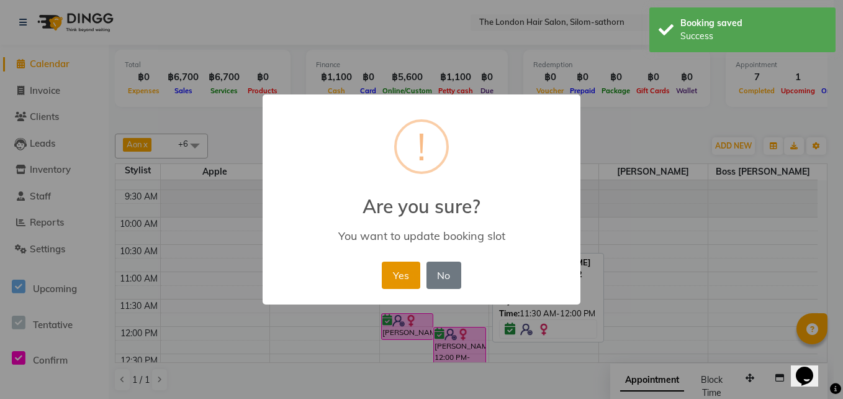
click at [402, 277] on button "Yes" at bounding box center [401, 274] width 38 height 27
